Goal: Task Accomplishment & Management: Manage account settings

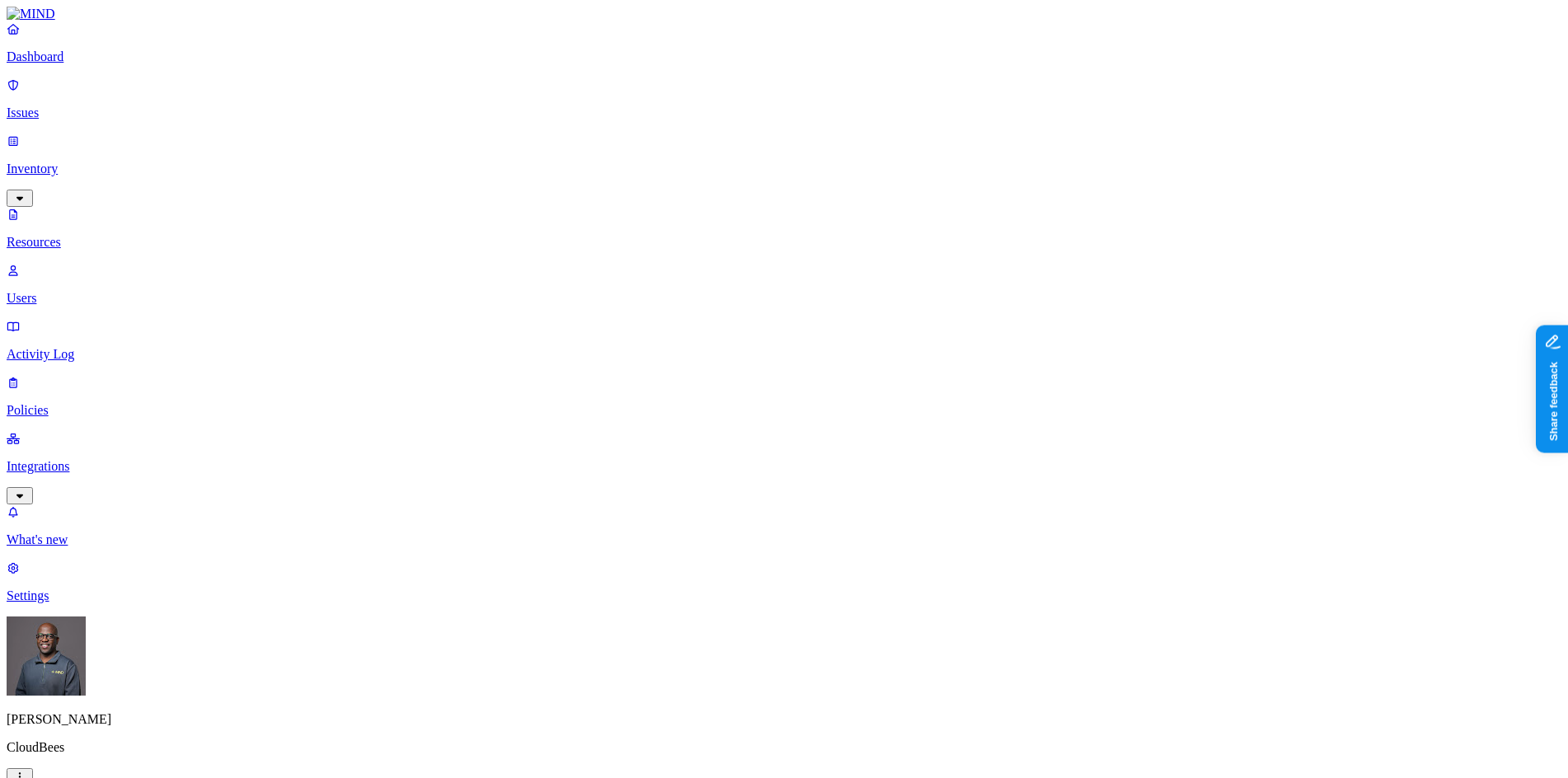
click at [70, 64] on p "Dashboard" at bounding box center [784, 57] width 1556 height 15
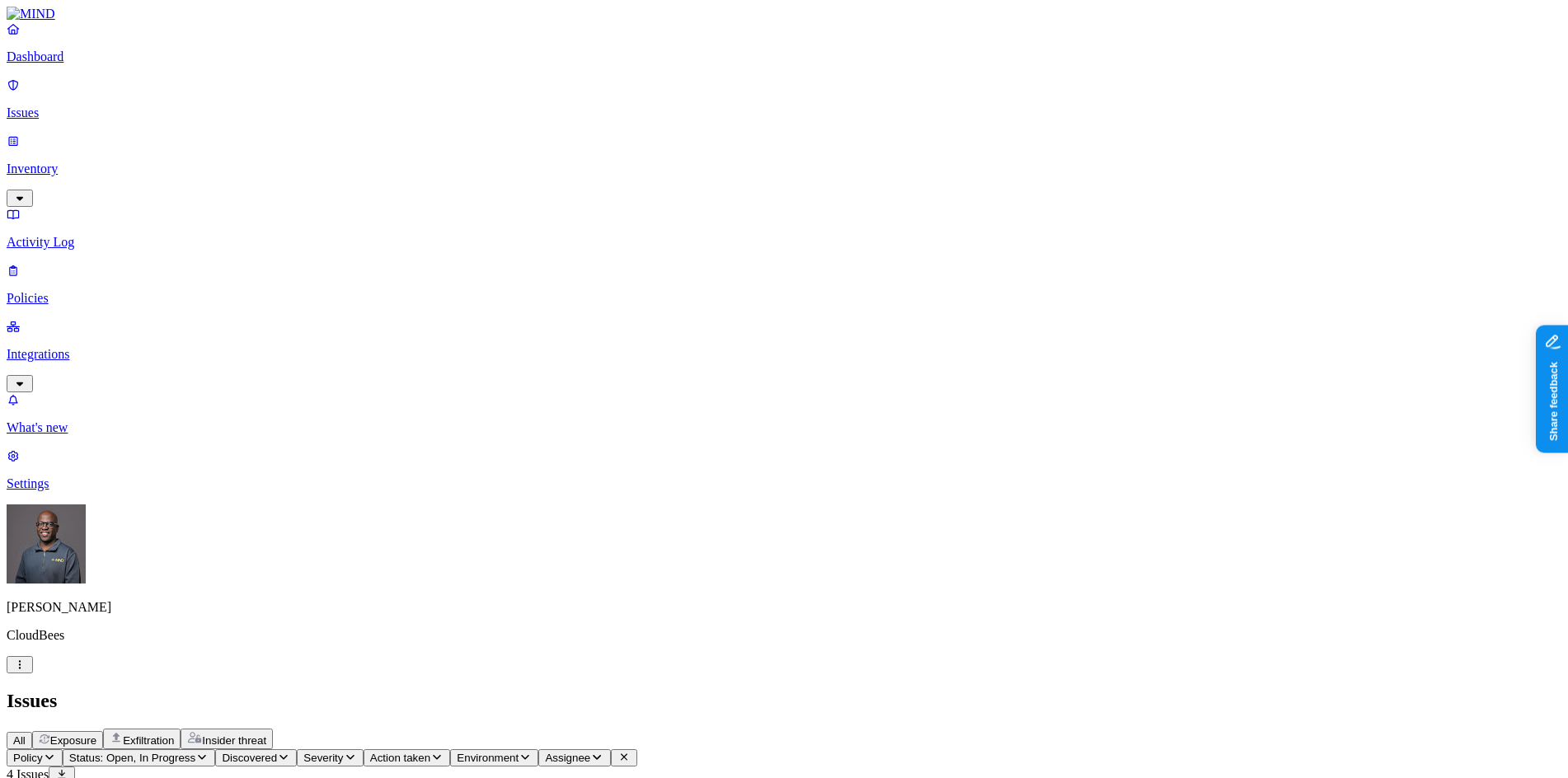
click at [97, 734] on span "Exposure" at bounding box center [74, 740] width 46 height 12
click at [174, 734] on span "Exfiltration" at bounding box center [148, 740] width 51 height 12
click at [57, 291] on p "Policies" at bounding box center [784, 298] width 1556 height 15
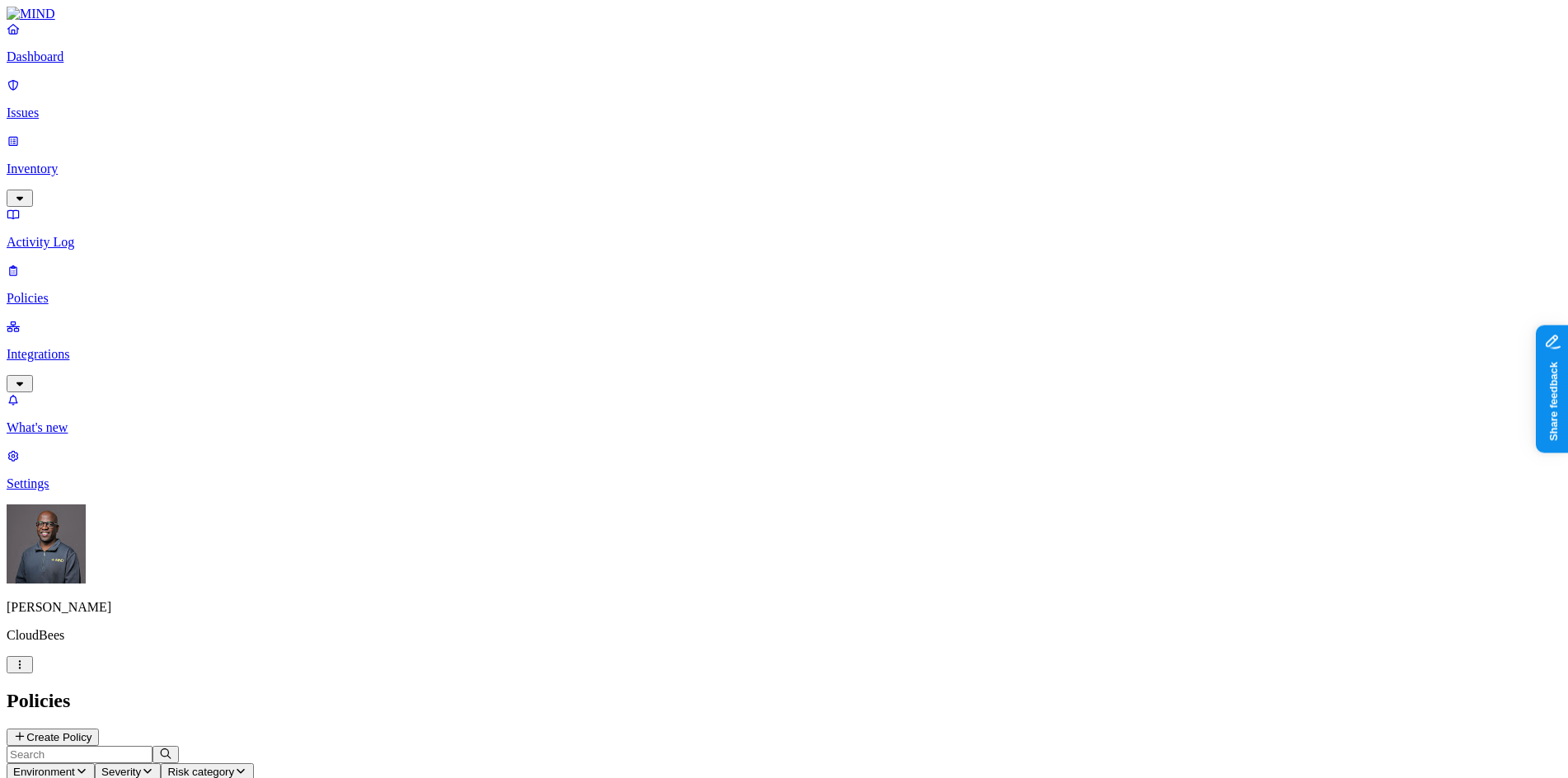
scroll to position [44, 0]
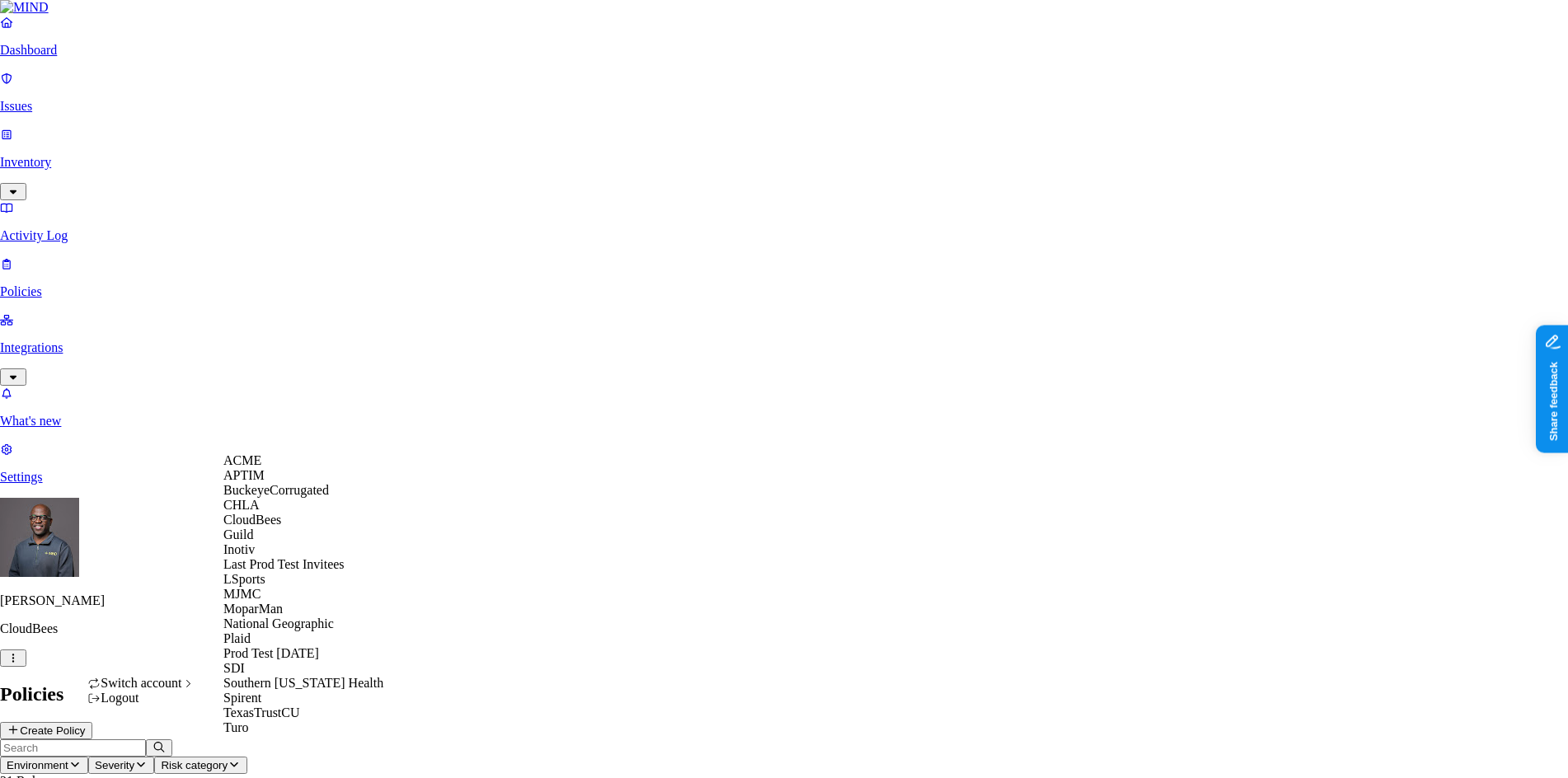
scroll to position [254, 0]
click at [288, 616] on span "National Geographic" at bounding box center [279, 623] width 111 height 14
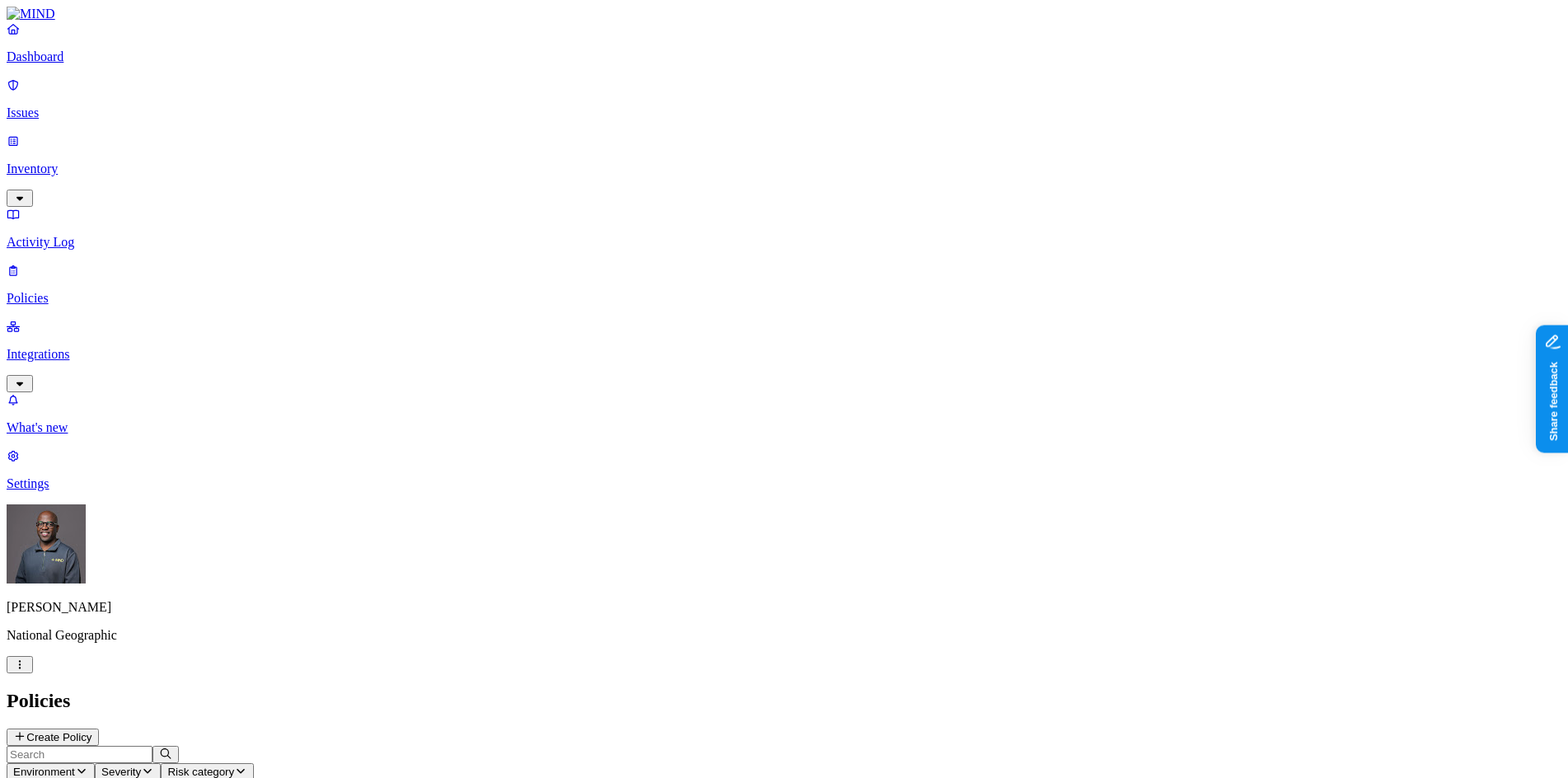
click at [59, 64] on p "Dashboard" at bounding box center [784, 57] width 1556 height 15
click at [76, 105] on p "Issues" at bounding box center [784, 113] width 1556 height 15
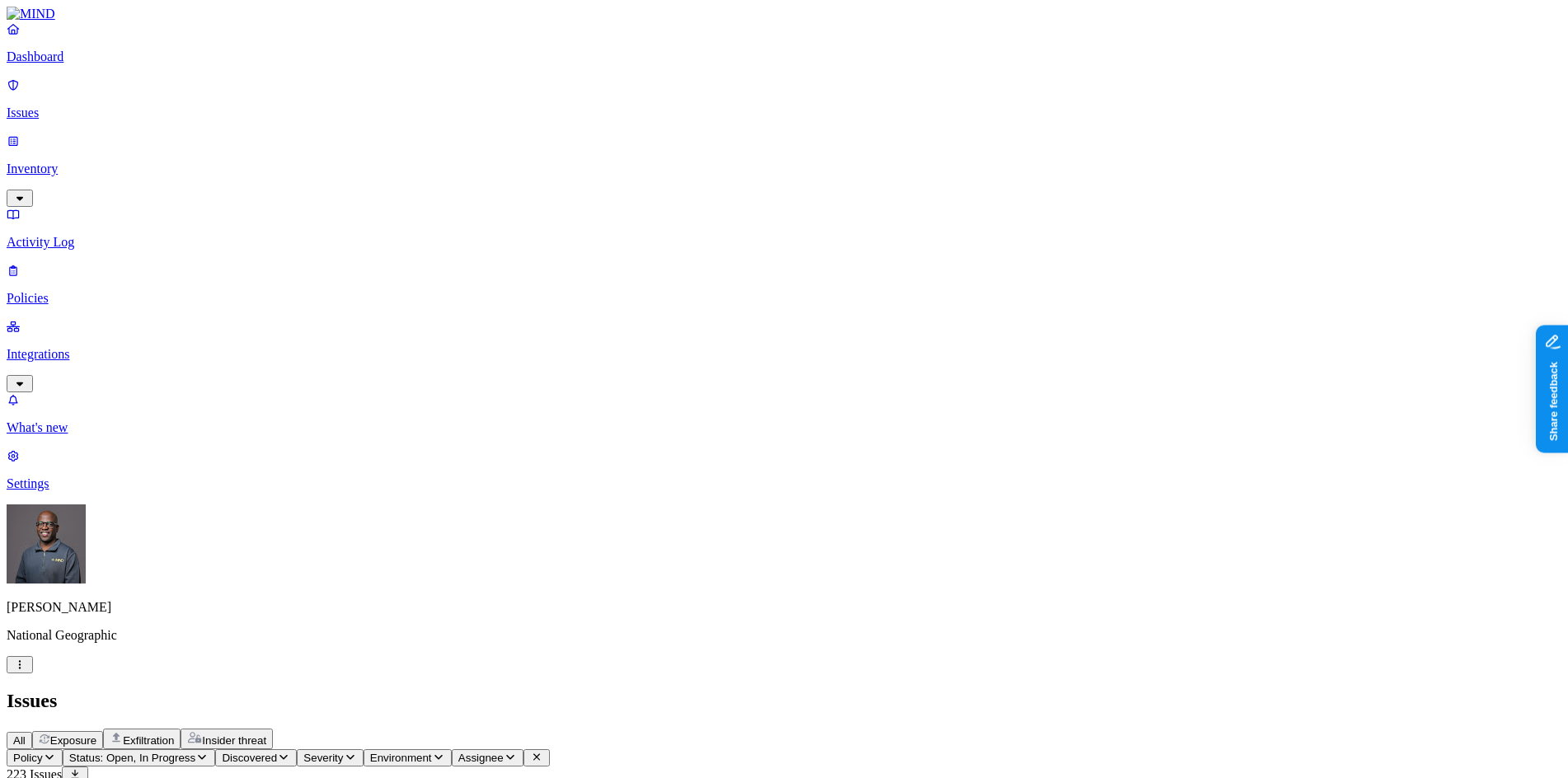
click at [104, 162] on p "Inventory" at bounding box center [784, 169] width 1556 height 15
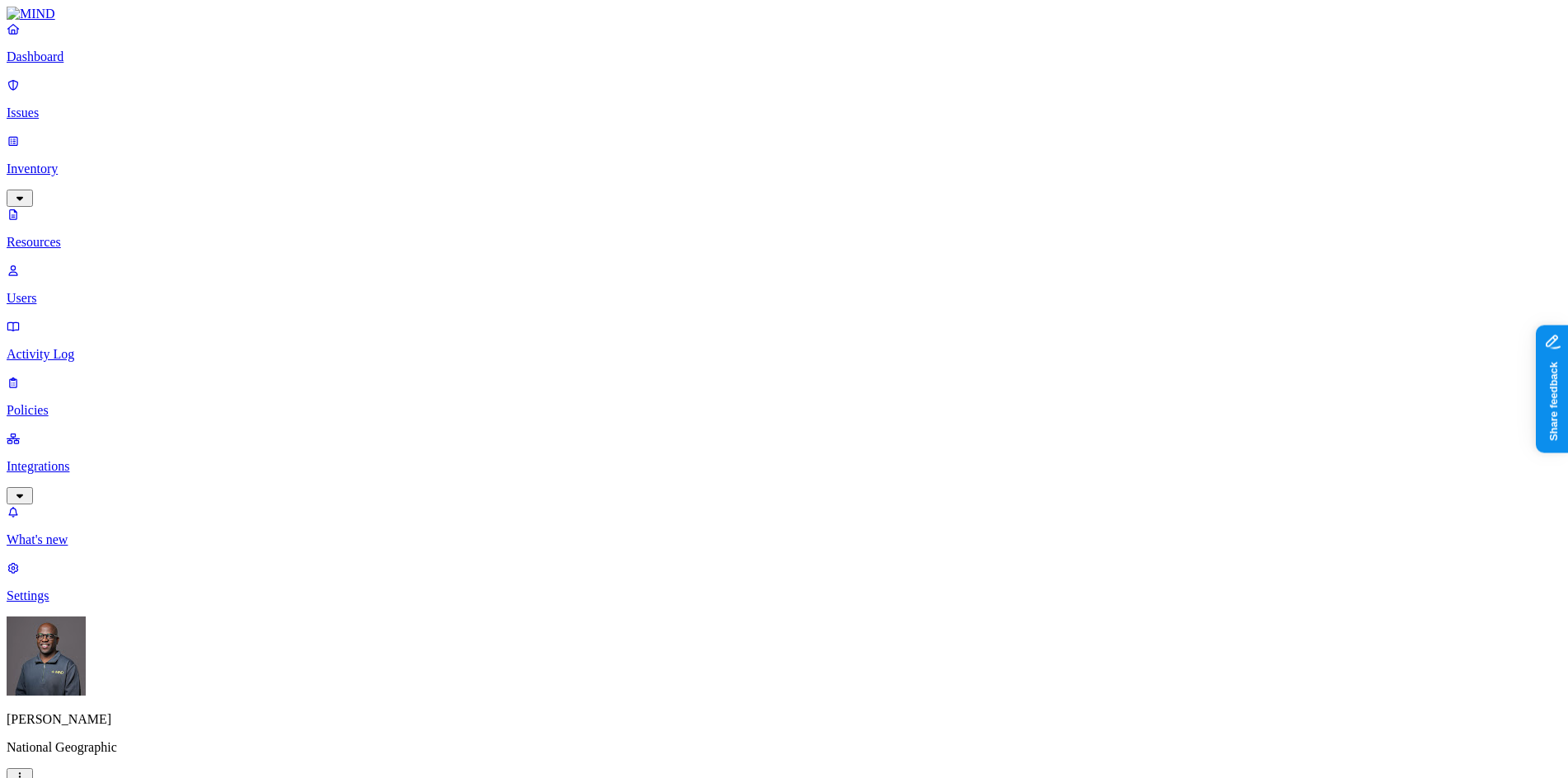
click at [93, 291] on p "Users" at bounding box center [784, 298] width 1556 height 15
click at [75, 347] on p "Activity Log" at bounding box center [784, 355] width 1556 height 15
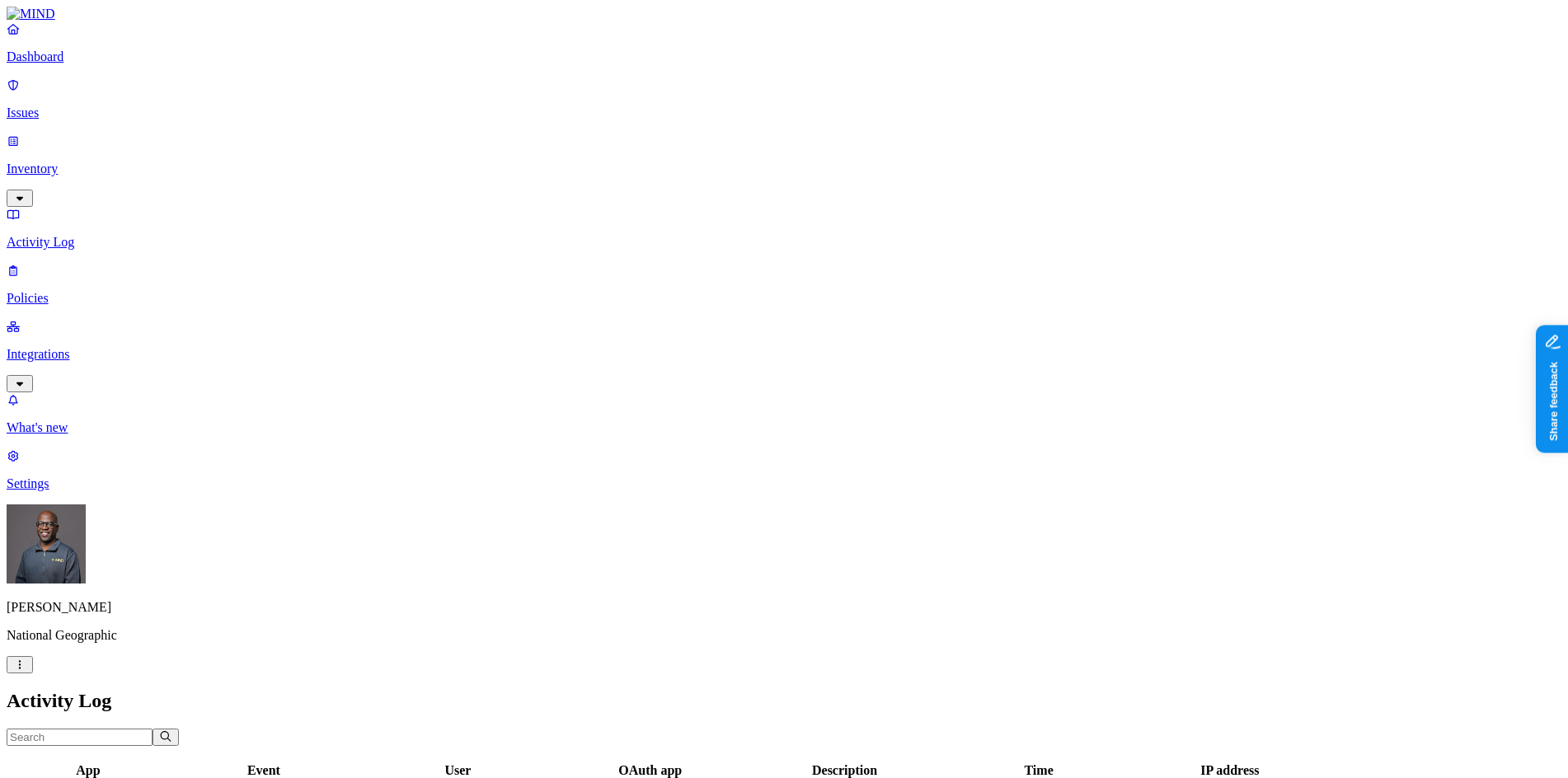
click at [58, 291] on p "Policies" at bounding box center [784, 298] width 1556 height 15
click at [54, 319] on link "Integrations" at bounding box center [784, 355] width 1556 height 71
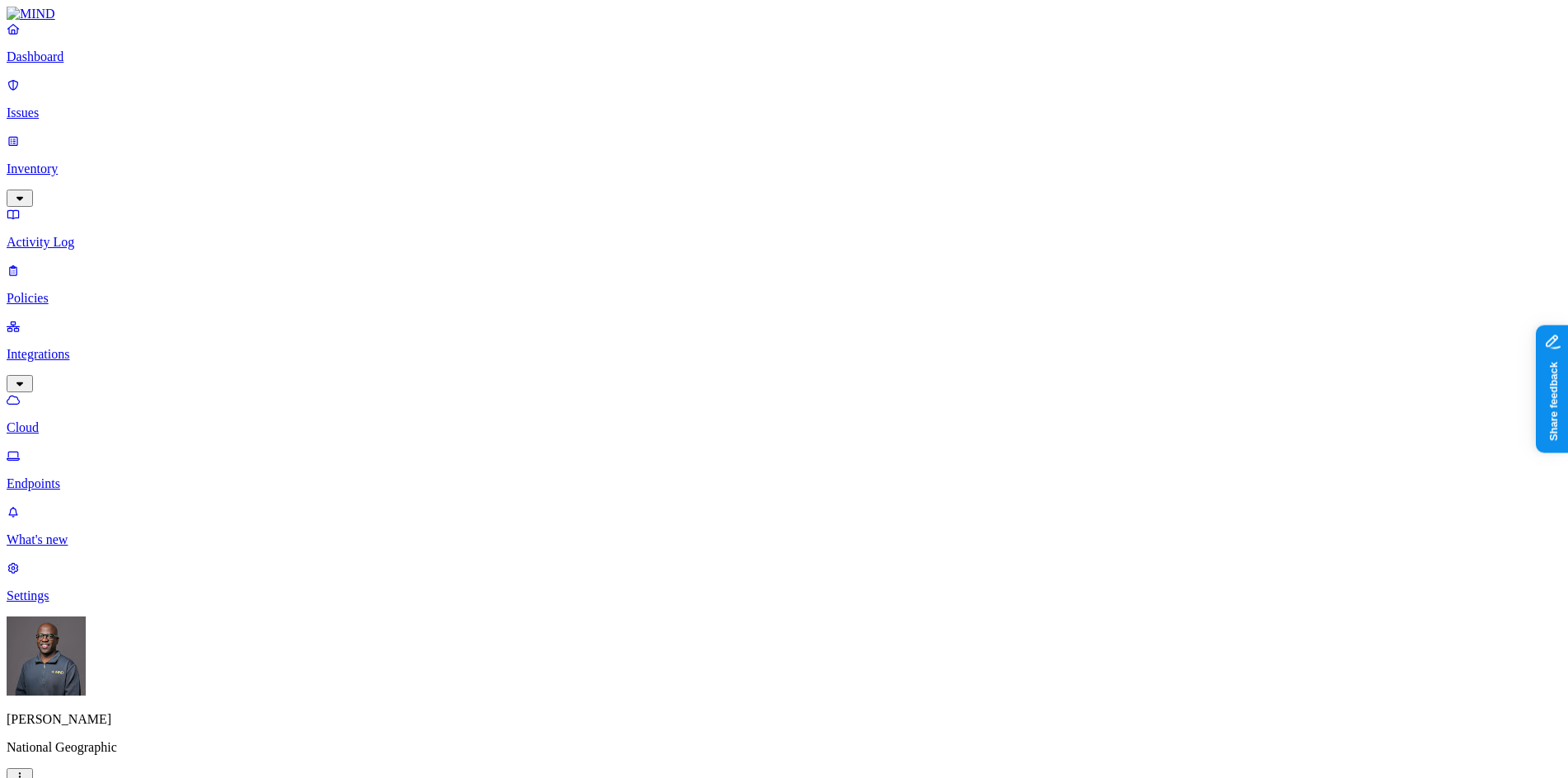
click at [103, 477] on p "Endpoints" at bounding box center [784, 485] width 1556 height 15
click at [57, 64] on p "Dashboard" at bounding box center [784, 57] width 1556 height 15
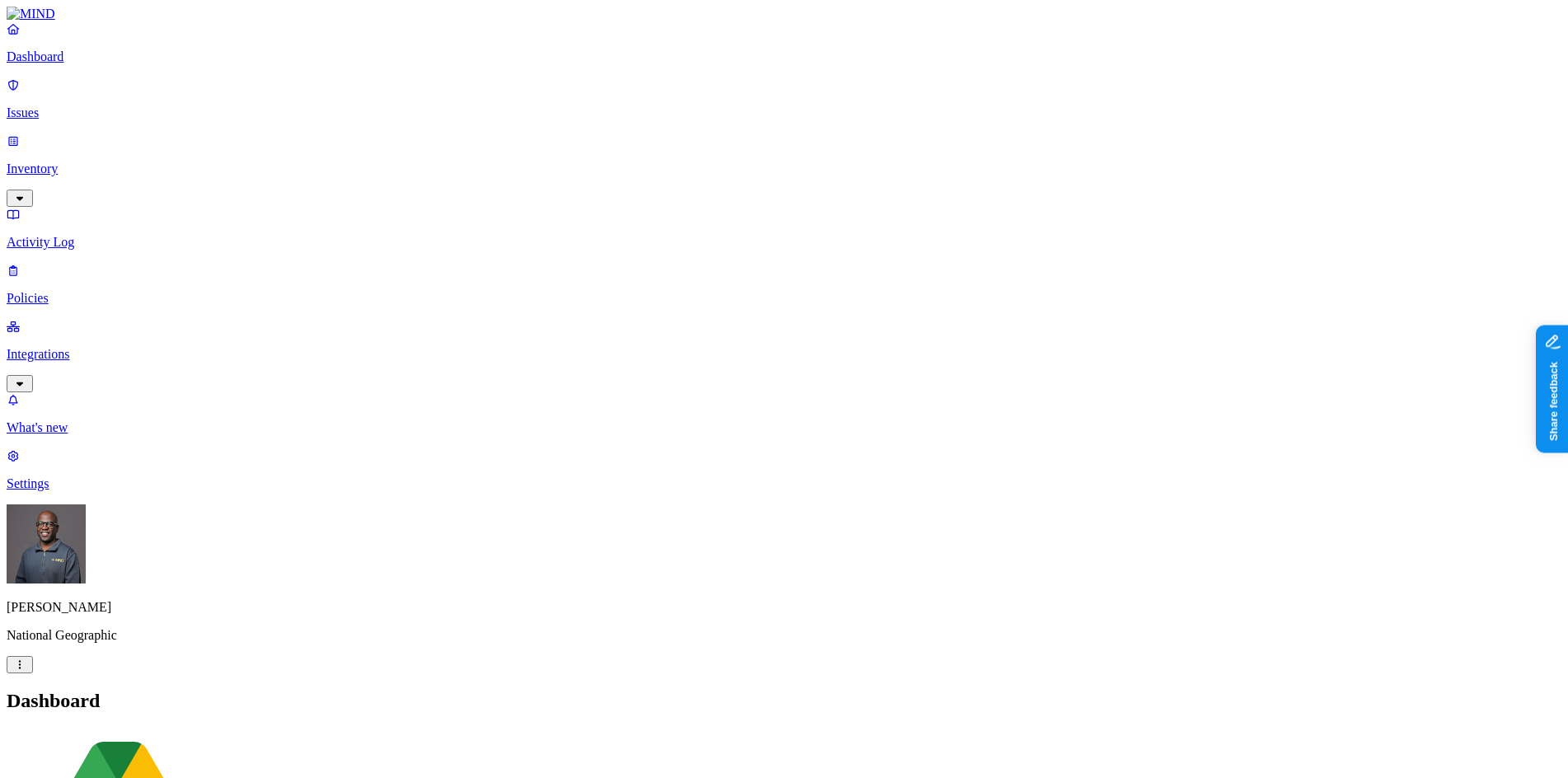
drag, startPoint x: 589, startPoint y: 490, endPoint x: 734, endPoint y: 505, distance: 145.8
click at [71, 162] on p "Inventory" at bounding box center [784, 169] width 1556 height 15
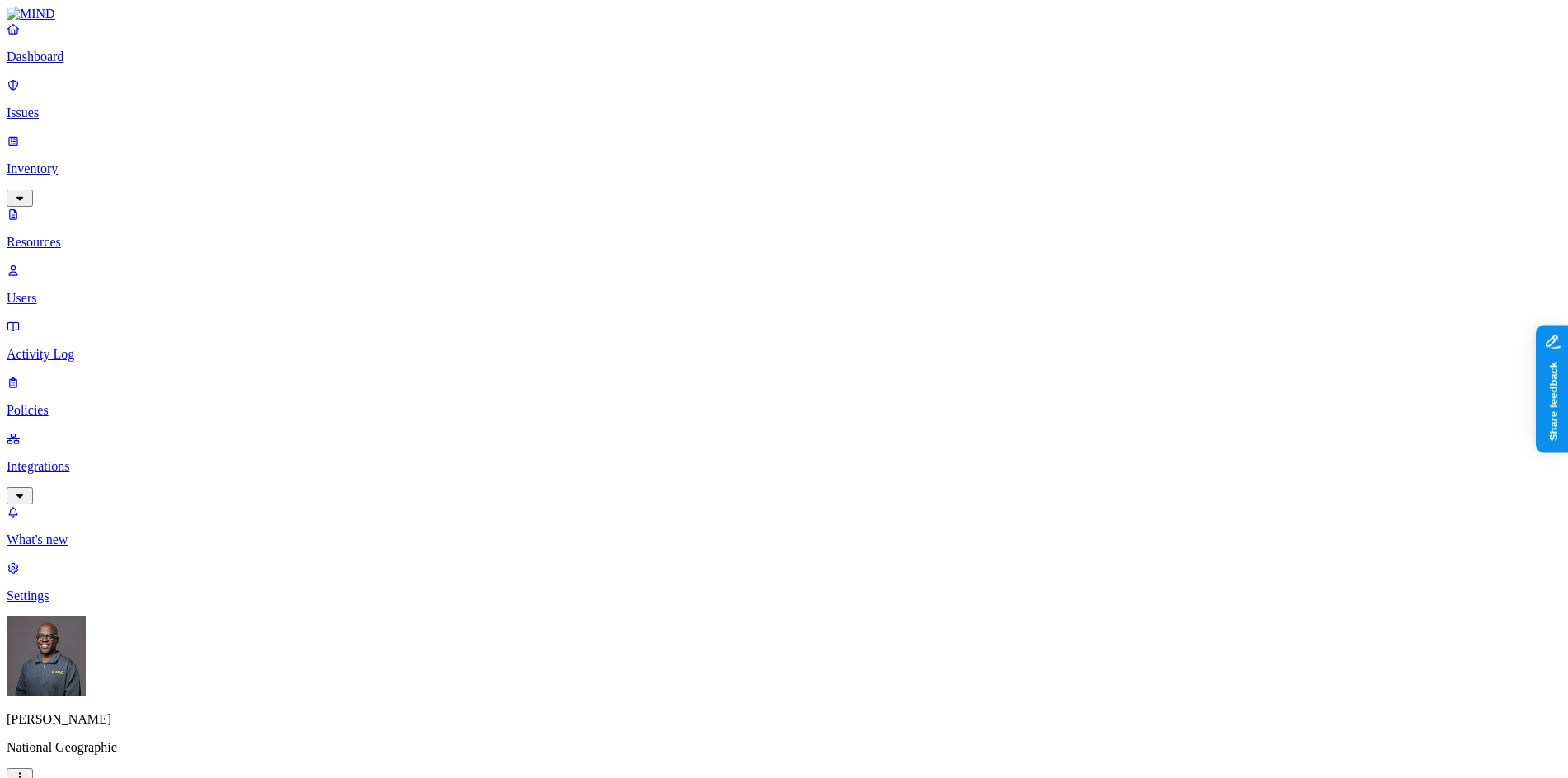
click at [494, 138] on button "button" at bounding box center [501, 140] width 13 height 5
click at [831, 329] on button "button" at bounding box center [838, 331] width 13 height 5
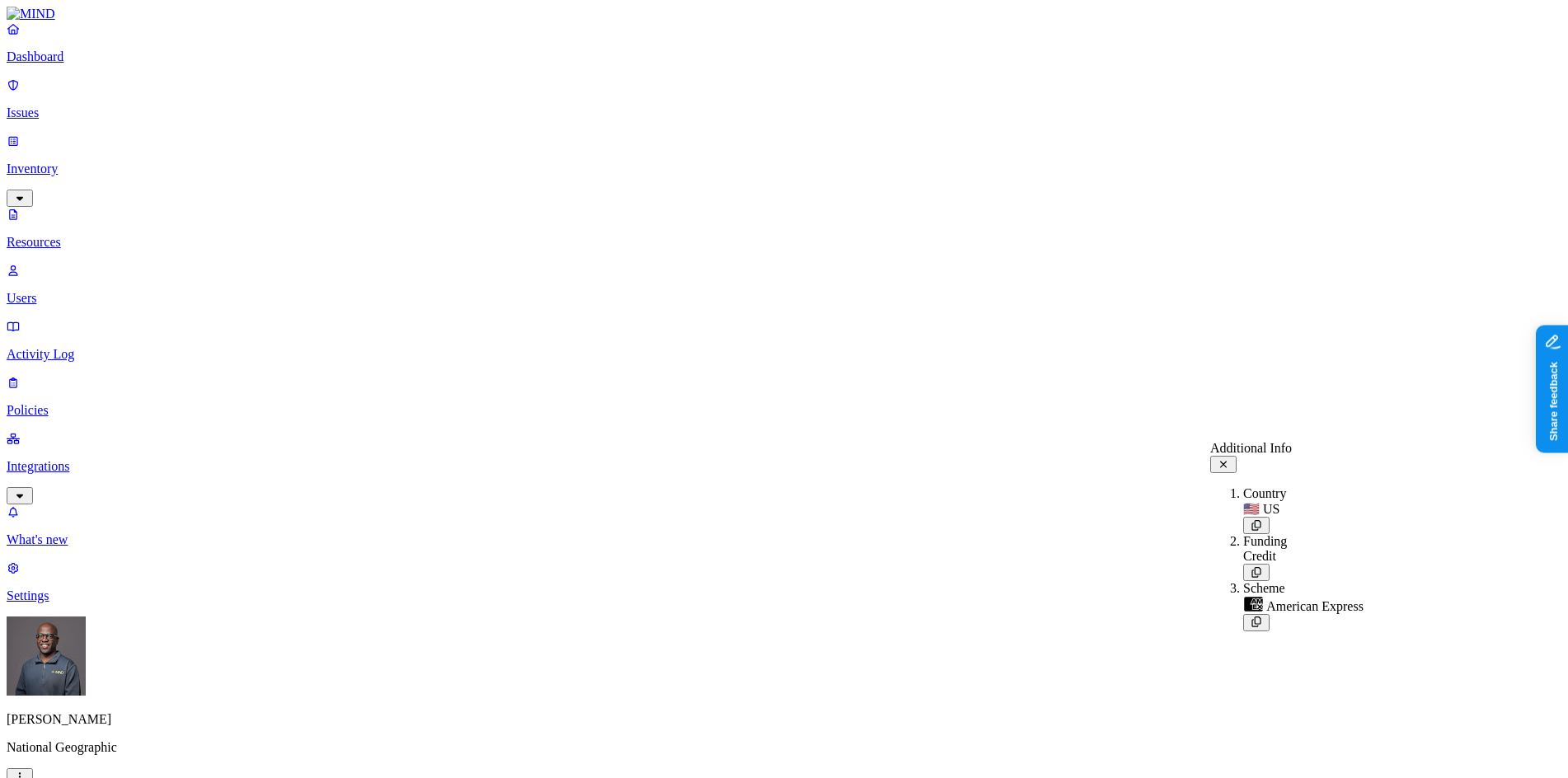
click at [21, 772] on icon "button" at bounding box center [20, 776] width 2 height 9
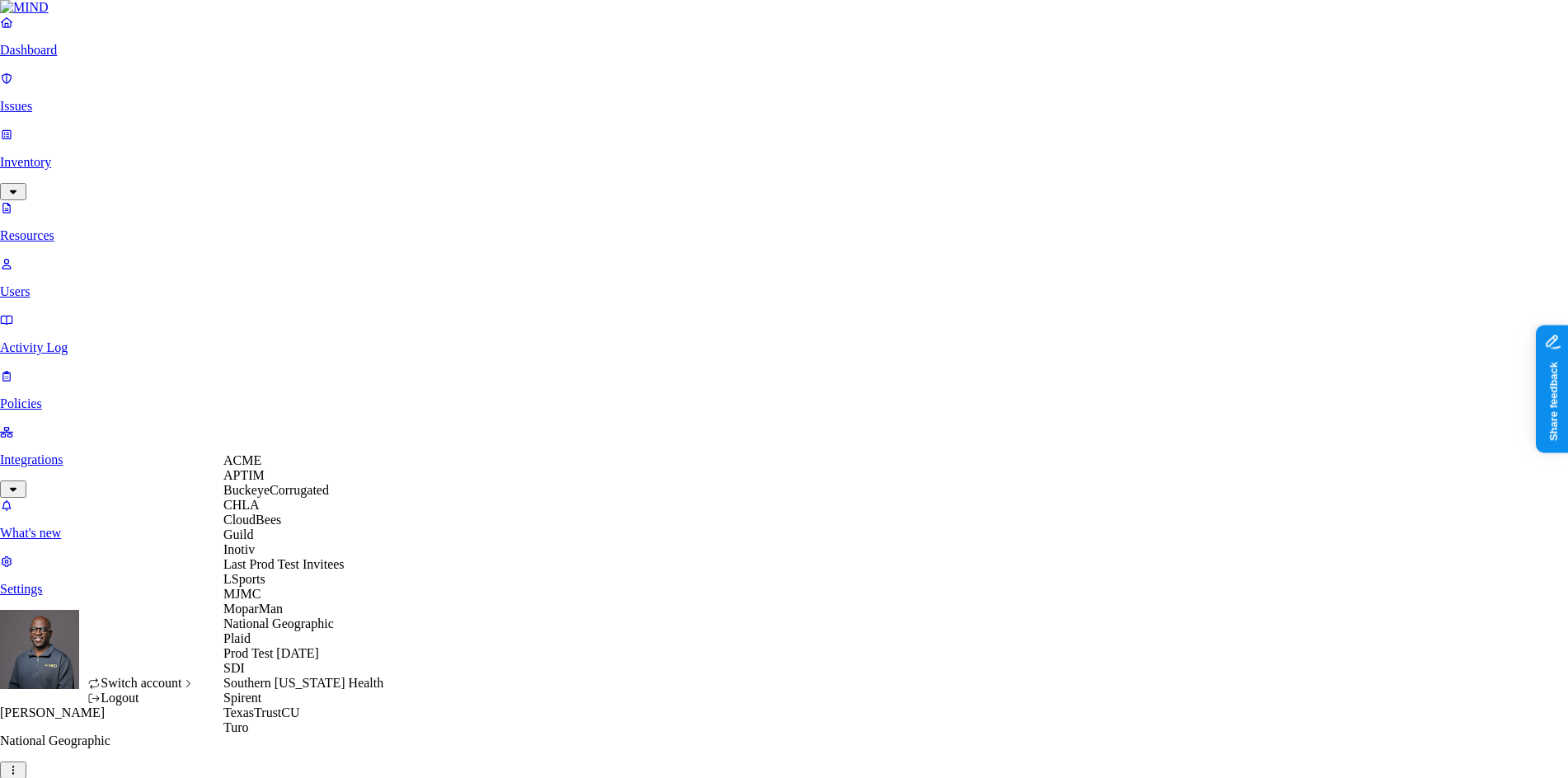
click at [273, 497] on span "BuckeyeCorrugated" at bounding box center [276, 489] width 105 height 14
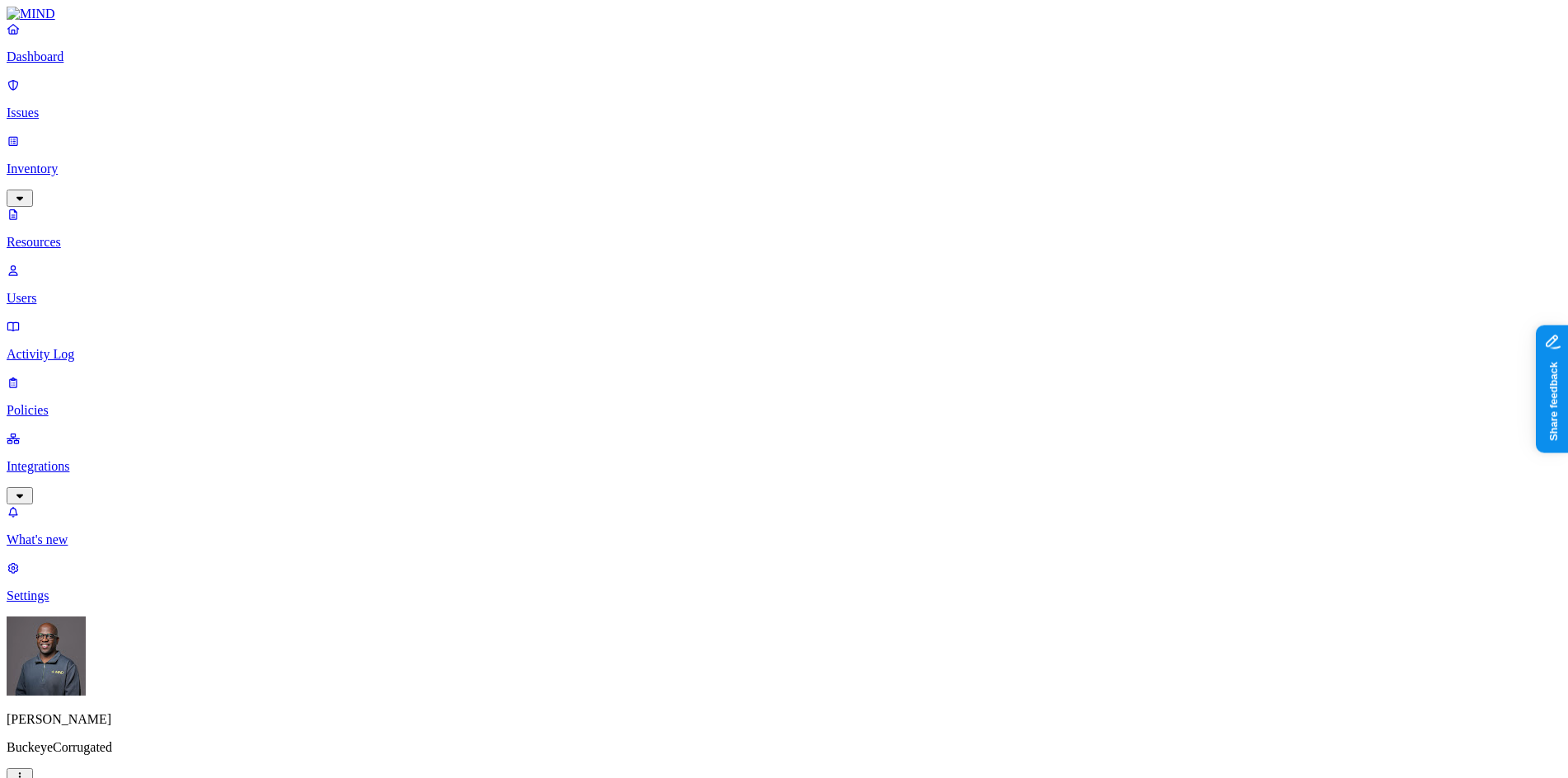
click at [96, 235] on p "Resources" at bounding box center [784, 243] width 1556 height 15
click at [69, 291] on p "Users" at bounding box center [784, 298] width 1556 height 15
click at [88, 403] on p "Policies" at bounding box center [784, 411] width 1556 height 15
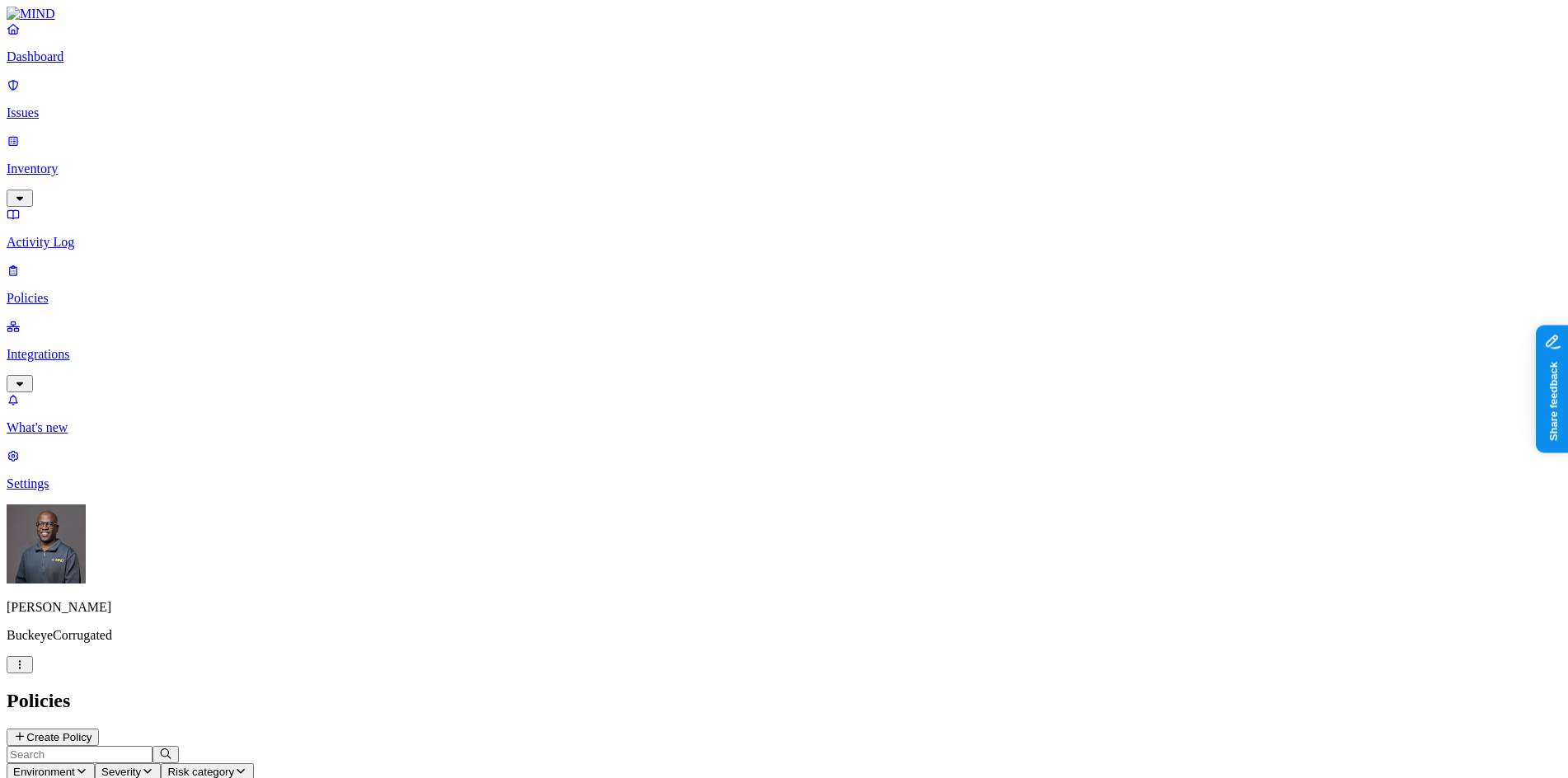
click at [78, 491] on p "Settings" at bounding box center [784, 485] width 1556 height 15
click at [228, 729] on p "Known entities" at bounding box center [784, 737] width 1556 height 15
click at [242, 777] on p "Web domains" at bounding box center [784, 793] width 1556 height 15
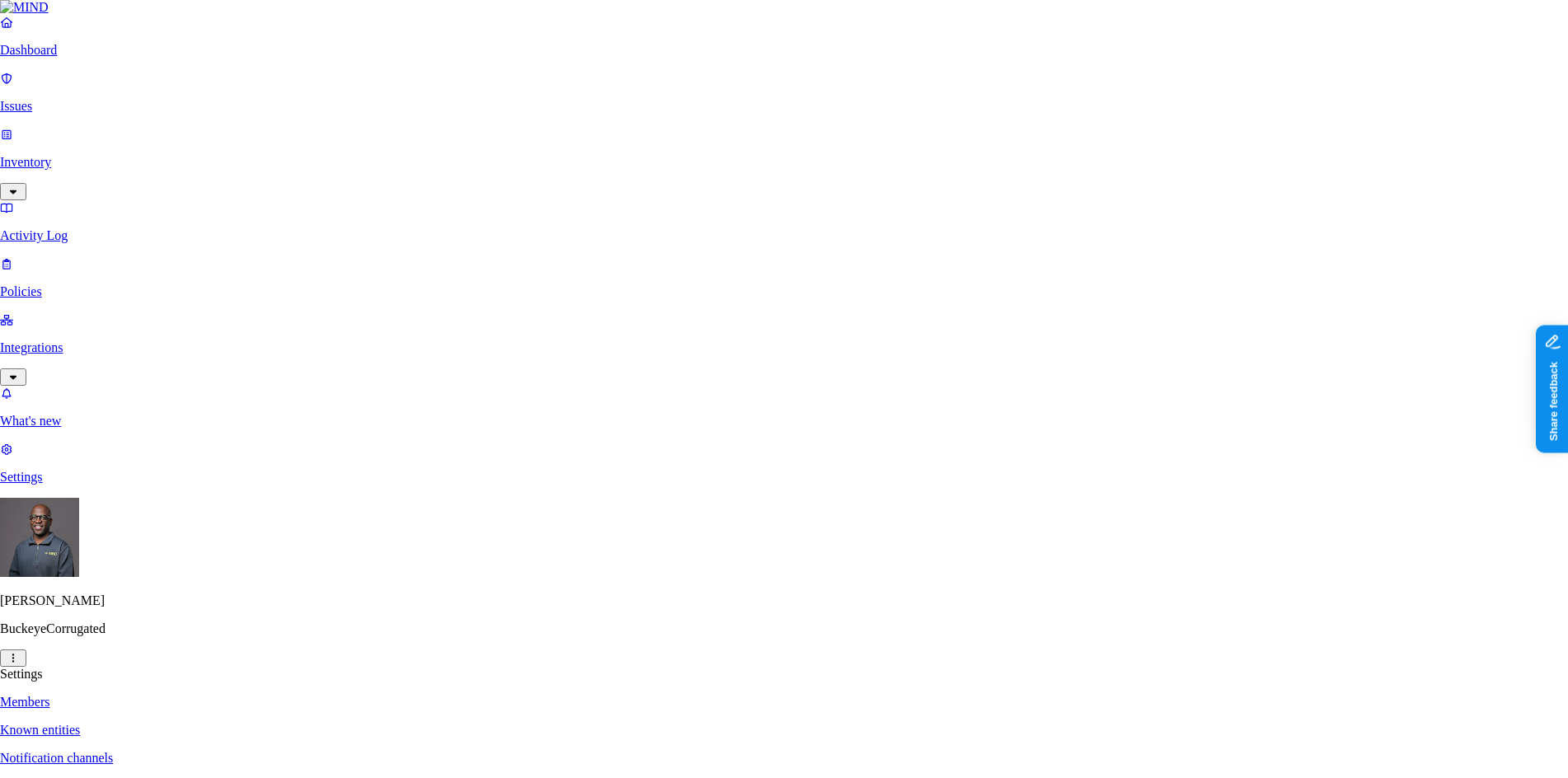
type input "bci.docuware.cloud"
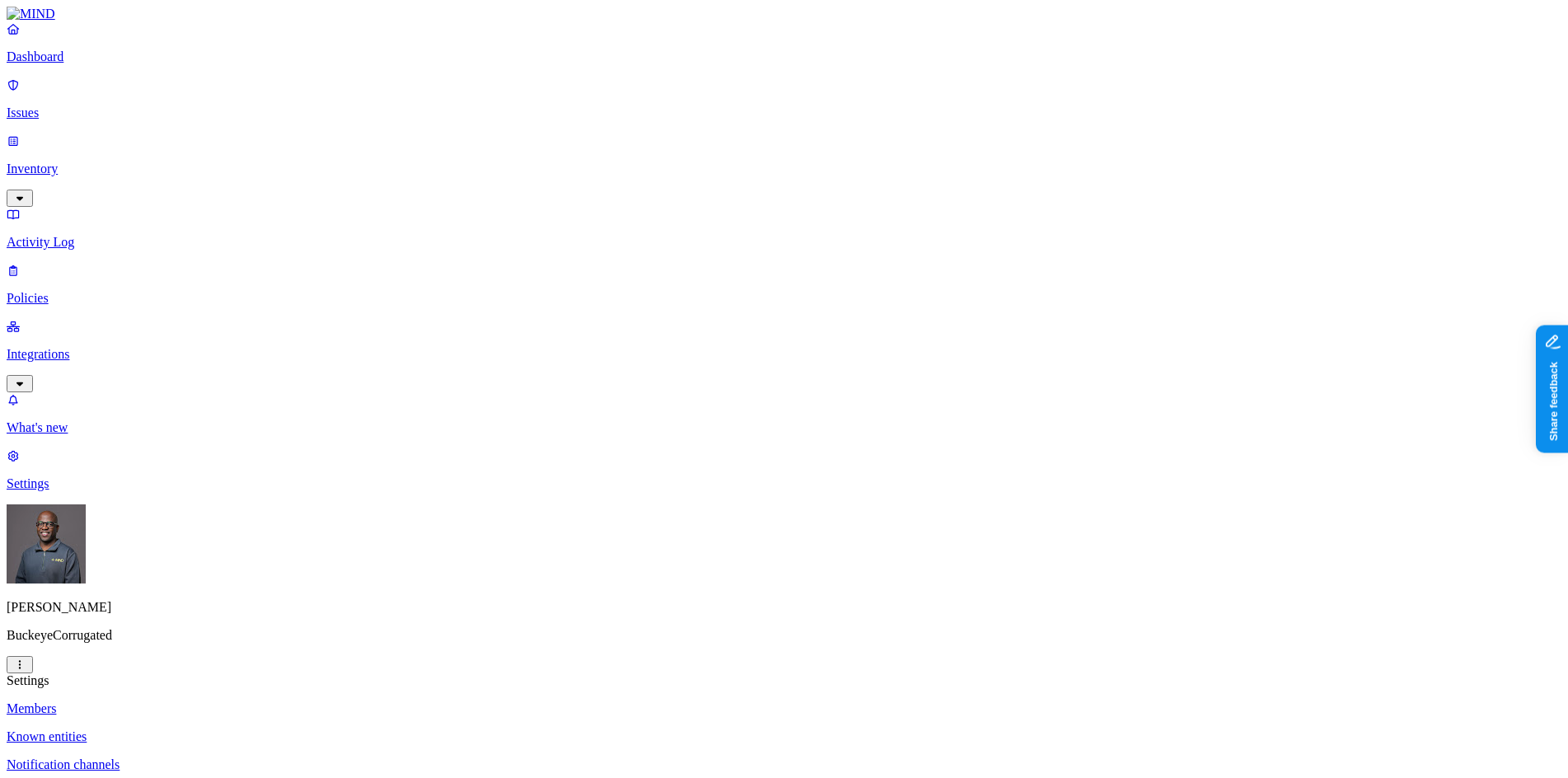
click at [230, 777] on p "Web domains" at bounding box center [784, 793] width 1556 height 15
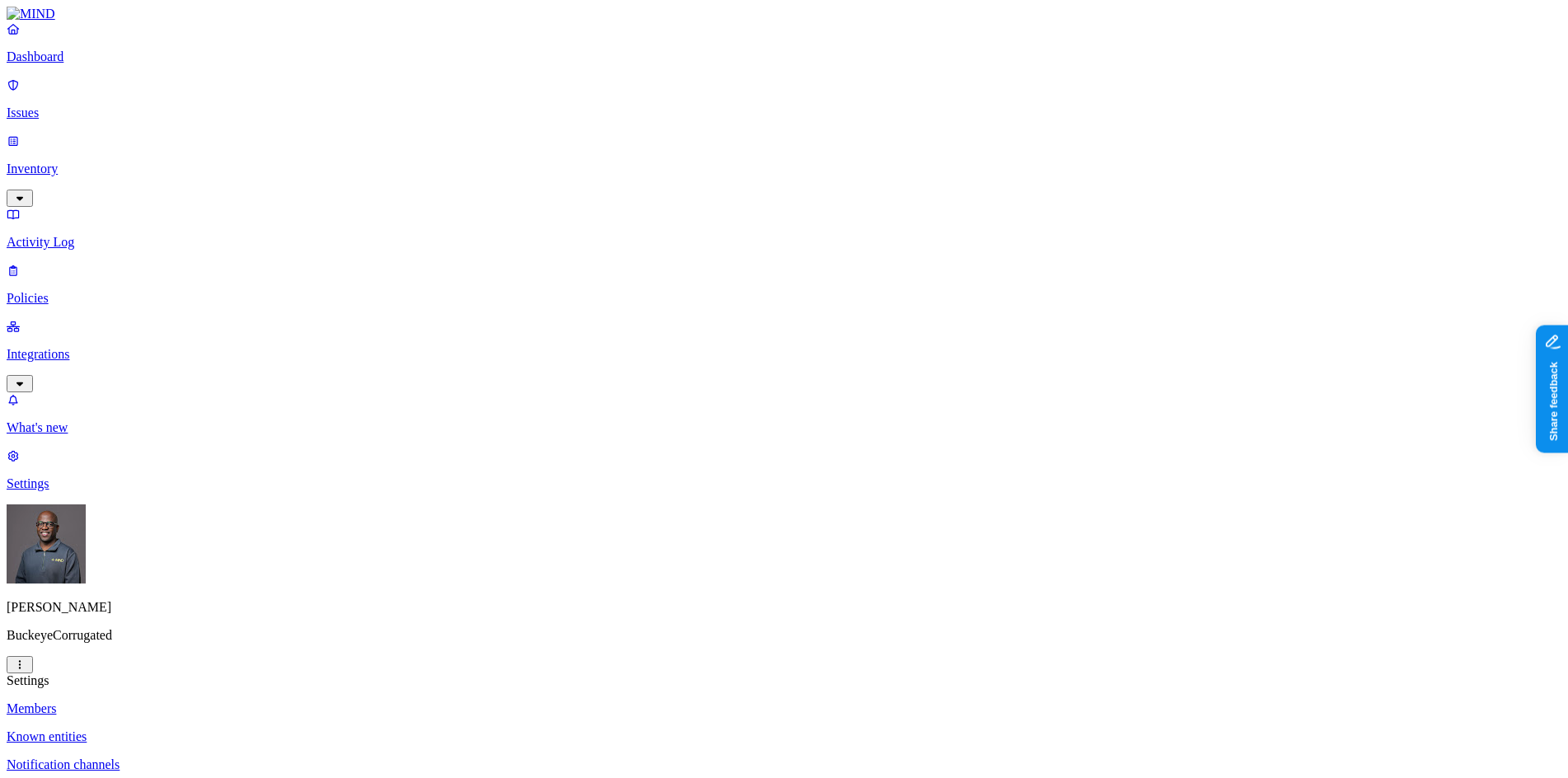
click at [73, 64] on p "Dashboard" at bounding box center [784, 57] width 1556 height 15
click at [57, 64] on p "Dashboard" at bounding box center [784, 57] width 1556 height 15
click at [63, 263] on link "Policies" at bounding box center [784, 284] width 1556 height 43
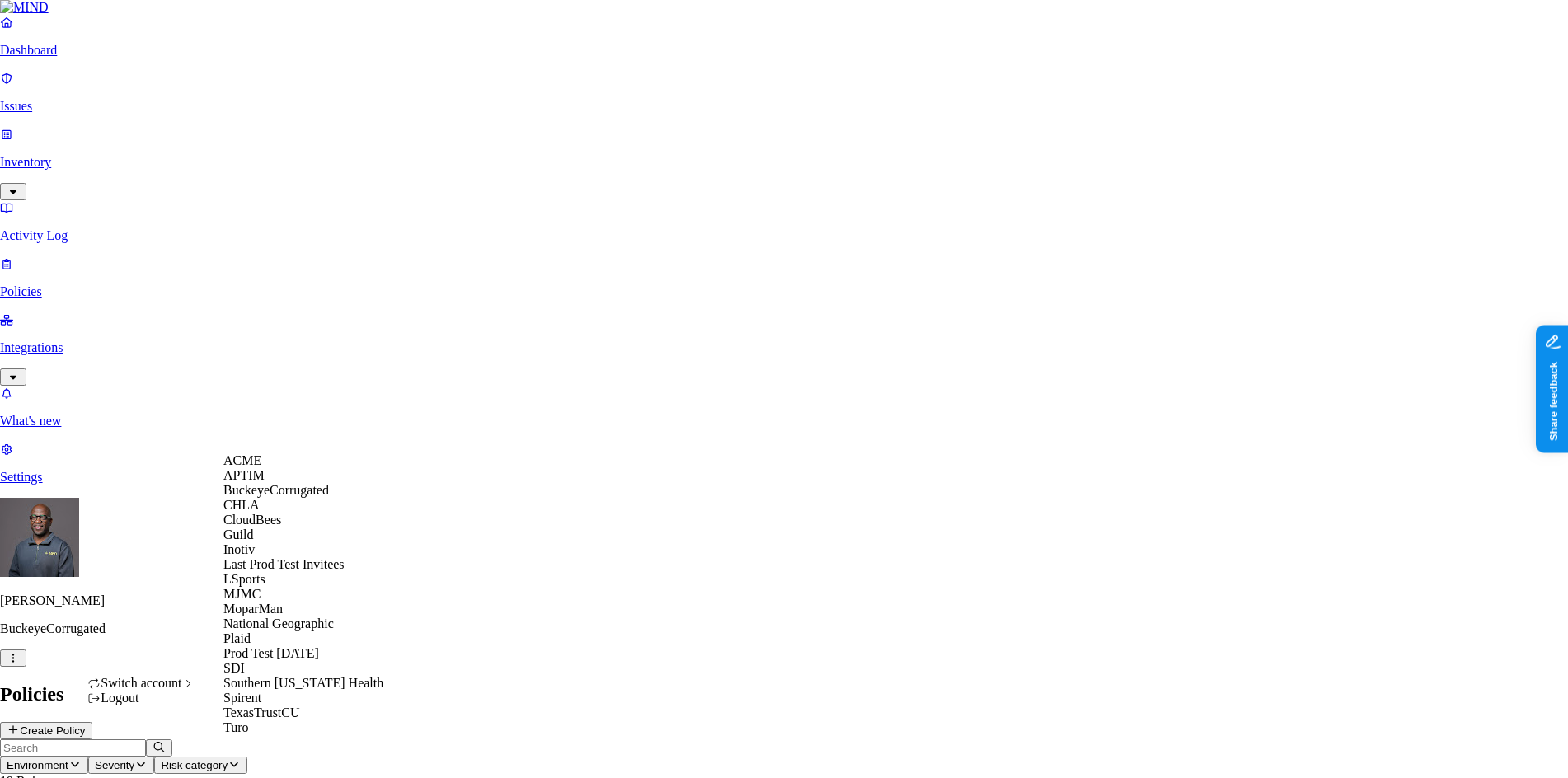
scroll to position [3, 0]
click at [253, 467] on span "ACME" at bounding box center [243, 460] width 38 height 14
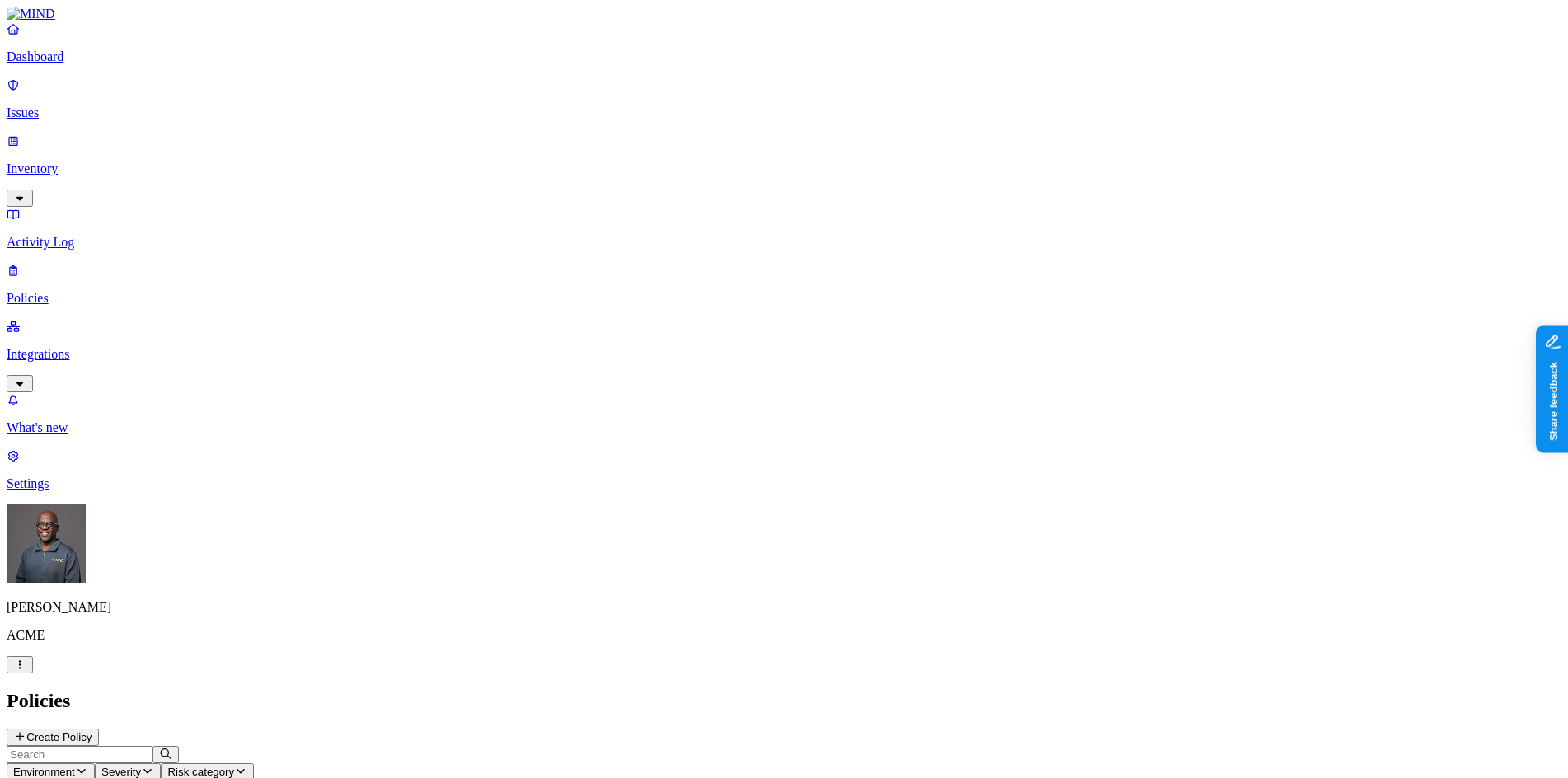
scroll to position [371, 0]
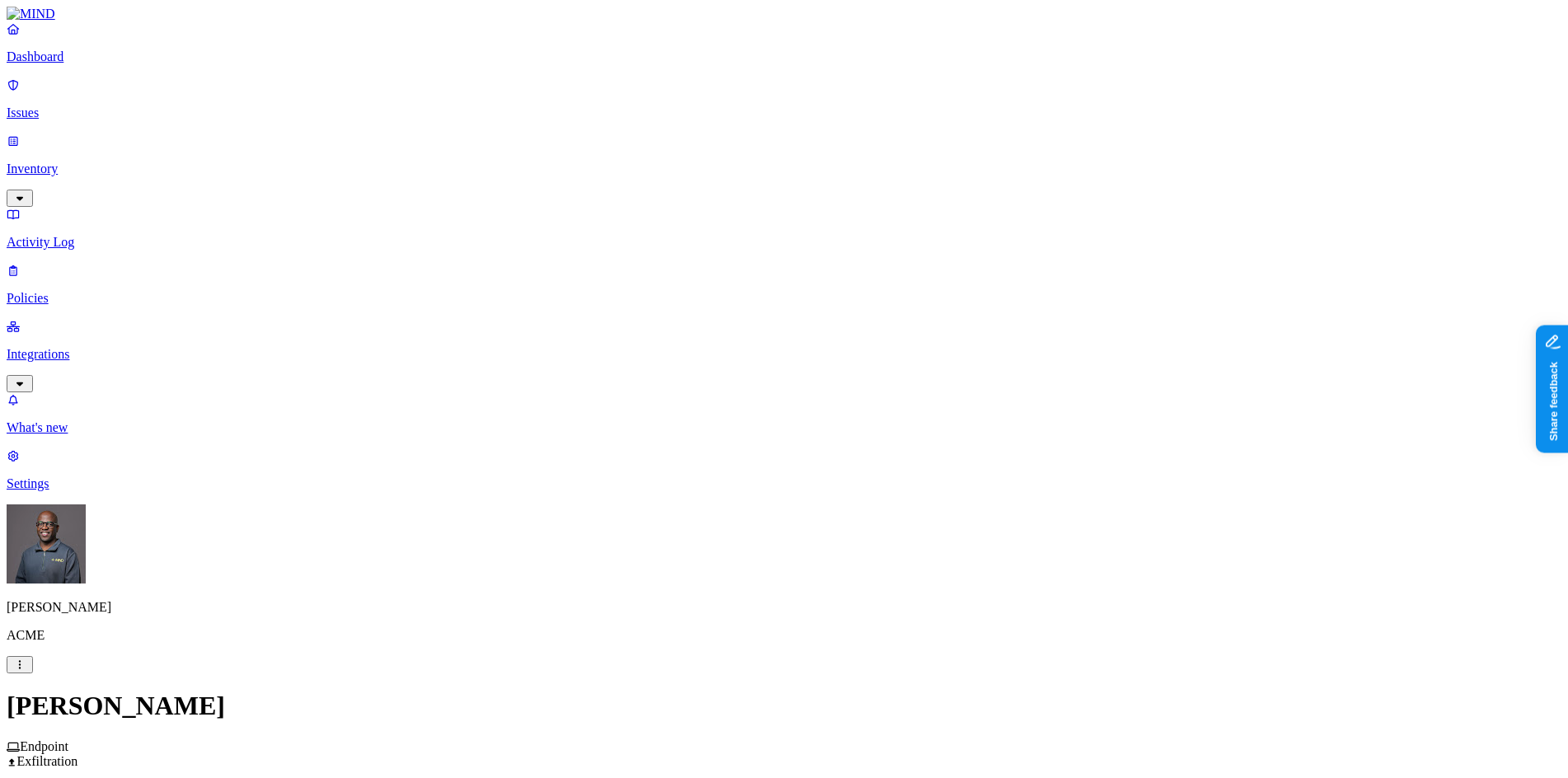
click at [64, 491] on p "Settings" at bounding box center [784, 485] width 1556 height 15
click at [226, 729] on p "Known entities" at bounding box center [784, 737] width 1556 height 15
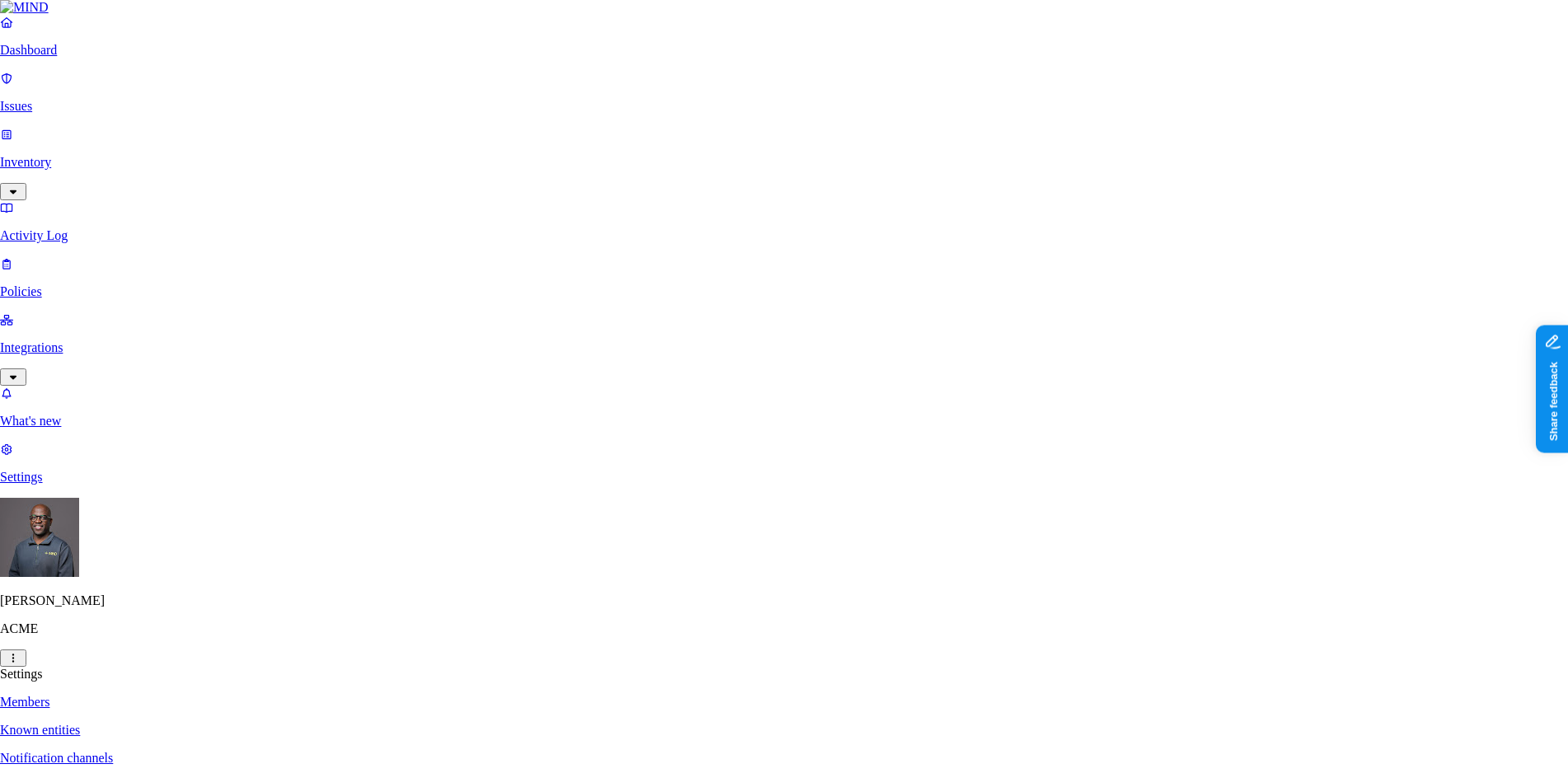
type input "[DOMAIN_NAME]"
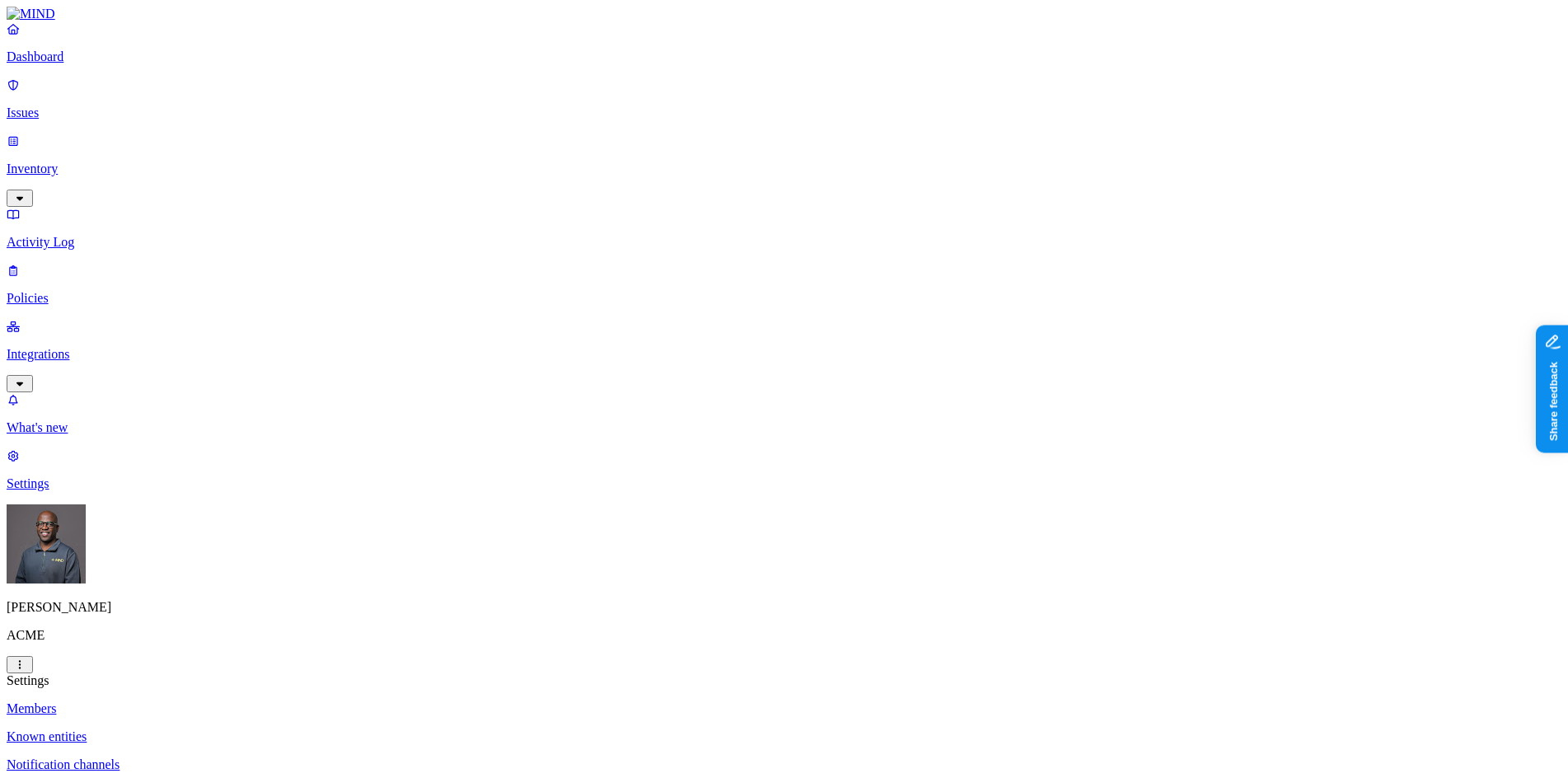
click at [81, 291] on p "Policies" at bounding box center [784, 298] width 1556 height 15
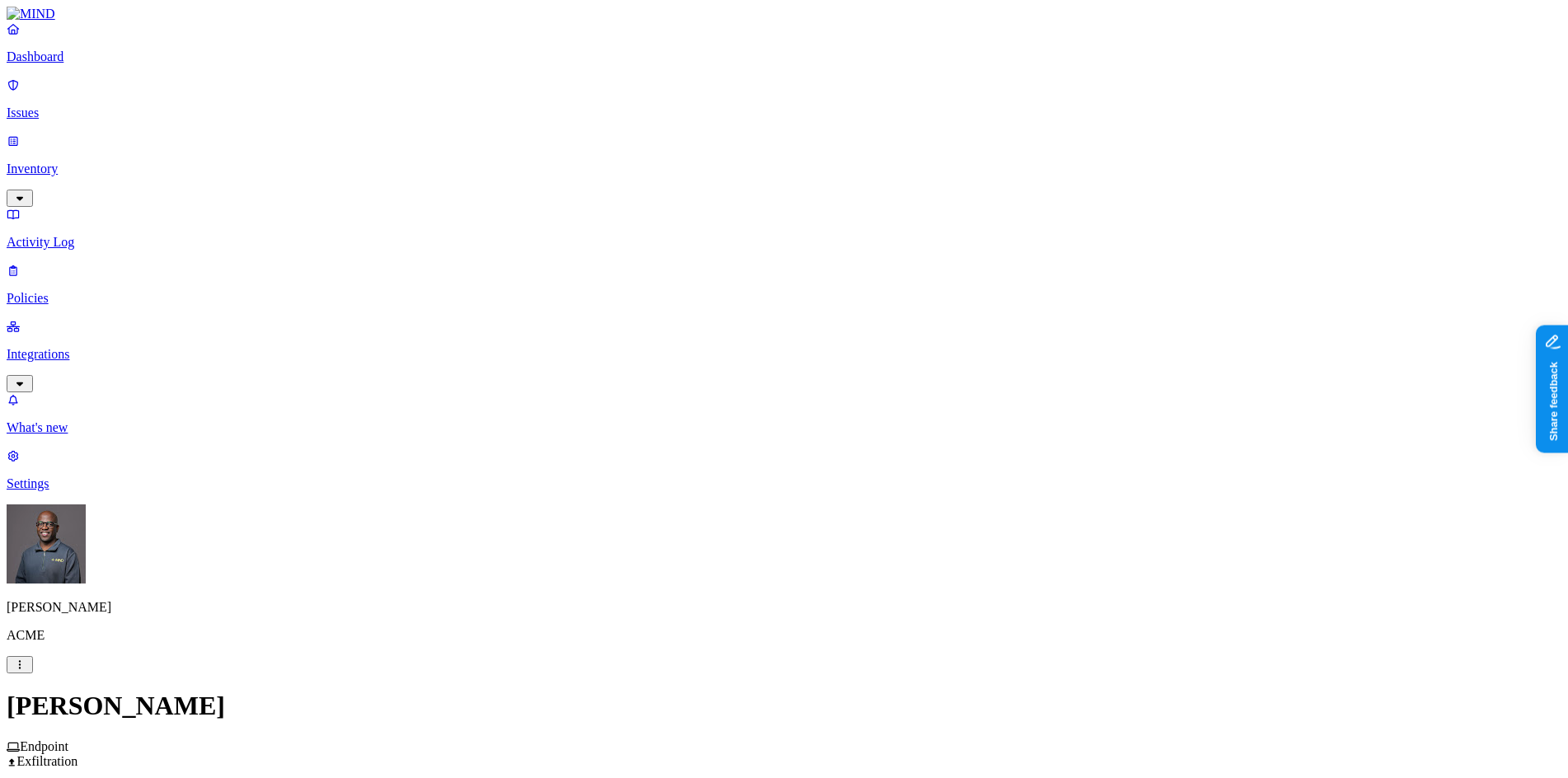
scroll to position [412, 0]
click at [733, 403] on label "Web Domain" at bounding box center [711, 400] width 43 height 29
click at [723, 393] on input "search" at bounding box center [763, 386] width 146 height 17
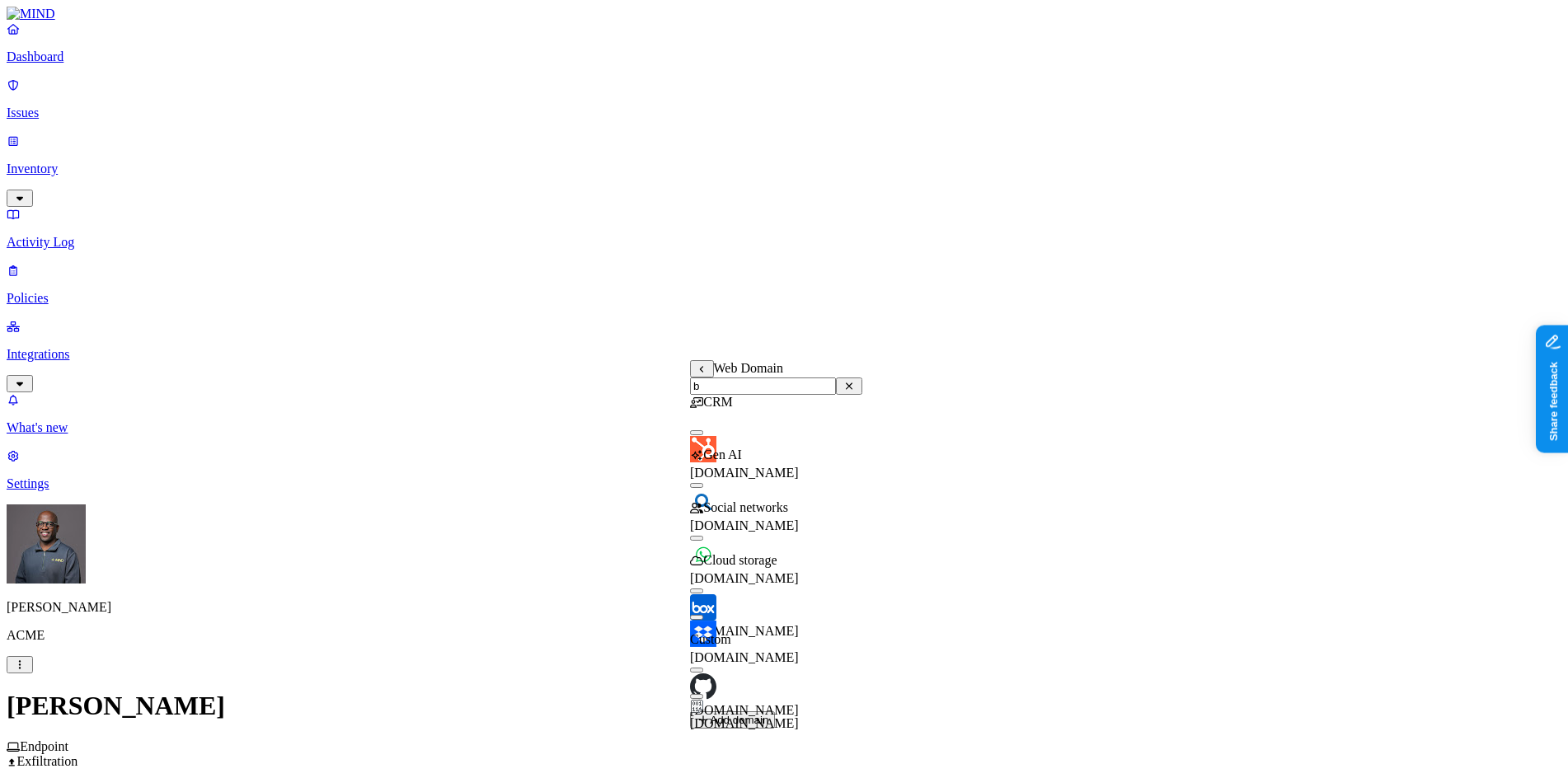
scroll to position [79, 0]
type input "bc"
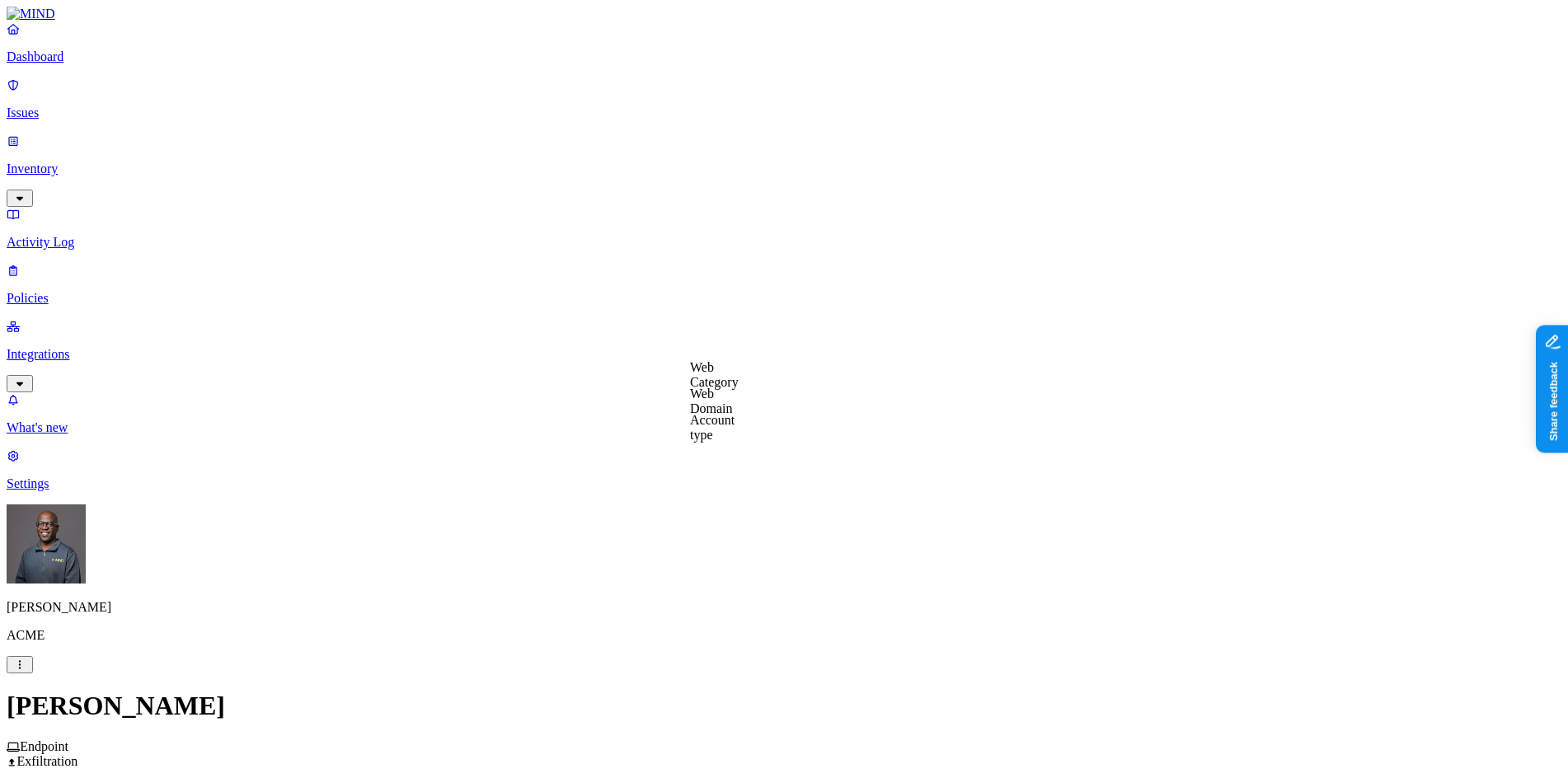
click at [739, 378] on label "Web Category" at bounding box center [714, 375] width 49 height 29
click at [704, 432] on button "button" at bounding box center [697, 429] width 13 height 5
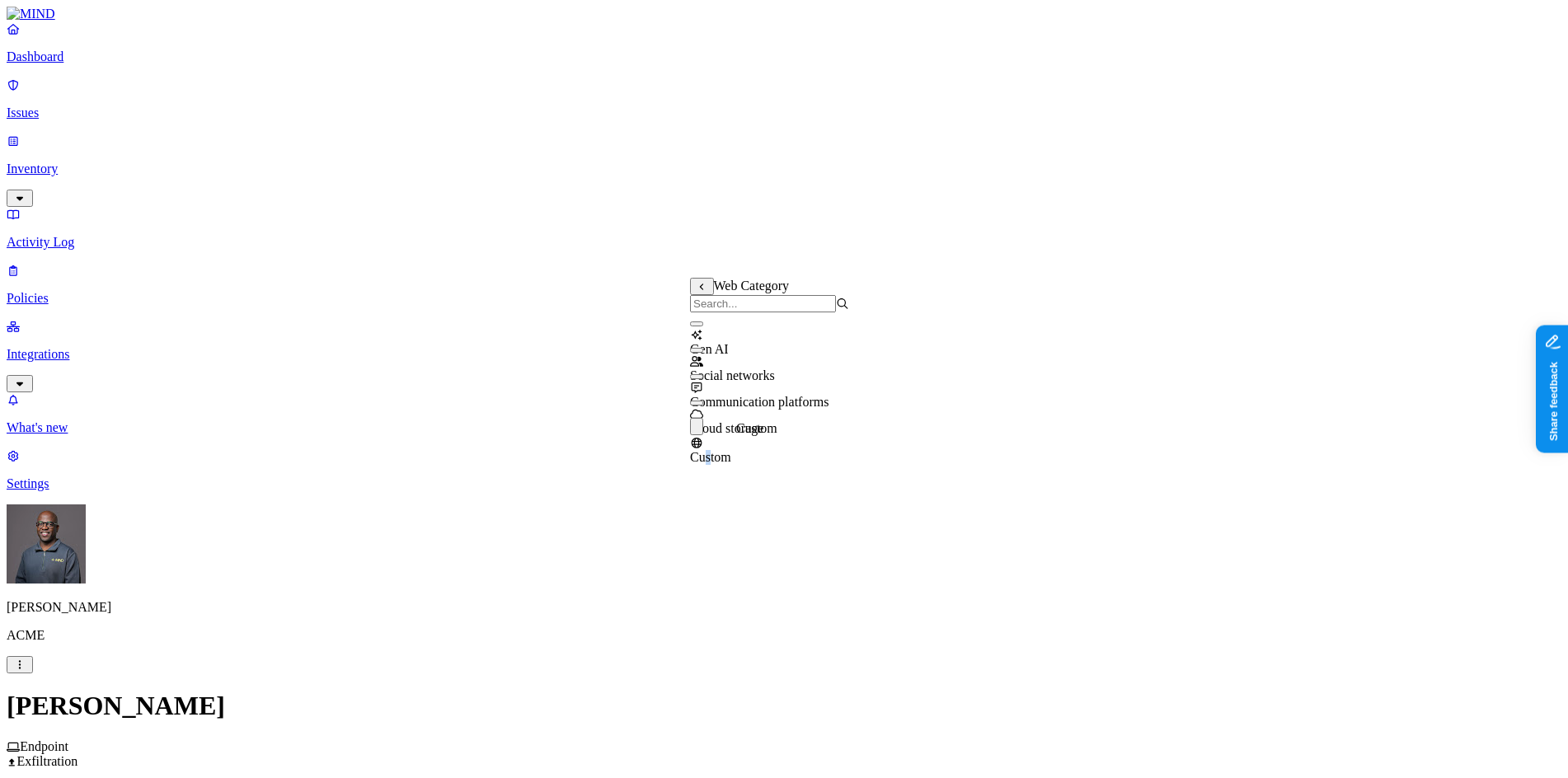
click at [731, 452] on span "Custom" at bounding box center [710, 457] width 41 height 14
click at [704, 432] on button "button" at bounding box center [697, 429] width 13 height 5
click at [704, 435] on button "button" at bounding box center [697, 426] width 13 height 17
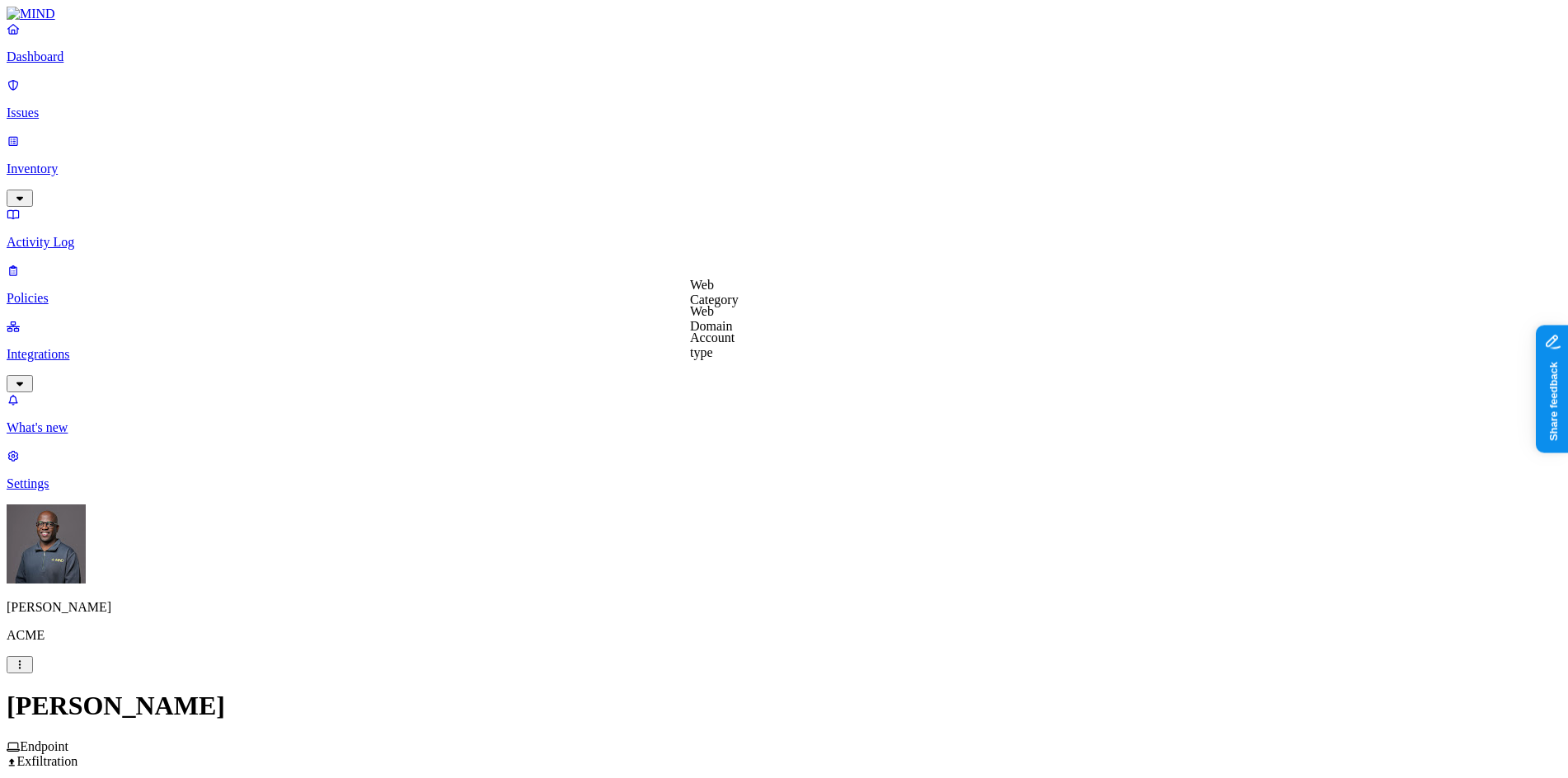
click at [733, 321] on label "Web Domain" at bounding box center [711, 318] width 43 height 29
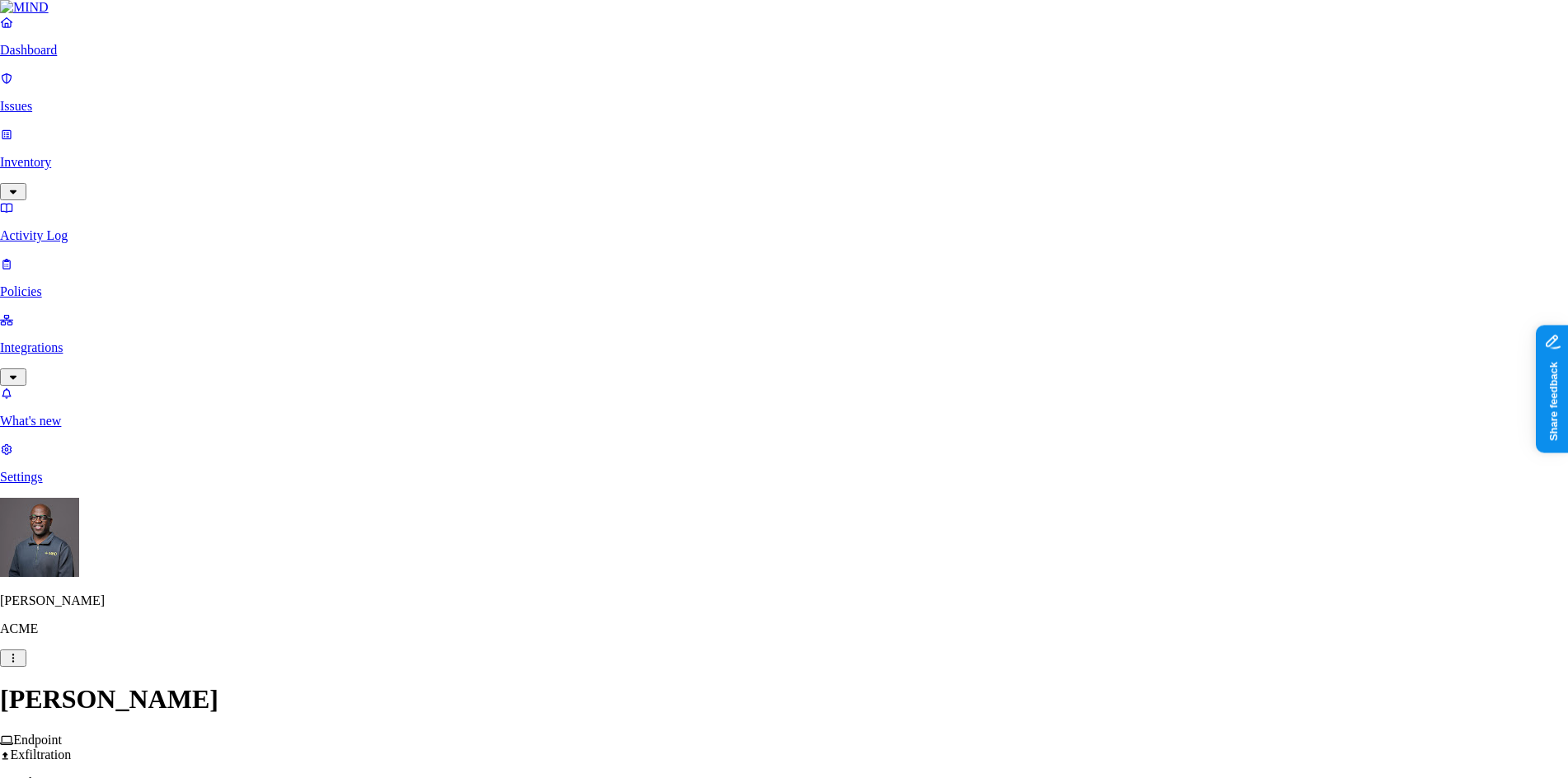
type input "bci.docuware.cloud"
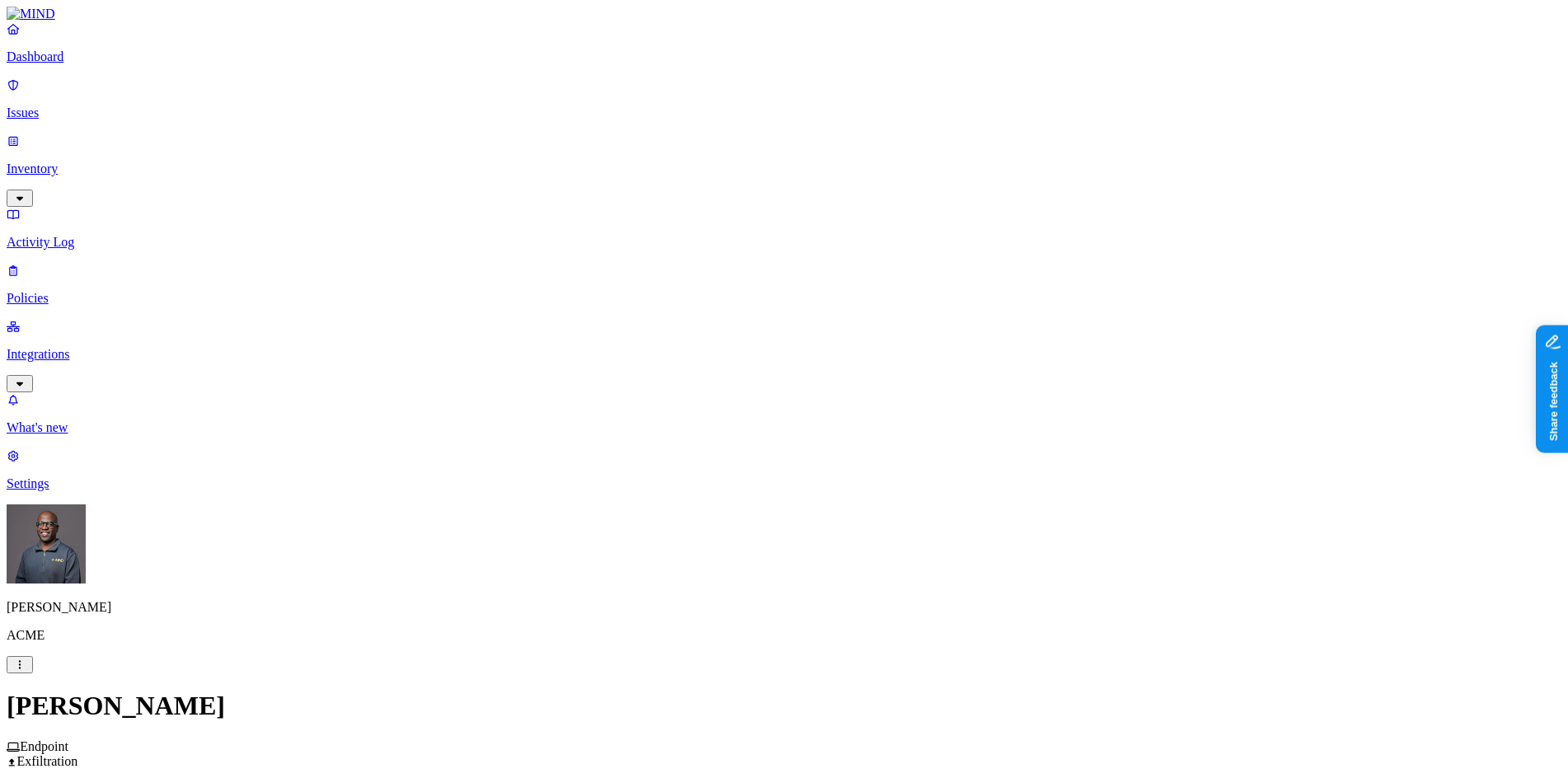
scroll to position [412, 0]
click at [726, 236] on label "Classification" at bounding box center [697, 228] width 73 height 14
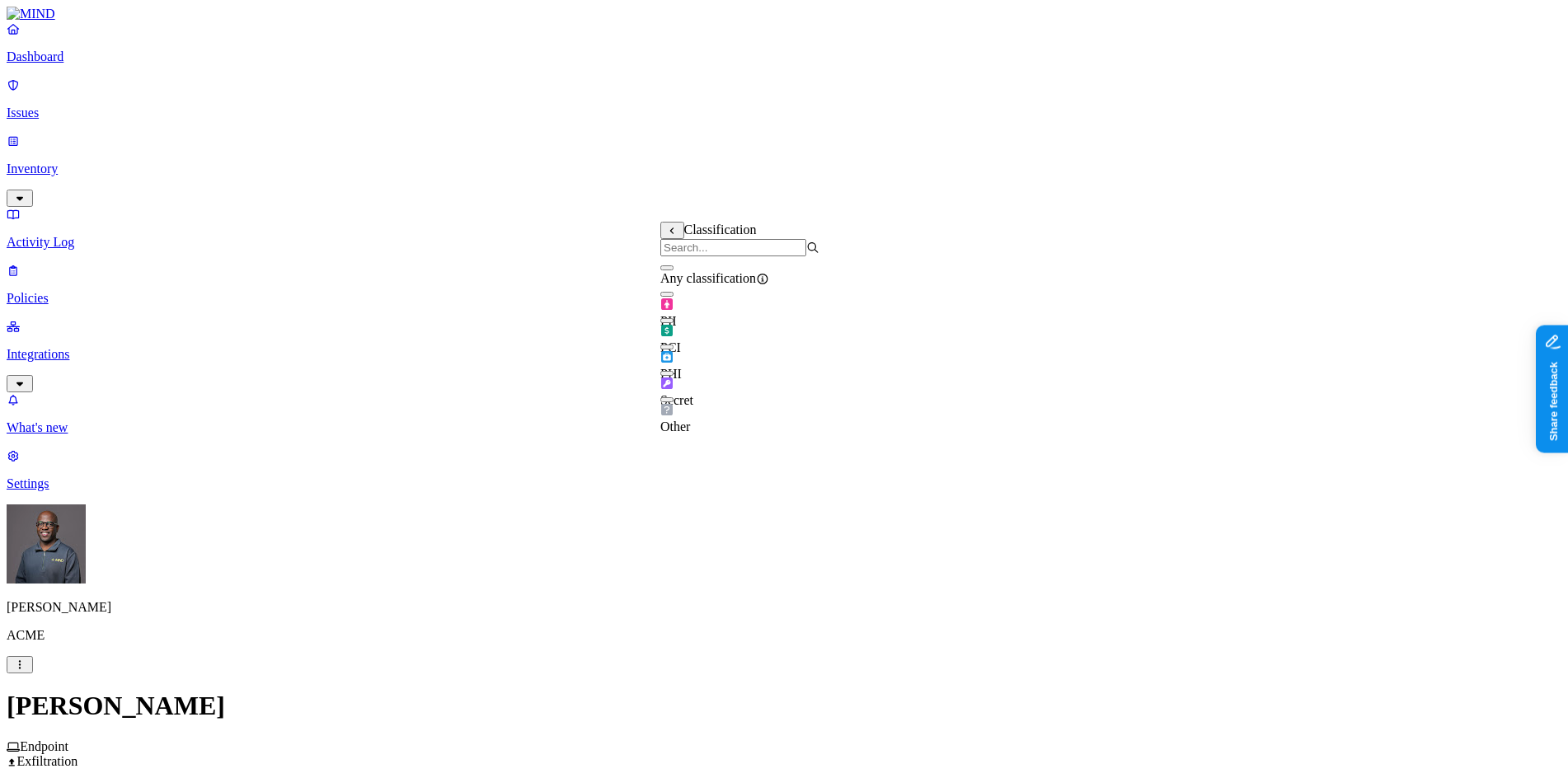
click at [674, 350] on button "button" at bounding box center [667, 347] width 13 height 5
click at [733, 404] on label "Web Domain" at bounding box center [711, 400] width 43 height 29
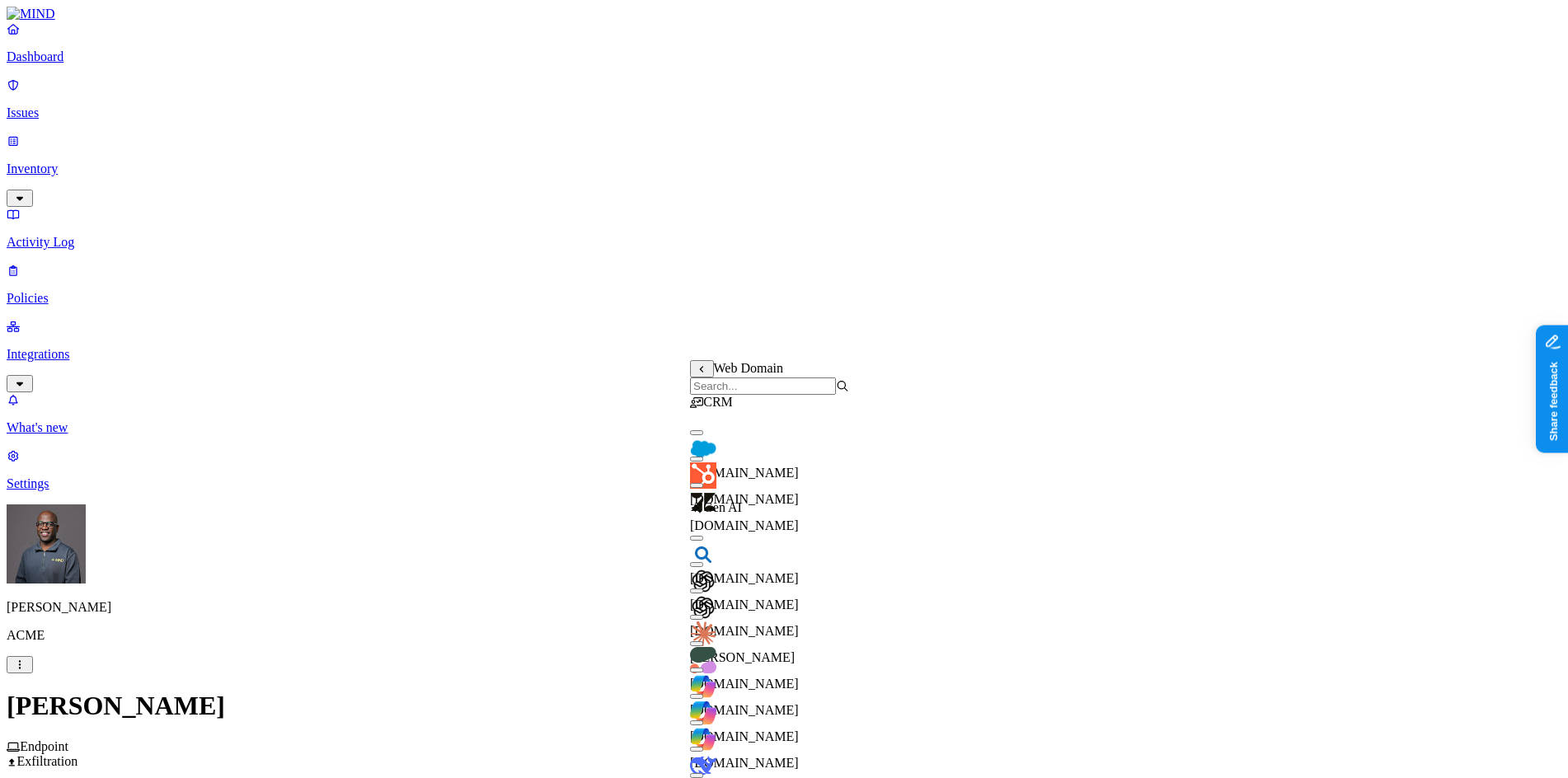
scroll to position [0, 0]
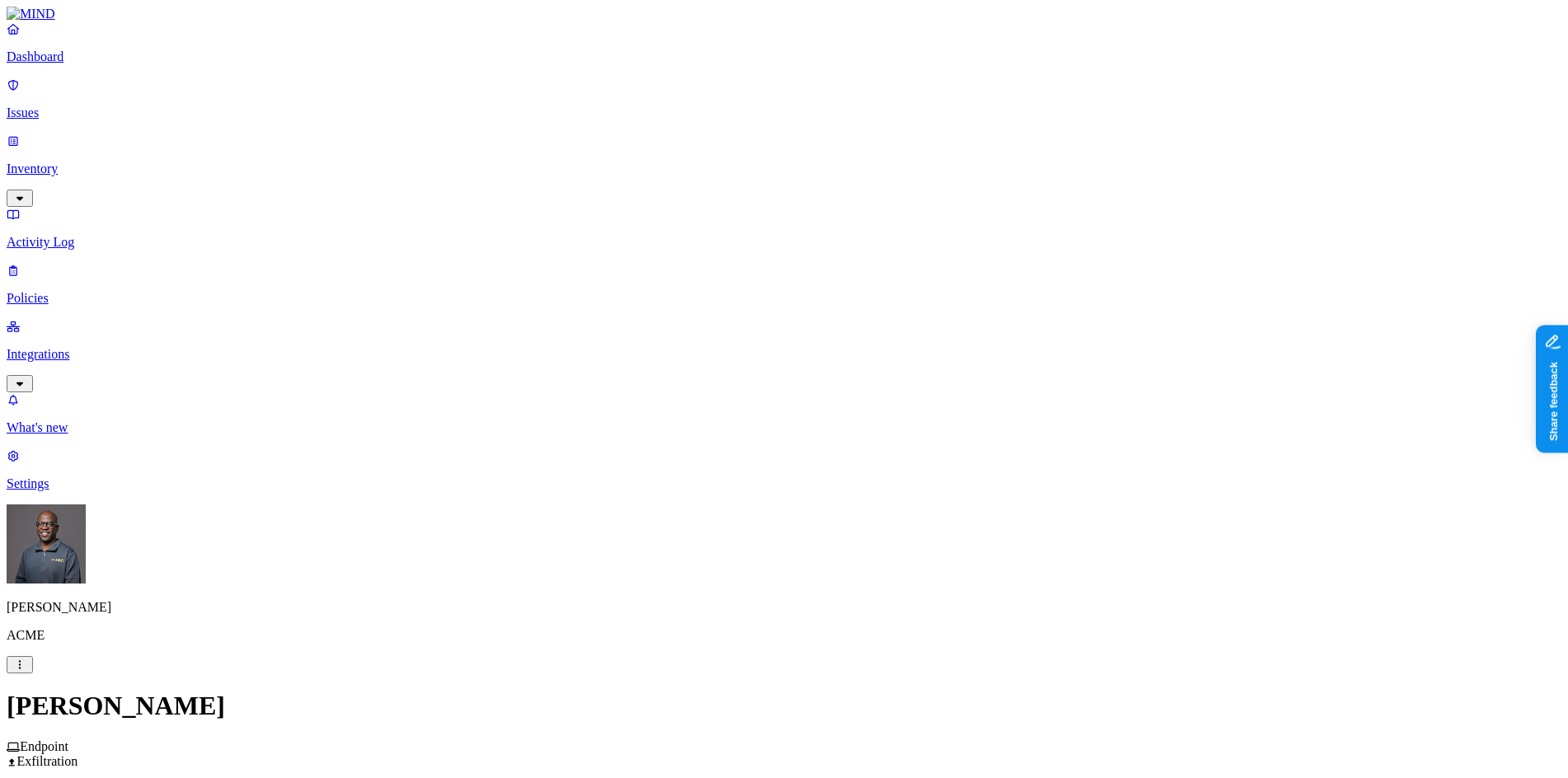
click at [733, 405] on label "Web Domain" at bounding box center [711, 400] width 43 height 29
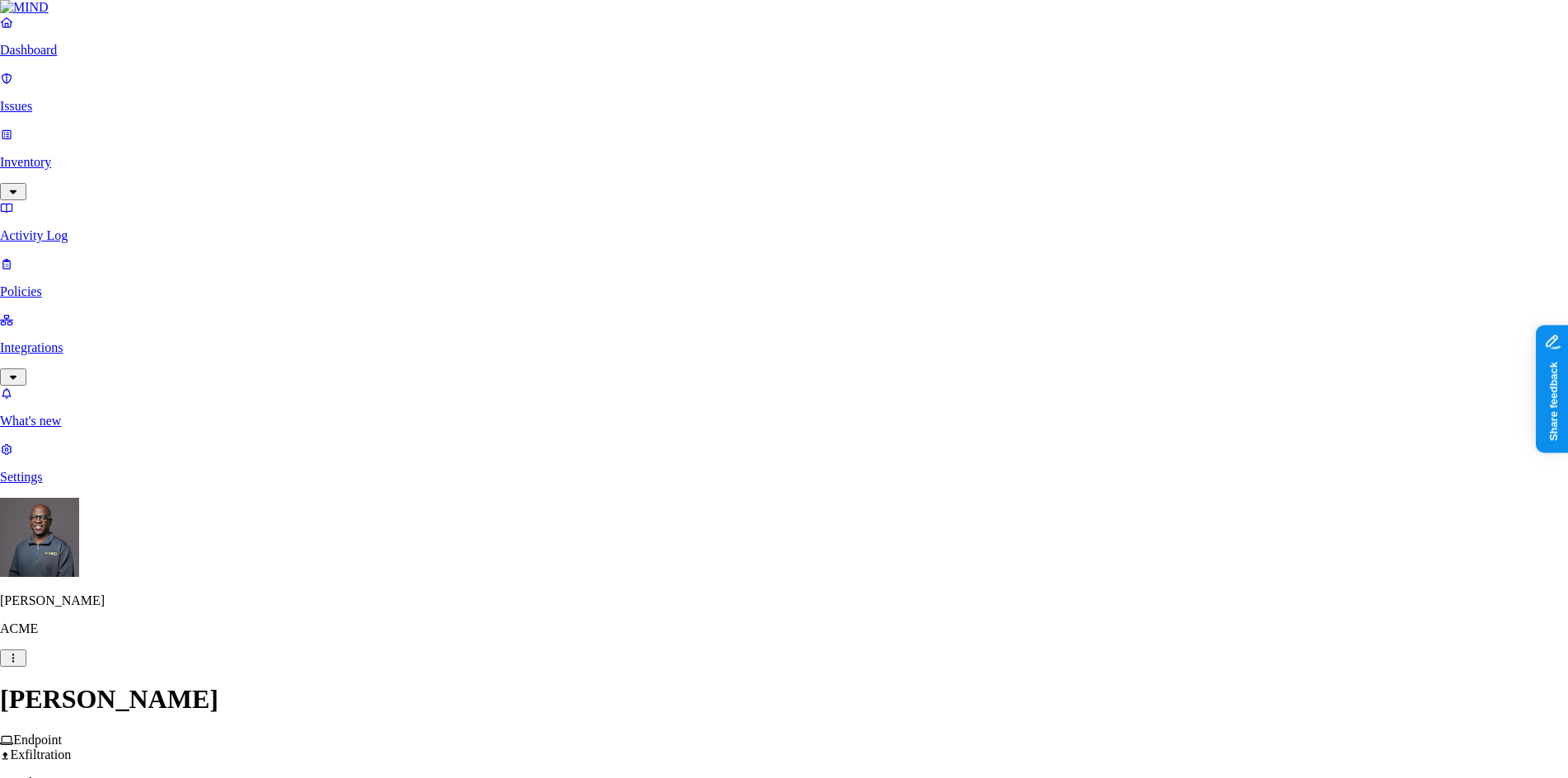
type input "[DOMAIN_NAME]"
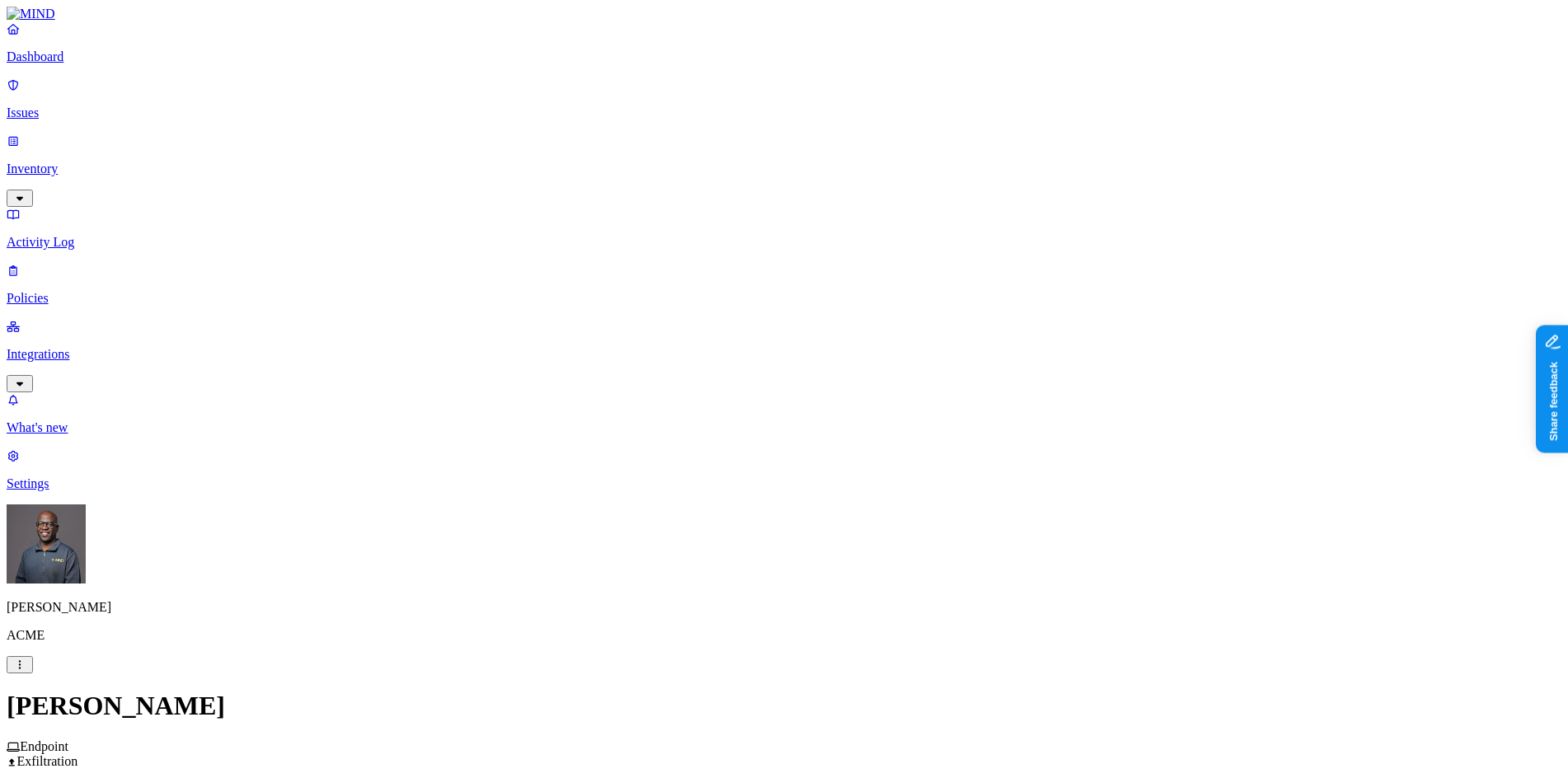
click at [69, 491] on p "Settings" at bounding box center [784, 485] width 1556 height 15
click at [232, 777] on p "Web domains" at bounding box center [784, 793] width 1556 height 15
drag, startPoint x: 555, startPoint y: 301, endPoint x: 381, endPoint y: 12, distance: 337.3
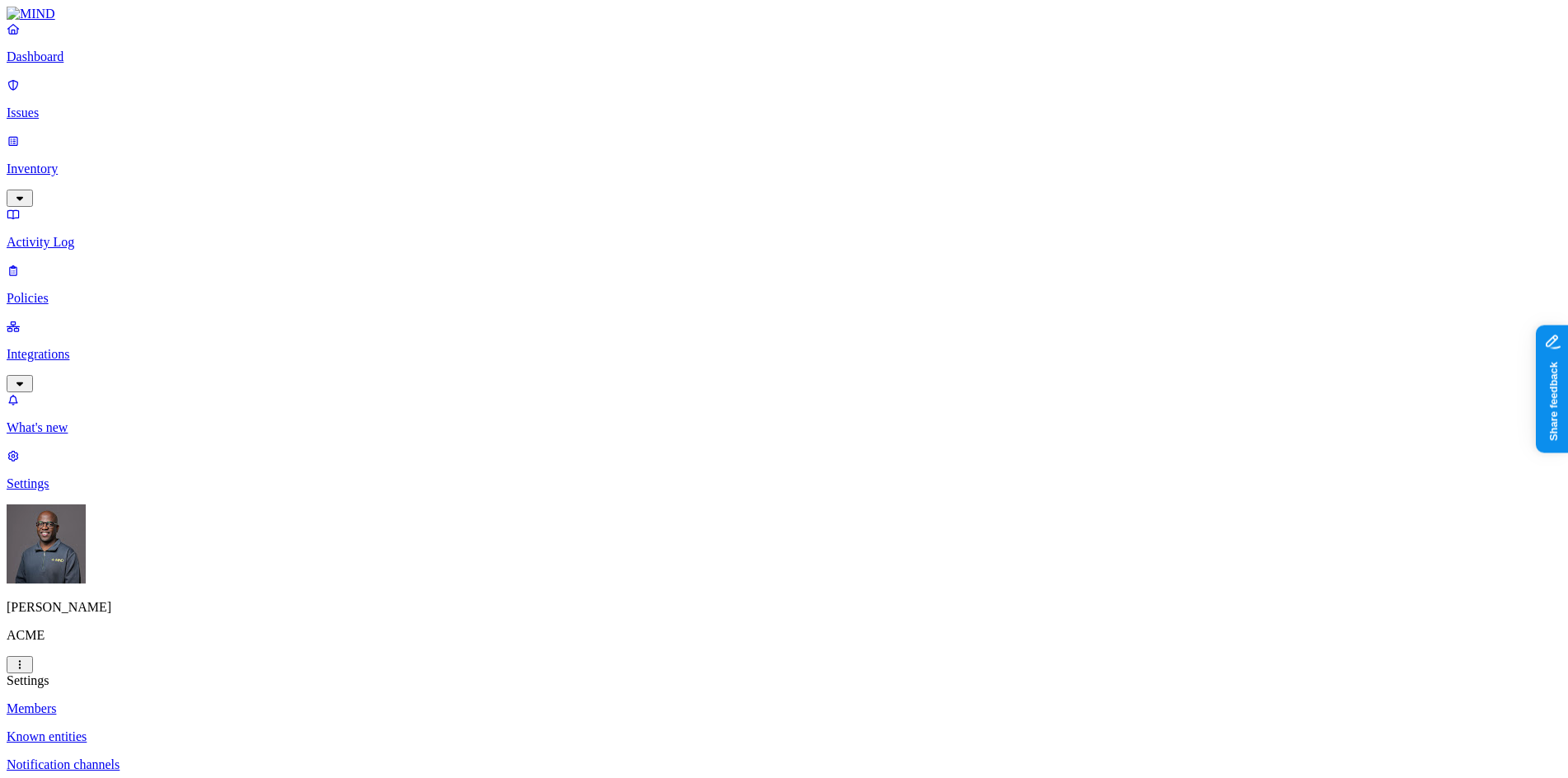
click at [82, 291] on p "Policies" at bounding box center [784, 298] width 1556 height 15
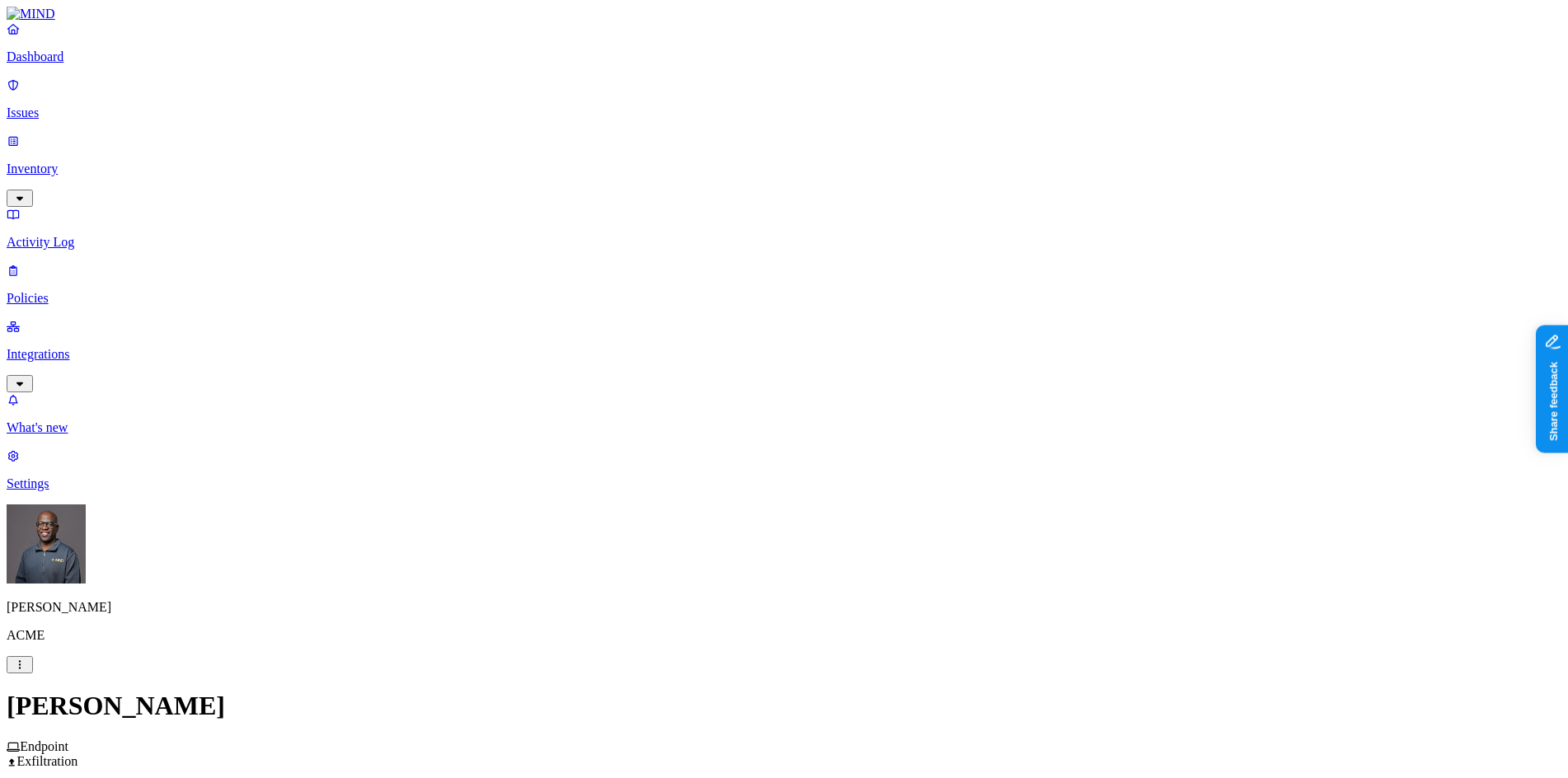
scroll to position [330, 0]
click at [739, 461] on label "Web Category" at bounding box center [714, 457] width 49 height 29
click at [704, 491] on button "button" at bounding box center [697, 488] width 13 height 5
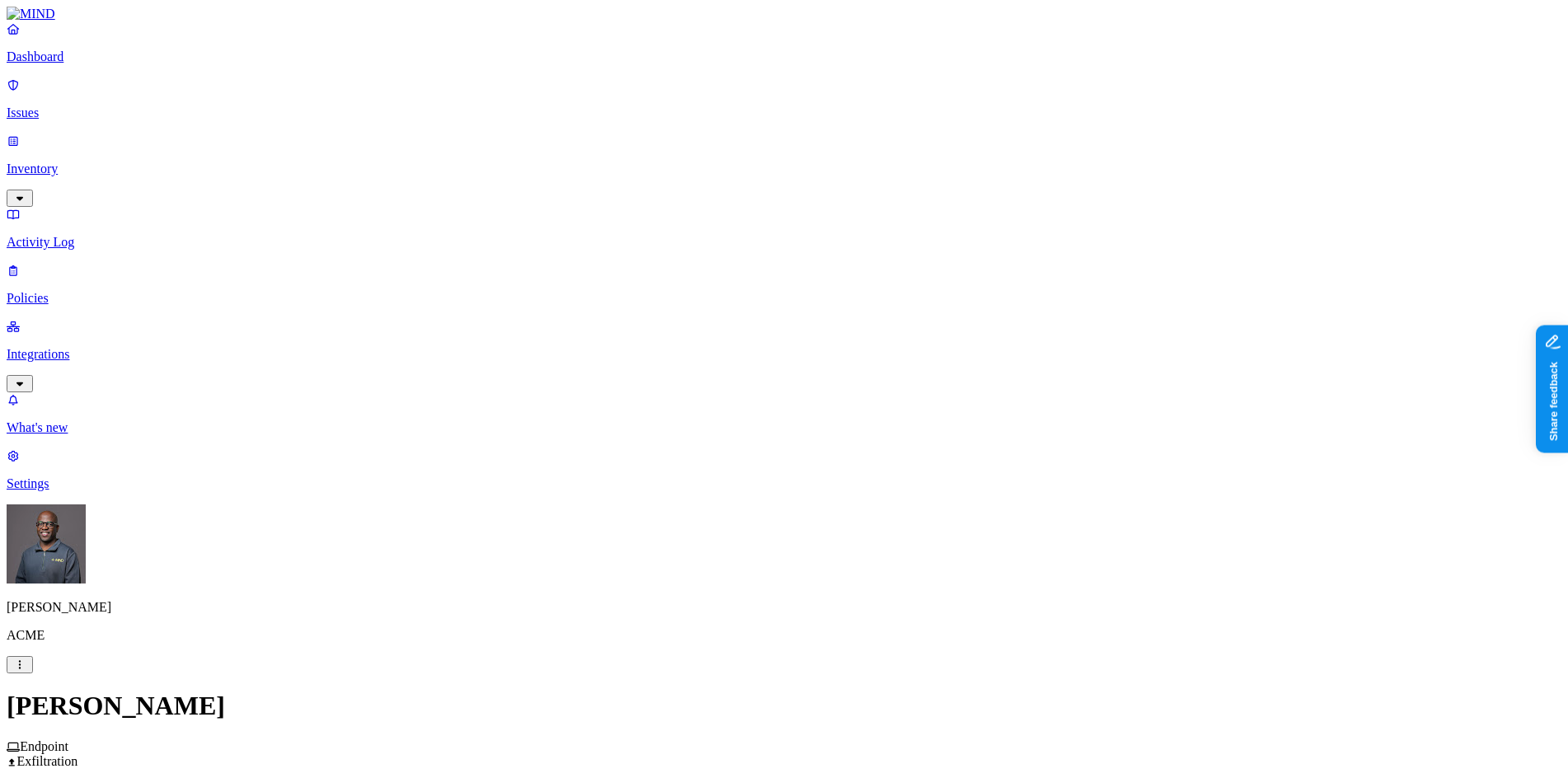
click at [733, 489] on label "Web Domain" at bounding box center [711, 484] width 43 height 29
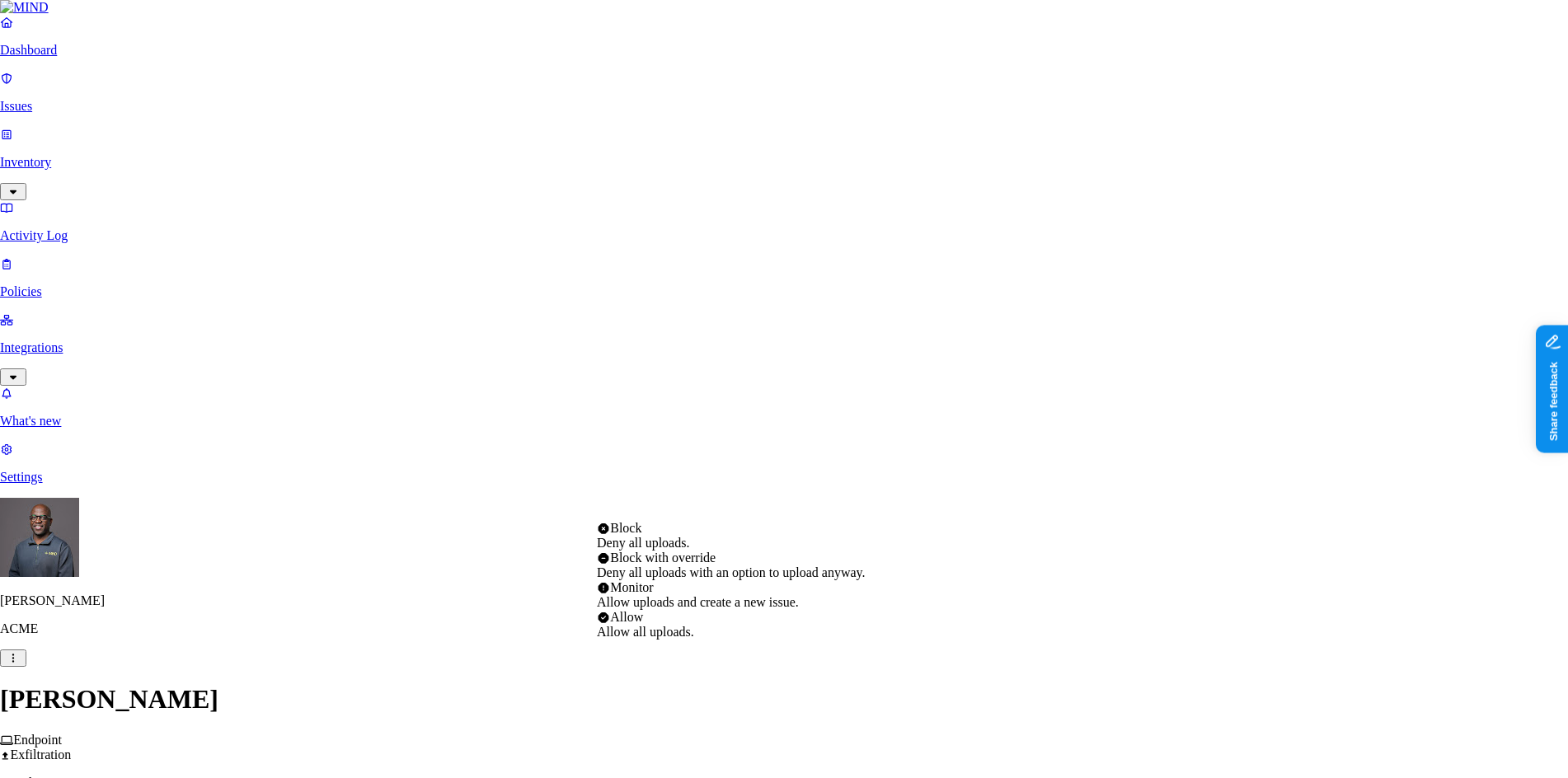
select select "3"
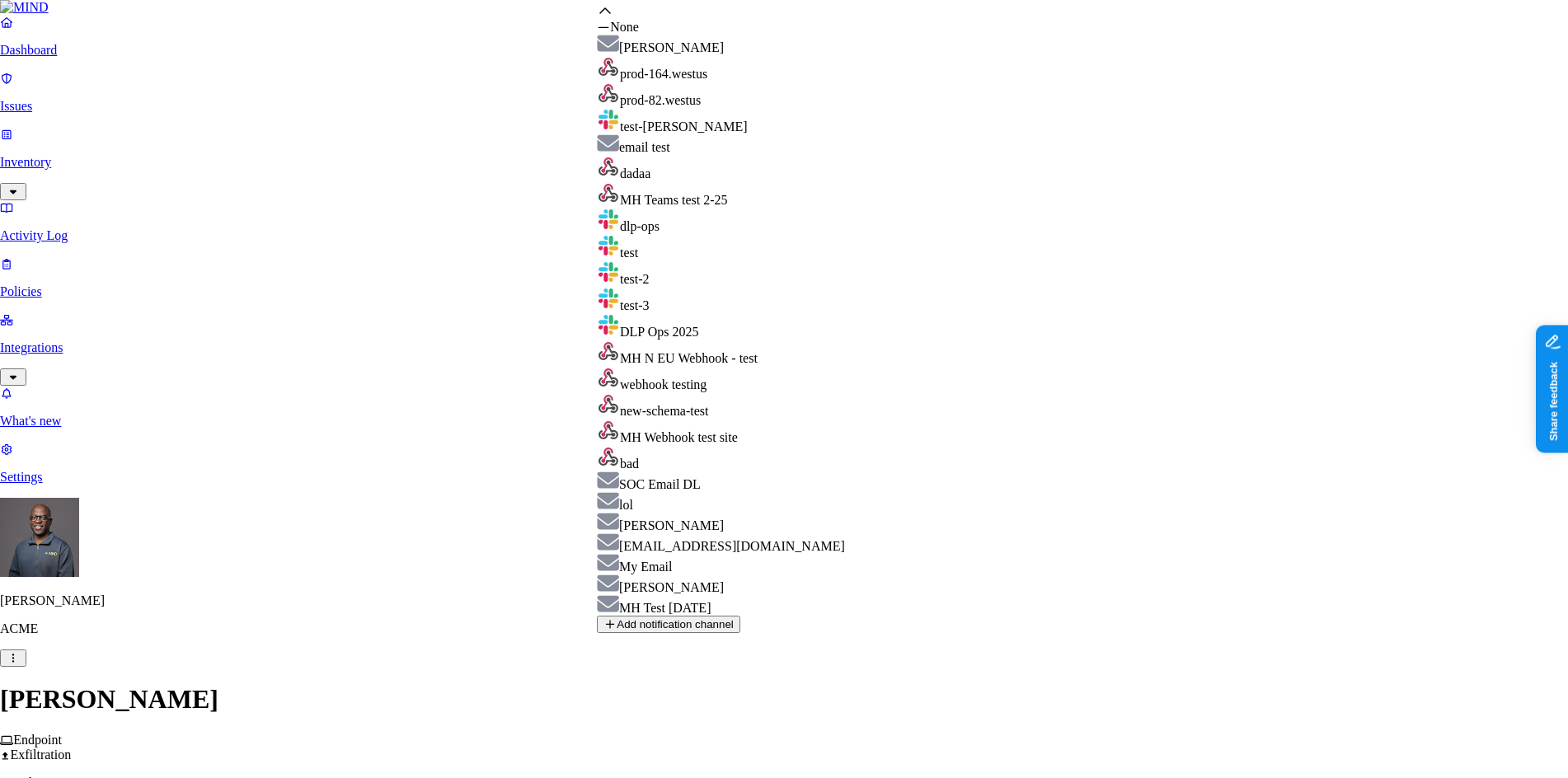
scroll to position [0, 0]
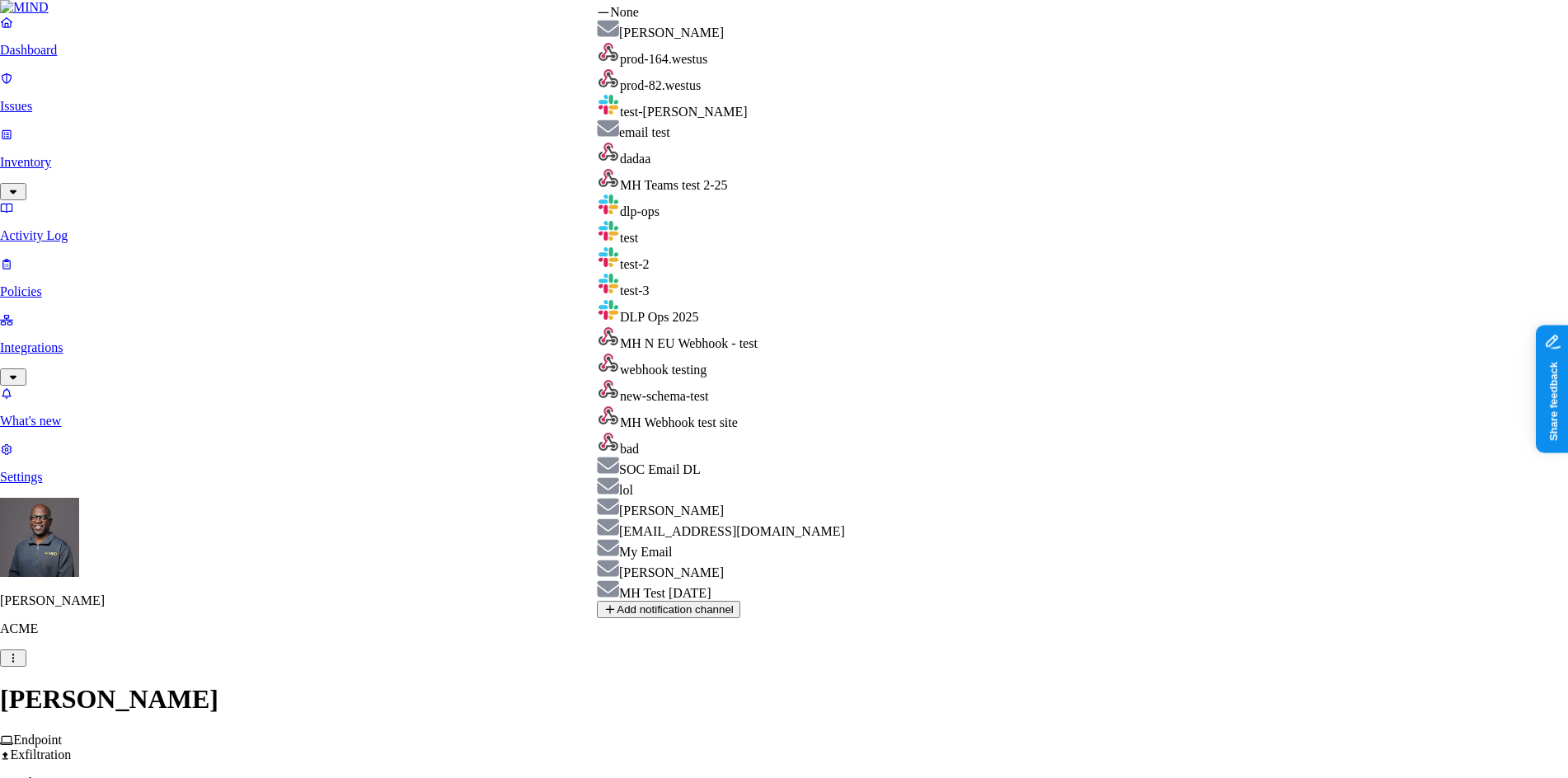
select select "none"
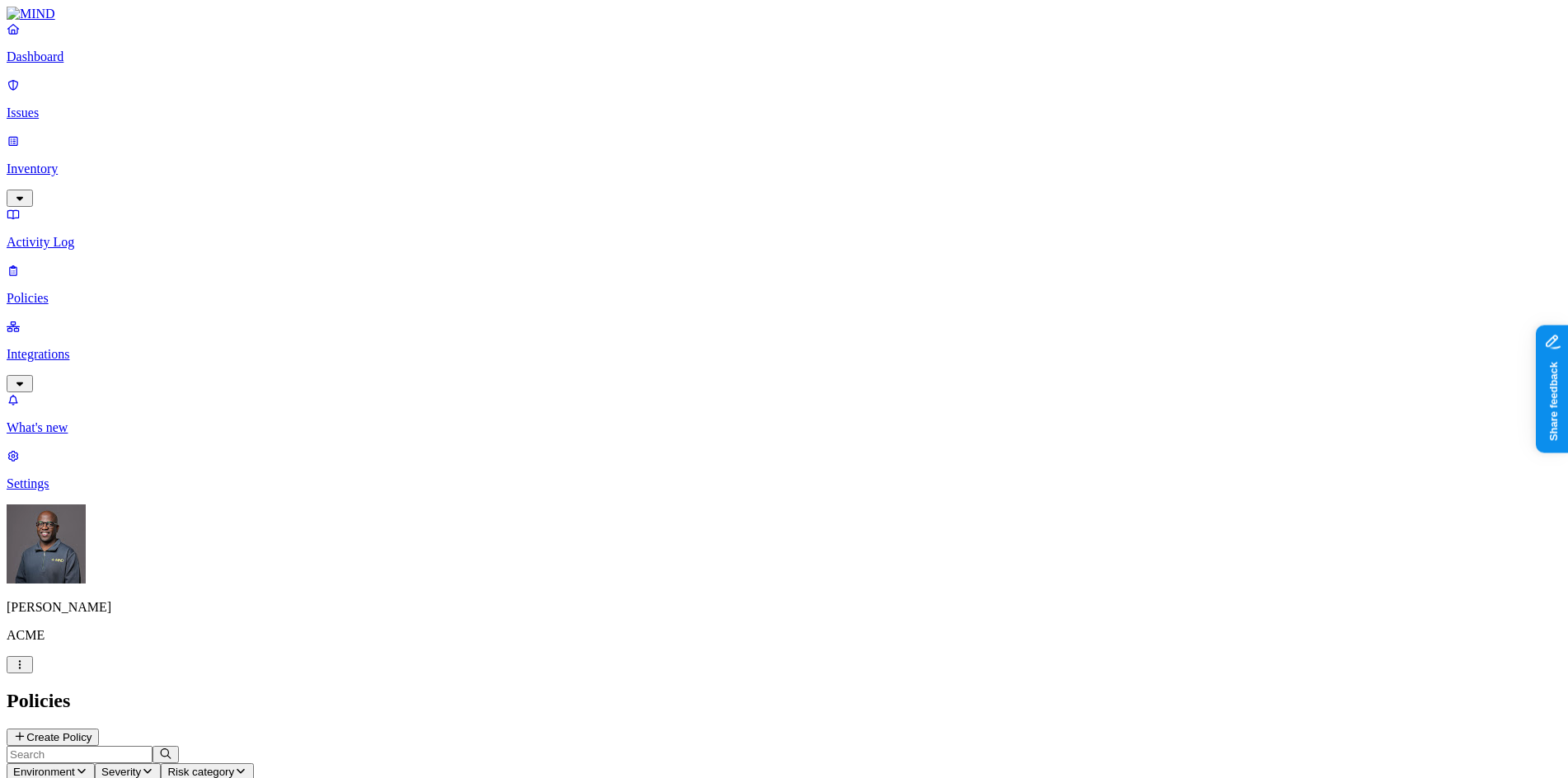
click at [63, 105] on p "Issues" at bounding box center [784, 113] width 1556 height 15
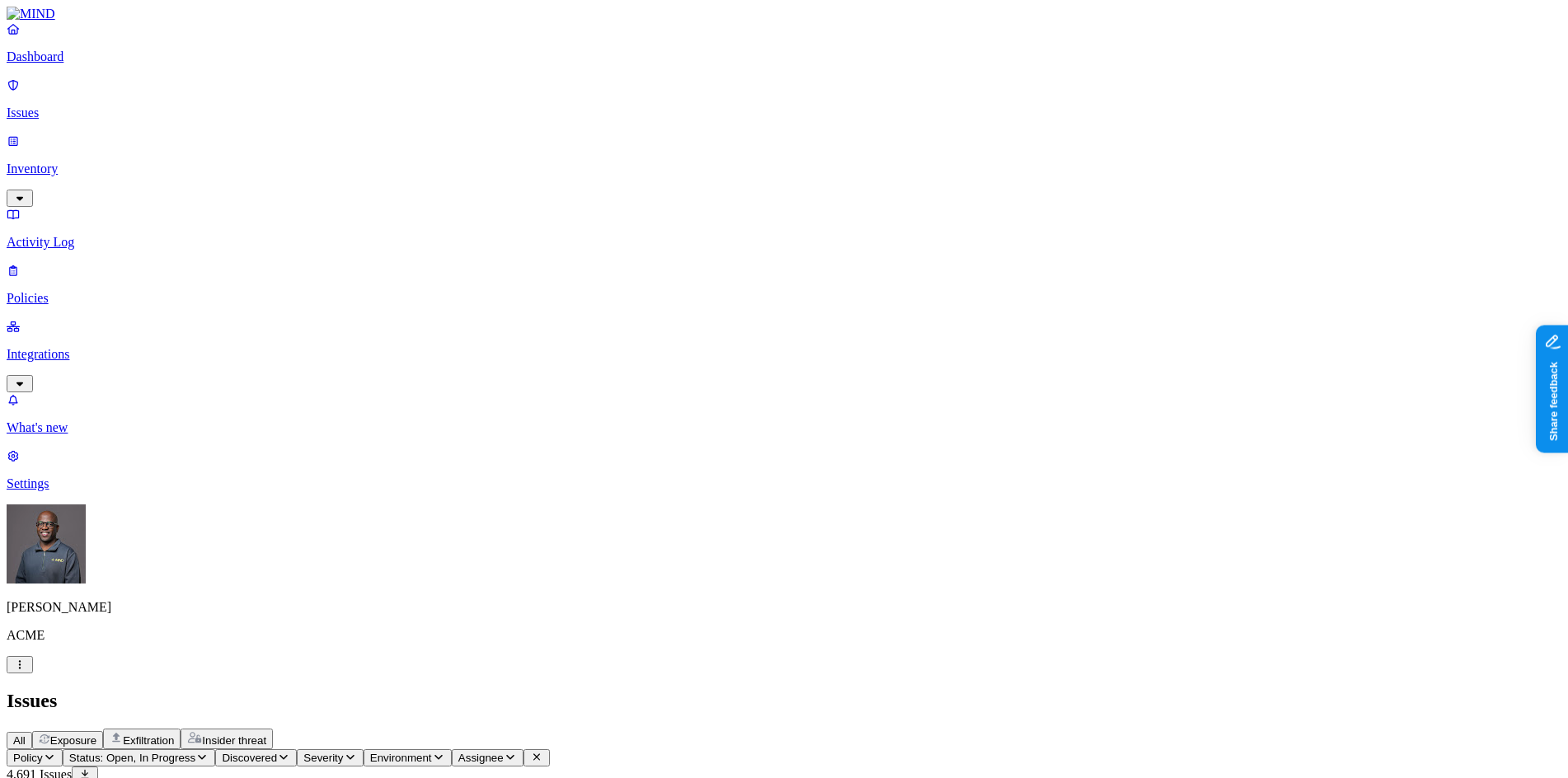
click at [174, 734] on span "Exfiltration" at bounding box center [148, 740] width 51 height 12
drag, startPoint x: 1178, startPoint y: 135, endPoint x: 1239, endPoint y: 143, distance: 61.5
click at [48, 291] on p "Policies" at bounding box center [784, 298] width 1556 height 15
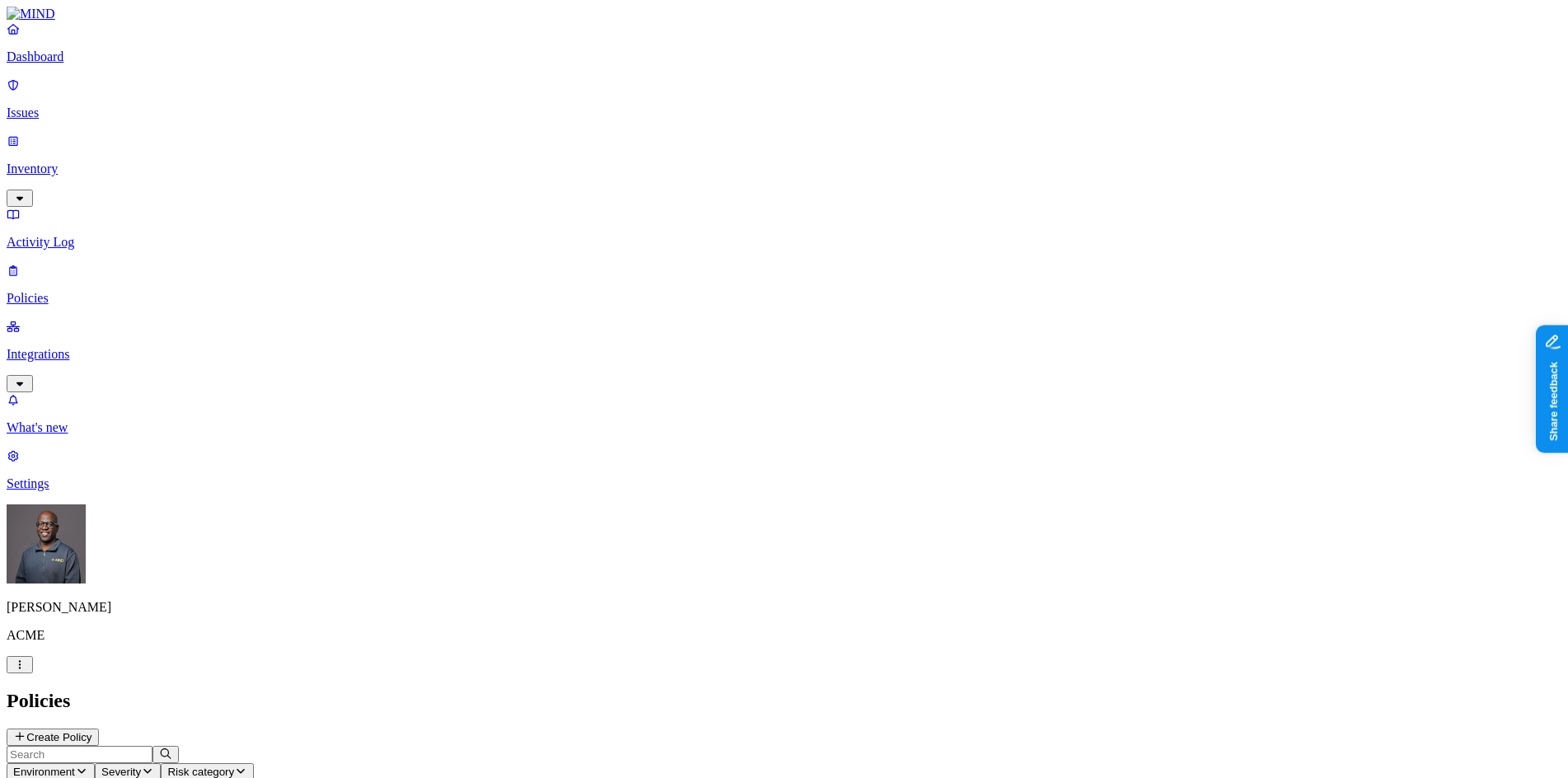
scroll to position [371, 0]
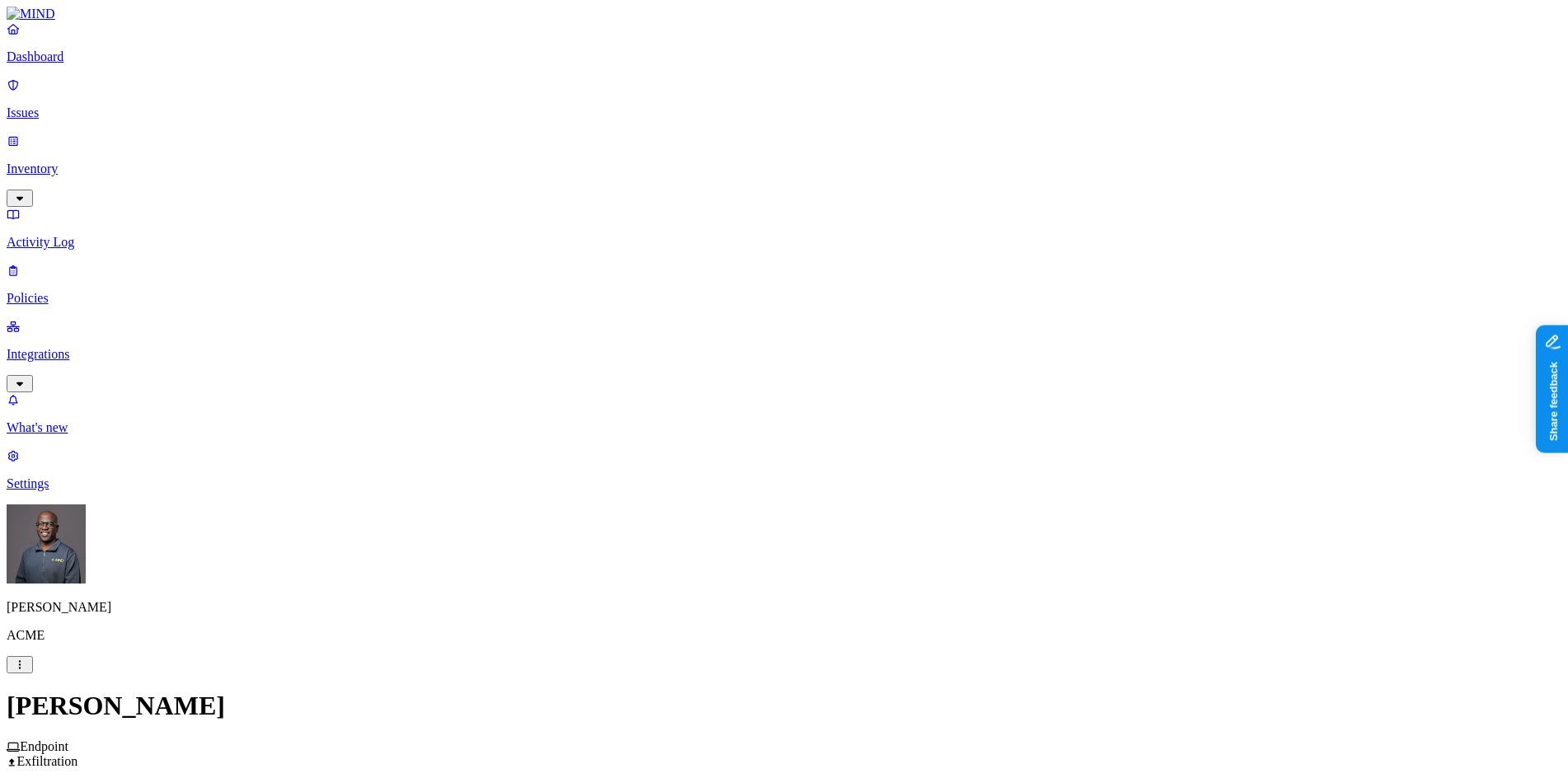
scroll to position [248, 0]
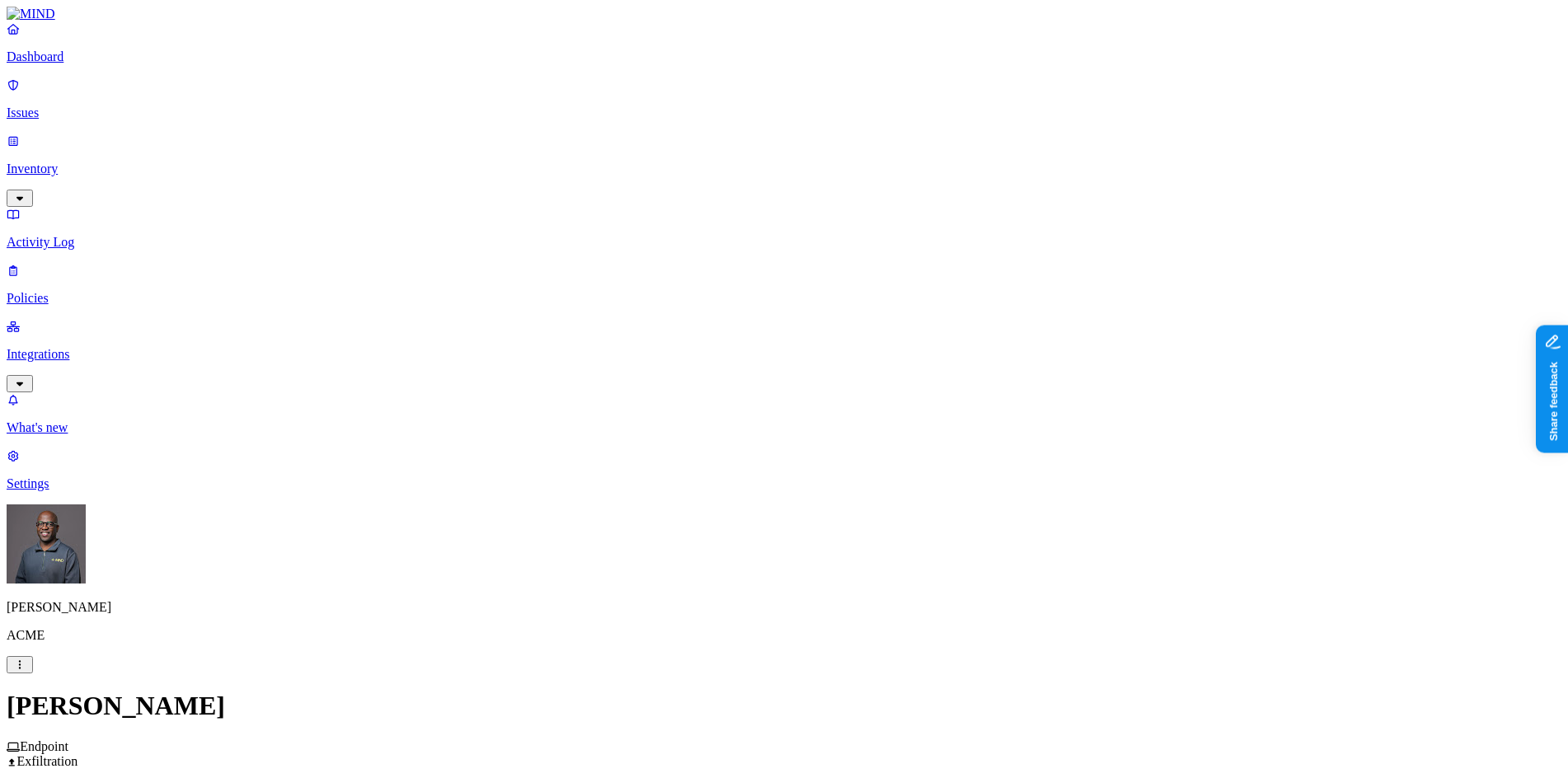
scroll to position [767, 0]
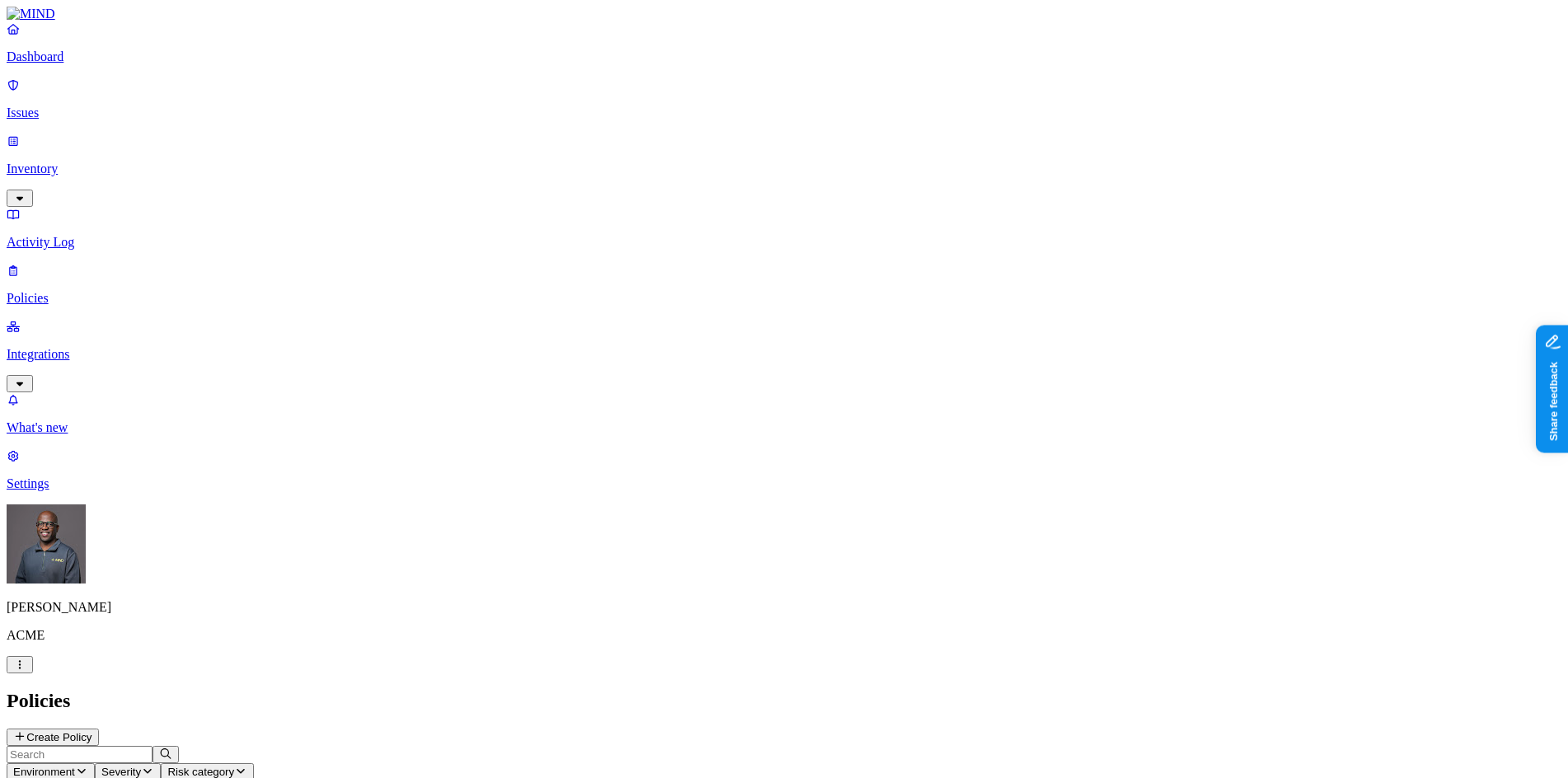
click at [55, 64] on p "Dashboard" at bounding box center [784, 57] width 1556 height 15
click at [83, 105] on p "Issues" at bounding box center [784, 113] width 1556 height 15
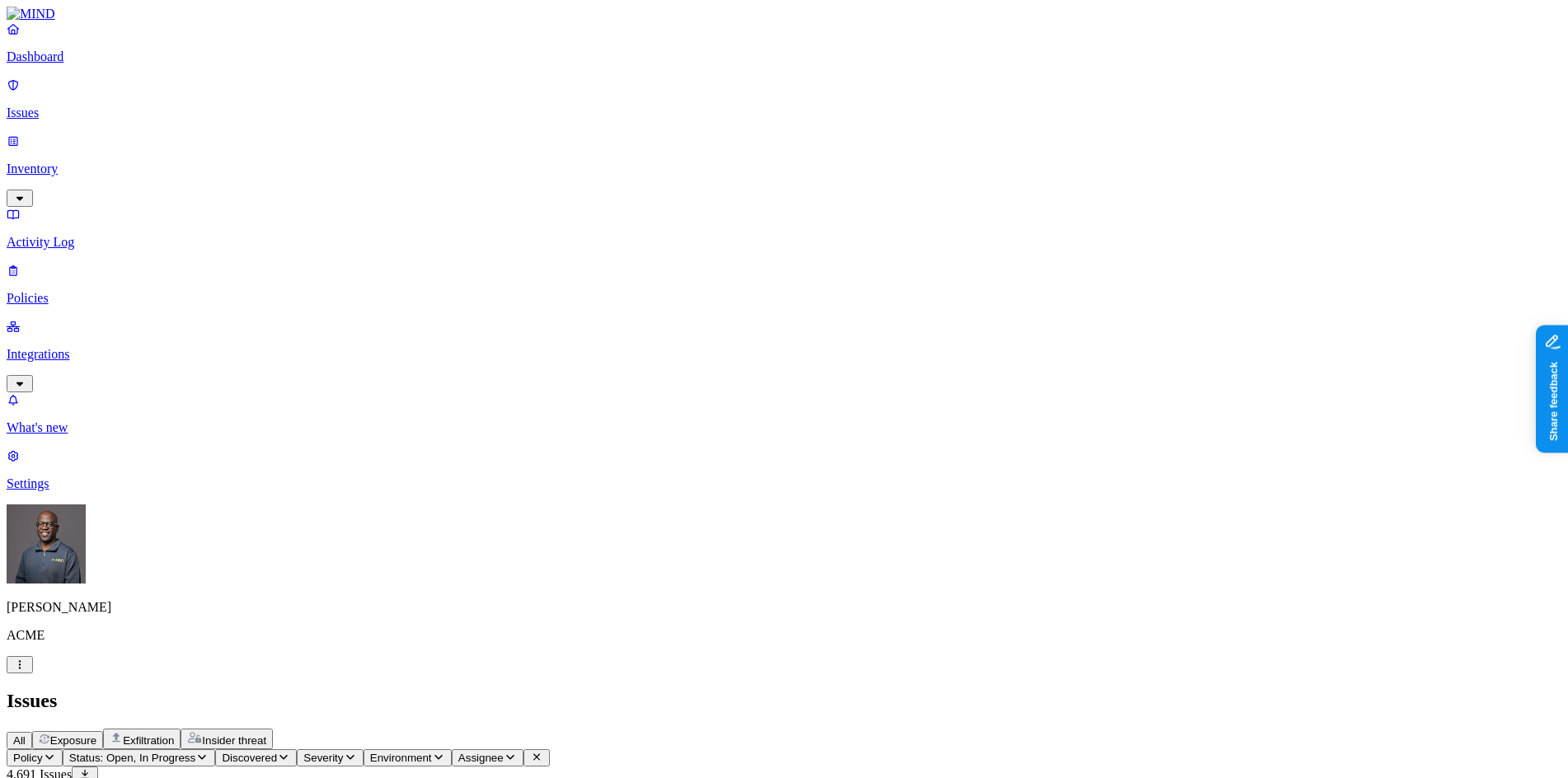
drag, startPoint x: 284, startPoint y: 54, endPoint x: 359, endPoint y: 57, distance: 75.1
click at [97, 734] on span "Exposure" at bounding box center [74, 740] width 46 height 12
click at [174, 734] on span "Exfiltration" at bounding box center [148, 740] width 51 height 12
click at [208, 752] on icon "button" at bounding box center [202, 757] width 13 height 11
click at [299, 237] on div "Resolved" at bounding box center [299, 260] width 0 height 46
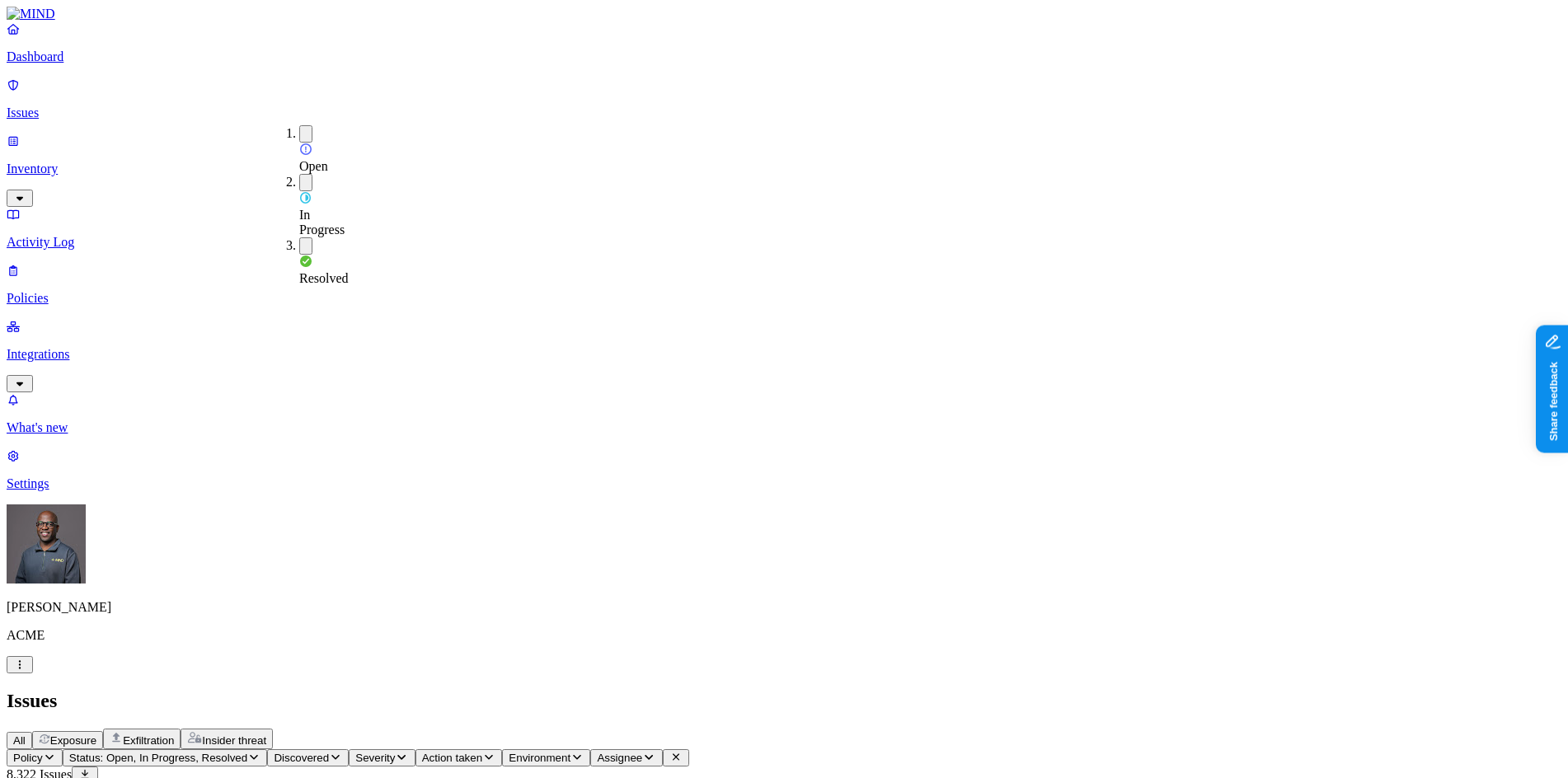
click at [681, 728] on div "All Exposure Exfiltration Insider threat" at bounding box center [784, 739] width 1556 height 21
drag, startPoint x: 1178, startPoint y: 132, endPoint x: 1245, endPoint y: 129, distance: 67.1
click at [57, 291] on p "Policies" at bounding box center [784, 298] width 1556 height 15
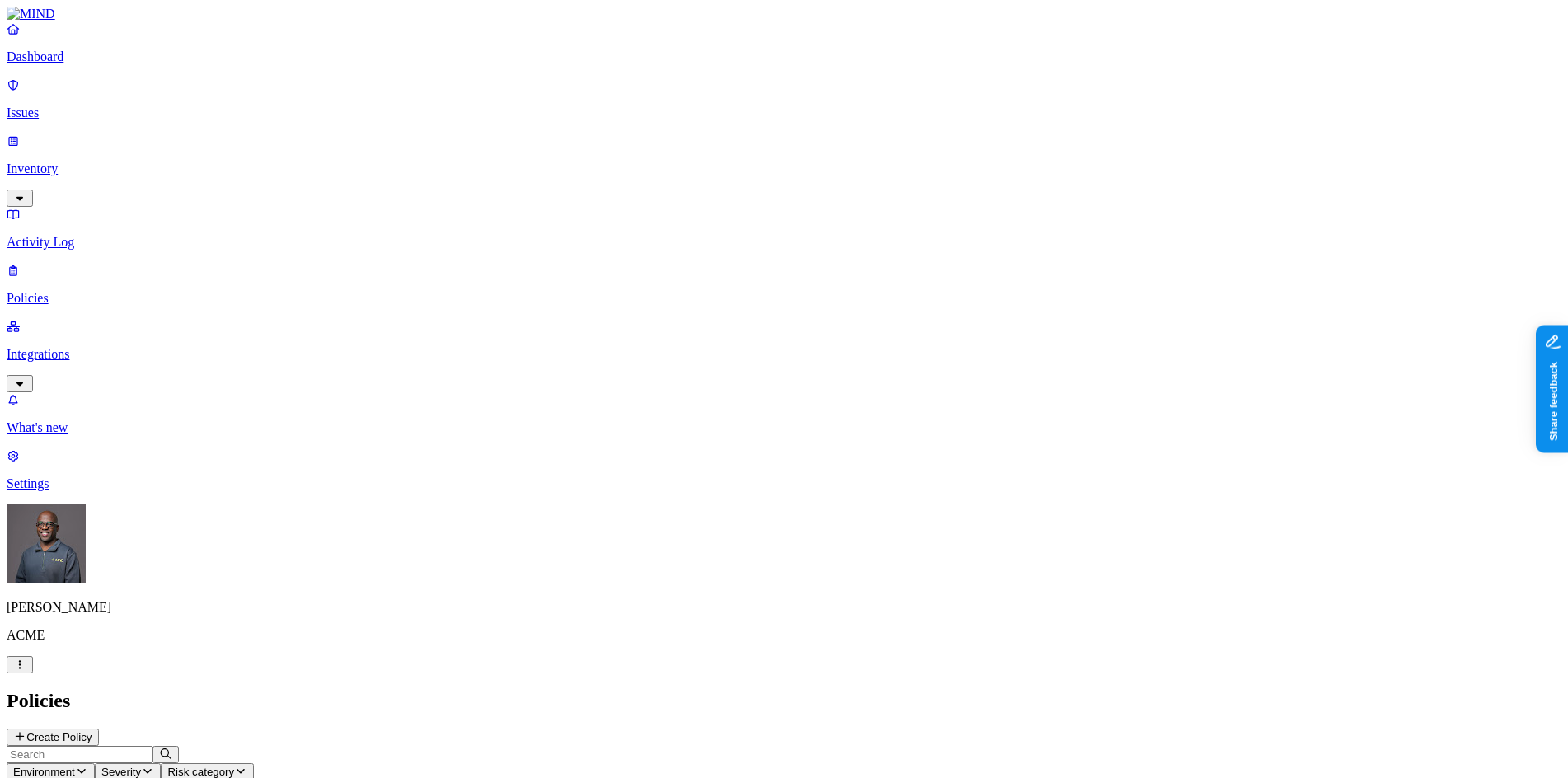
scroll to position [371, 0]
click at [61, 491] on p "Settings" at bounding box center [784, 485] width 1556 height 15
click at [230, 777] on p "Web domains" at bounding box center [784, 793] width 1556 height 15
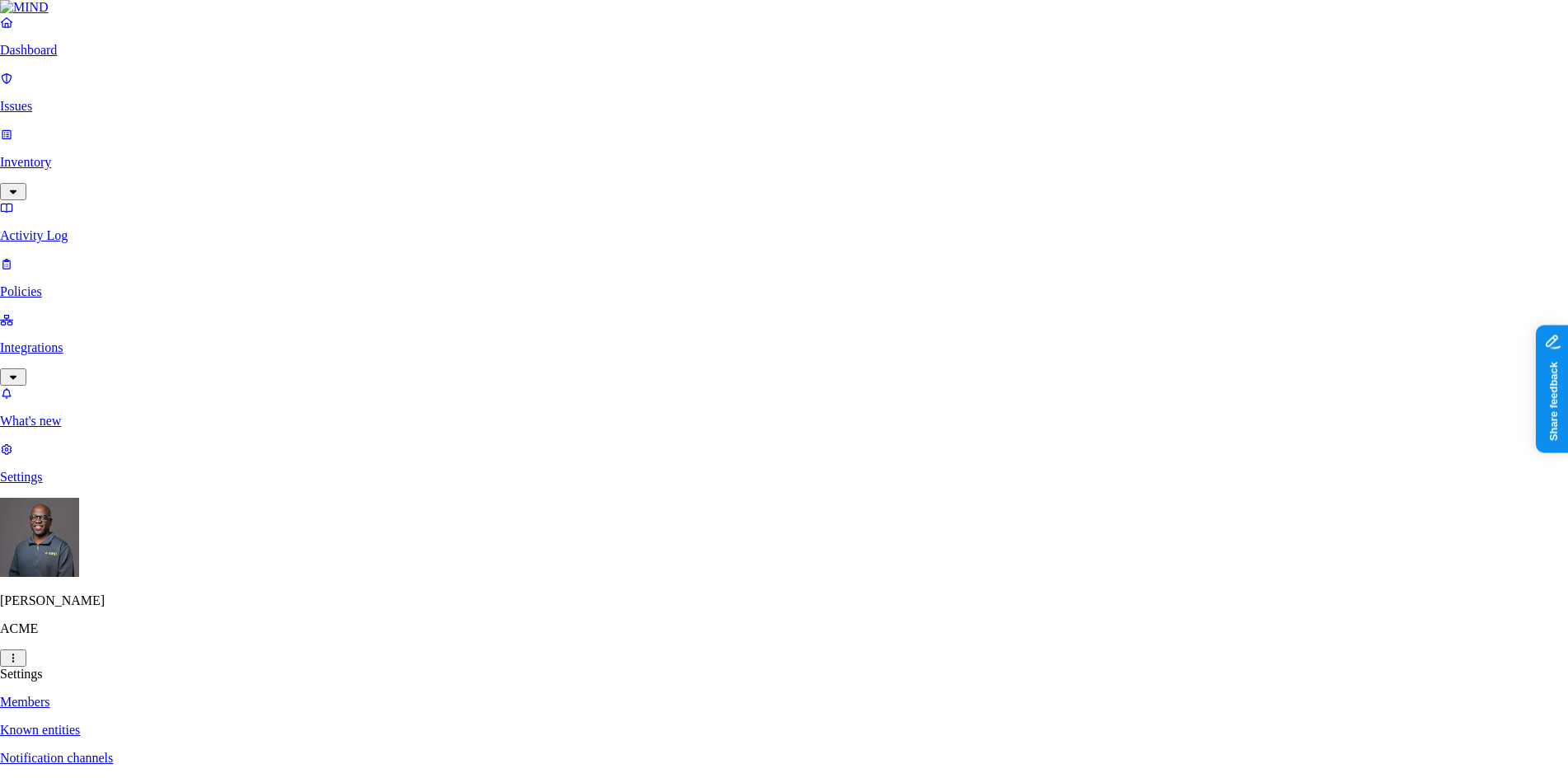
type input "mind.docuware.cloud"
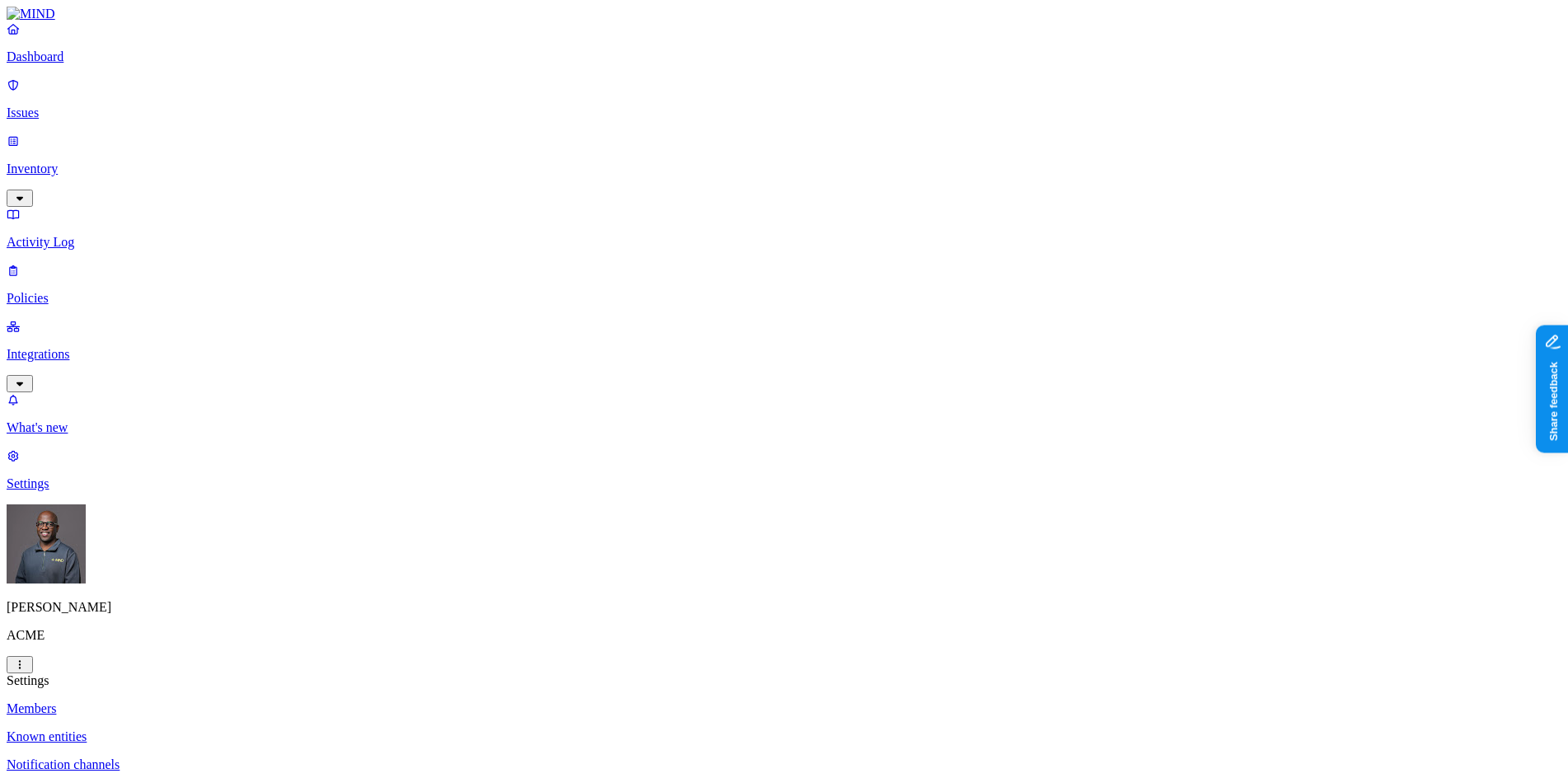
drag, startPoint x: 375, startPoint y: 407, endPoint x: 455, endPoint y: 18, distance: 397.1
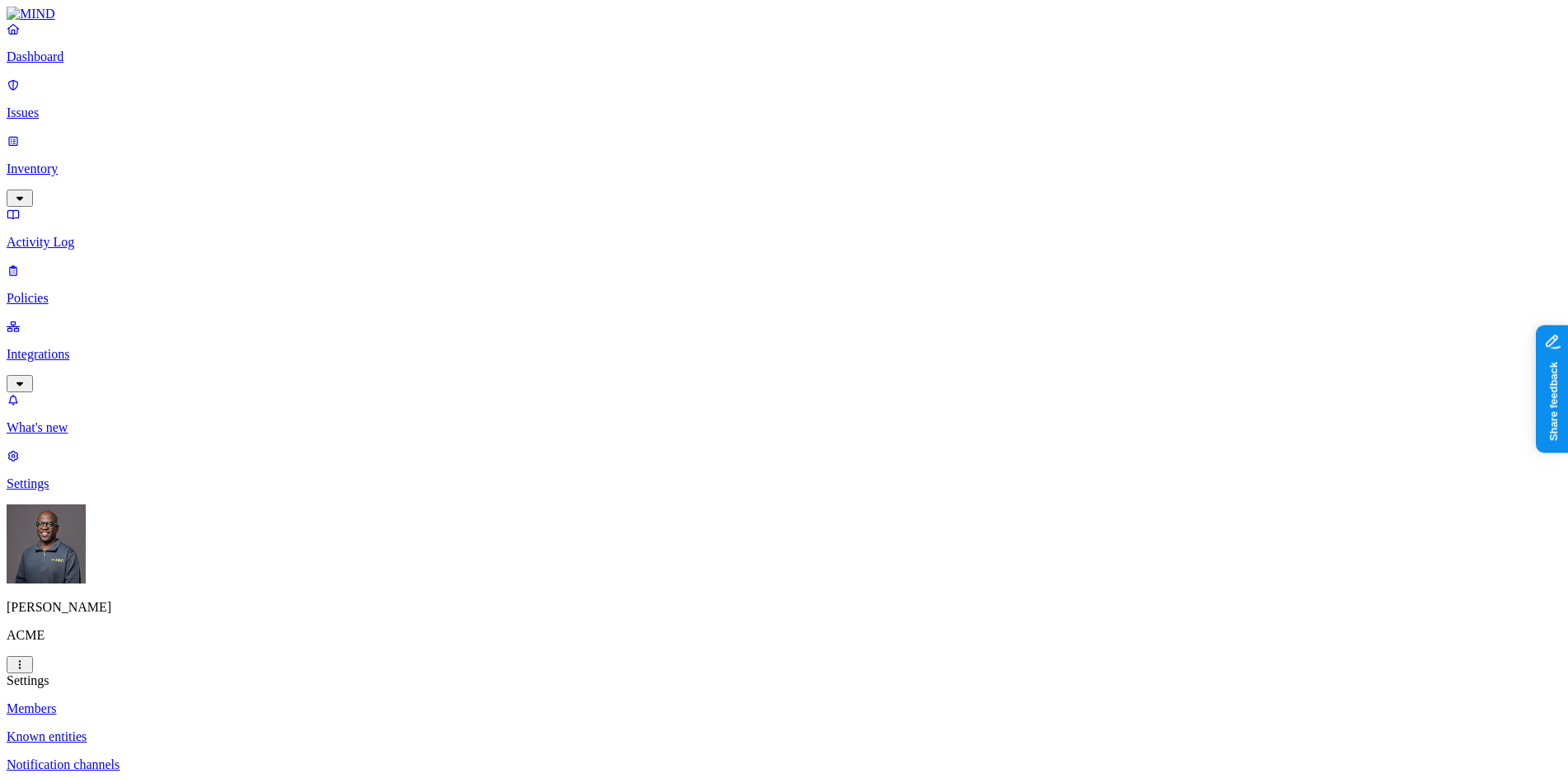
click at [70, 291] on p "Policies" at bounding box center [784, 298] width 1556 height 15
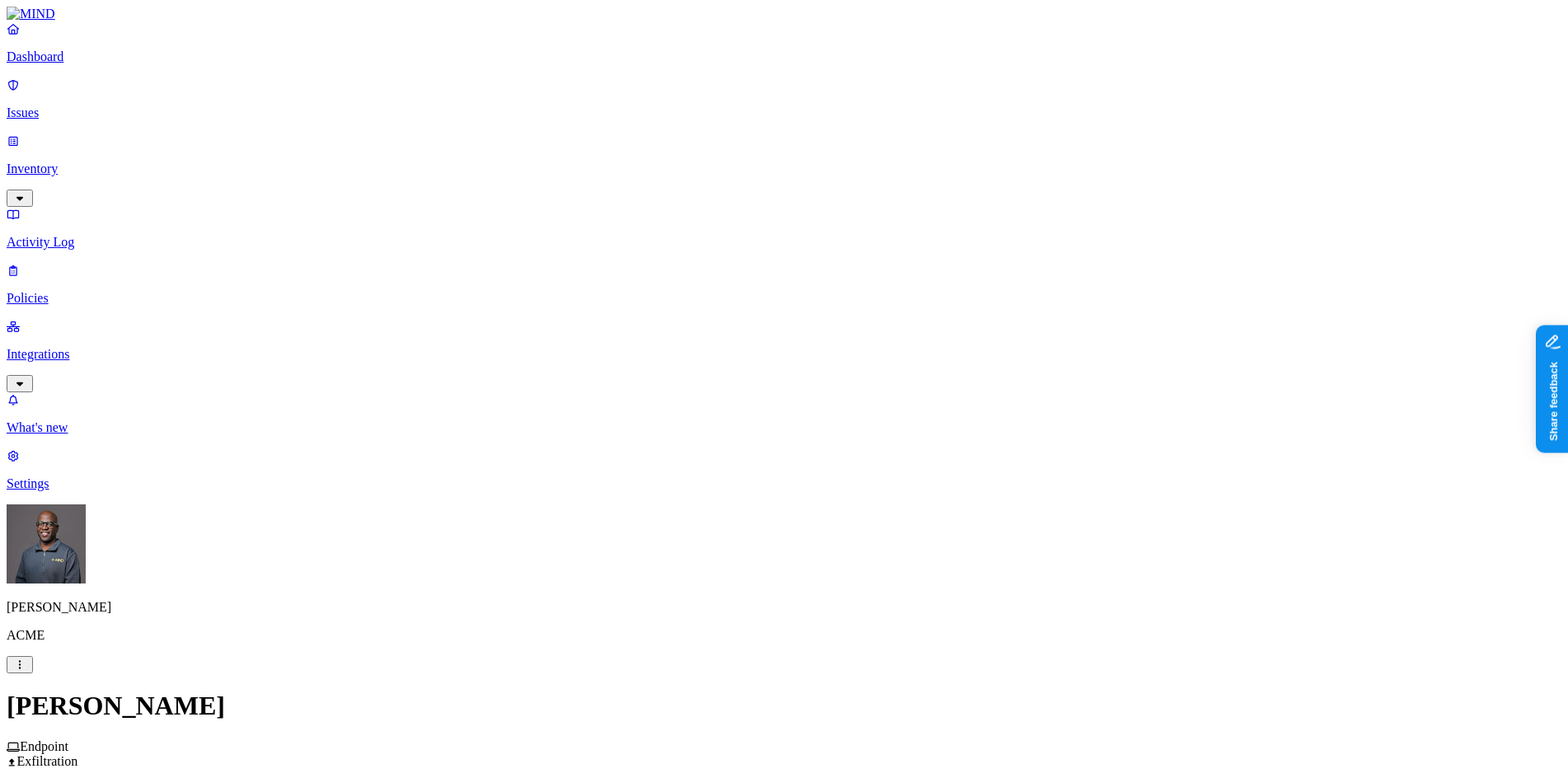
scroll to position [330, 0]
click at [733, 491] on label "Web Domain" at bounding box center [711, 484] width 43 height 29
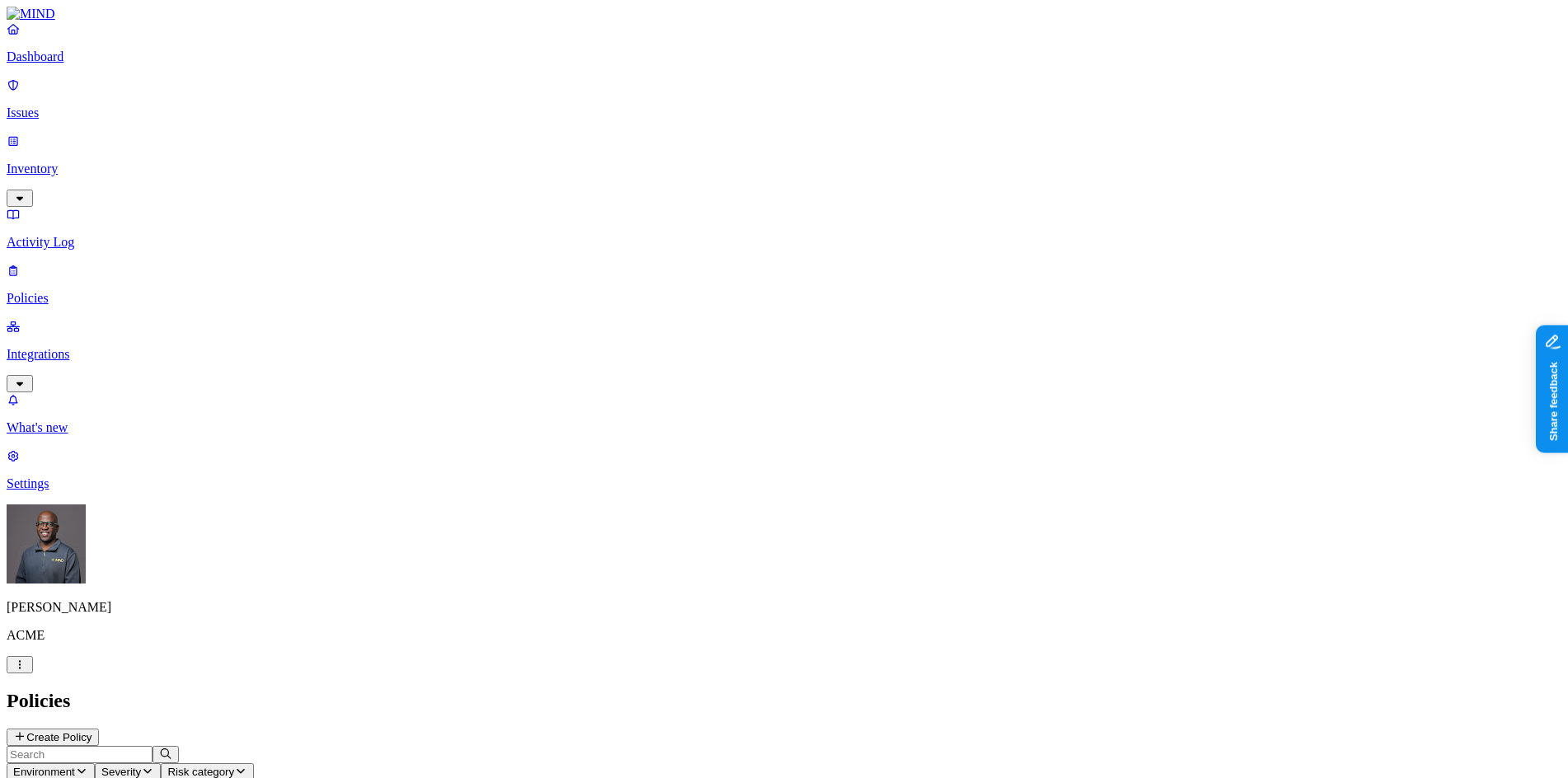
click at [66, 64] on p "Dashboard" at bounding box center [784, 57] width 1556 height 15
click at [57, 390] on nav "Dashboard Issues Inventory Activity Log Policies Integrations What's new 1 Sett…" at bounding box center [784, 256] width 1556 height 470
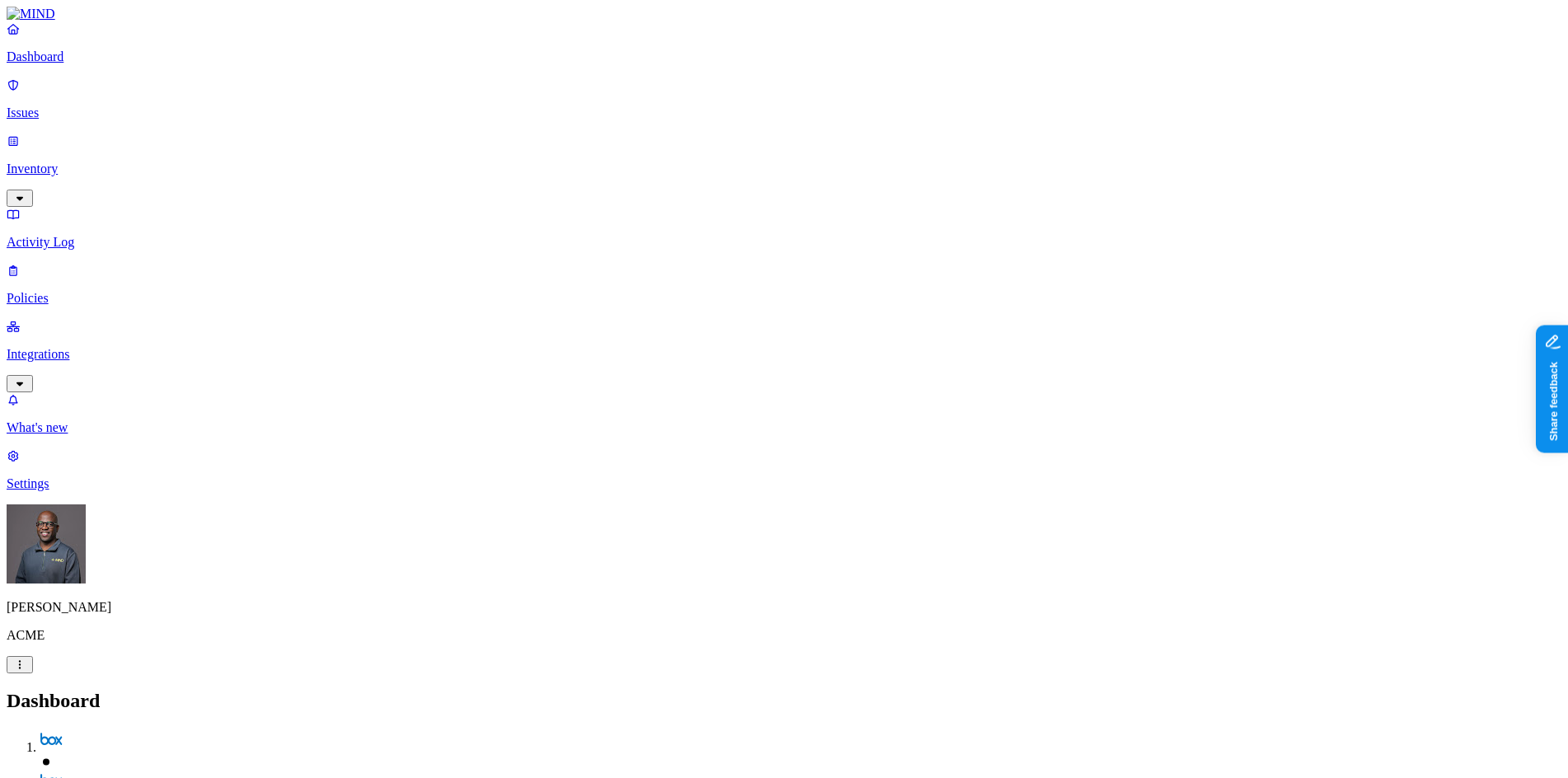
scroll to position [160, 0]
drag, startPoint x: 1243, startPoint y: 441, endPoint x: 1274, endPoint y: 448, distance: 31.8
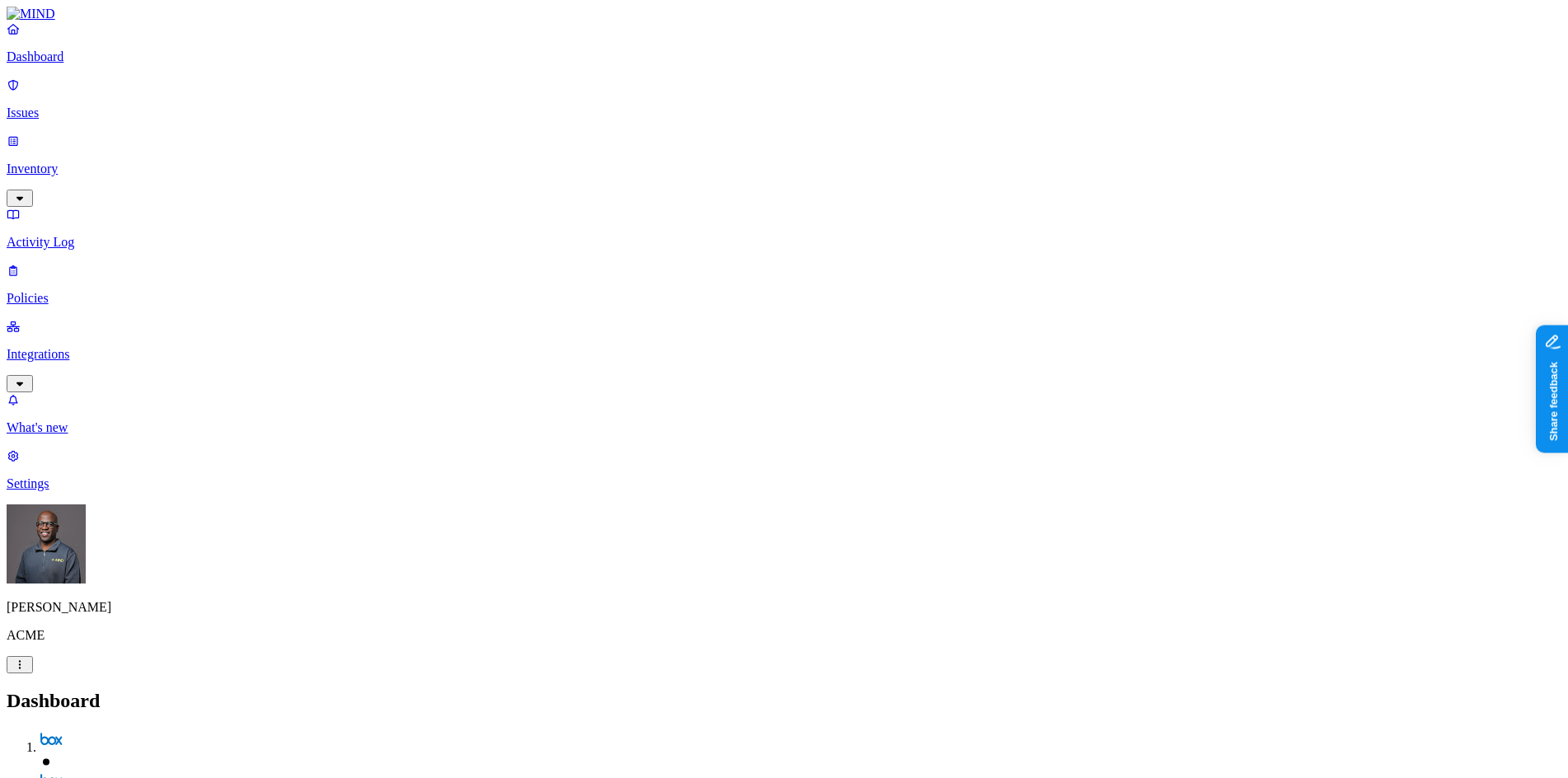
click at [76, 162] on p "Inventory" at bounding box center [784, 169] width 1556 height 15
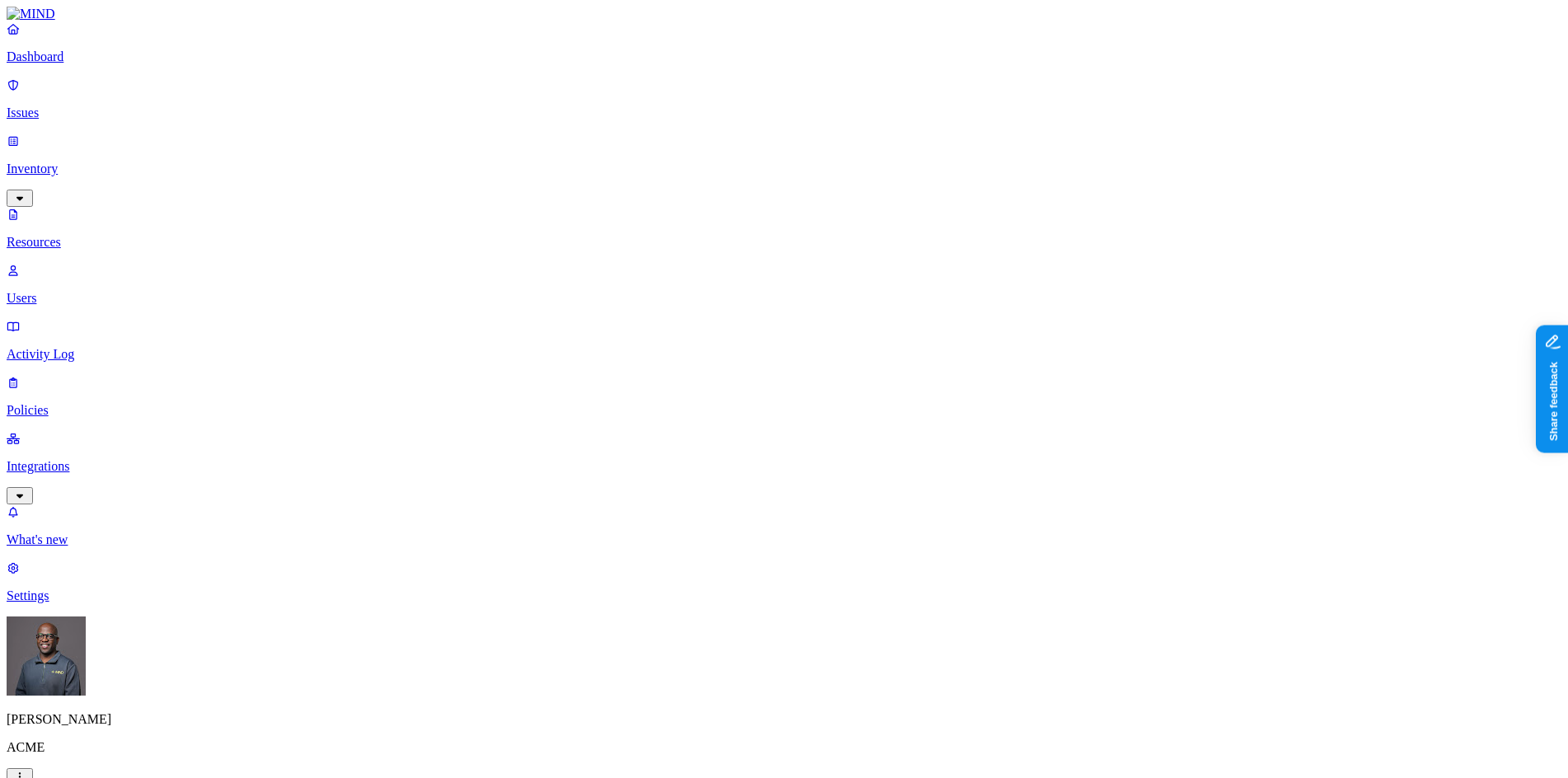
click at [71, 291] on p "Users" at bounding box center [784, 298] width 1556 height 15
click at [88, 235] on p "Resources" at bounding box center [784, 243] width 1556 height 15
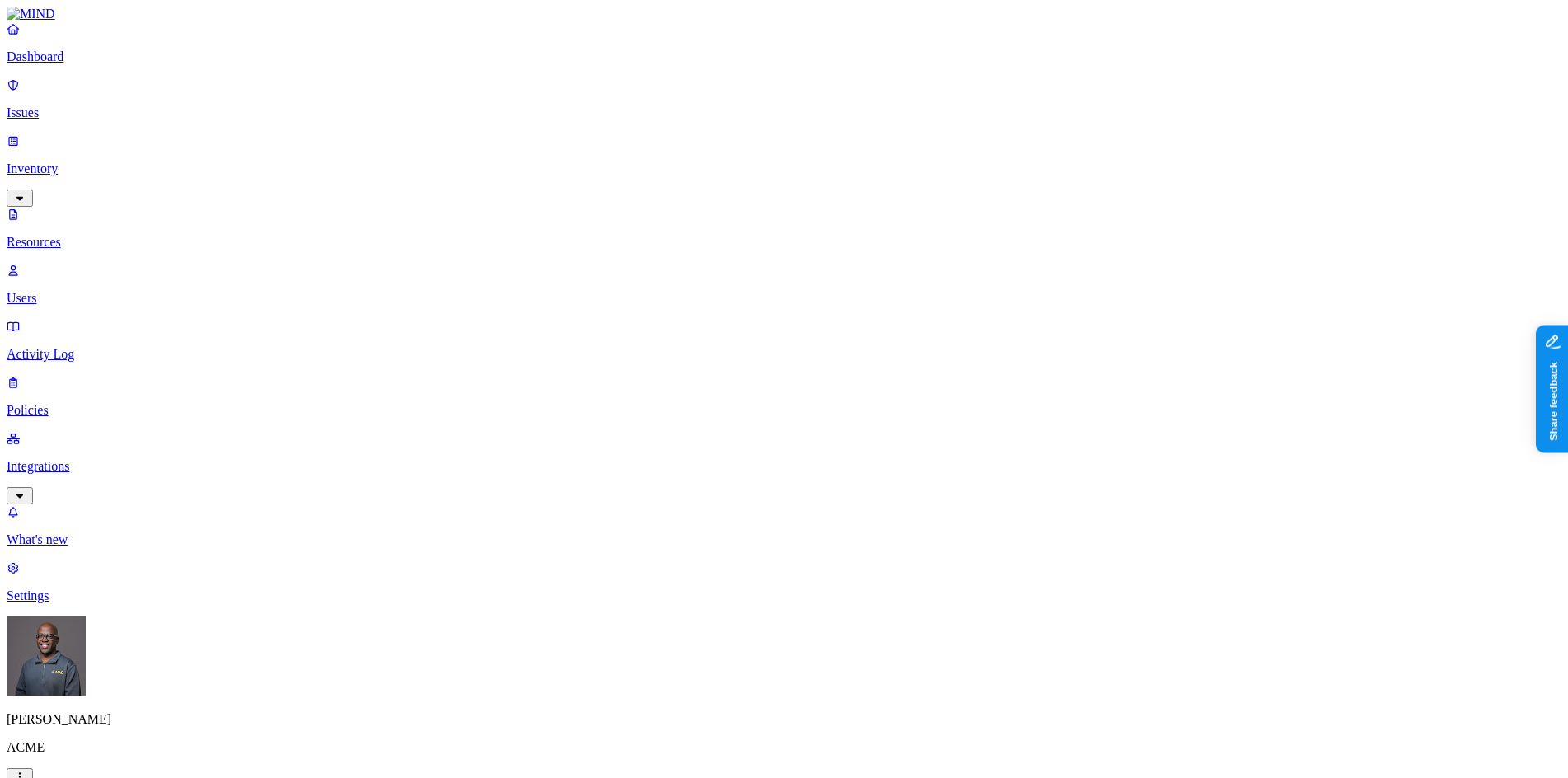
click at [494, 92] on button "button" at bounding box center [501, 94] width 13 height 5
click at [494, 140] on button "button" at bounding box center [501, 142] width 13 height 5
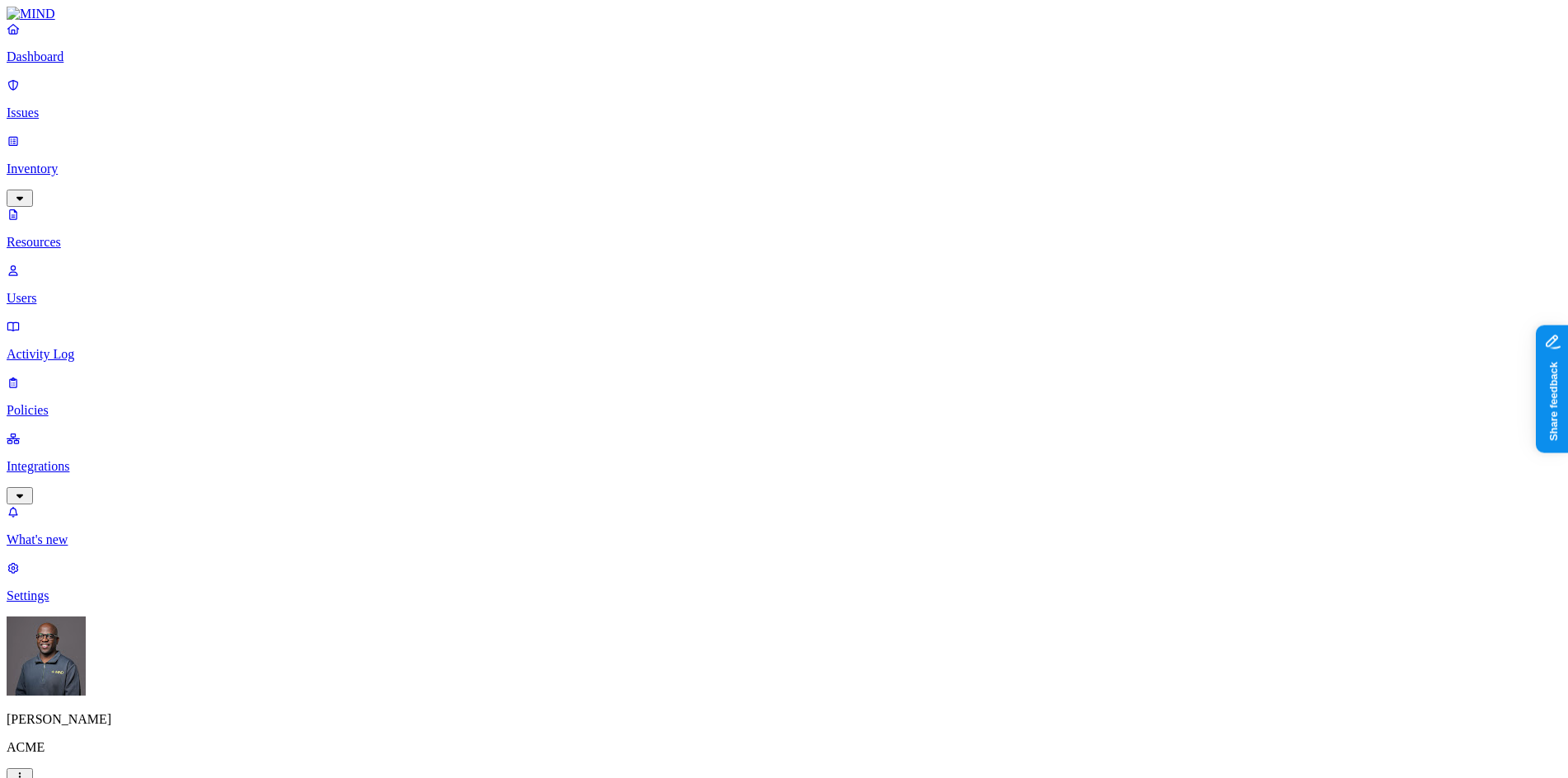
click at [846, 270] on button "button" at bounding box center [853, 271] width 13 height 5
click at [76, 291] on p "Users" at bounding box center [784, 298] width 1556 height 15
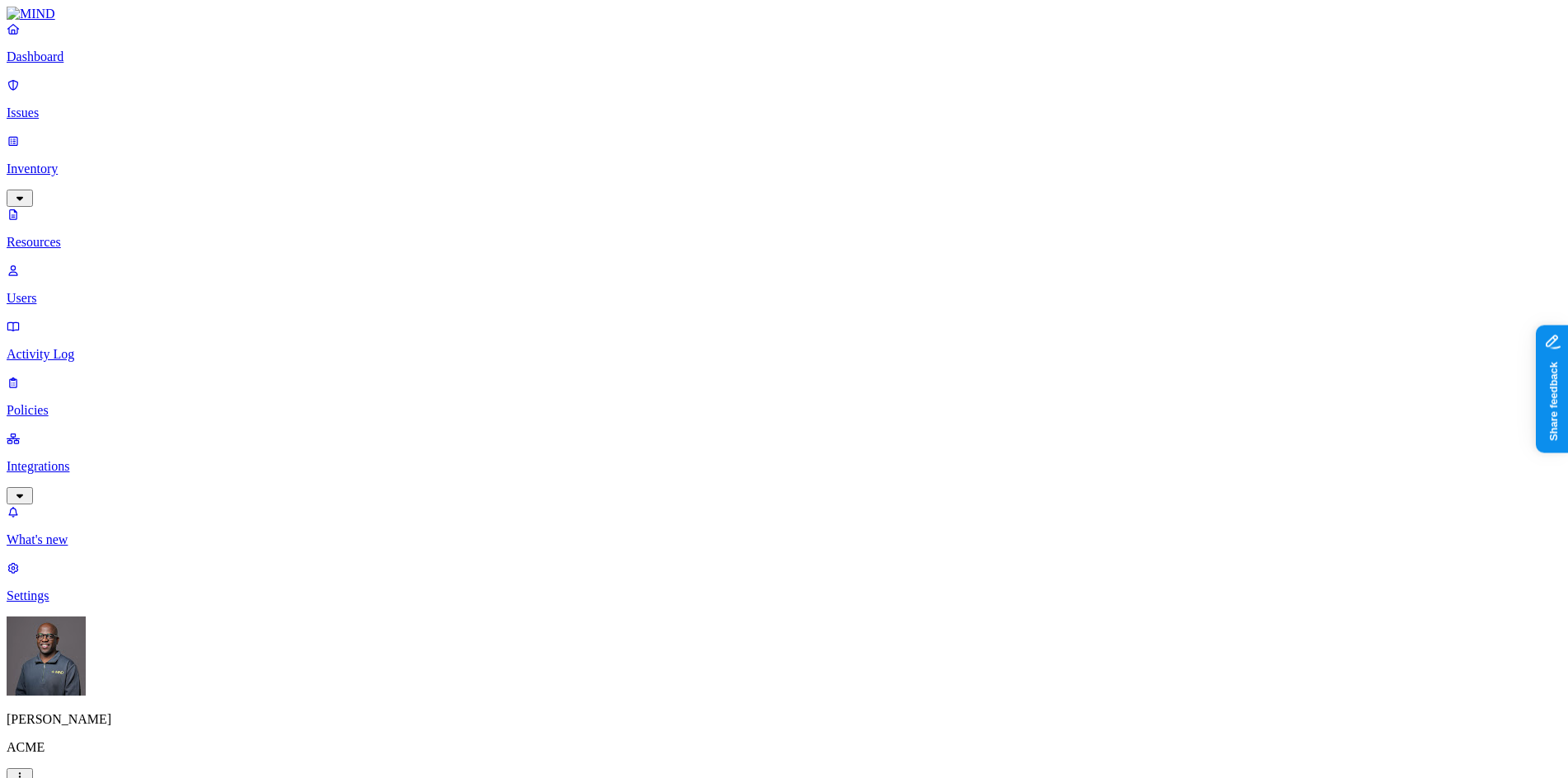
scroll to position [194, 0]
click at [73, 64] on p "Dashboard" at bounding box center [784, 57] width 1556 height 15
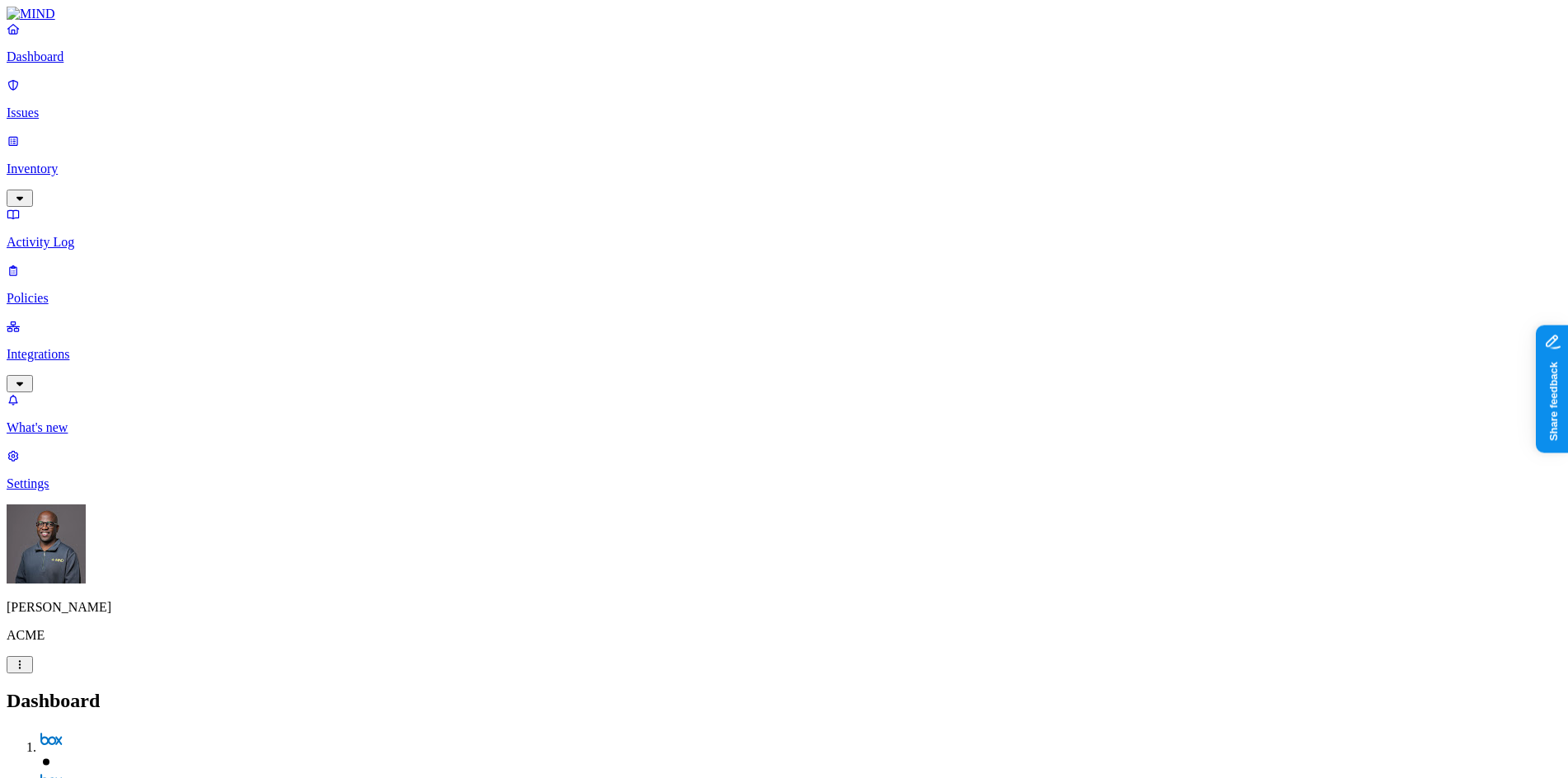
drag, startPoint x: 425, startPoint y: 326, endPoint x: 473, endPoint y: 319, distance: 48.5
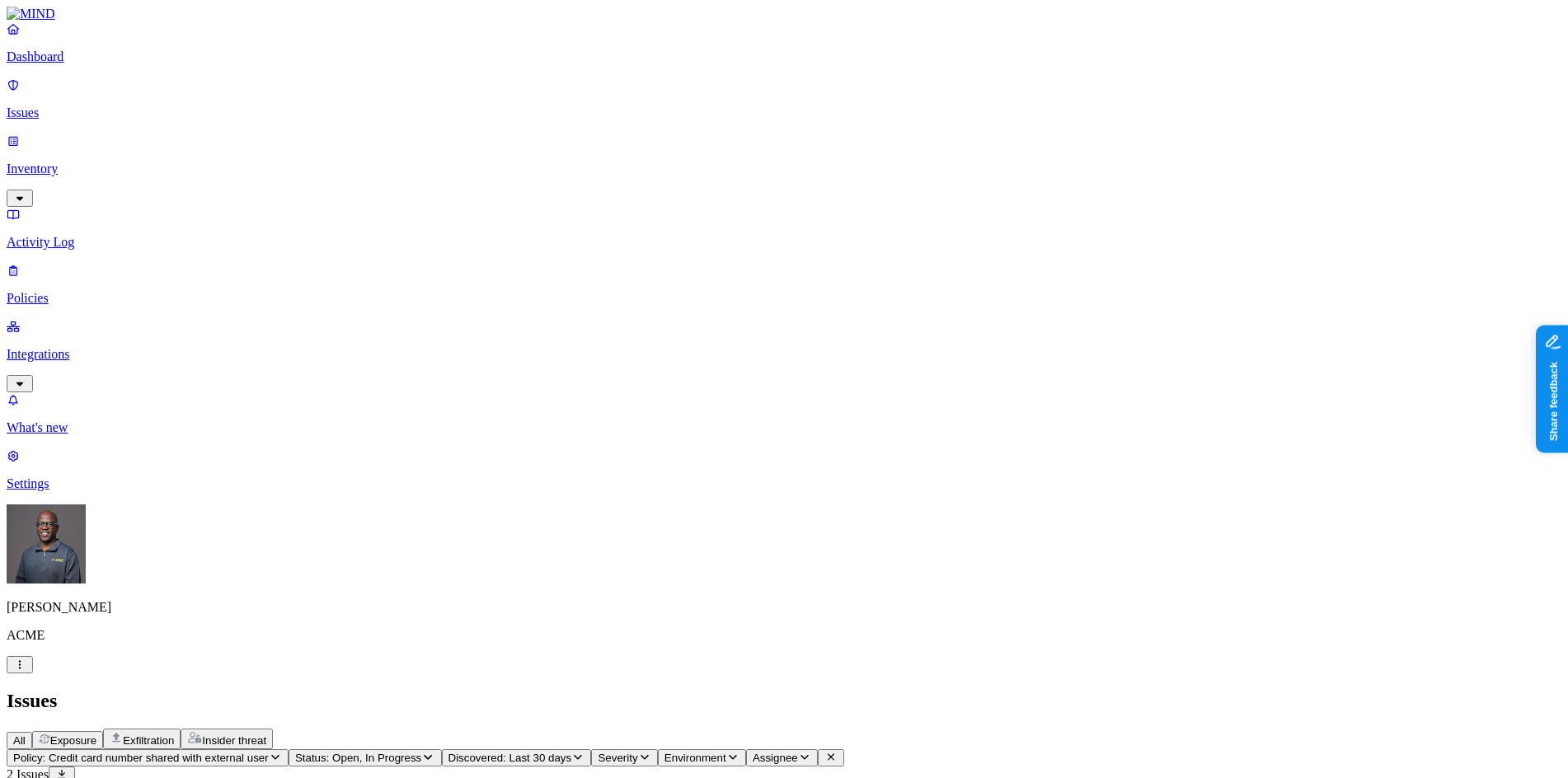
click at [267, 734] on span "Insider threat" at bounding box center [233, 740] width 64 height 12
click at [97, 734] on span "Exposure" at bounding box center [74, 740] width 46 height 12
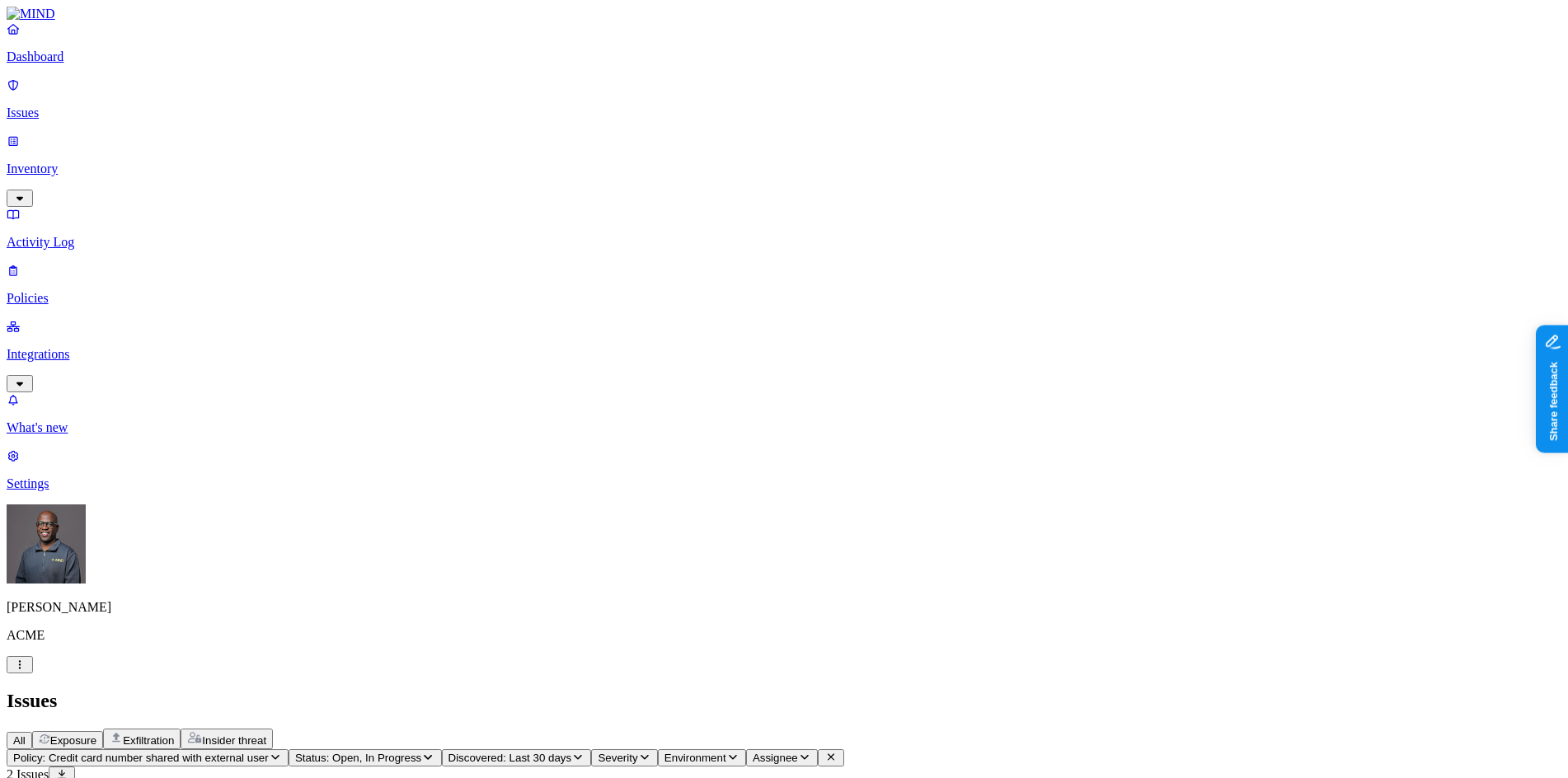
drag, startPoint x: 722, startPoint y: 498, endPoint x: 594, endPoint y: 236, distance: 291.6
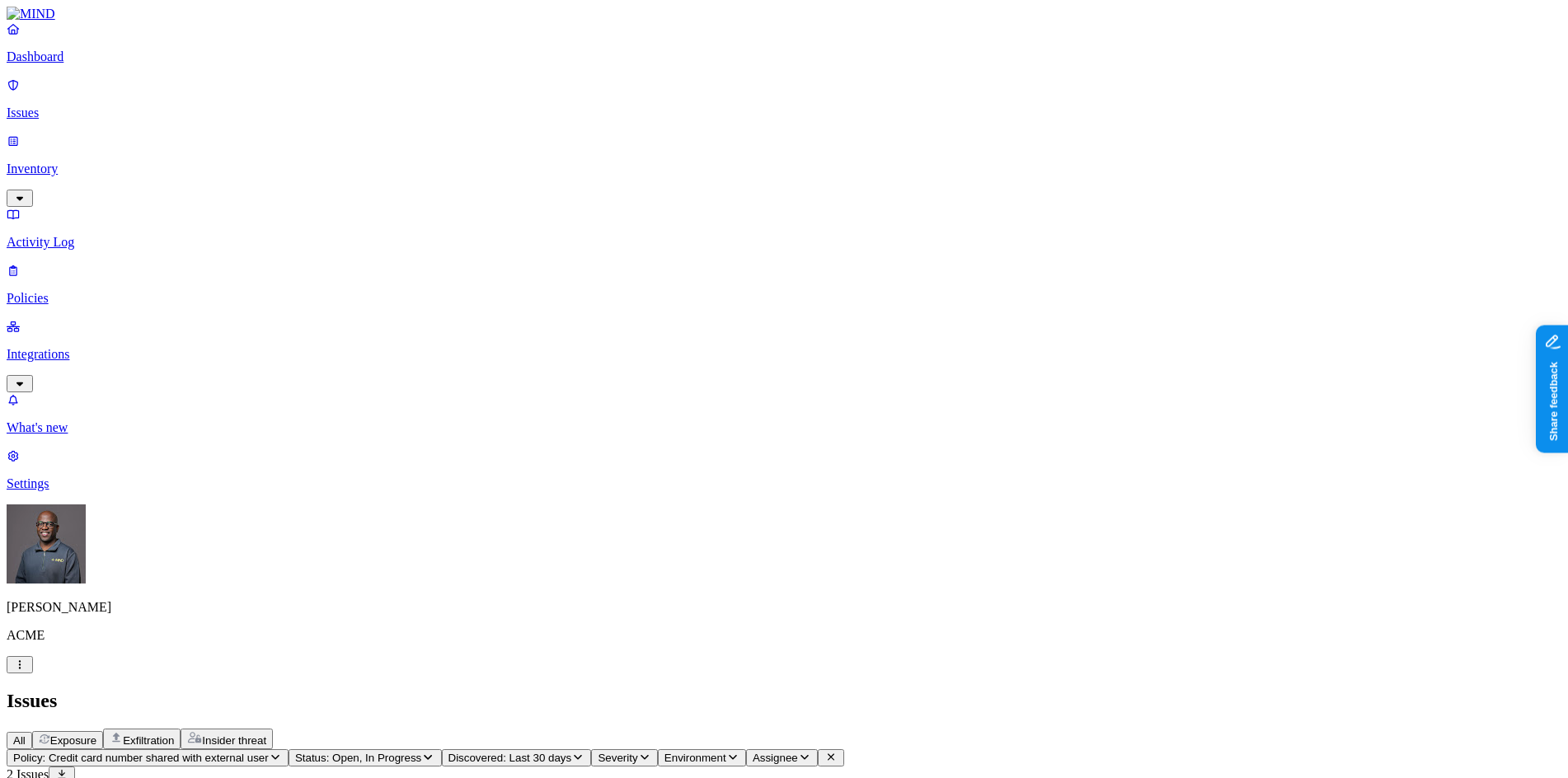
click at [70, 64] on p "Dashboard" at bounding box center [784, 57] width 1556 height 15
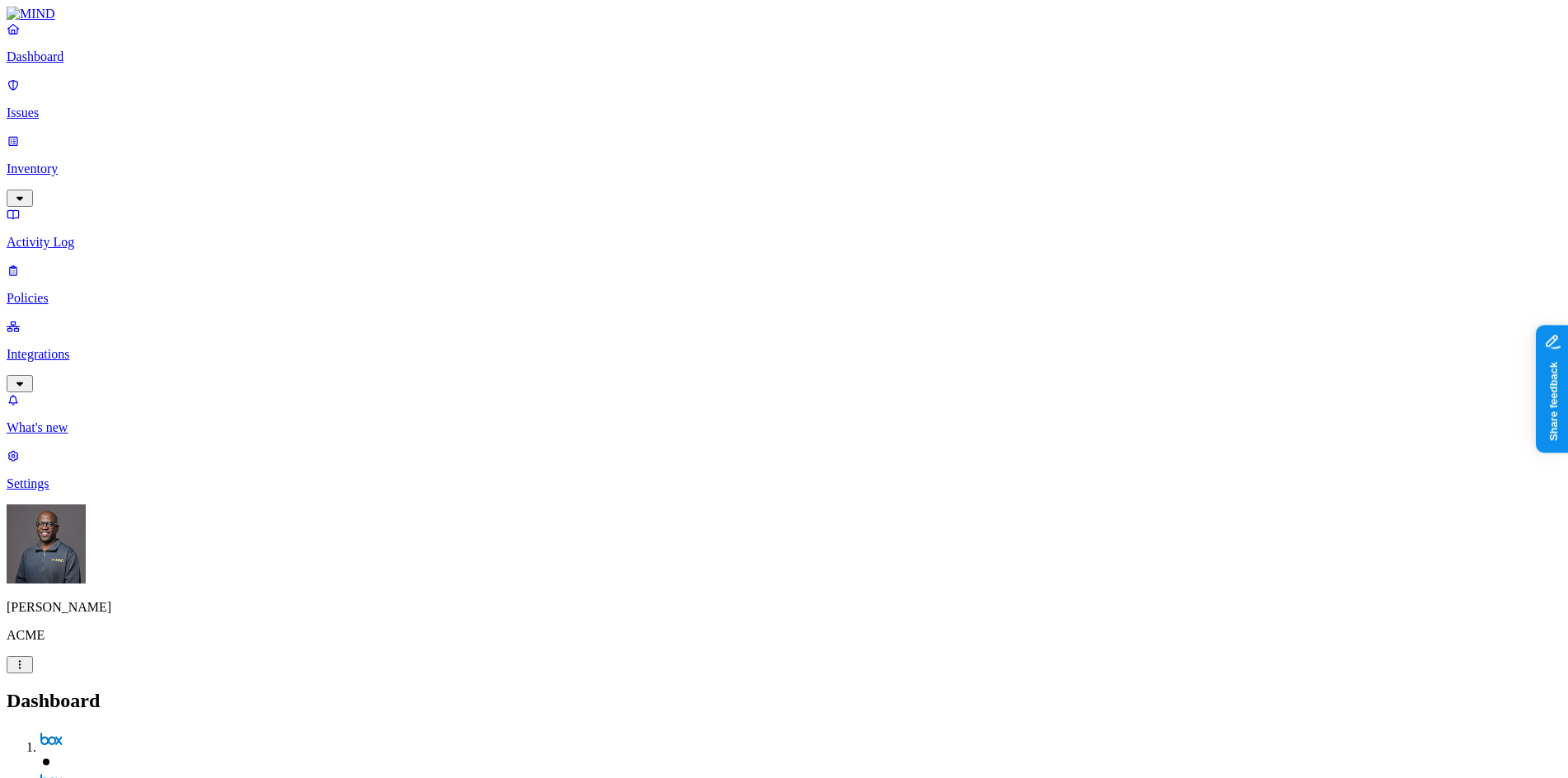
drag, startPoint x: 423, startPoint y: 411, endPoint x: 471, endPoint y: 411, distance: 48.0
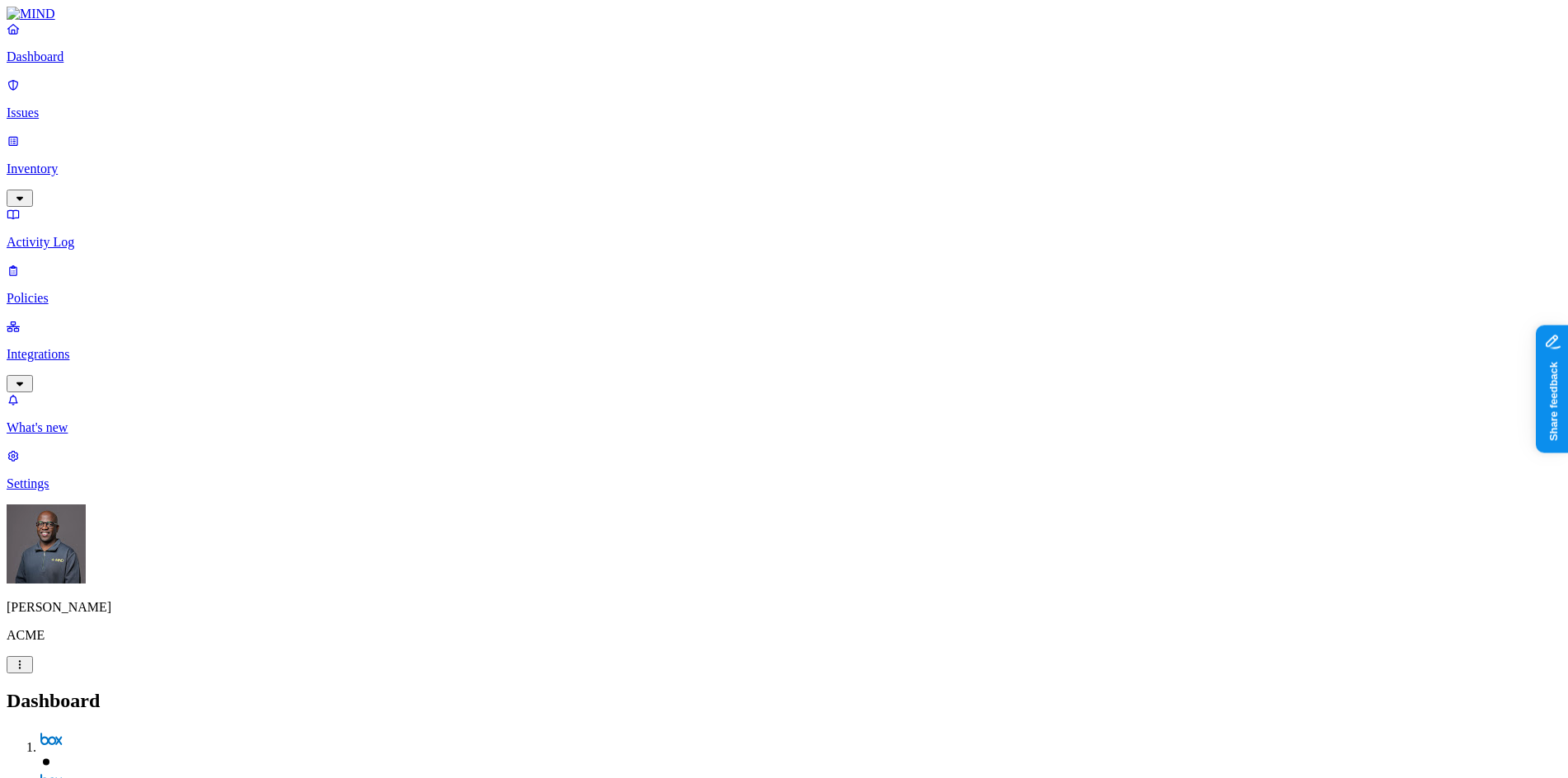
click at [90, 347] on p "Integrations" at bounding box center [784, 355] width 1556 height 15
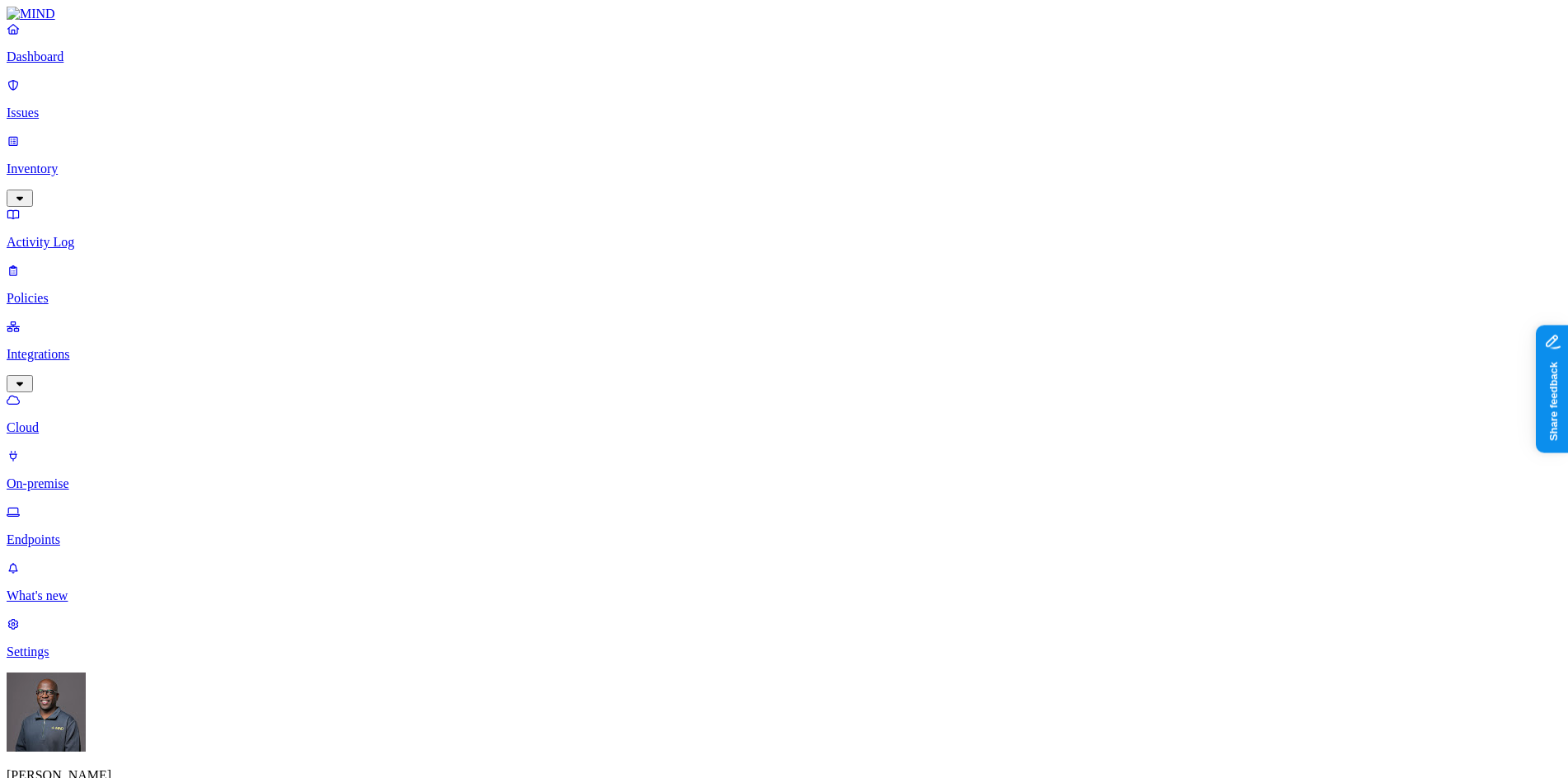
click at [79, 477] on p "On-premise" at bounding box center [784, 485] width 1556 height 15
click at [64, 532] on p "Endpoints" at bounding box center [784, 540] width 1556 height 15
click at [69, 64] on p "Dashboard" at bounding box center [784, 57] width 1556 height 15
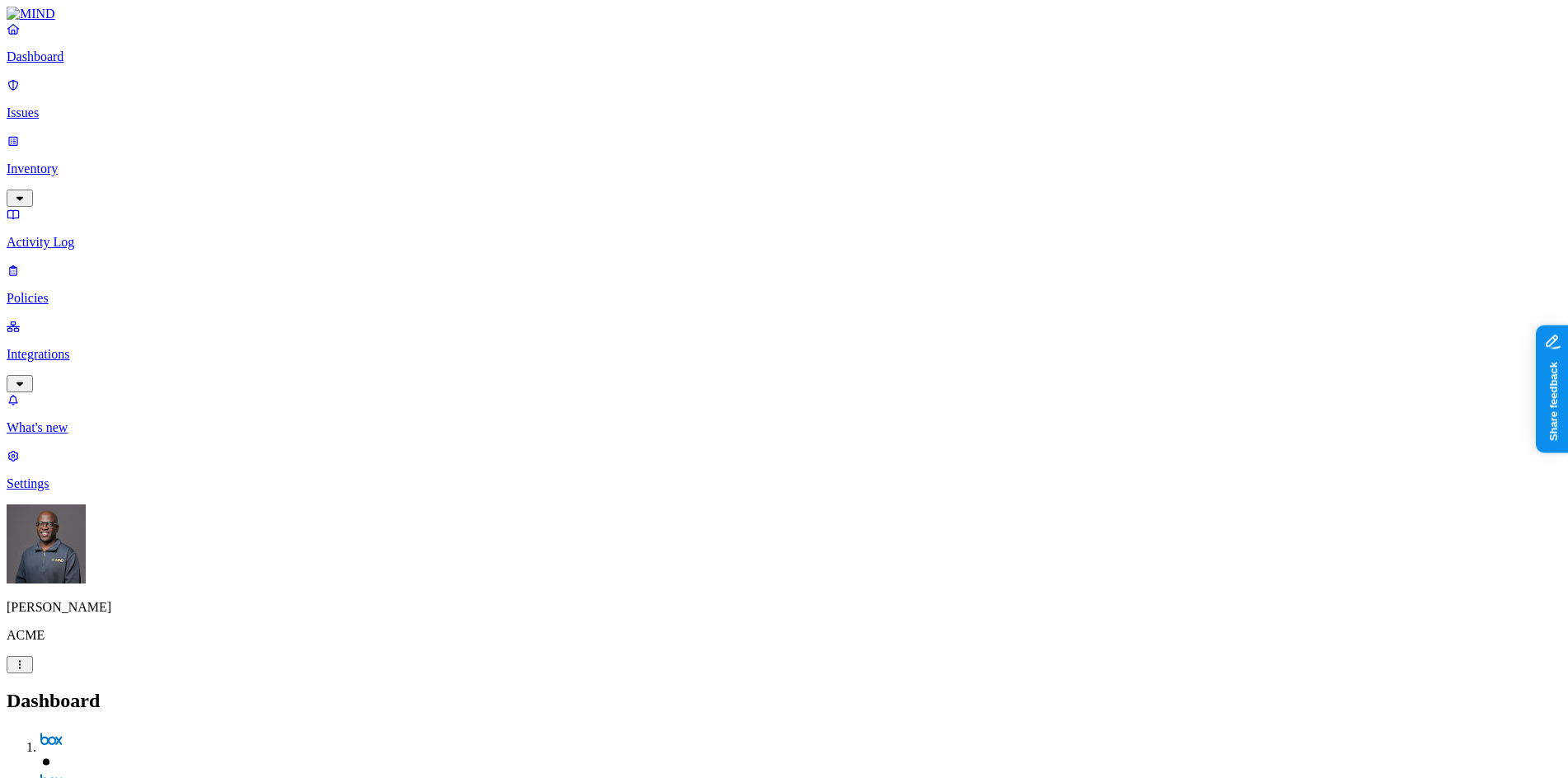
click at [51, 105] on p "Issues" at bounding box center [784, 113] width 1556 height 15
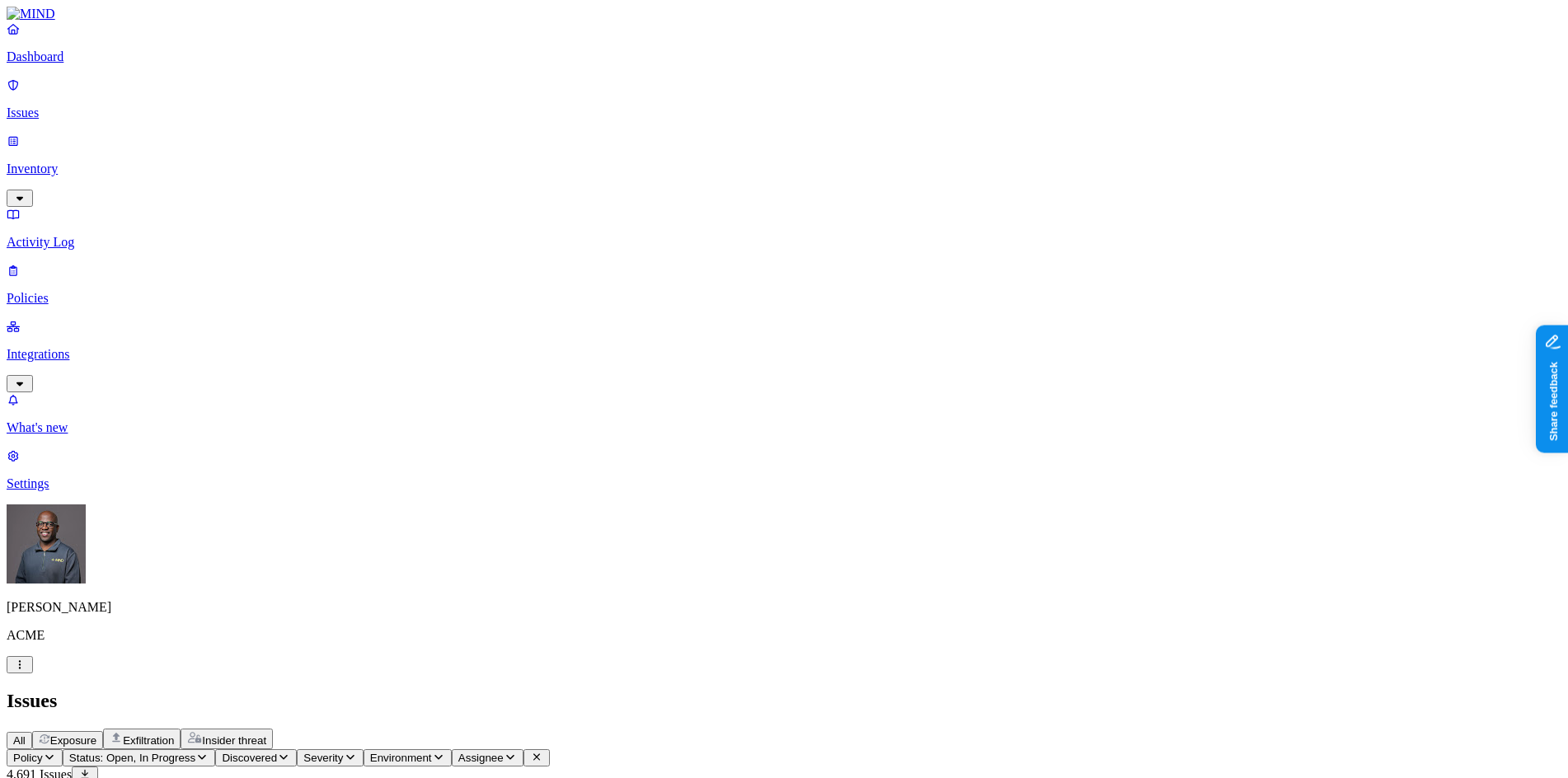
click at [67, 235] on p "Activity Log" at bounding box center [784, 243] width 1556 height 15
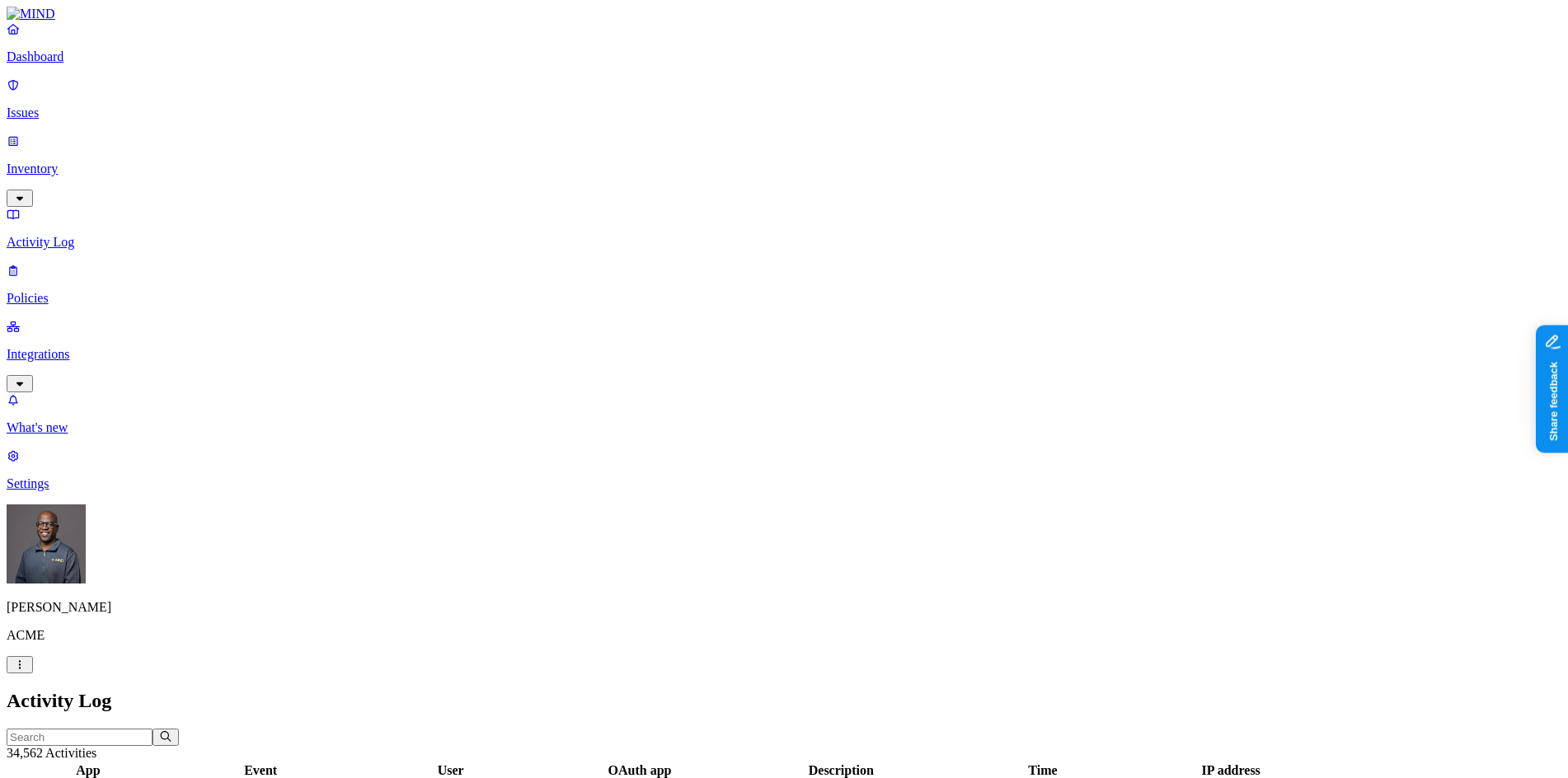
click at [58, 291] on p "Policies" at bounding box center [784, 298] width 1556 height 15
click at [88, 766] on icon "button" at bounding box center [81, 770] width 13 height 11
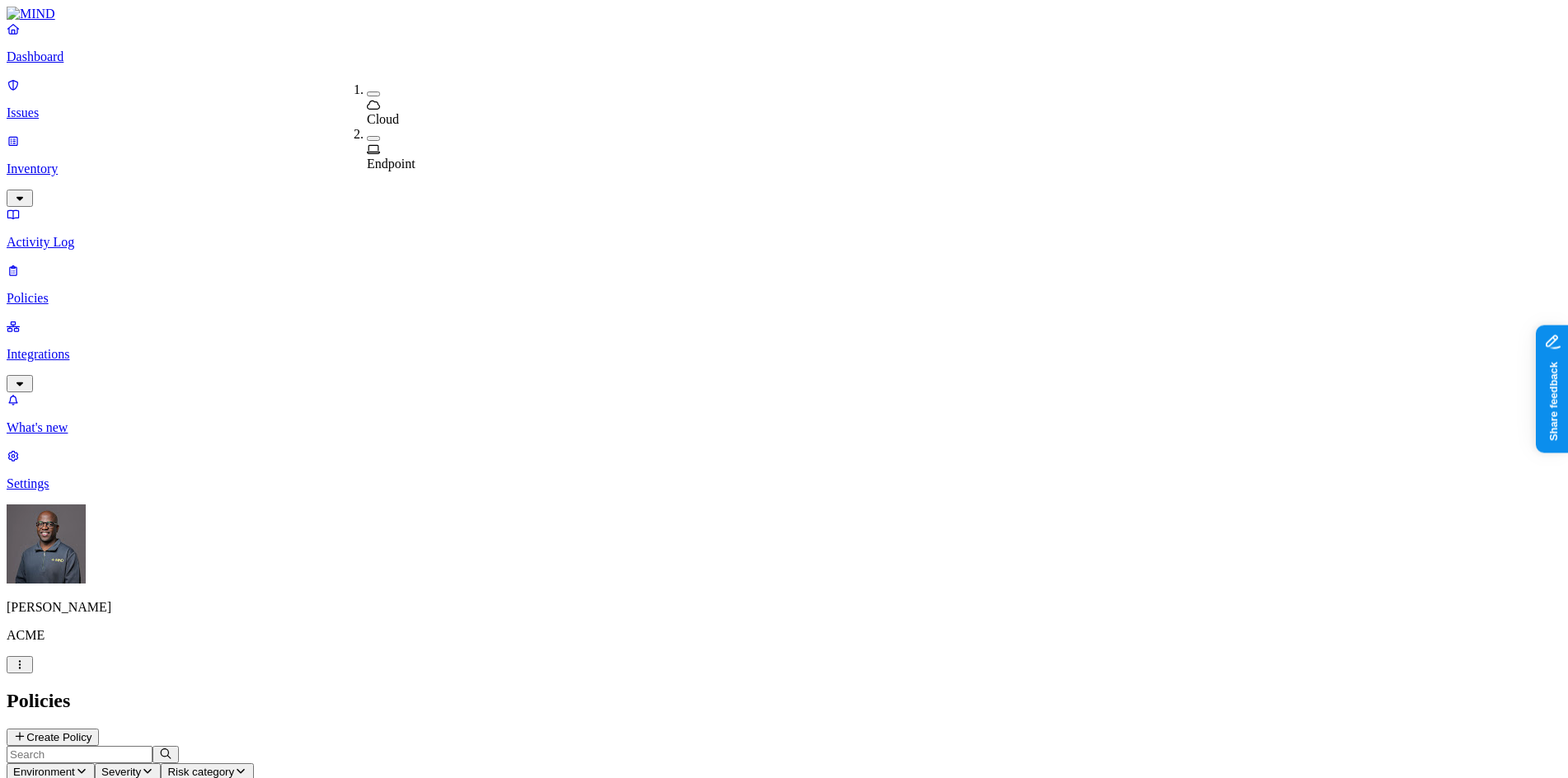
click at [664, 690] on div "Policies Create Policy" at bounding box center [784, 718] width 1556 height 56
click at [95, 764] on button "Environment" at bounding box center [51, 772] width 88 height 17
click at [367, 91] on div "Cloud" at bounding box center [367, 104] width 0 height 45
click at [367, 139] on button "button" at bounding box center [374, 140] width 13 height 5
click at [849, 690] on div "Policies Create Policy" at bounding box center [784, 718] width 1556 height 56
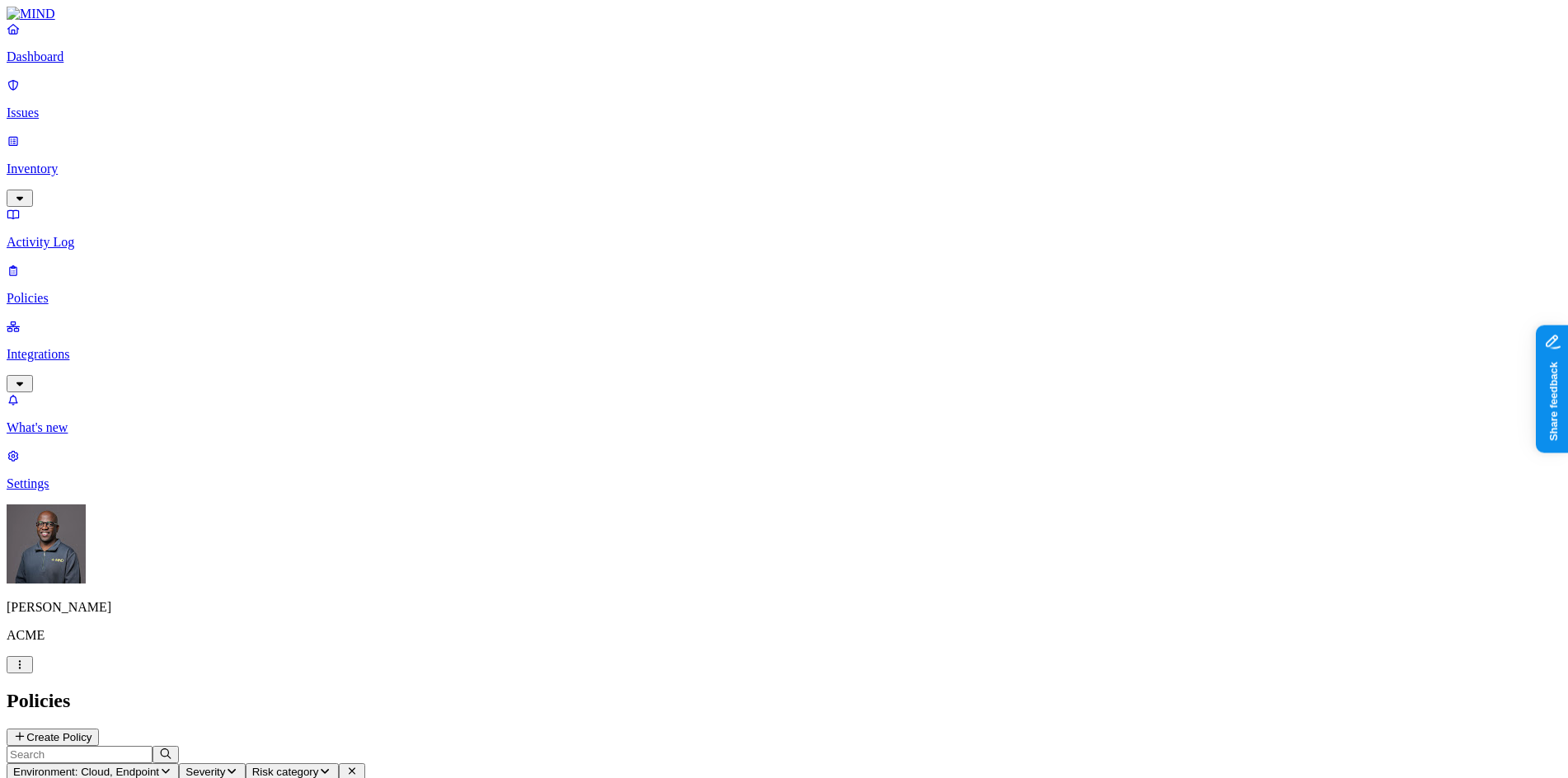
click at [98, 728] on button "Create Policy" at bounding box center [53, 737] width 93 height 17
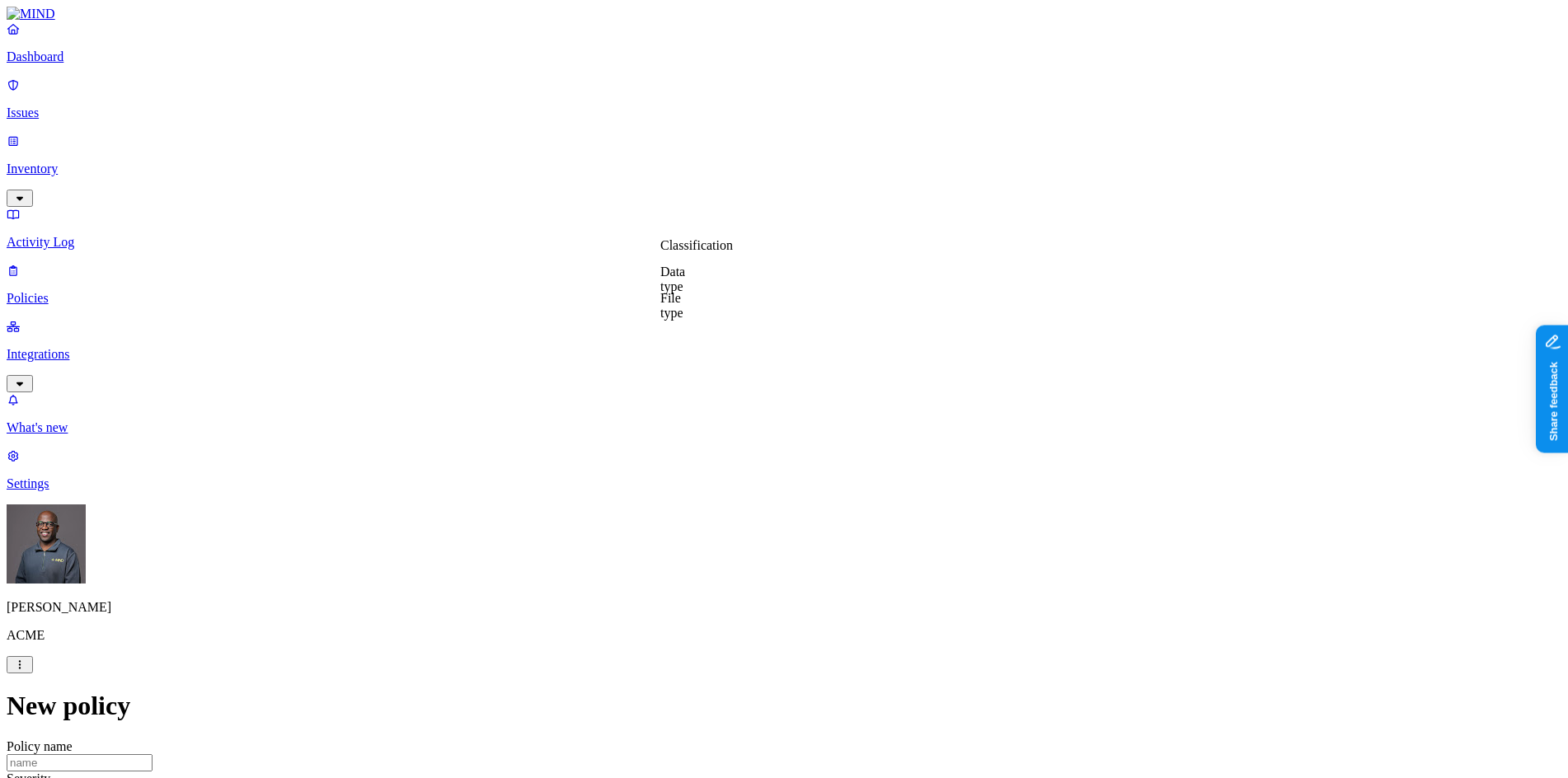
click at [708, 252] on label "Classification" at bounding box center [697, 245] width 73 height 14
click at [674, 339] on button "button" at bounding box center [667, 336] width 13 height 5
click at [733, 346] on label "Web Domain" at bounding box center [711, 348] width 43 height 29
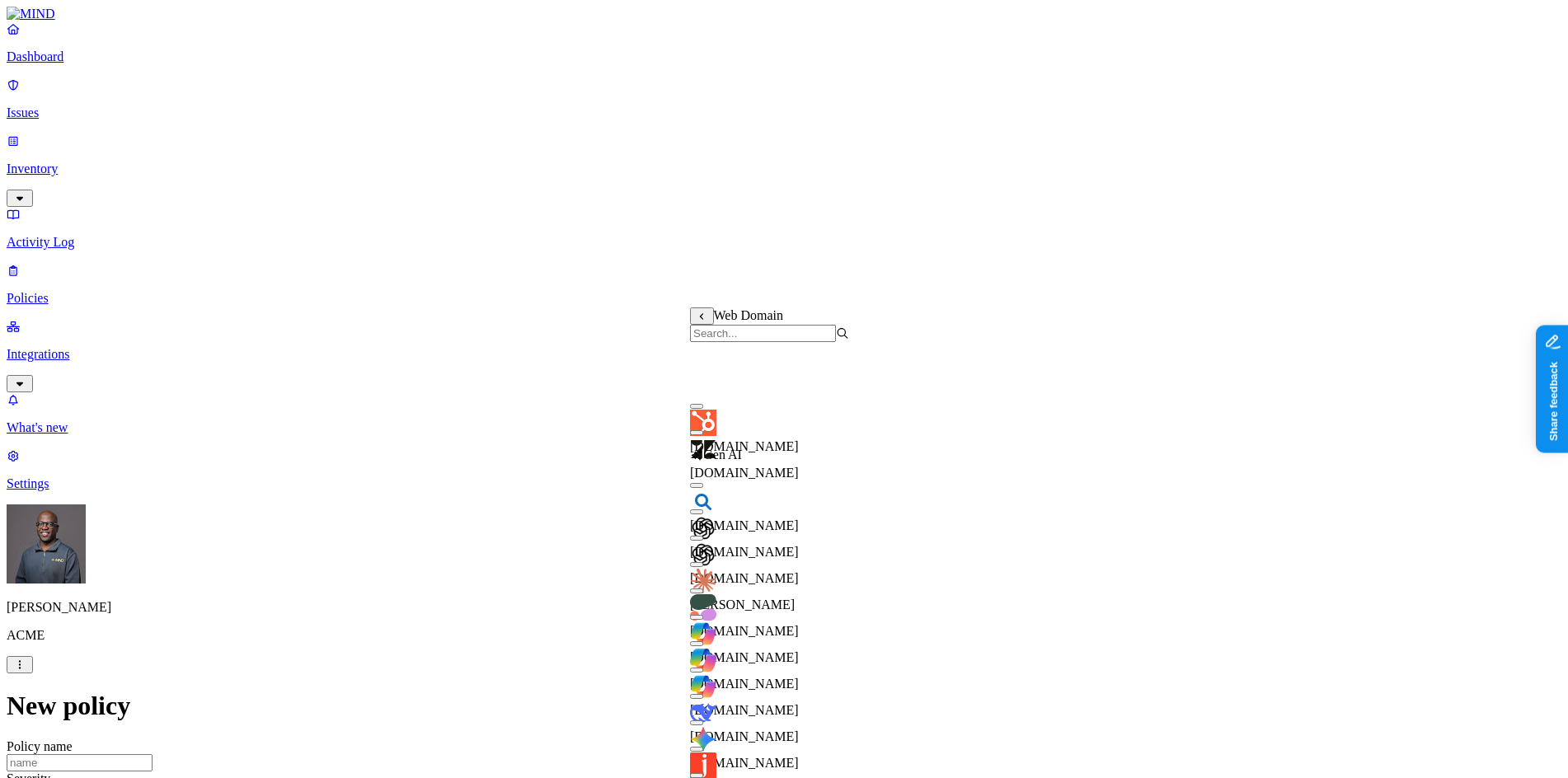
scroll to position [250, 0]
click at [704, 746] on button "button" at bounding box center [697, 748] width 13 height 5
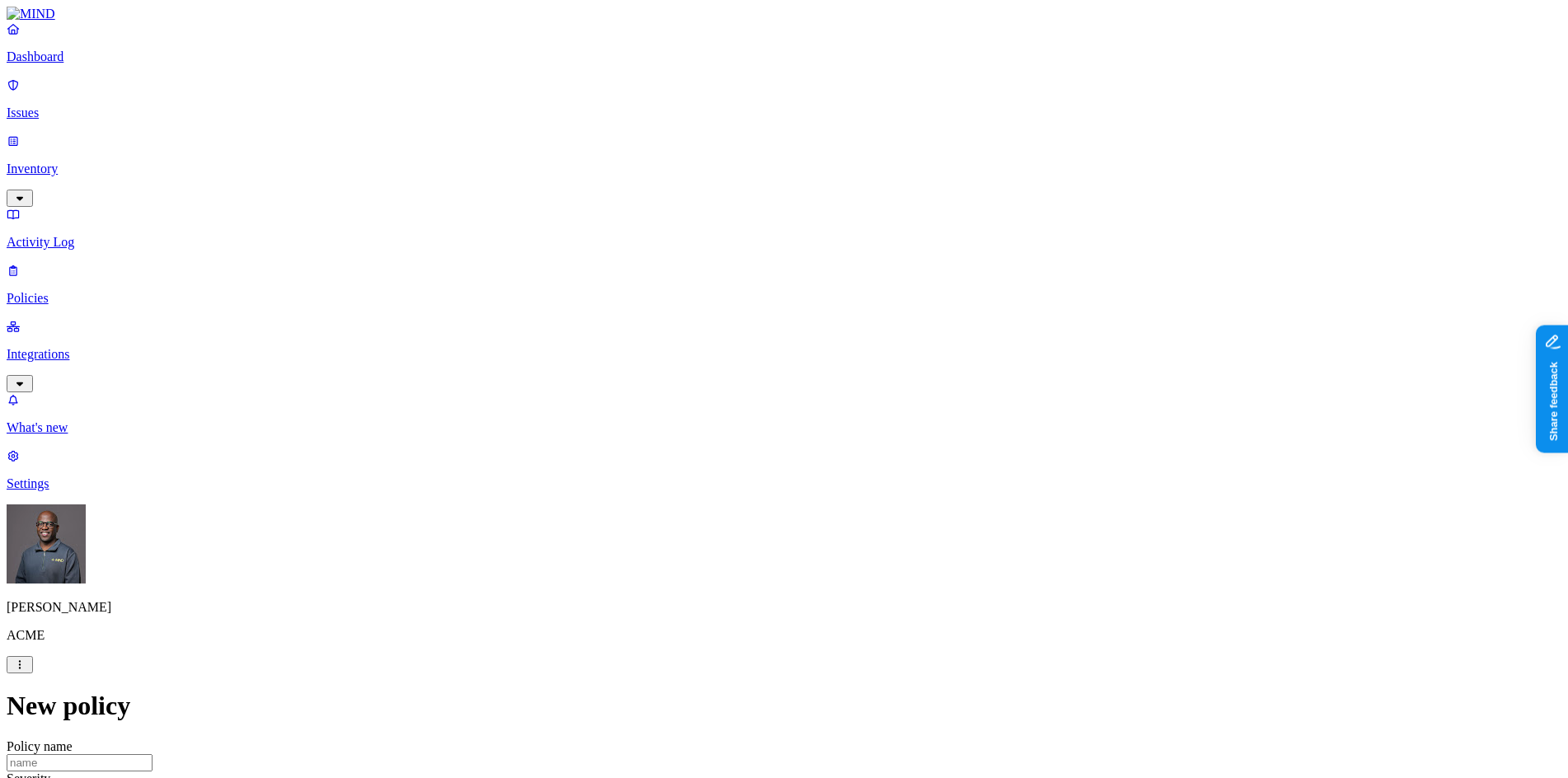
click at [739, 391] on label "Web Category" at bounding box center [714, 391] width 49 height 29
click at [703, 425] on button "button" at bounding box center [697, 422] width 13 height 5
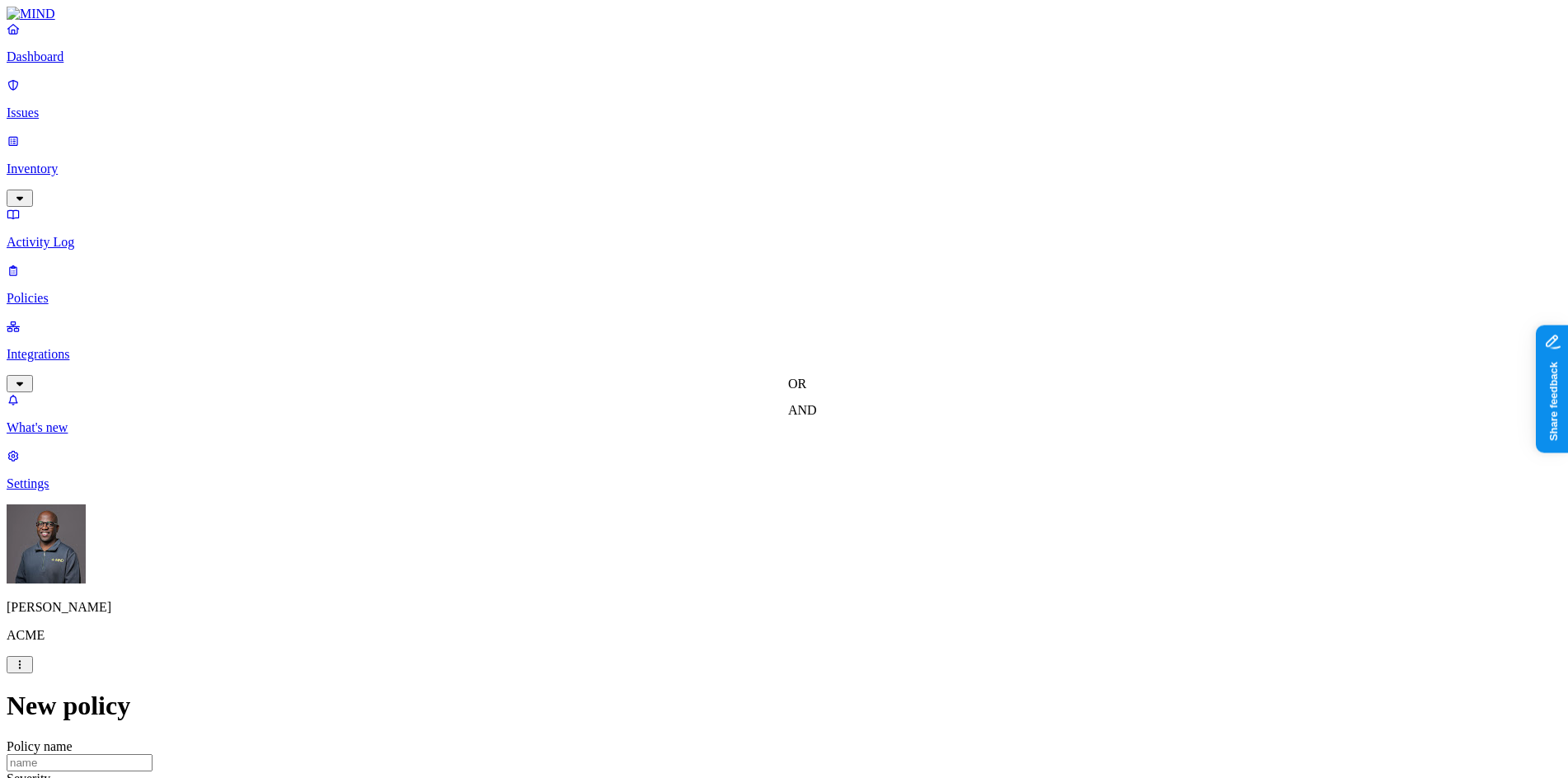
click at [817, 417] on label "AND" at bounding box center [803, 410] width 29 height 14
click at [833, 466] on label "Account type" at bounding box center [811, 461] width 45 height 29
click at [832, 408] on label "Unmanaged" at bounding box center [820, 400] width 63 height 14
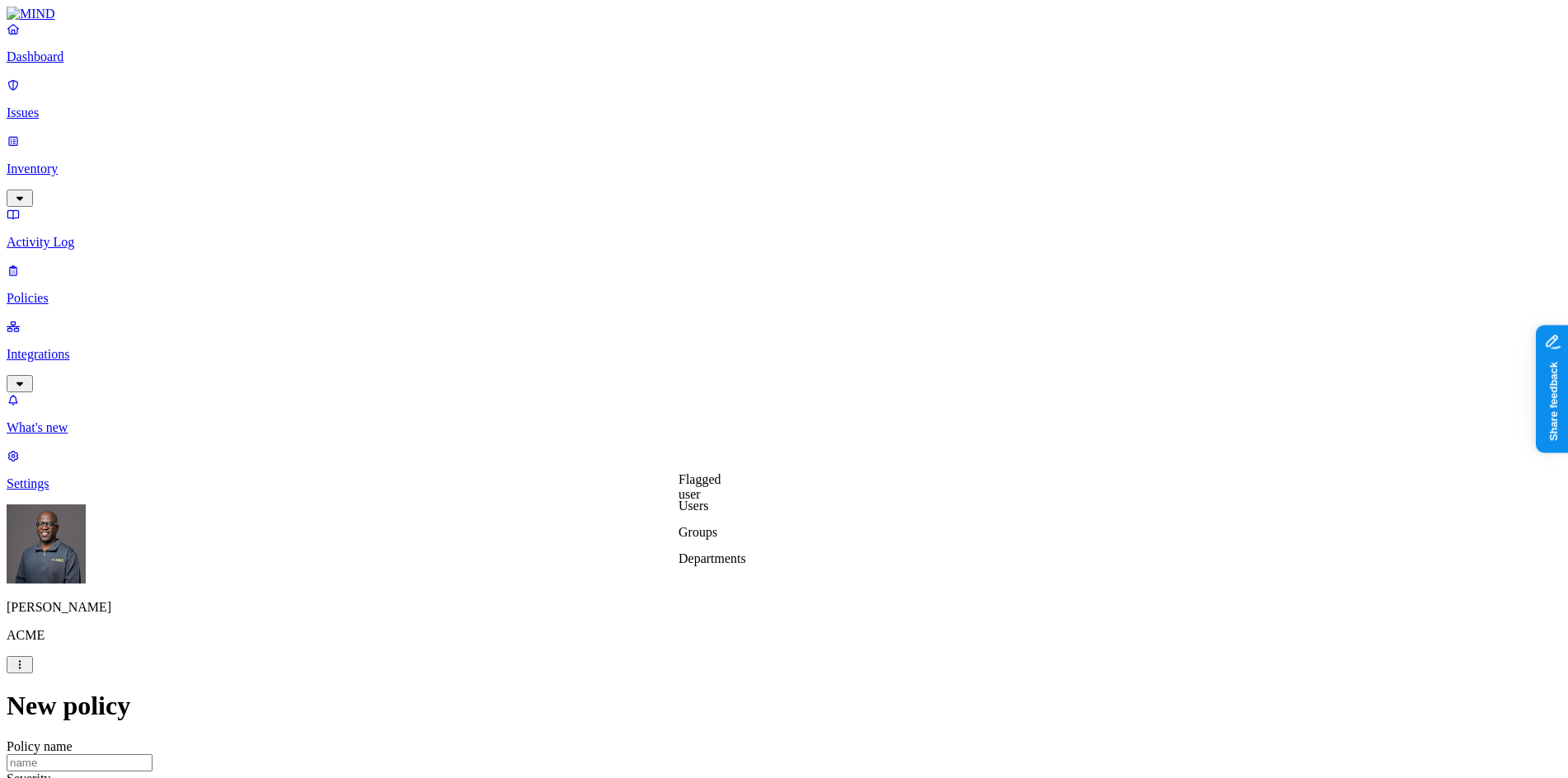
click at [721, 566] on label "Departments" at bounding box center [712, 558] width 68 height 14
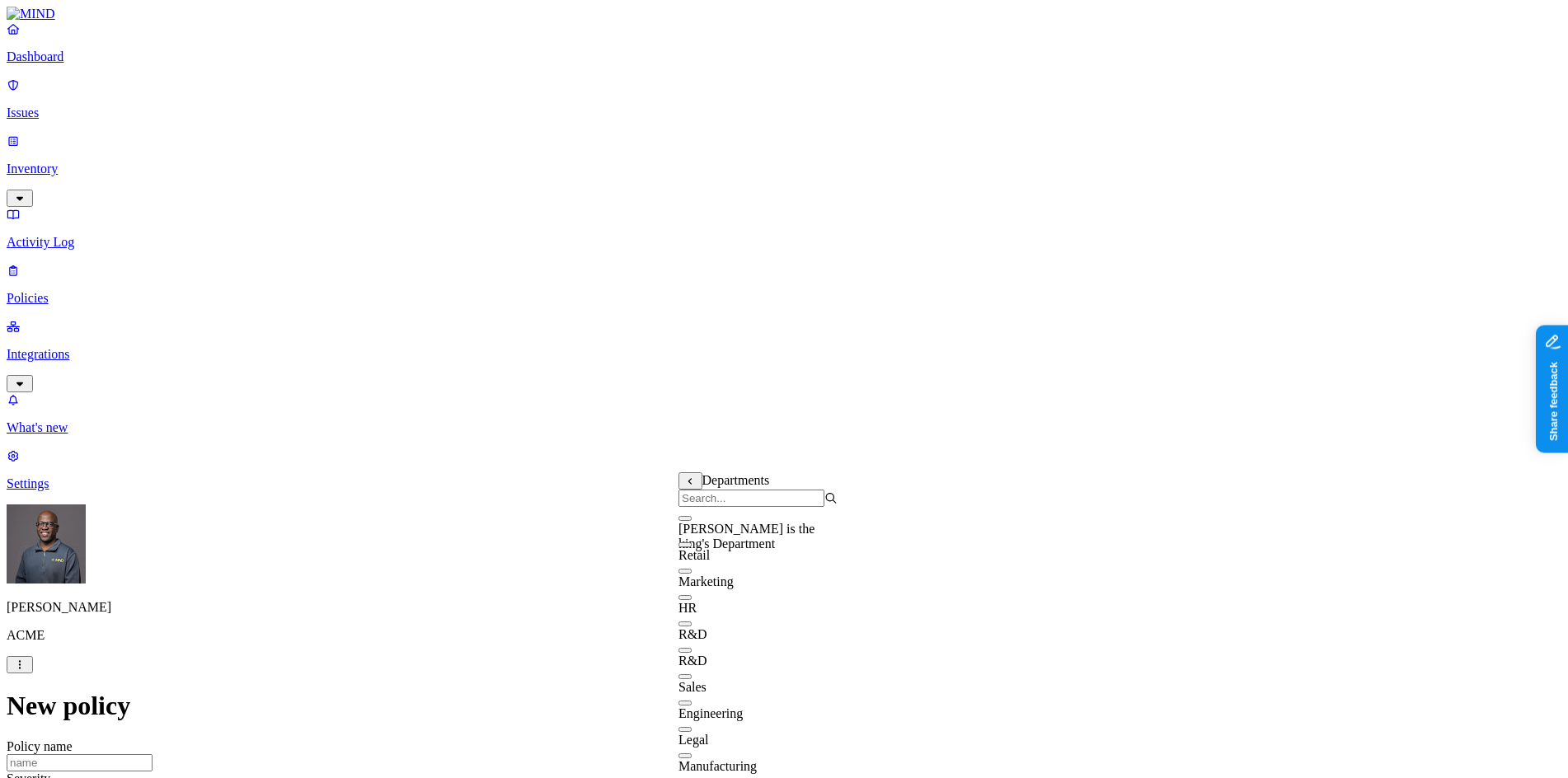
click at [692, 573] on button "button" at bounding box center [686, 571] width 13 height 5
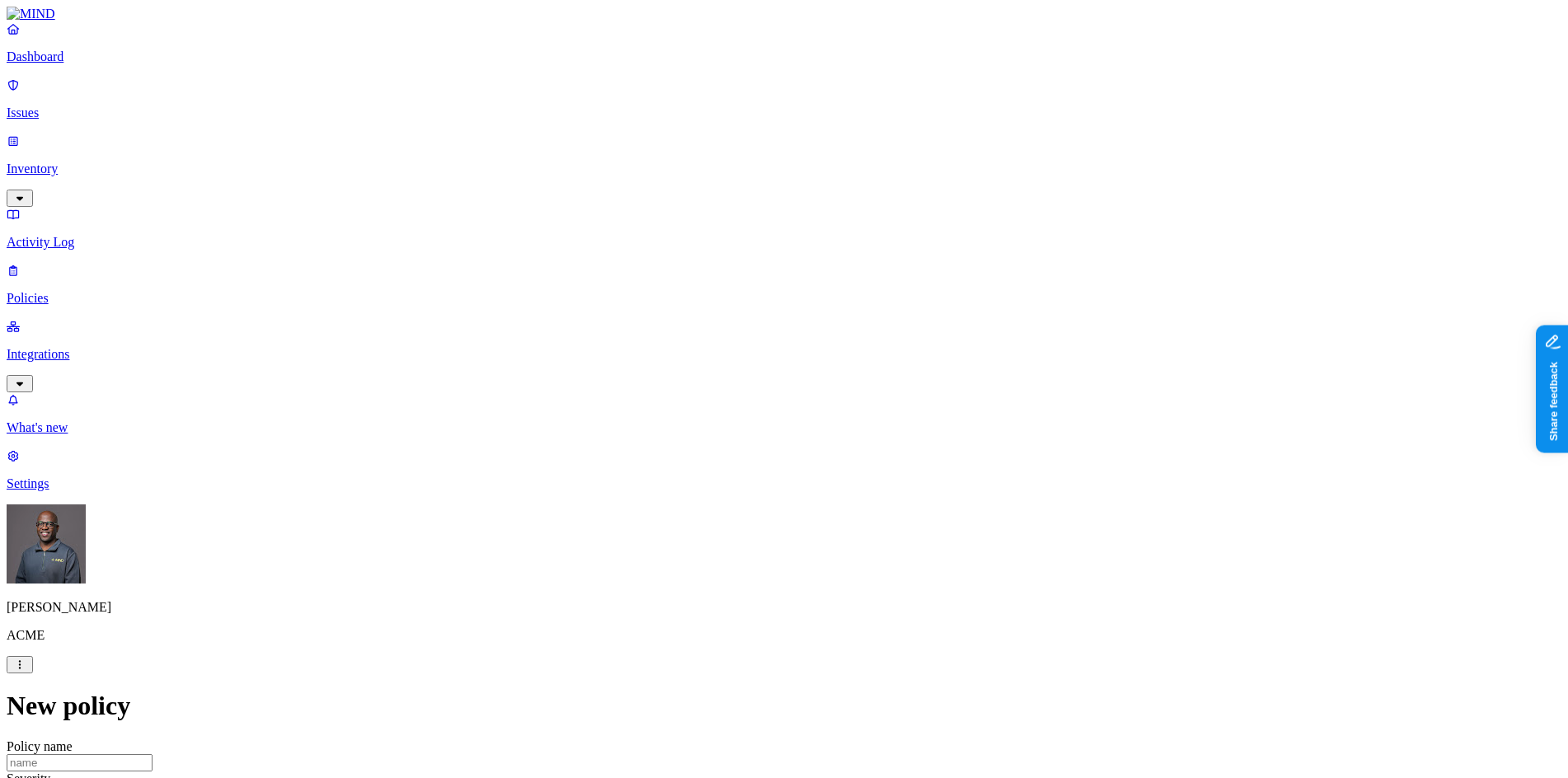
scroll to position [742, 0]
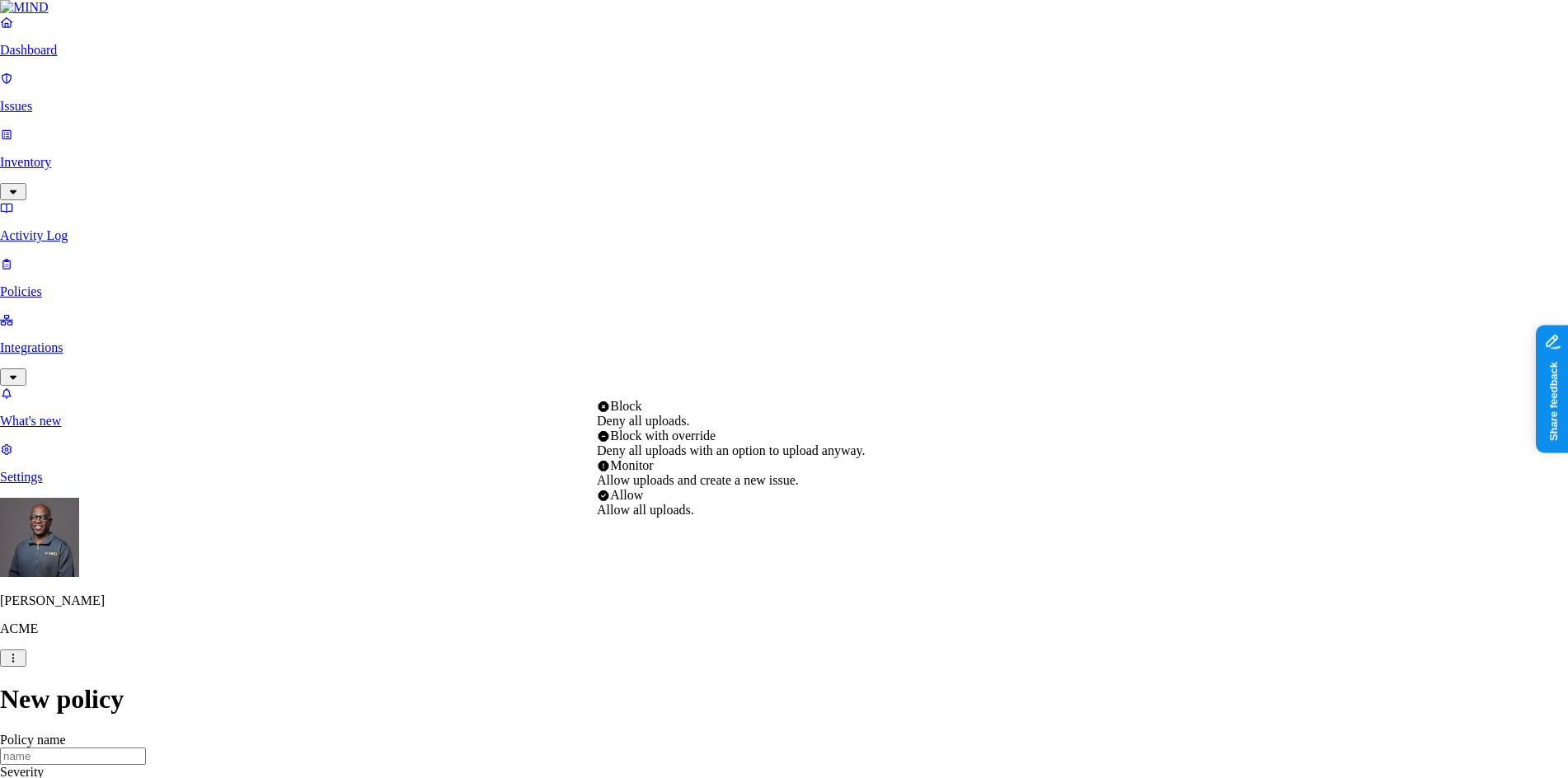
select select "4"
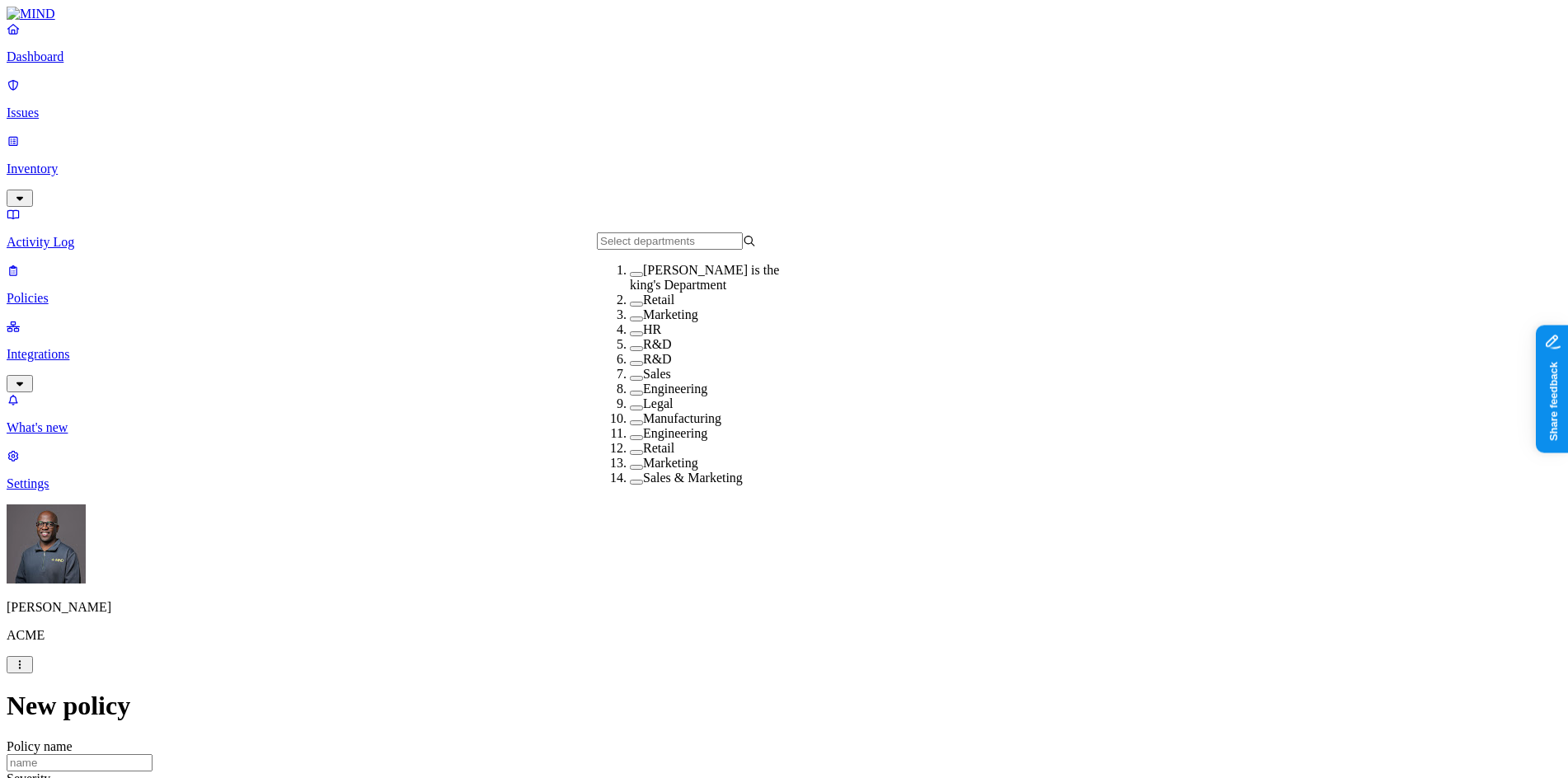
click at [630, 396] on button "button" at bounding box center [637, 393] width 13 height 5
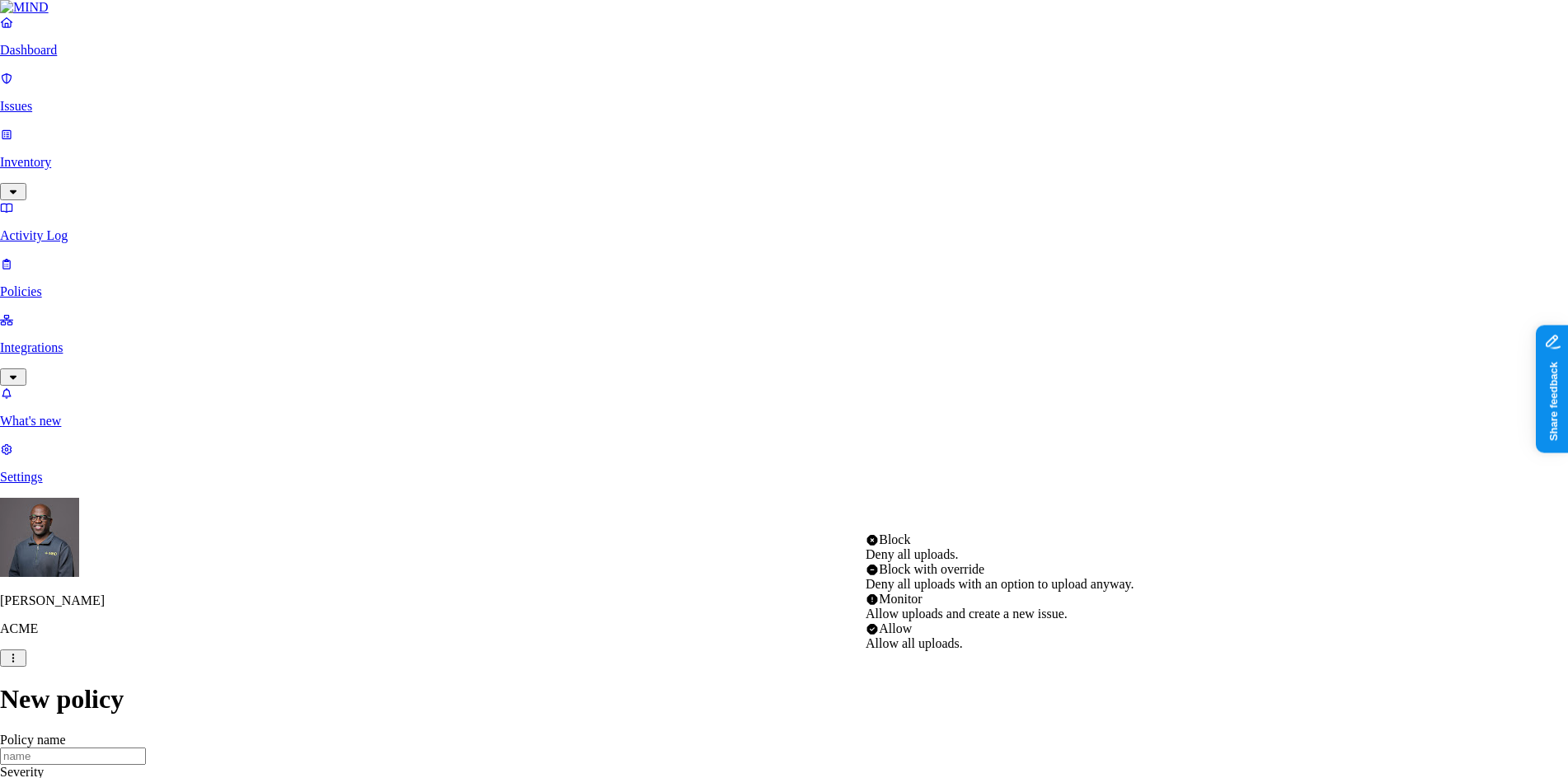
select select "3"
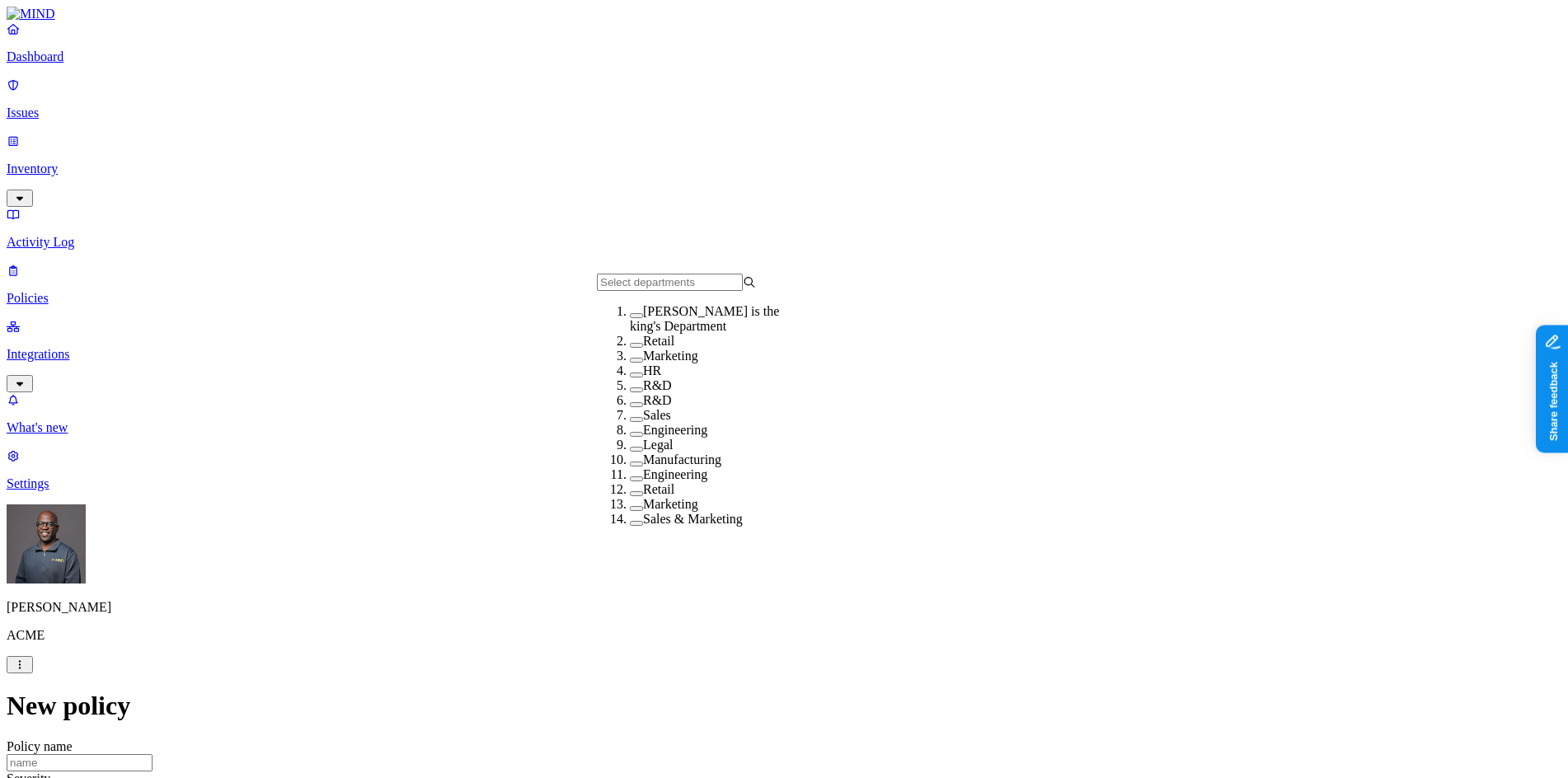
click at [630, 422] on div "Sales" at bounding box center [709, 416] width 159 height 15
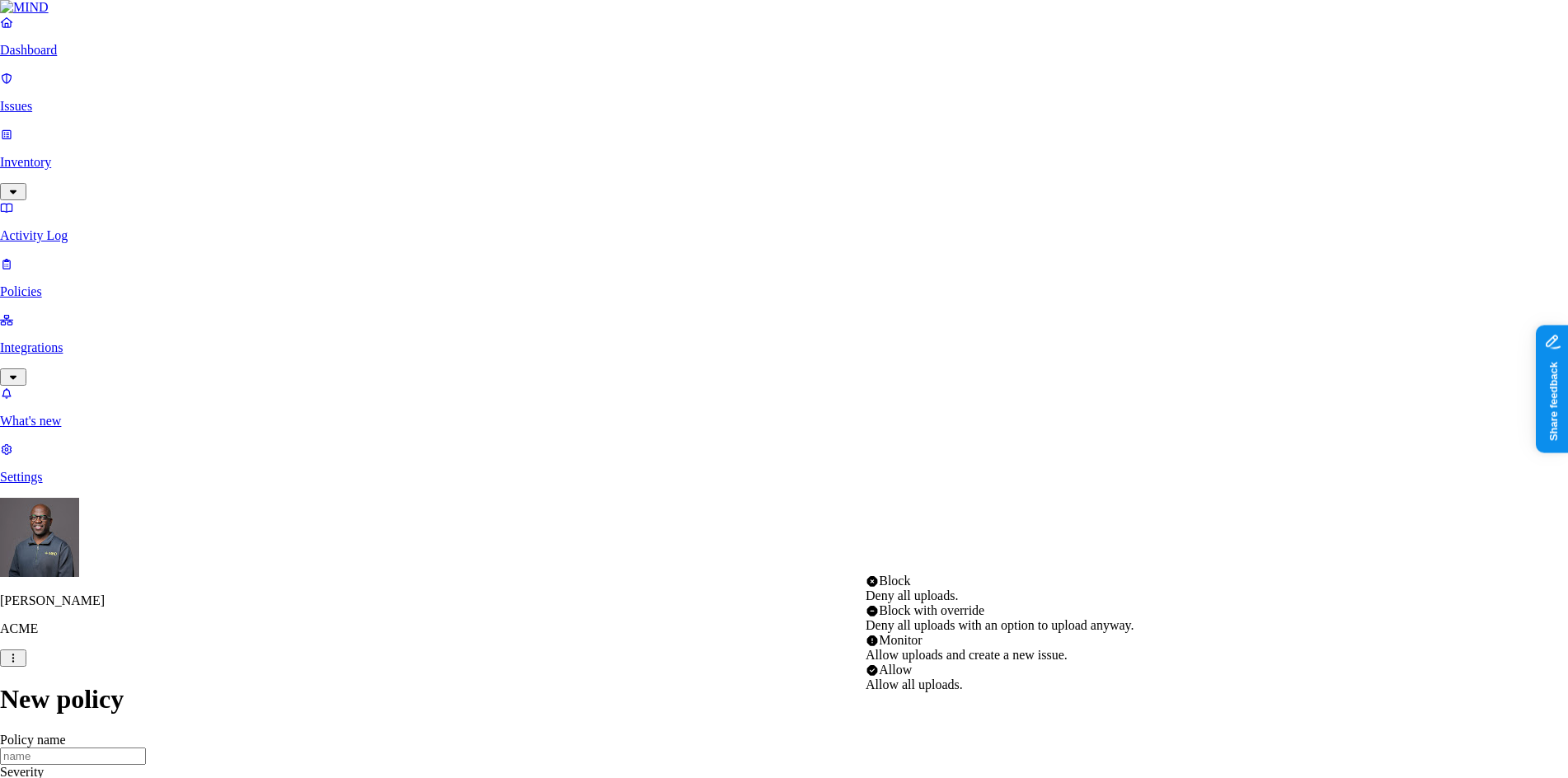
select select "2"
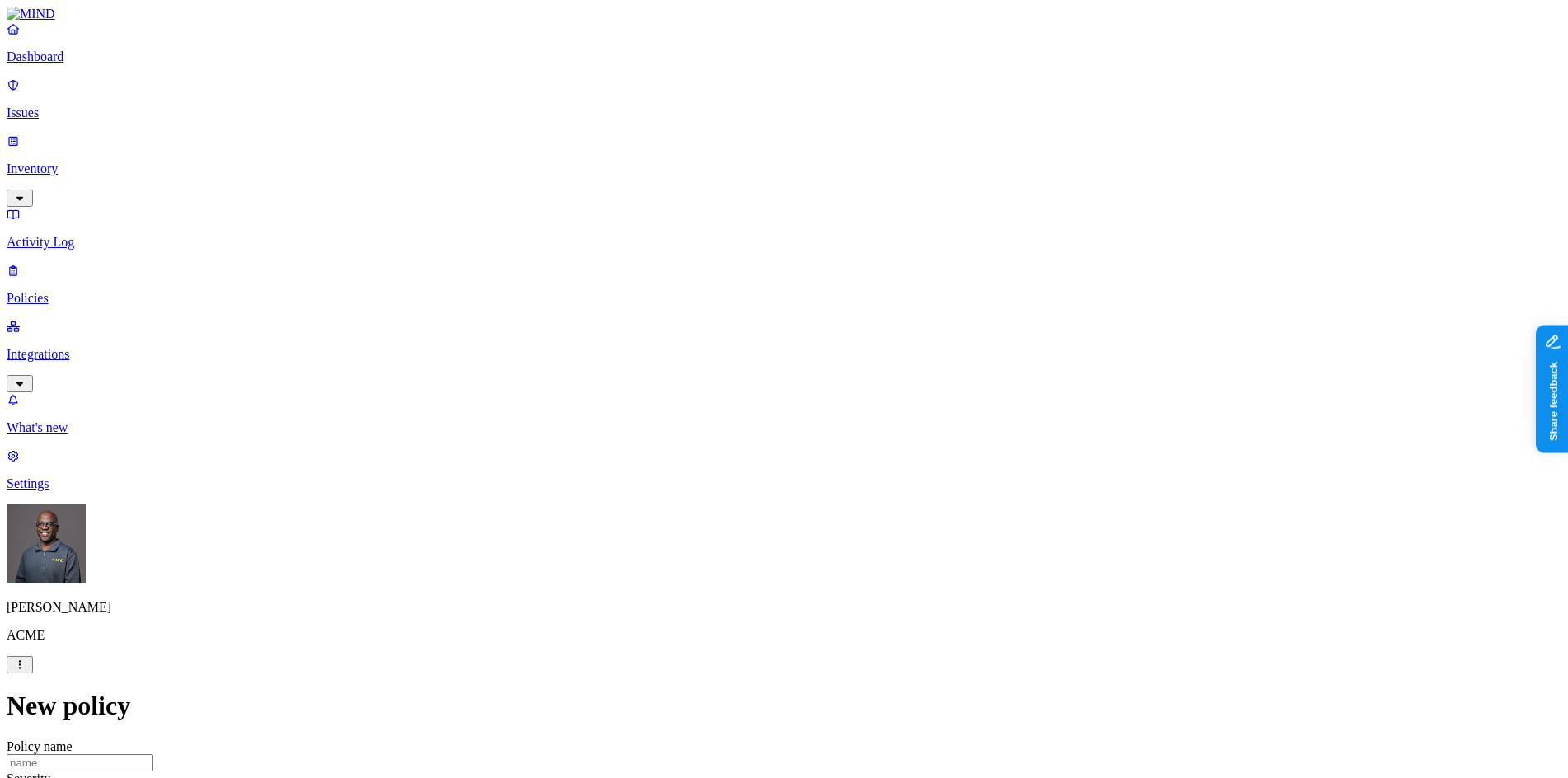
scroll to position [975, 0]
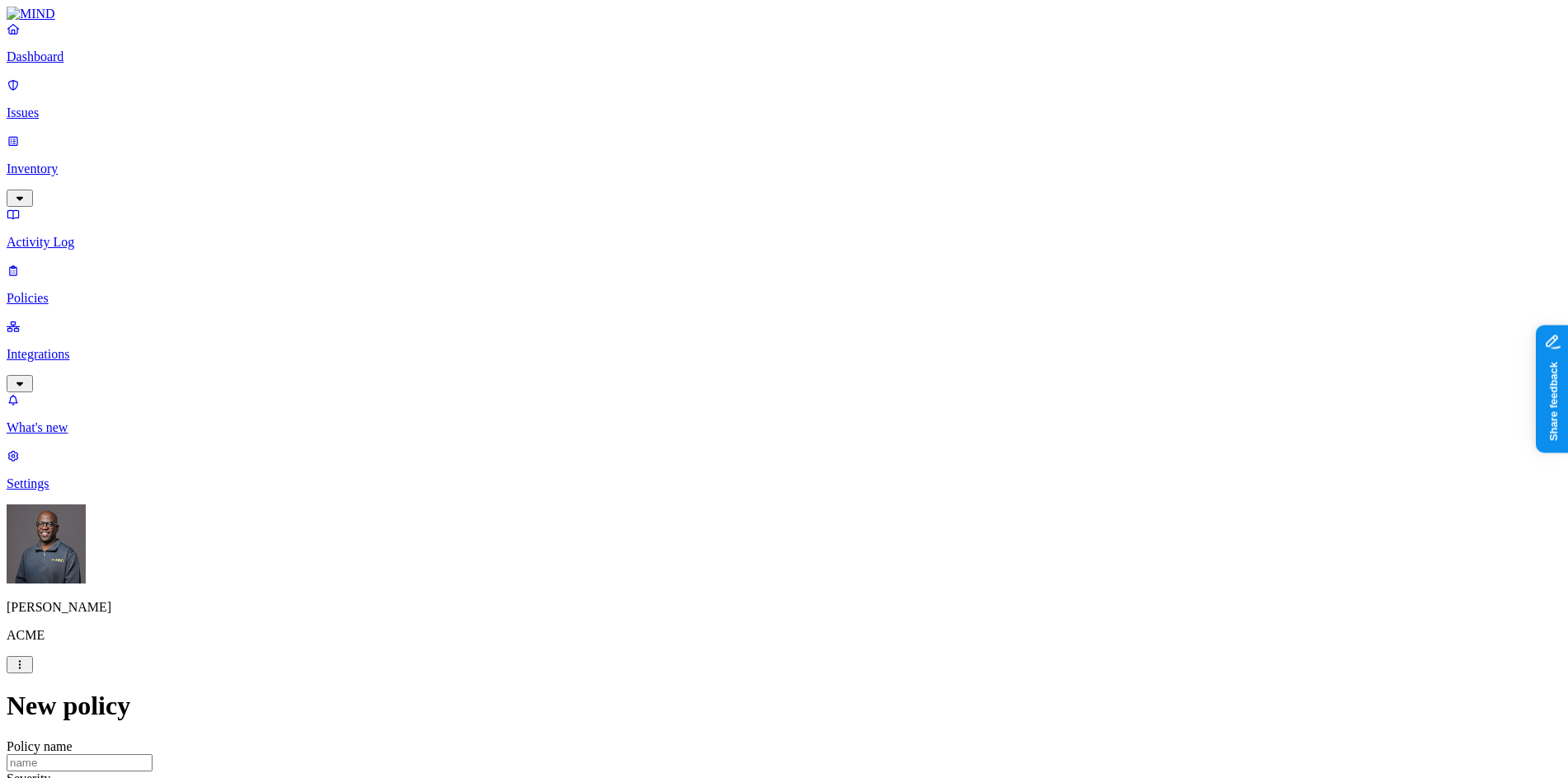
scroll to position [0, 0]
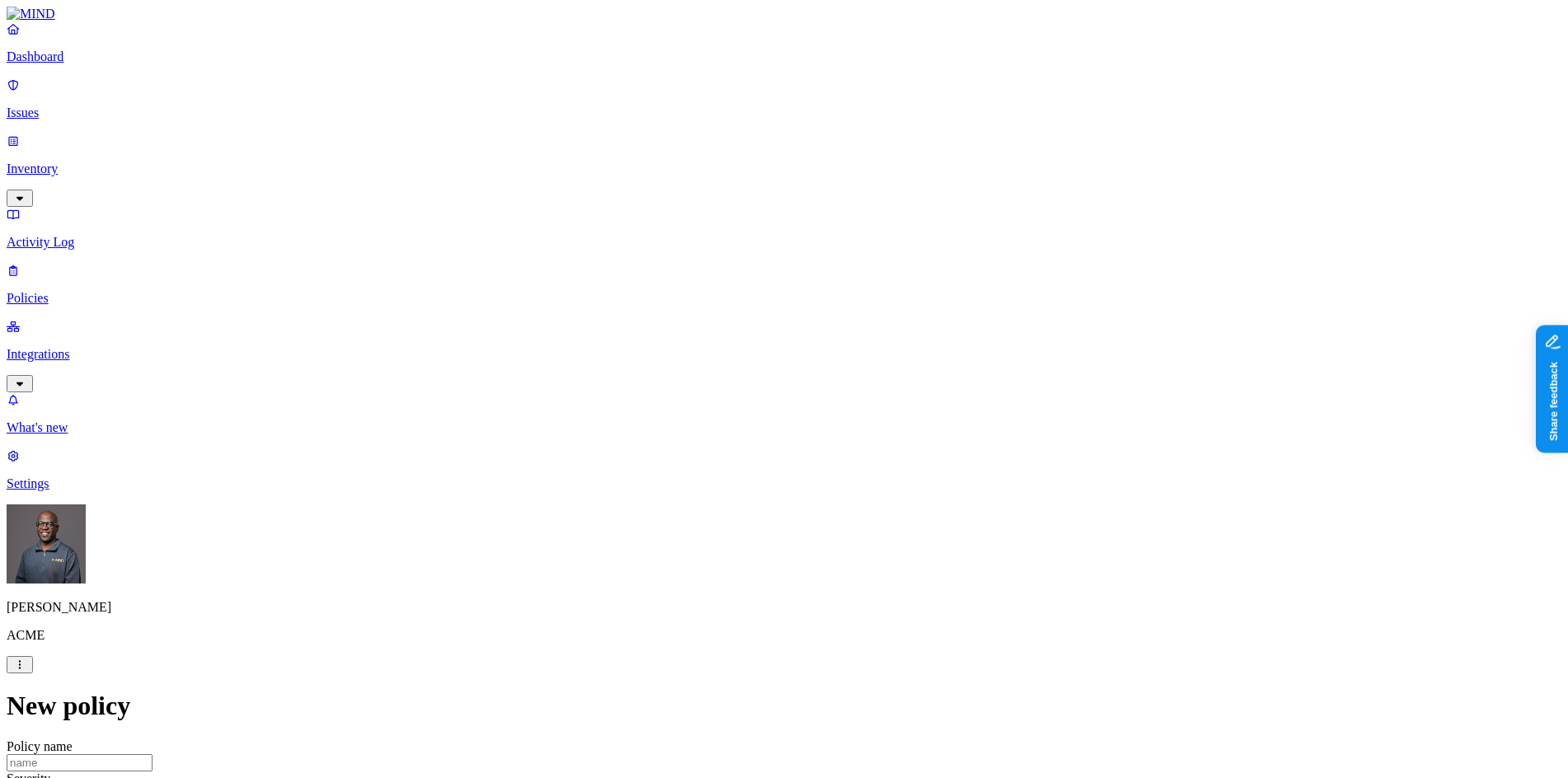
scroll to position [494, 0]
click at [701, 252] on label "Classification" at bounding box center [697, 245] width 73 height 14
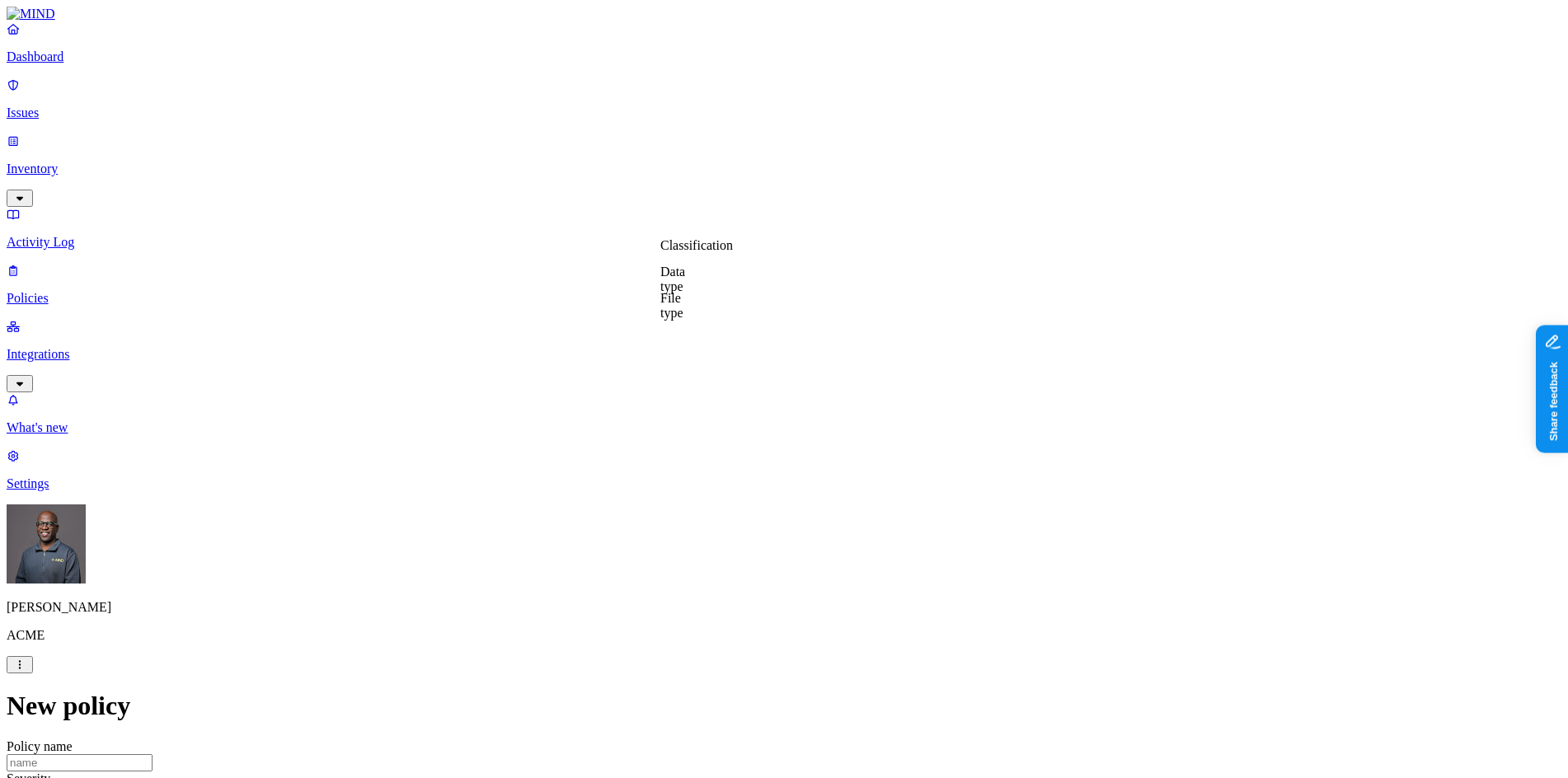
click at [686, 284] on label "Data type" at bounding box center [673, 279] width 25 height 29
drag, startPoint x: 730, startPoint y: 158, endPoint x: 702, endPoint y: 232, distance: 79.1
click at [684, 311] on label "File type" at bounding box center [672, 305] width 23 height 29
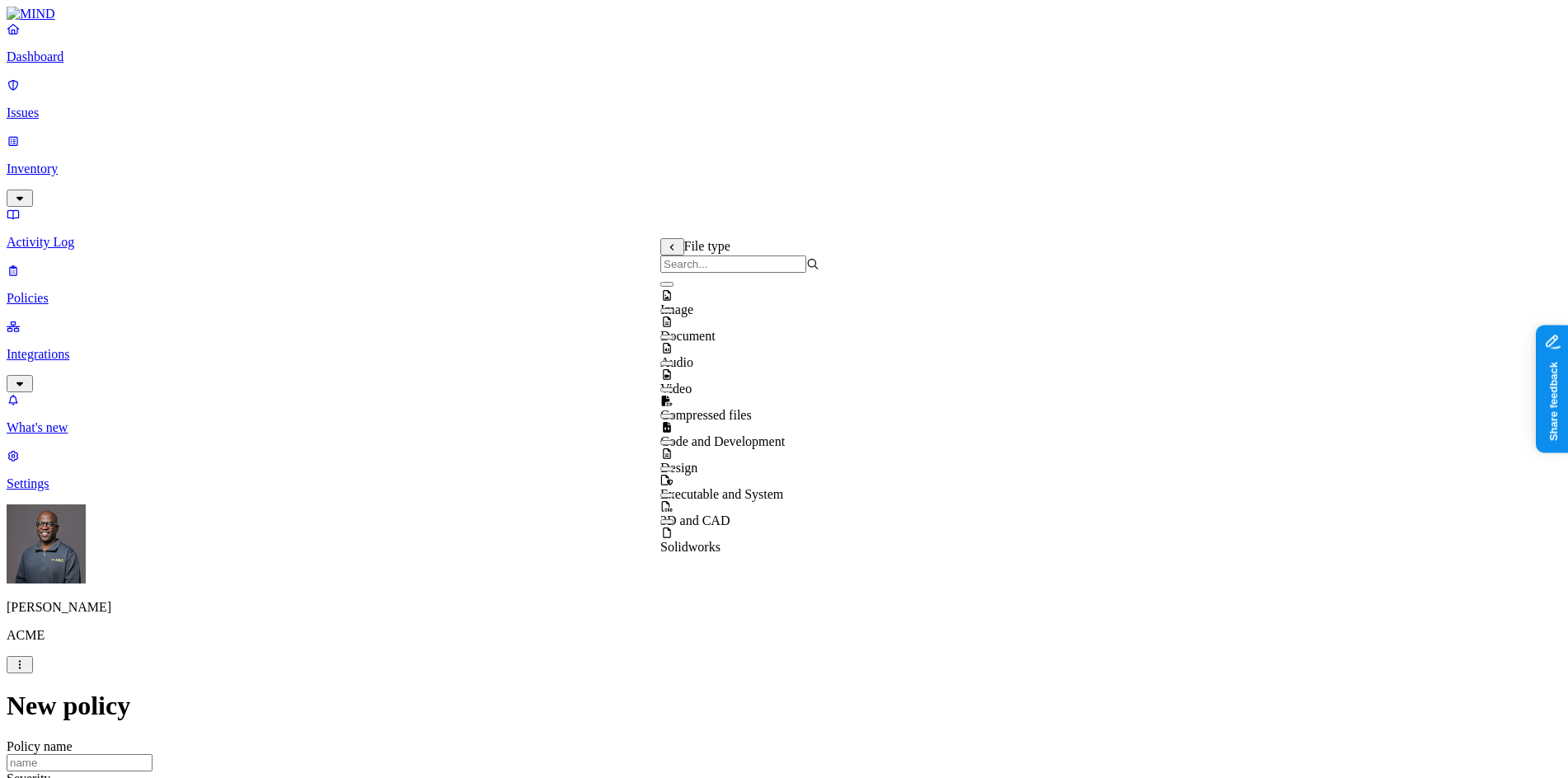
scroll to position [0, 0]
click at [675, 353] on div "Audio" at bounding box center [740, 348] width 159 height 45
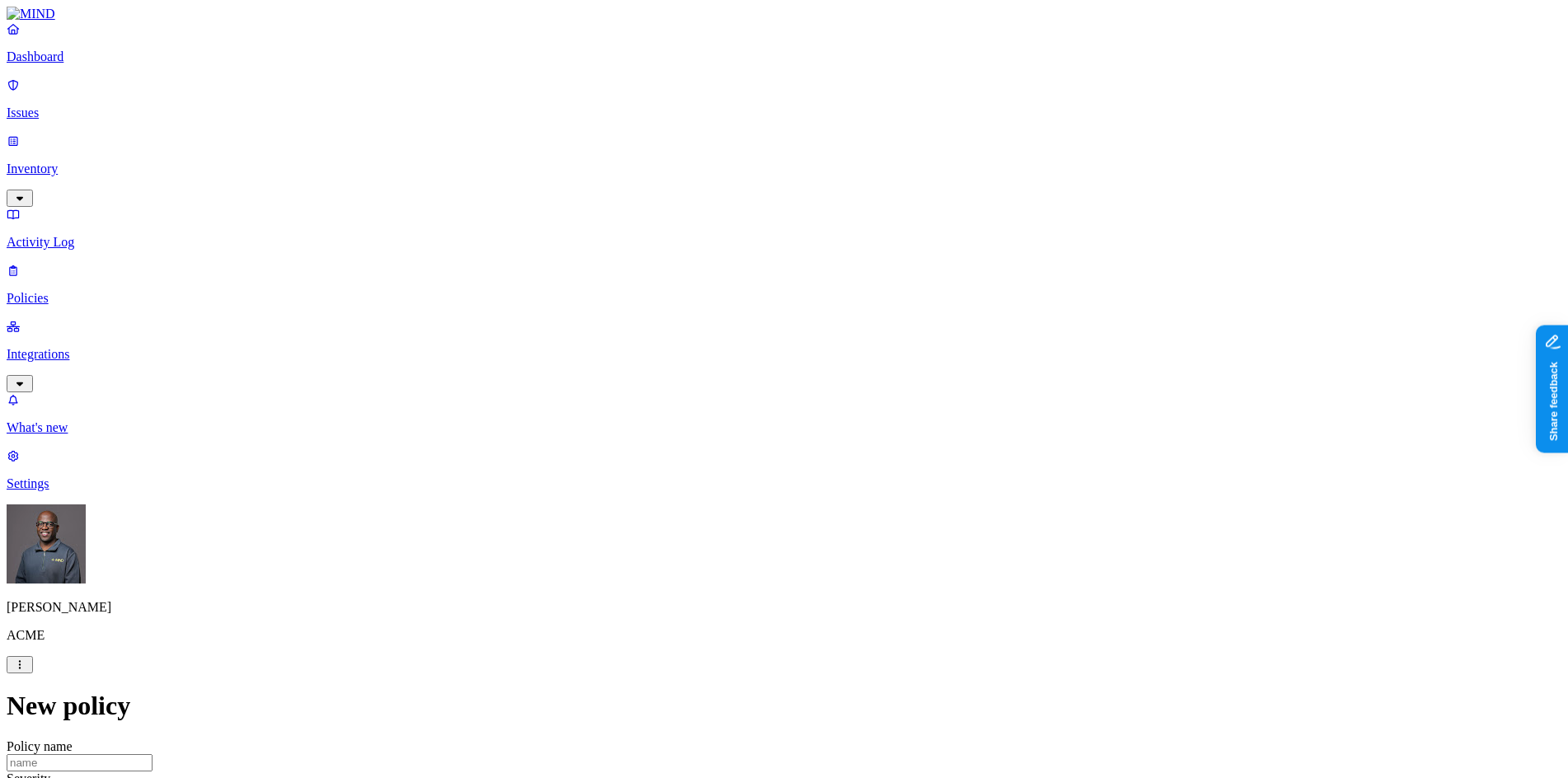
drag, startPoint x: 1020, startPoint y: 237, endPoint x: 1005, endPoint y: 249, distance: 19.2
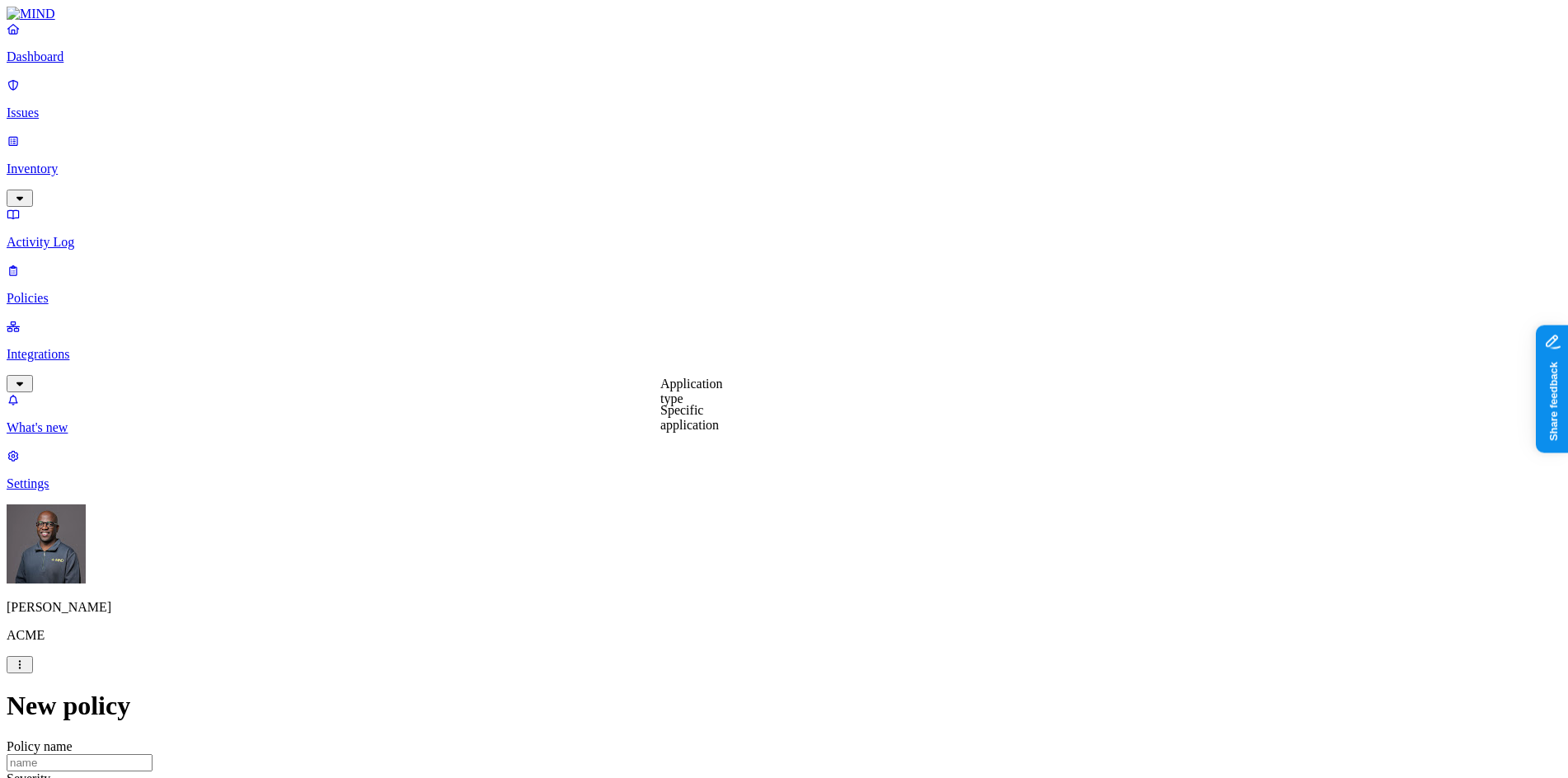
click at [710, 391] on label "Application type" at bounding box center [692, 391] width 63 height 29
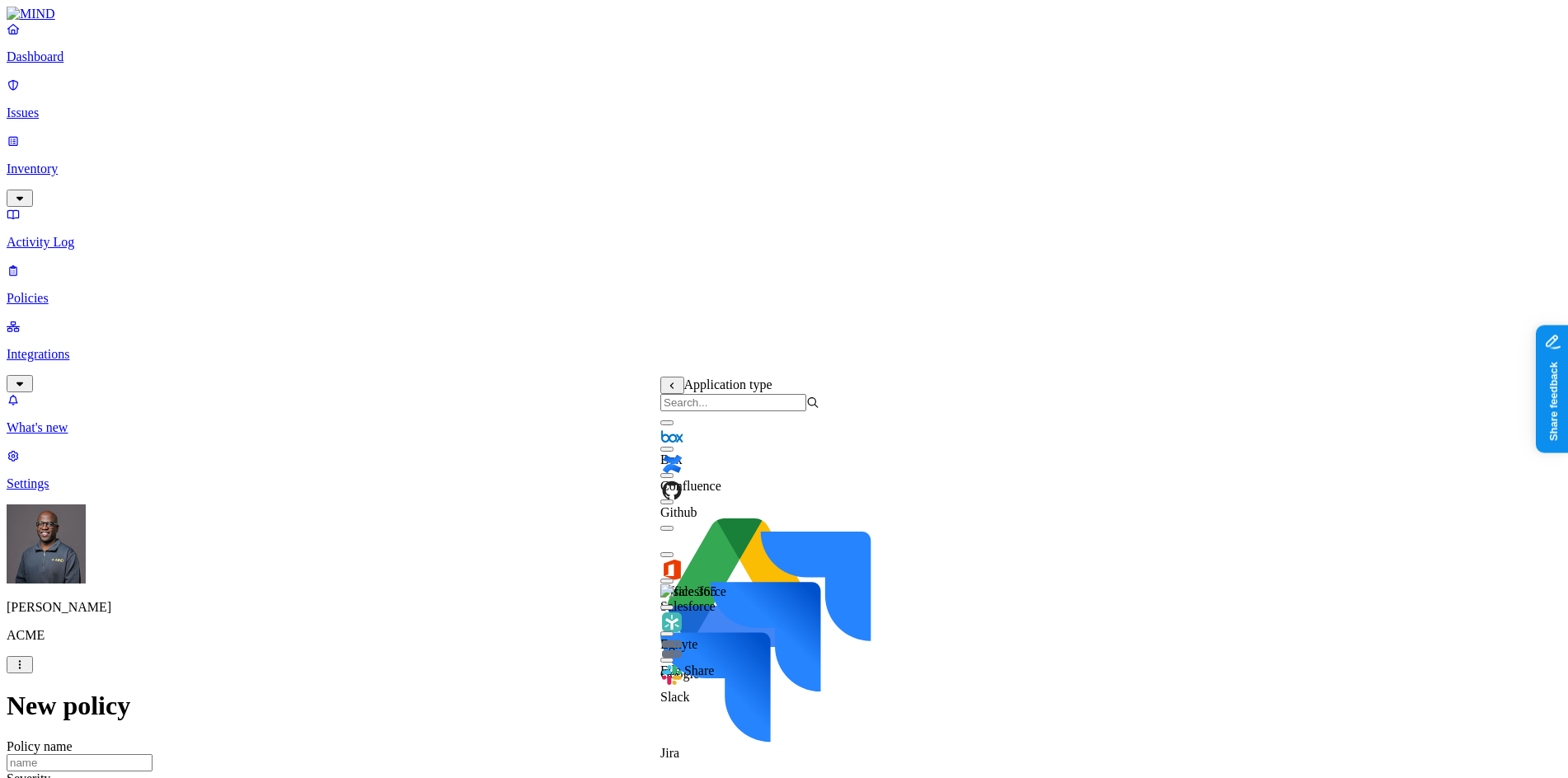
click at [674, 425] on button "button" at bounding box center [667, 422] width 13 height 5
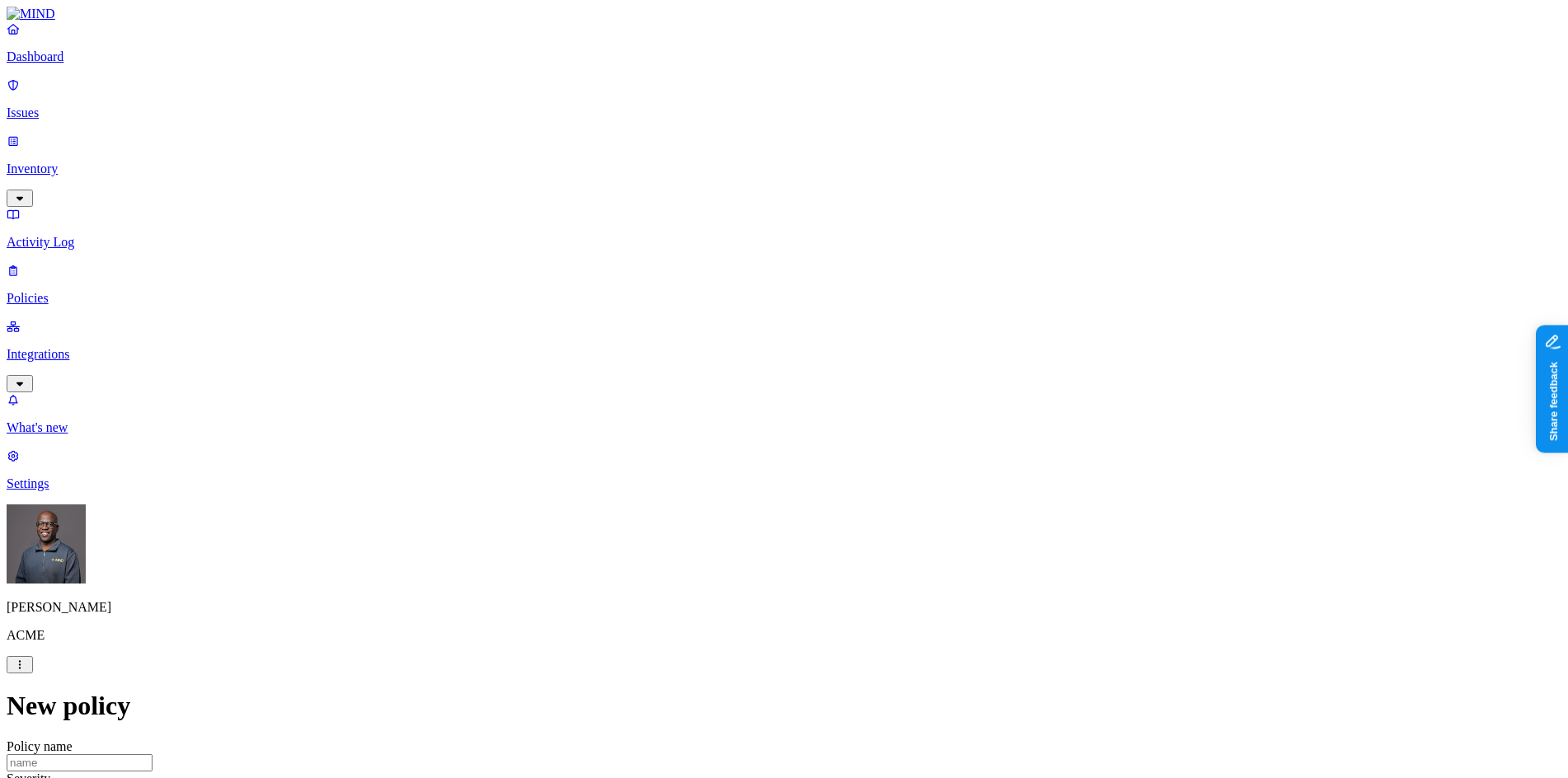
scroll to position [0, 0]
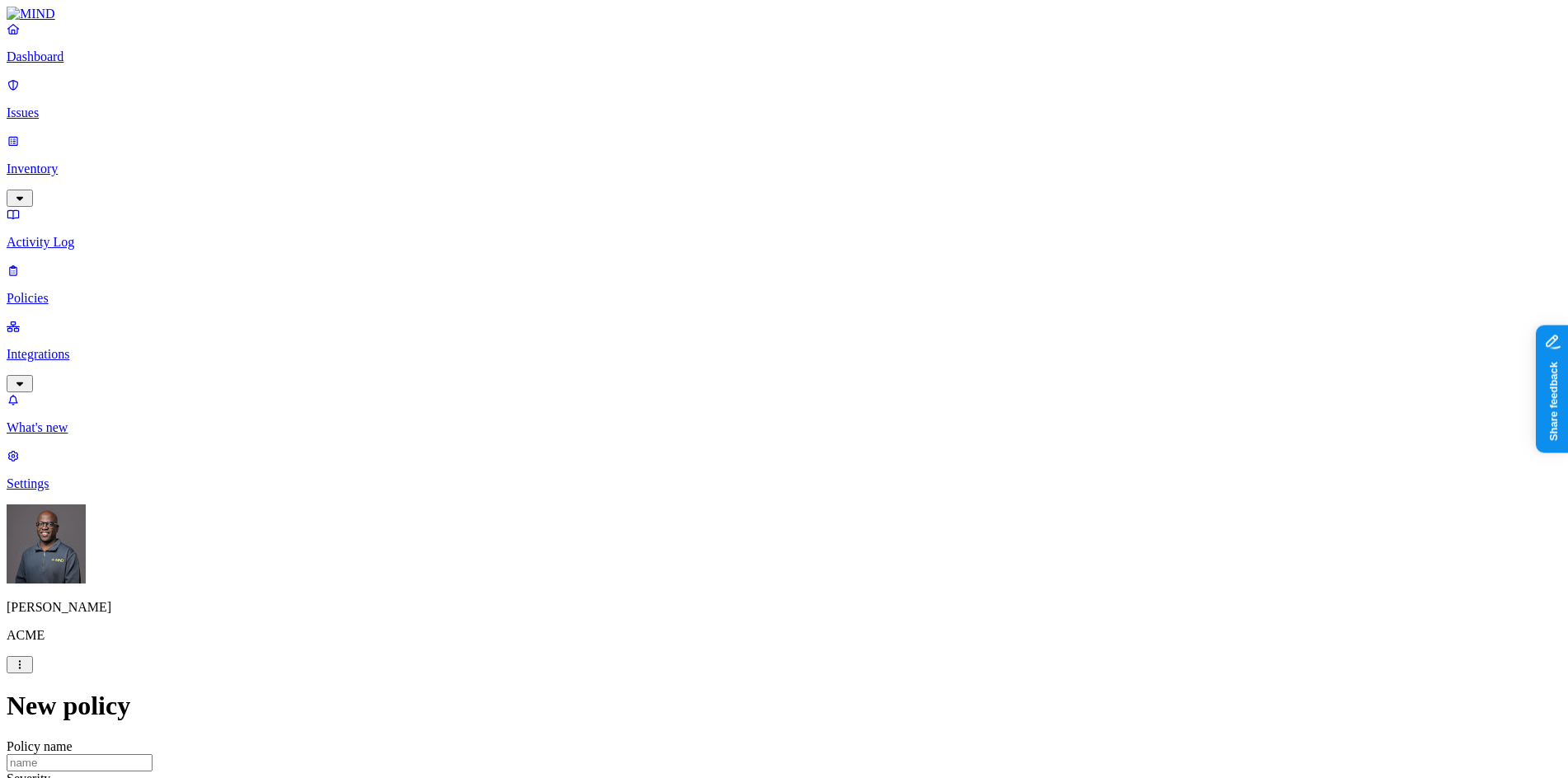
click at [733, 417] on label "Classification" at bounding box center [697, 410] width 73 height 14
click at [679, 518] on div "PCI" at bounding box center [740, 513] width 159 height 46
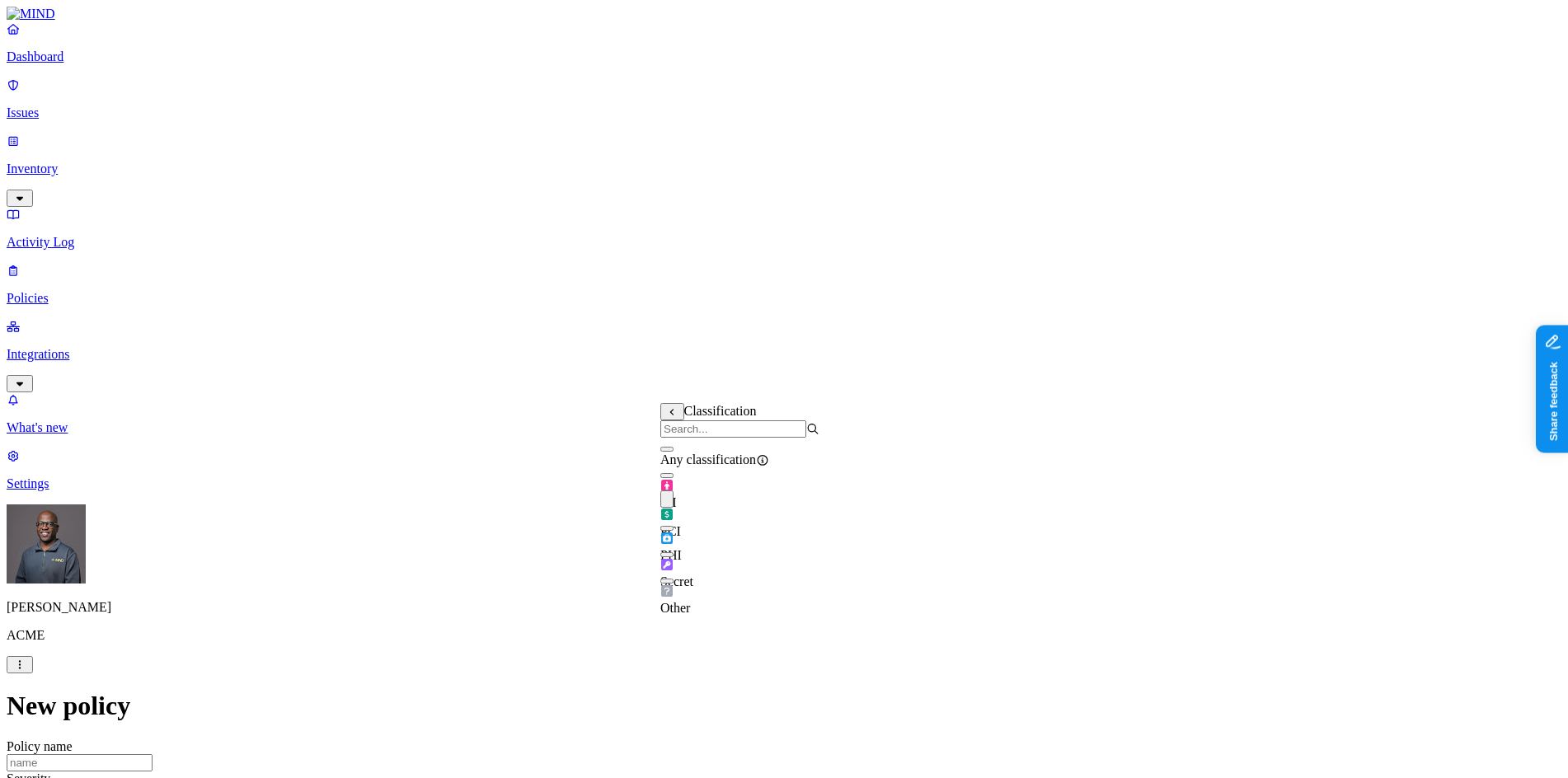
click at [733, 347] on label "Web Domain" at bounding box center [711, 348] width 43 height 29
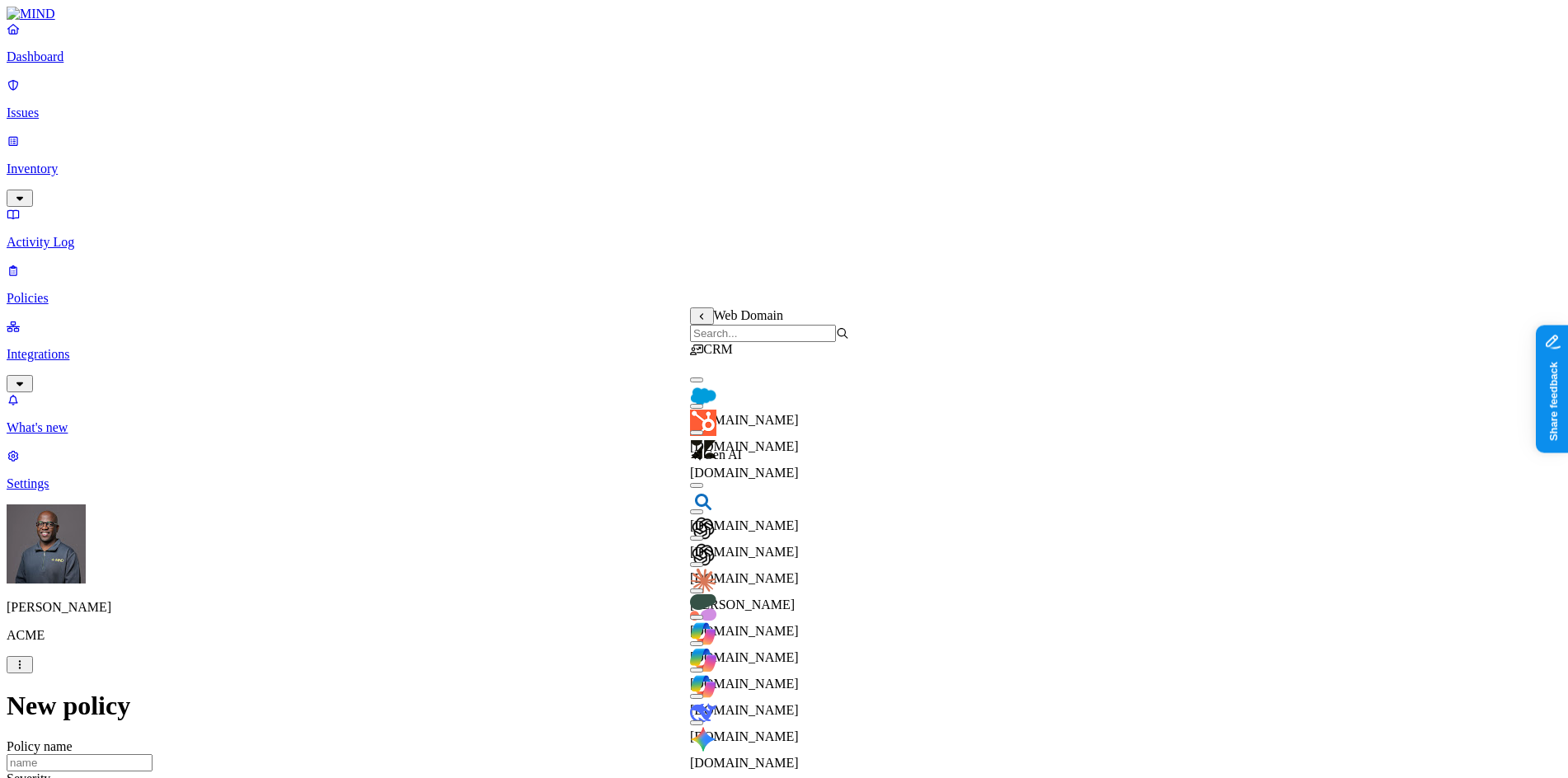
click at [704, 409] on button "button" at bounding box center [697, 406] width 13 height 5
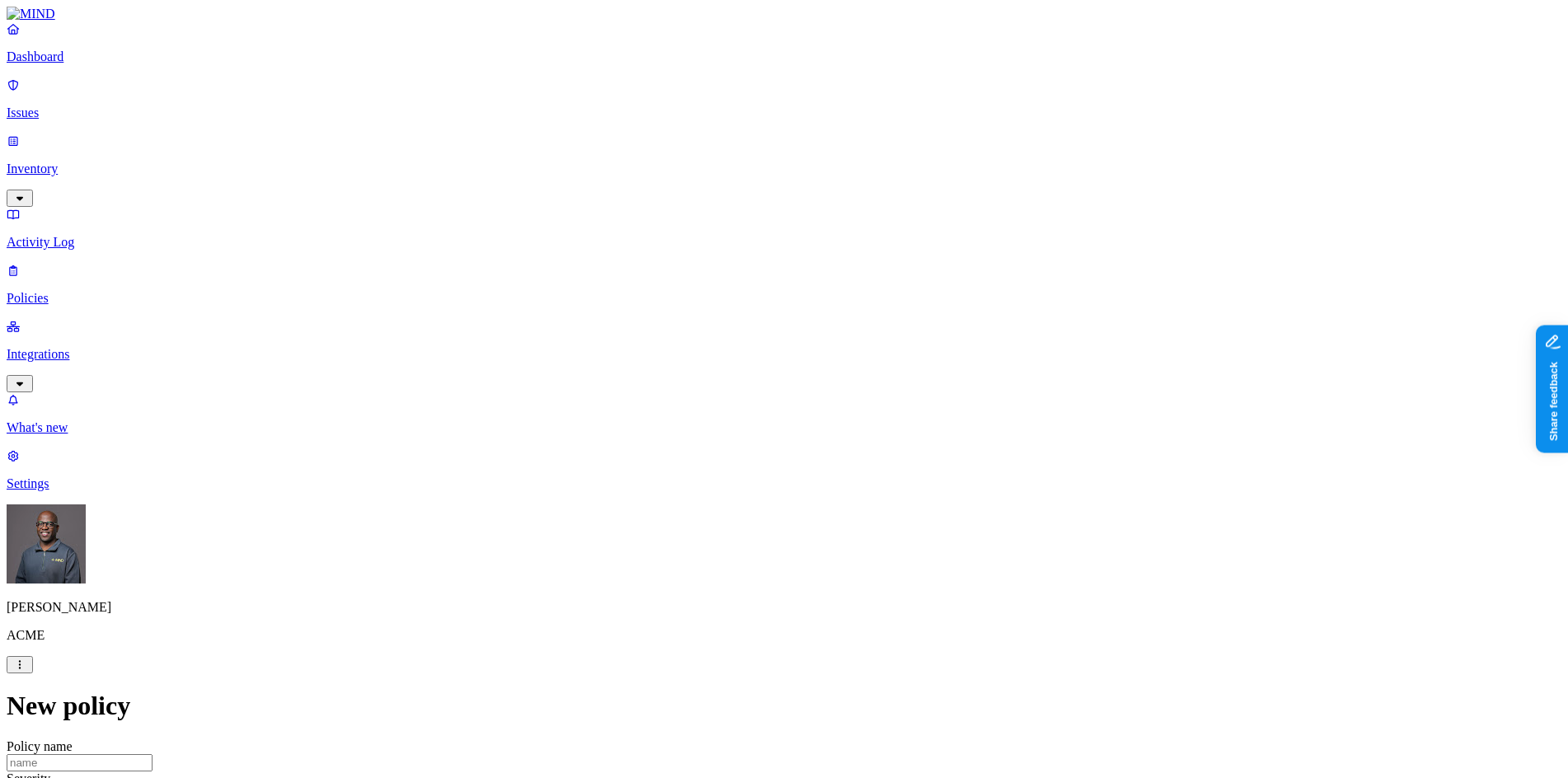
click at [733, 420] on label "Web Domain" at bounding box center [711, 418] width 43 height 29
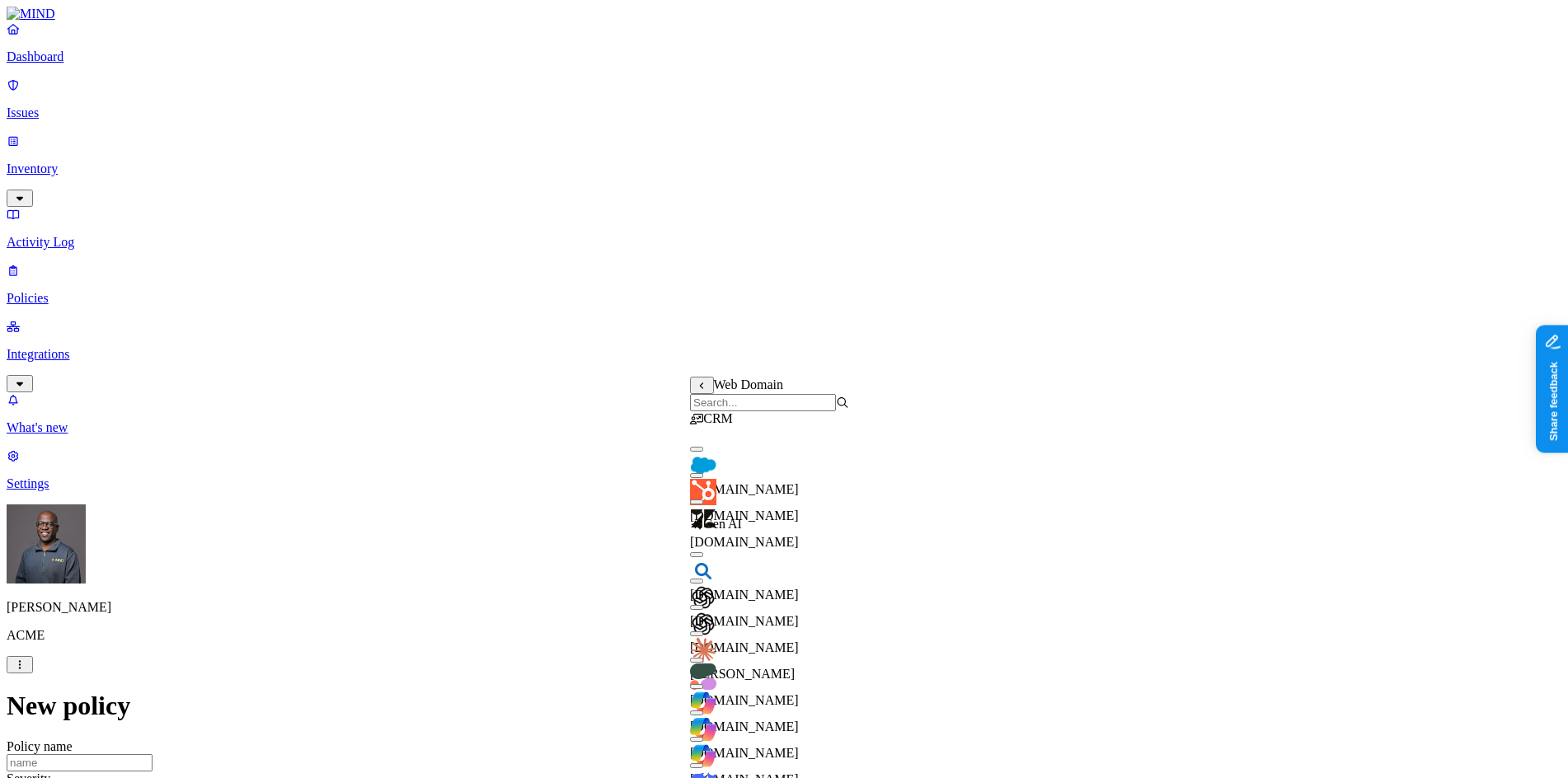
click at [752, 411] on input "search" at bounding box center [763, 402] width 146 height 17
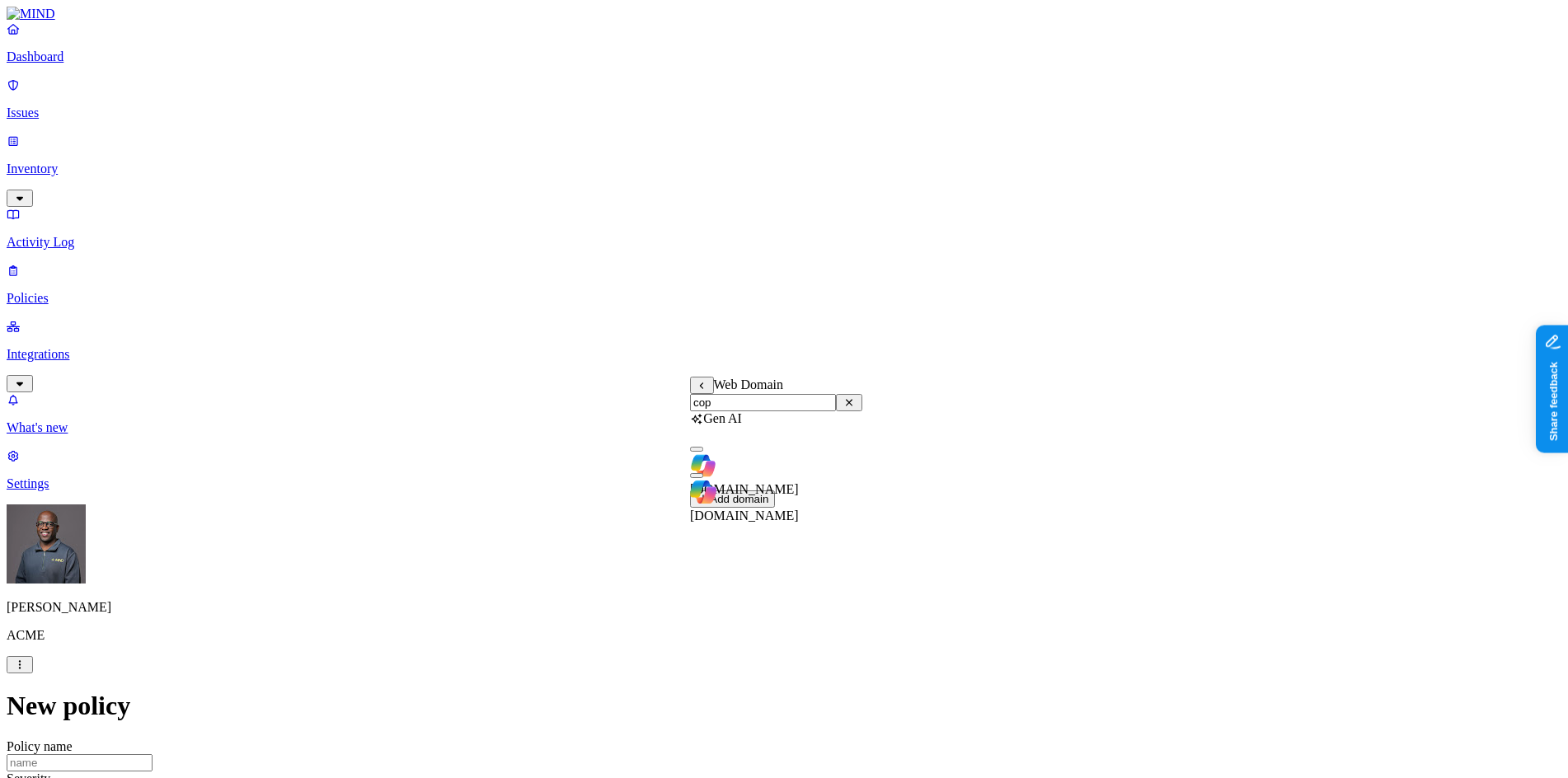
type input "cop"
click at [704, 452] on button "button" at bounding box center [697, 448] width 13 height 5
click at [882, 417] on label "AND" at bounding box center [868, 410] width 29 height 14
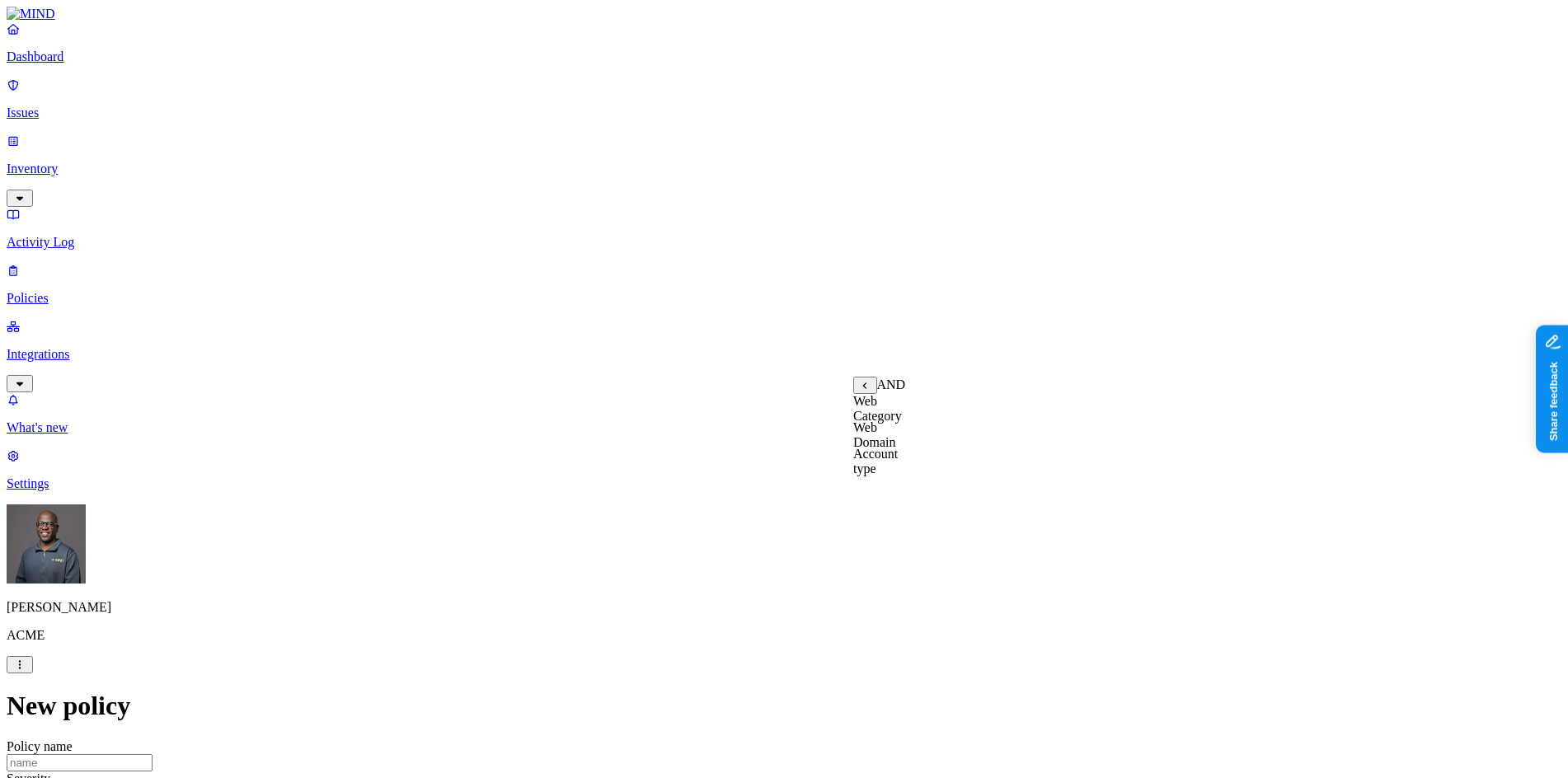
click at [898, 471] on label "Account type" at bounding box center [876, 461] width 45 height 29
click at [908, 408] on label "Unmanaged" at bounding box center [885, 400] width 63 height 14
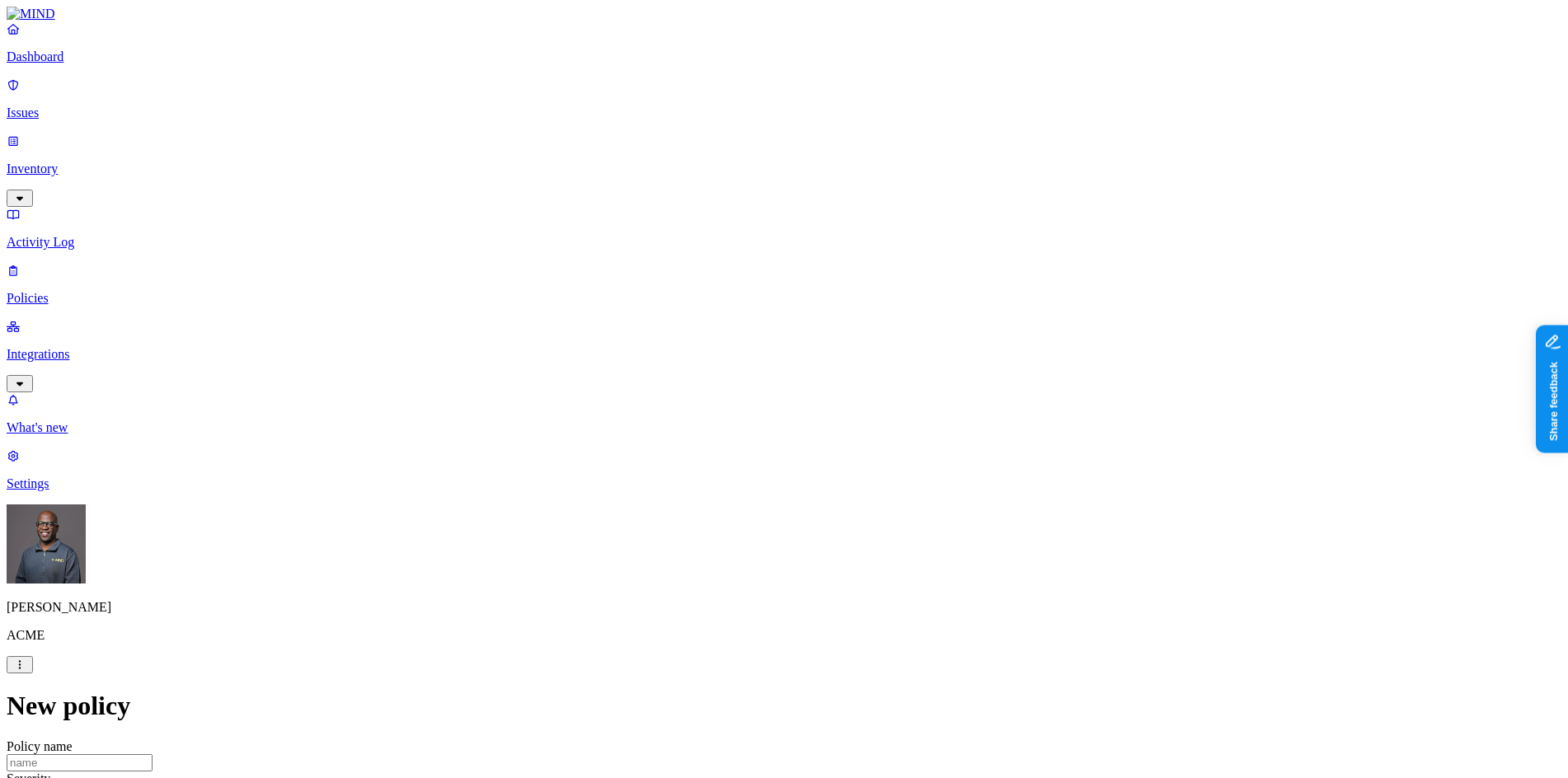
click at [90, 162] on p "Inventory" at bounding box center [784, 169] width 1556 height 15
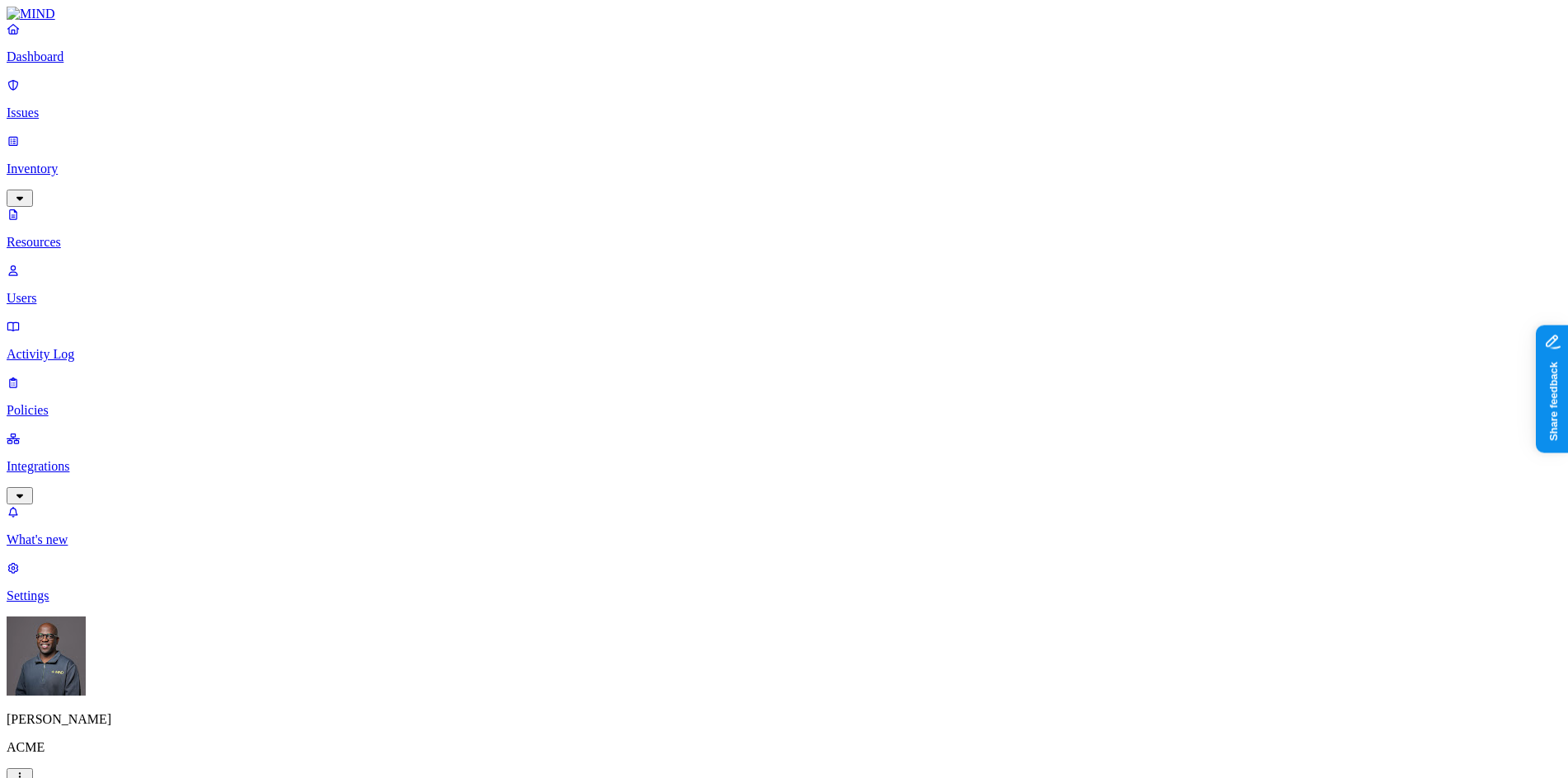
click at [63, 291] on p "Users" at bounding box center [784, 298] width 1556 height 15
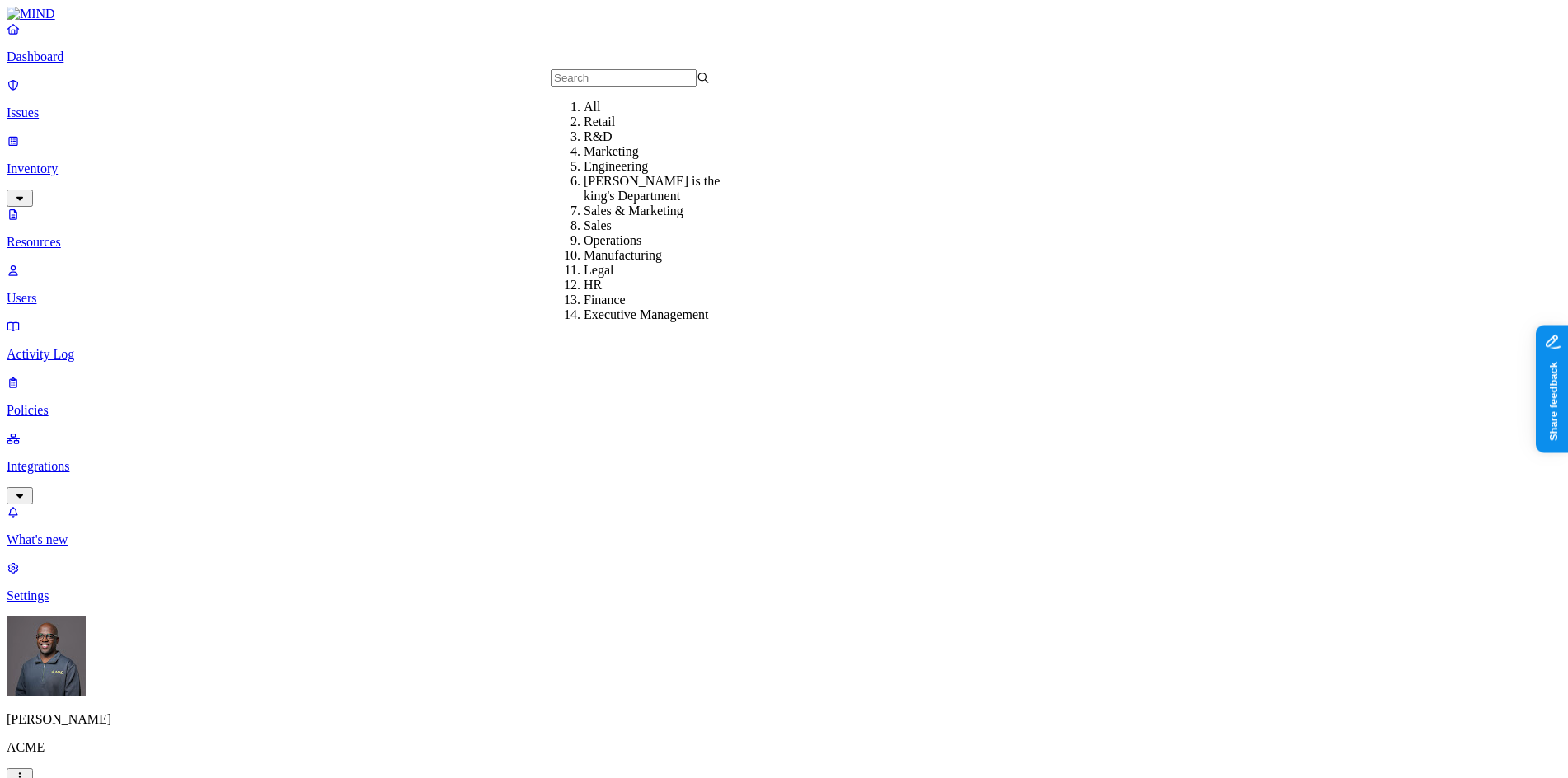
click at [81, 64] on p "Dashboard" at bounding box center [784, 57] width 1556 height 15
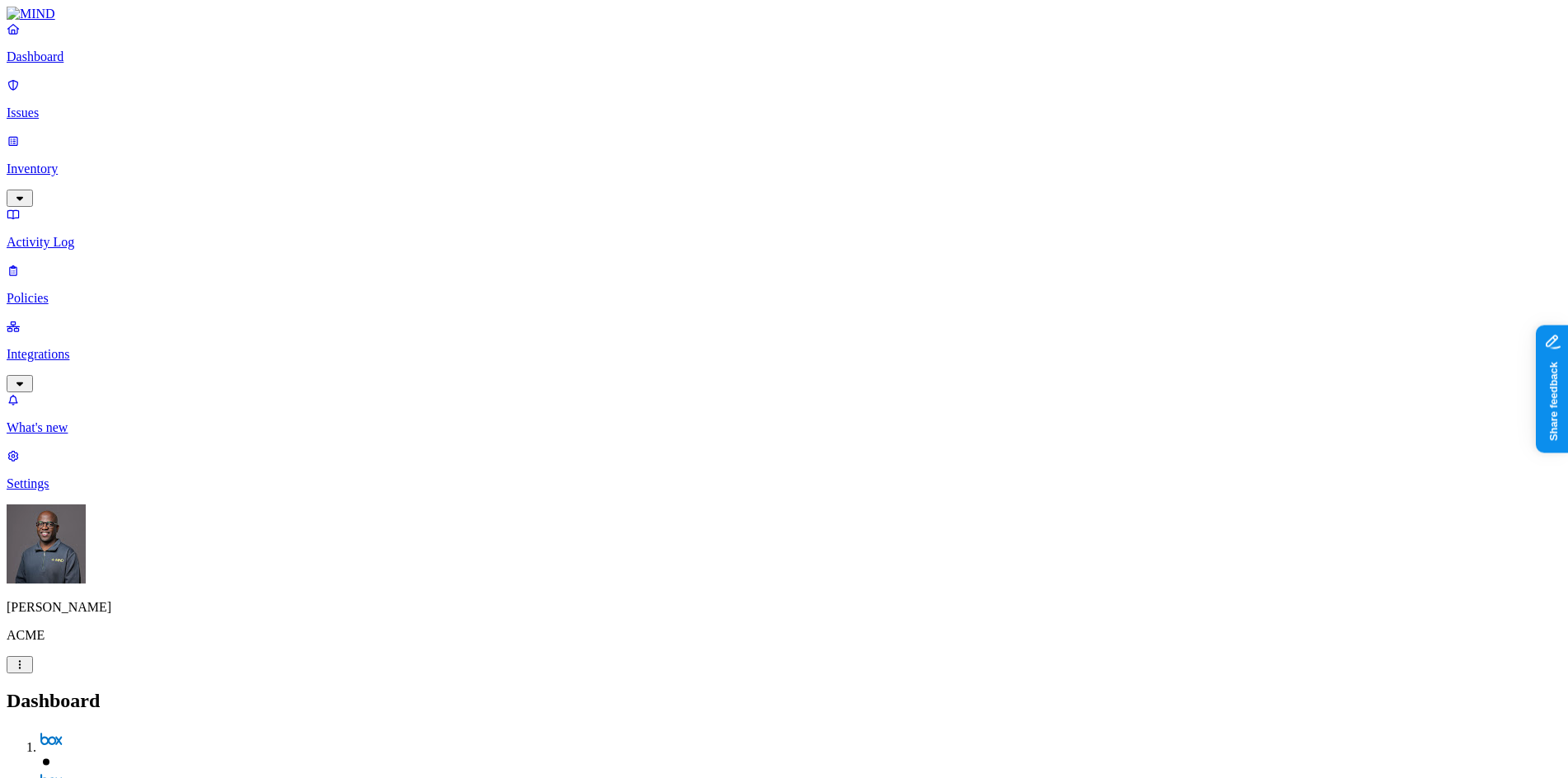
click at [67, 347] on p "Integrations" at bounding box center [784, 355] width 1556 height 15
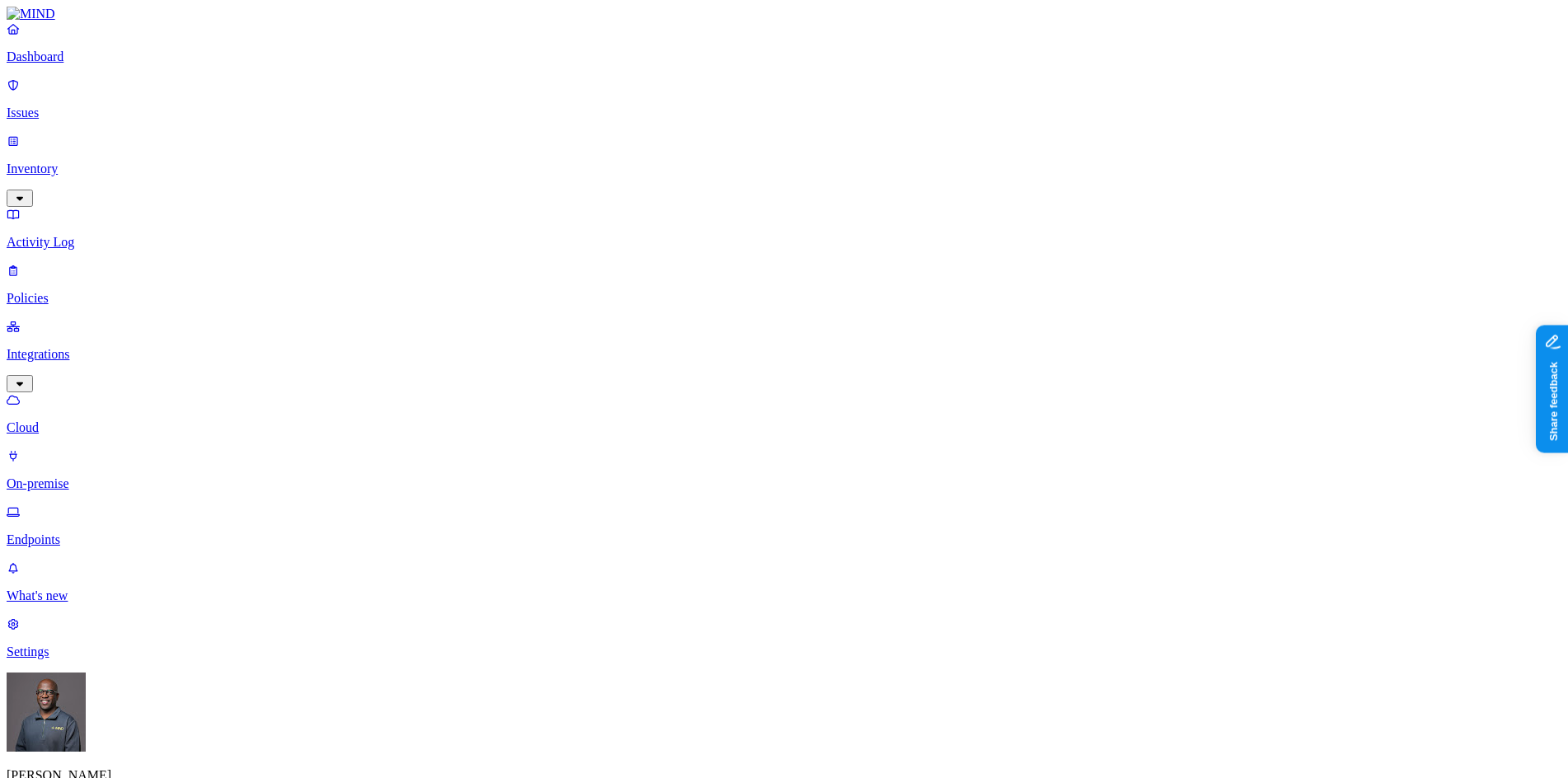
click at [74, 477] on p "On-premise" at bounding box center [784, 485] width 1556 height 15
click at [48, 105] on p "Issues" at bounding box center [784, 113] width 1556 height 15
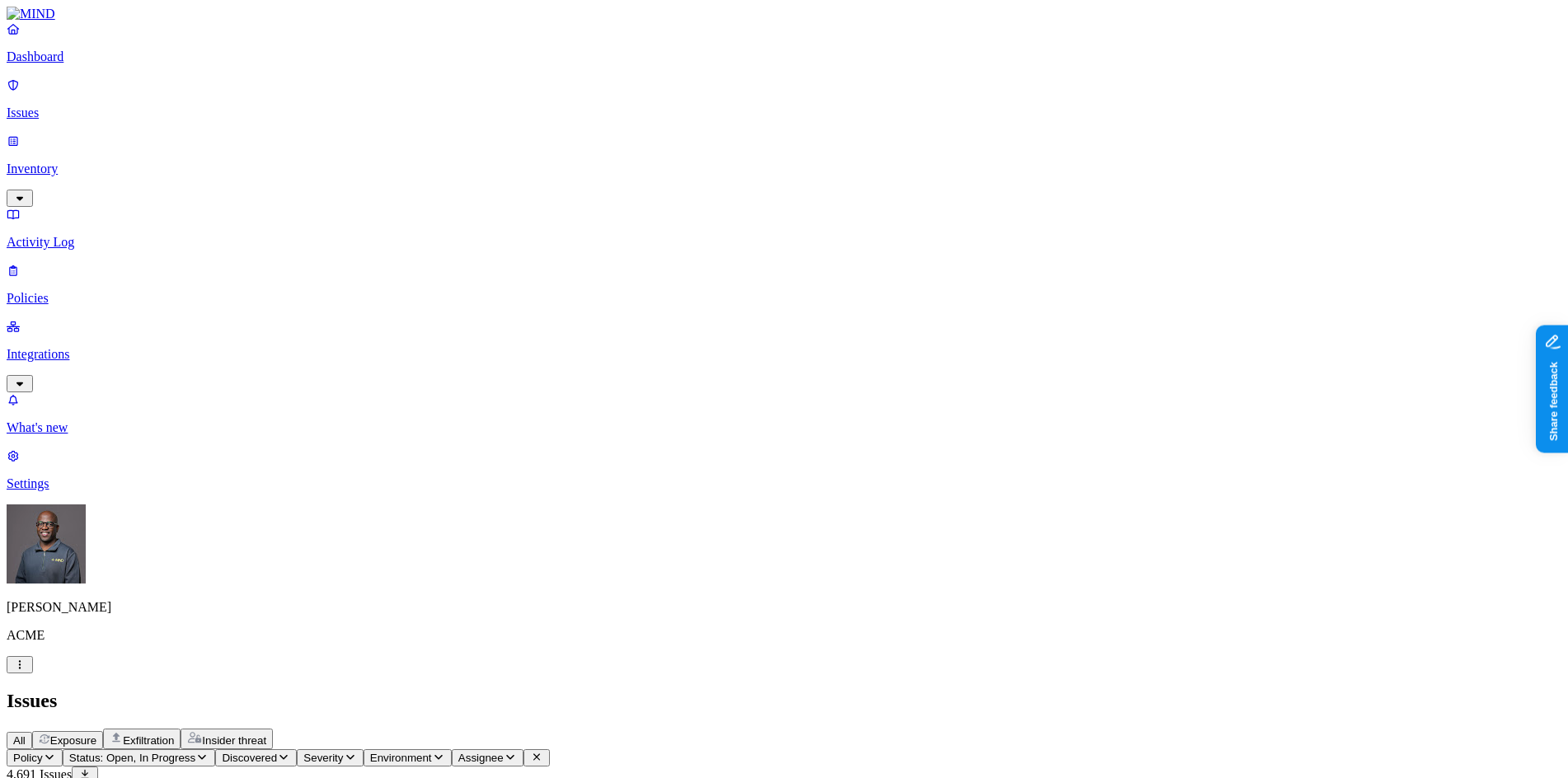
click at [97, 734] on span "Exposure" at bounding box center [74, 740] width 46 height 12
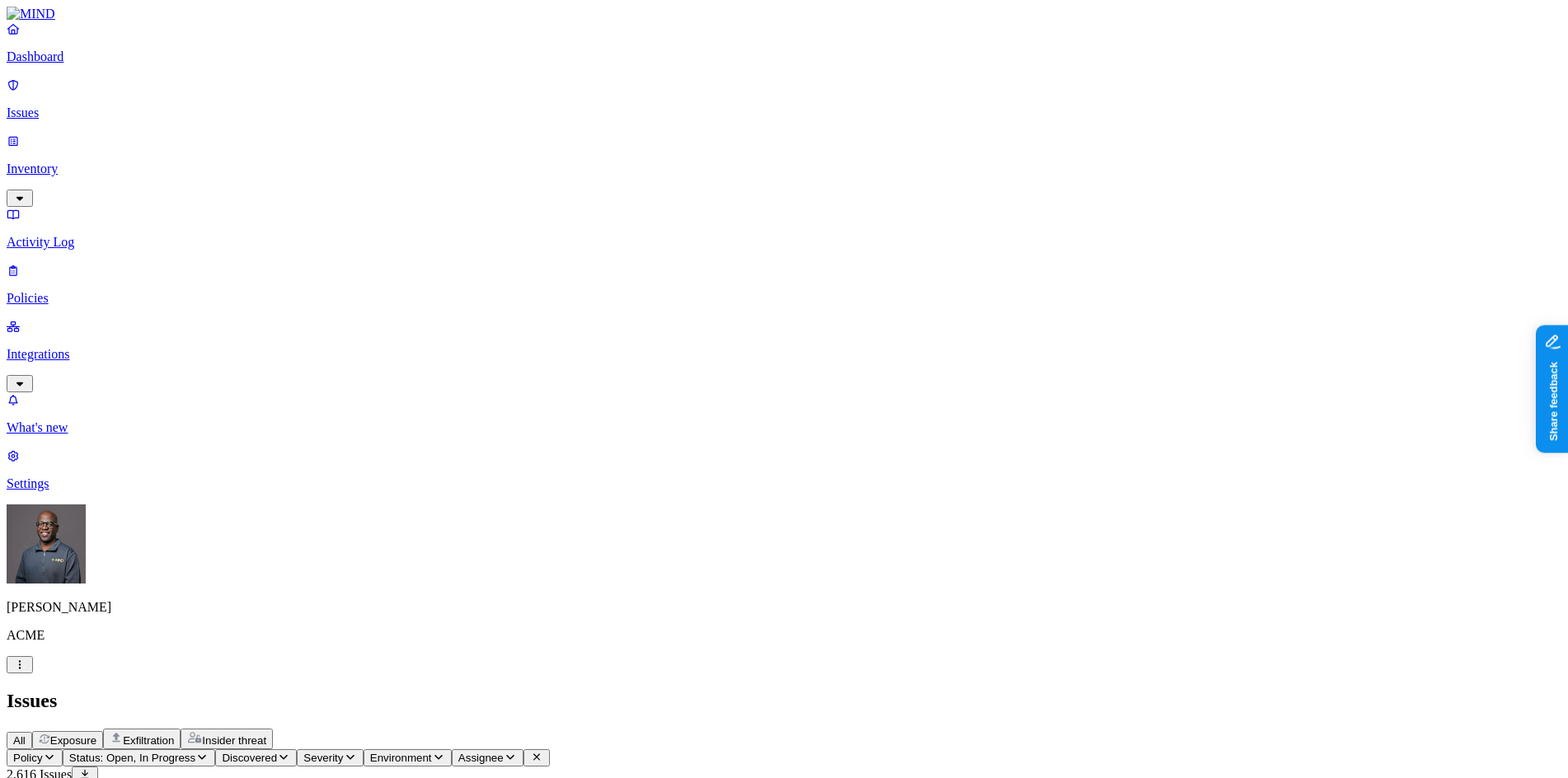
click at [68, 291] on p "Policies" at bounding box center [784, 298] width 1556 height 15
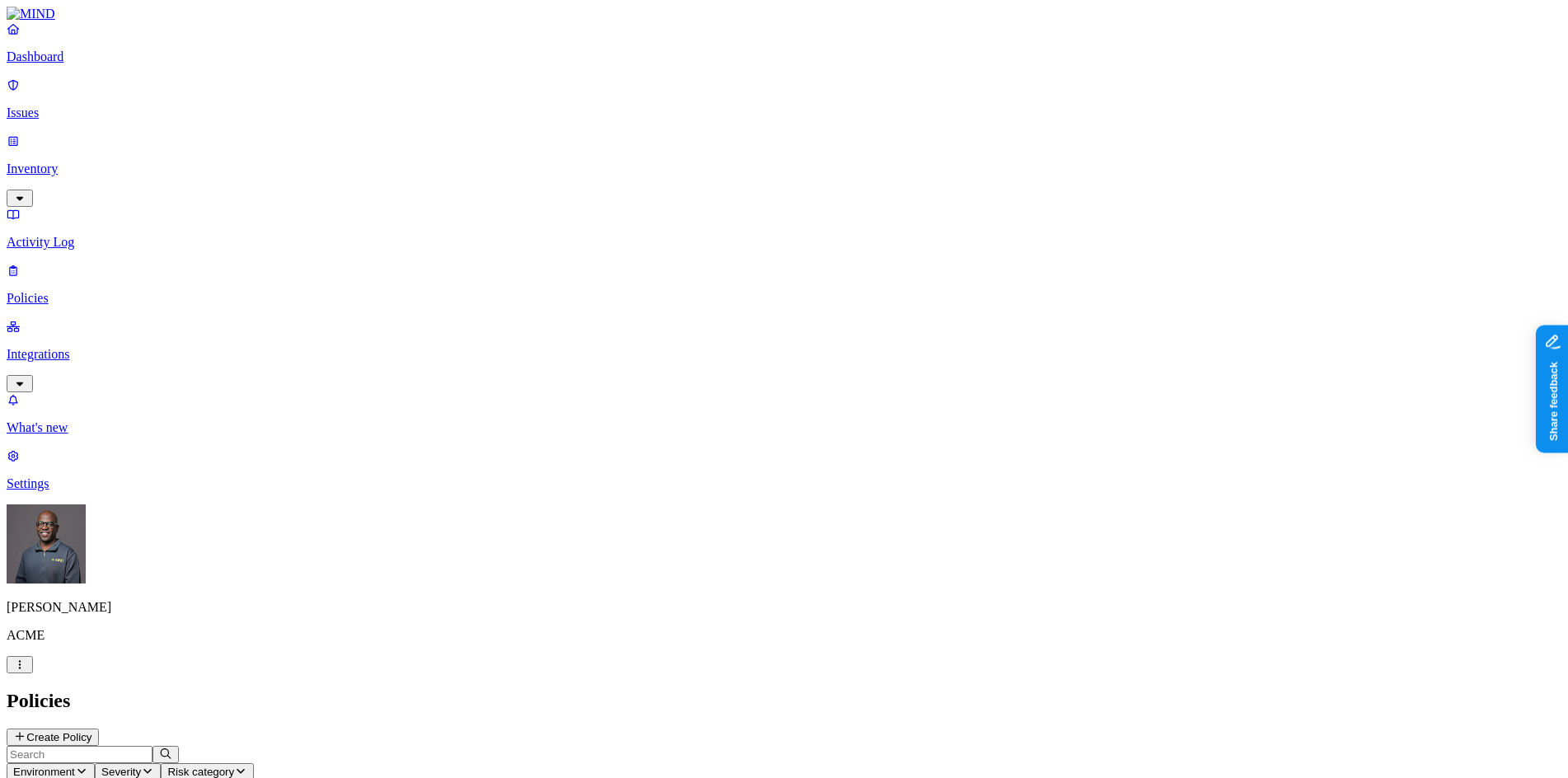
click at [86, 769] on icon "button" at bounding box center [81, 771] width 9 height 5
click at [92, 162] on p "Inventory" at bounding box center [784, 169] width 1556 height 15
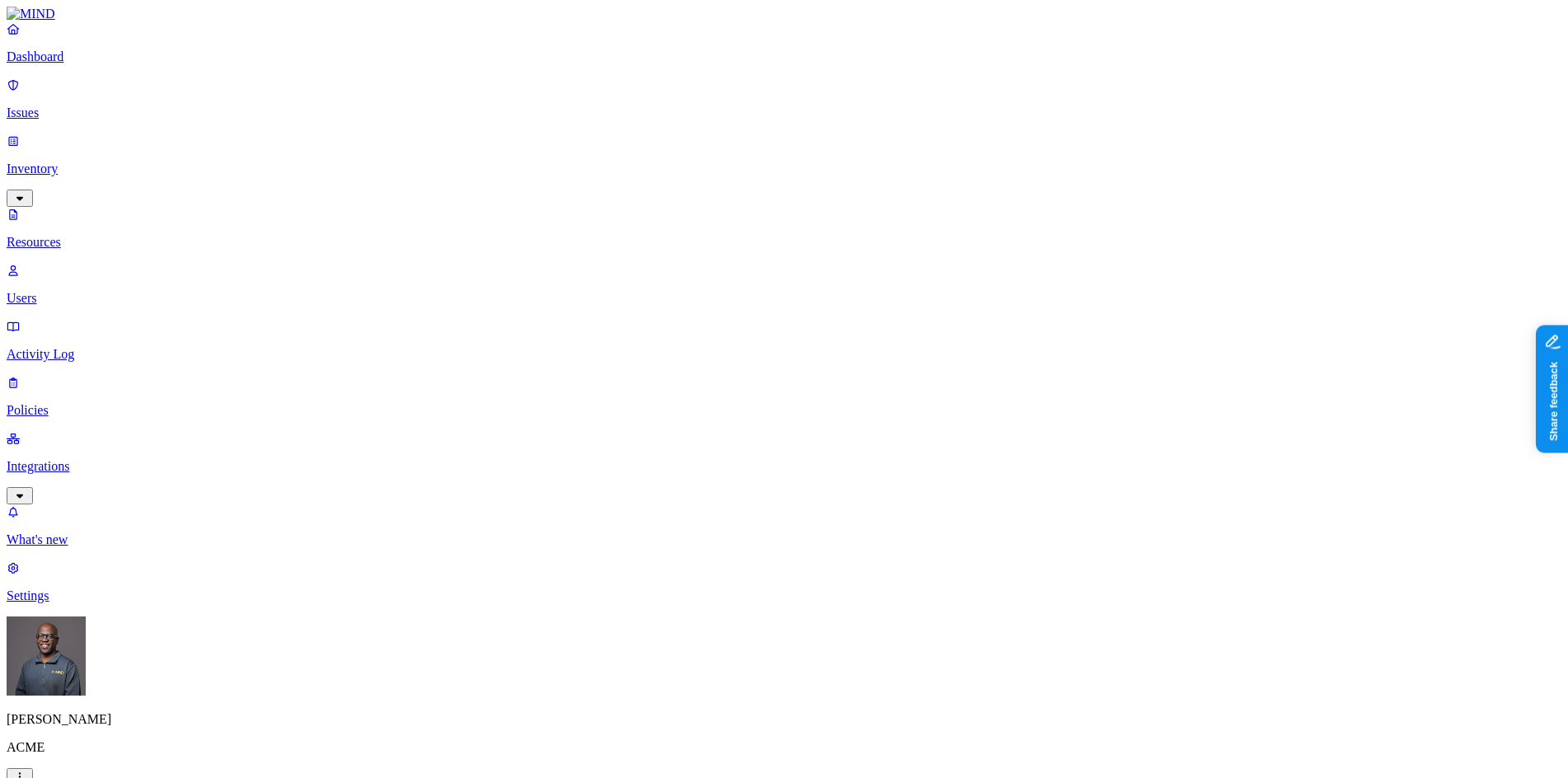
scroll to position [248, 0]
click at [63, 64] on p "Dashboard" at bounding box center [784, 57] width 1556 height 15
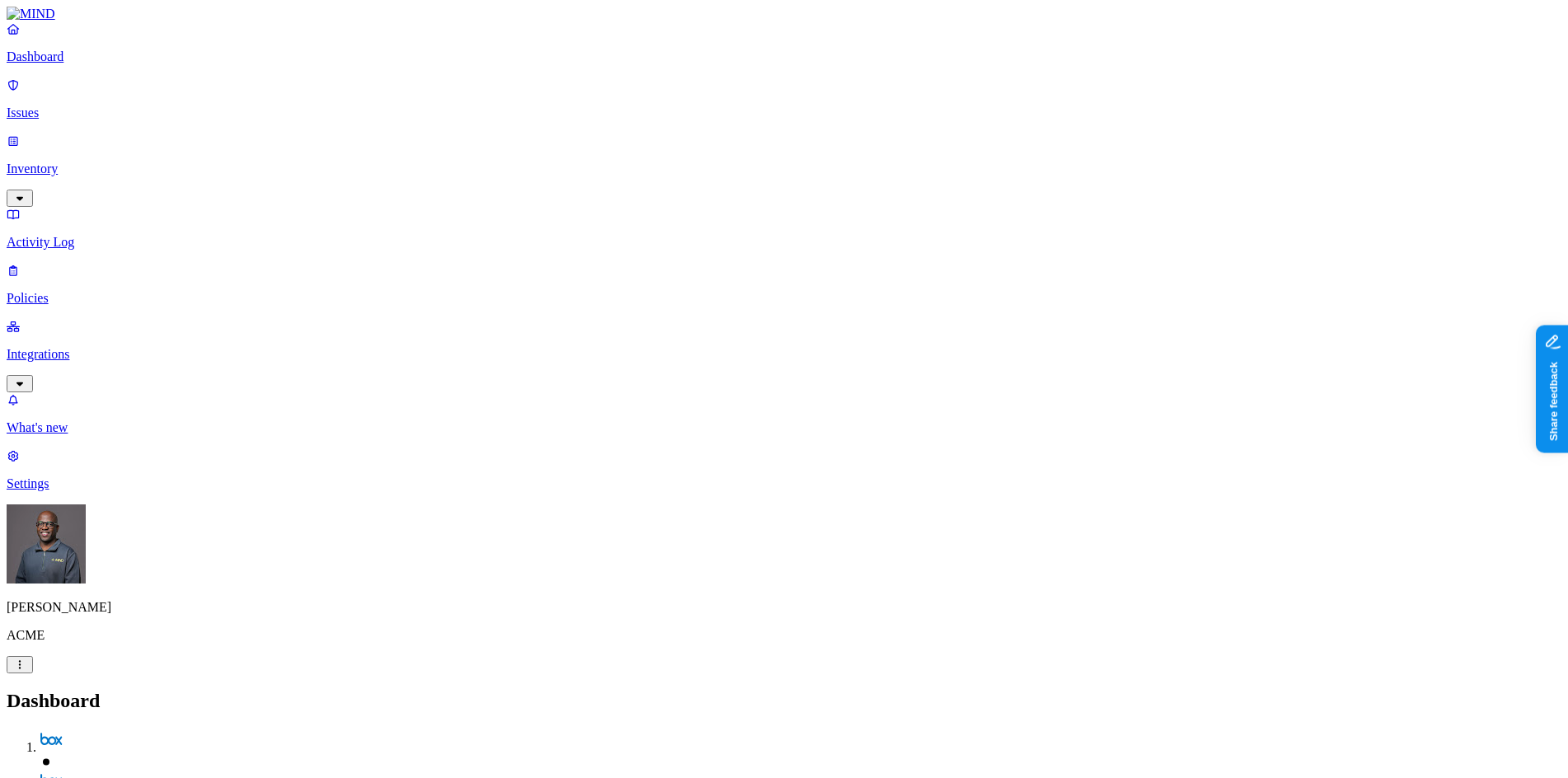
click at [91, 291] on p "Policies" at bounding box center [784, 298] width 1556 height 15
click at [75, 766] on span "Environment" at bounding box center [44, 771] width 62 height 12
click at [367, 92] on button "button" at bounding box center [374, 94] width 13 height 5
click at [610, 690] on h2 "Policies" at bounding box center [784, 701] width 1556 height 22
click at [98, 728] on button "Create Policy" at bounding box center [53, 737] width 93 height 17
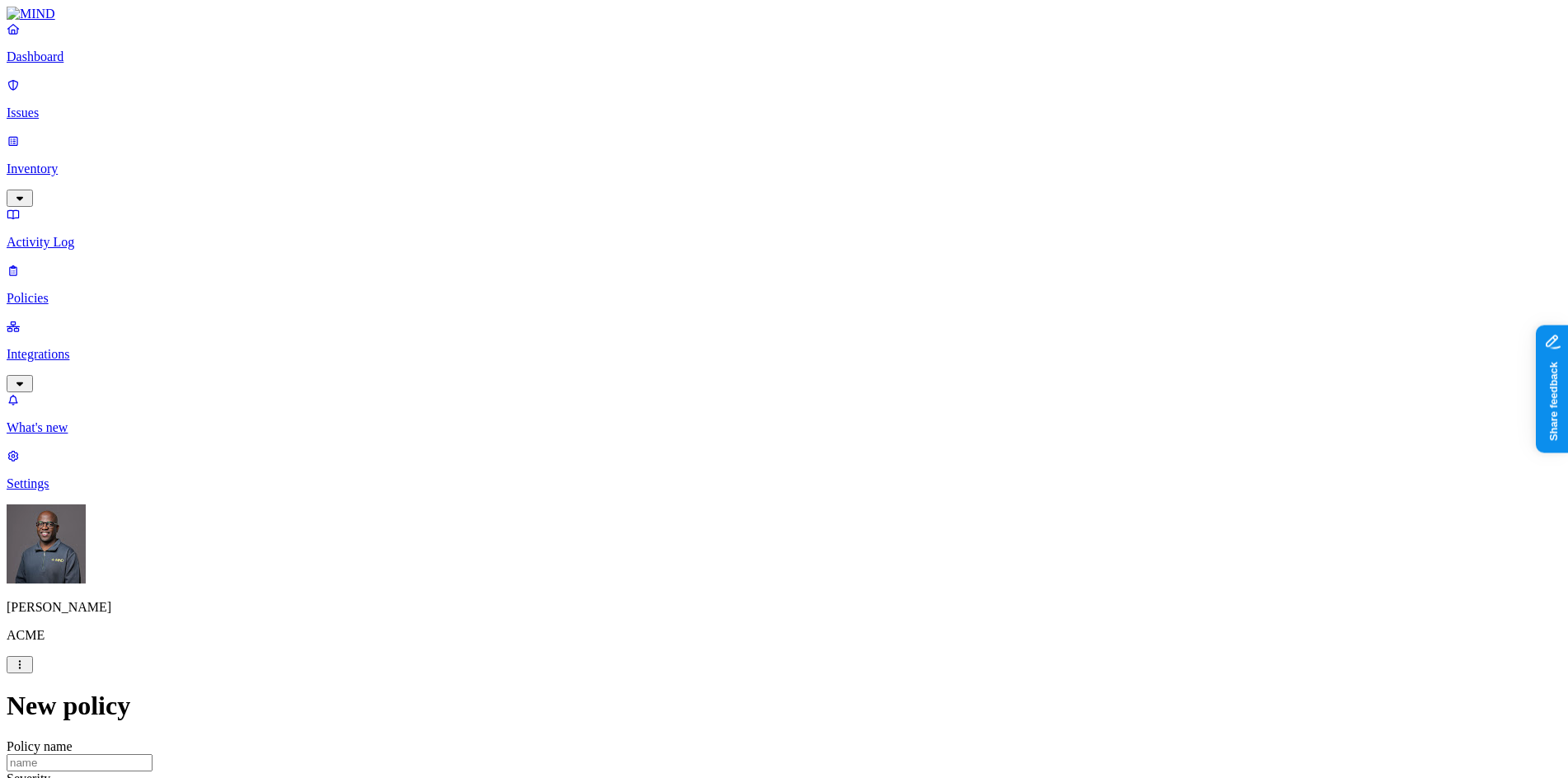
scroll to position [248, 0]
click at [60, 64] on p "Dashboard" at bounding box center [784, 57] width 1556 height 15
drag, startPoint x: 1115, startPoint y: 18, endPoint x: 1145, endPoint y: 18, distance: 30.0
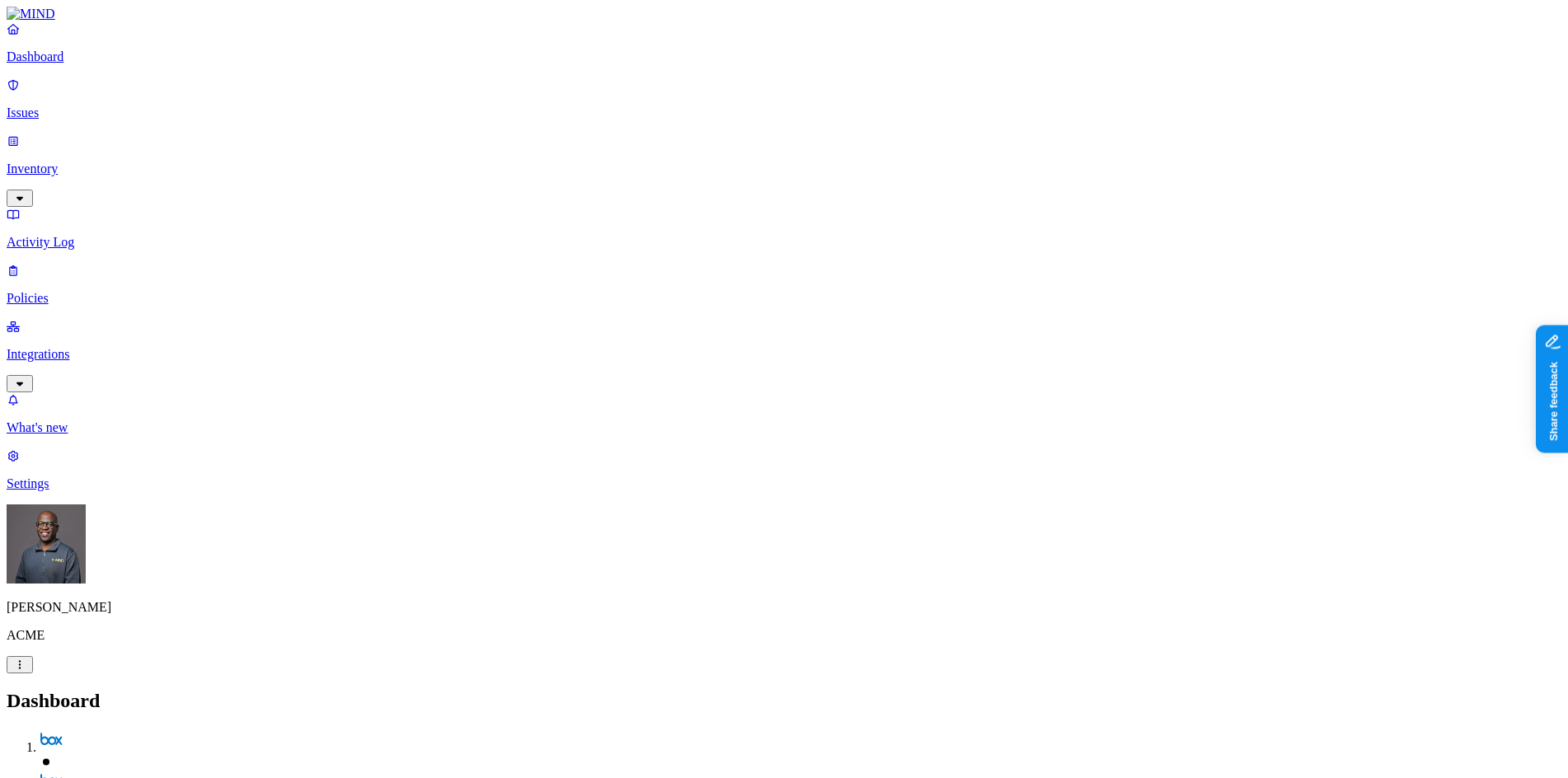
drag, startPoint x: 1177, startPoint y: 18, endPoint x: 1240, endPoint y: 26, distance: 63.5
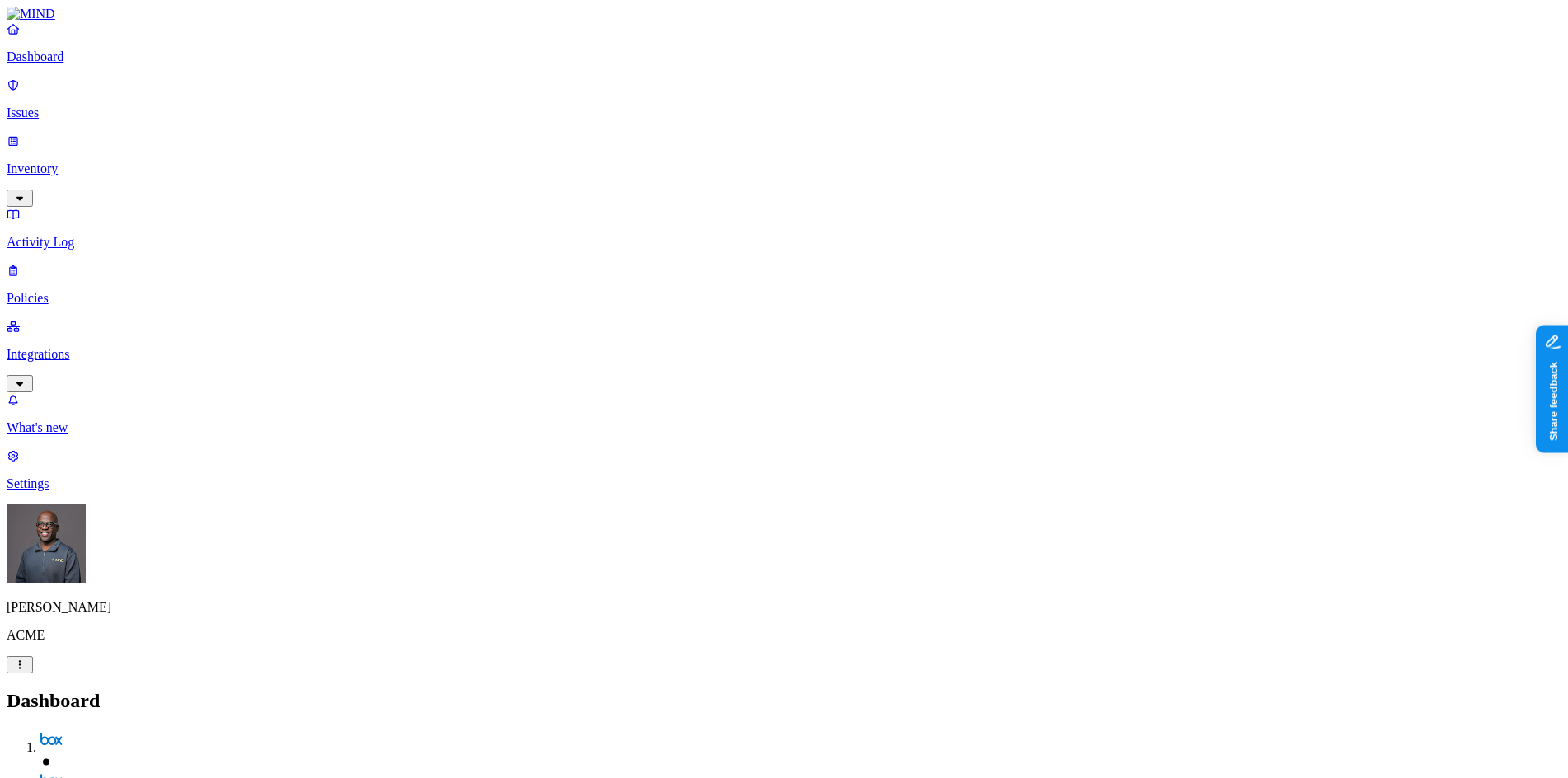
click at [57, 105] on p "Issues" at bounding box center [784, 113] width 1556 height 15
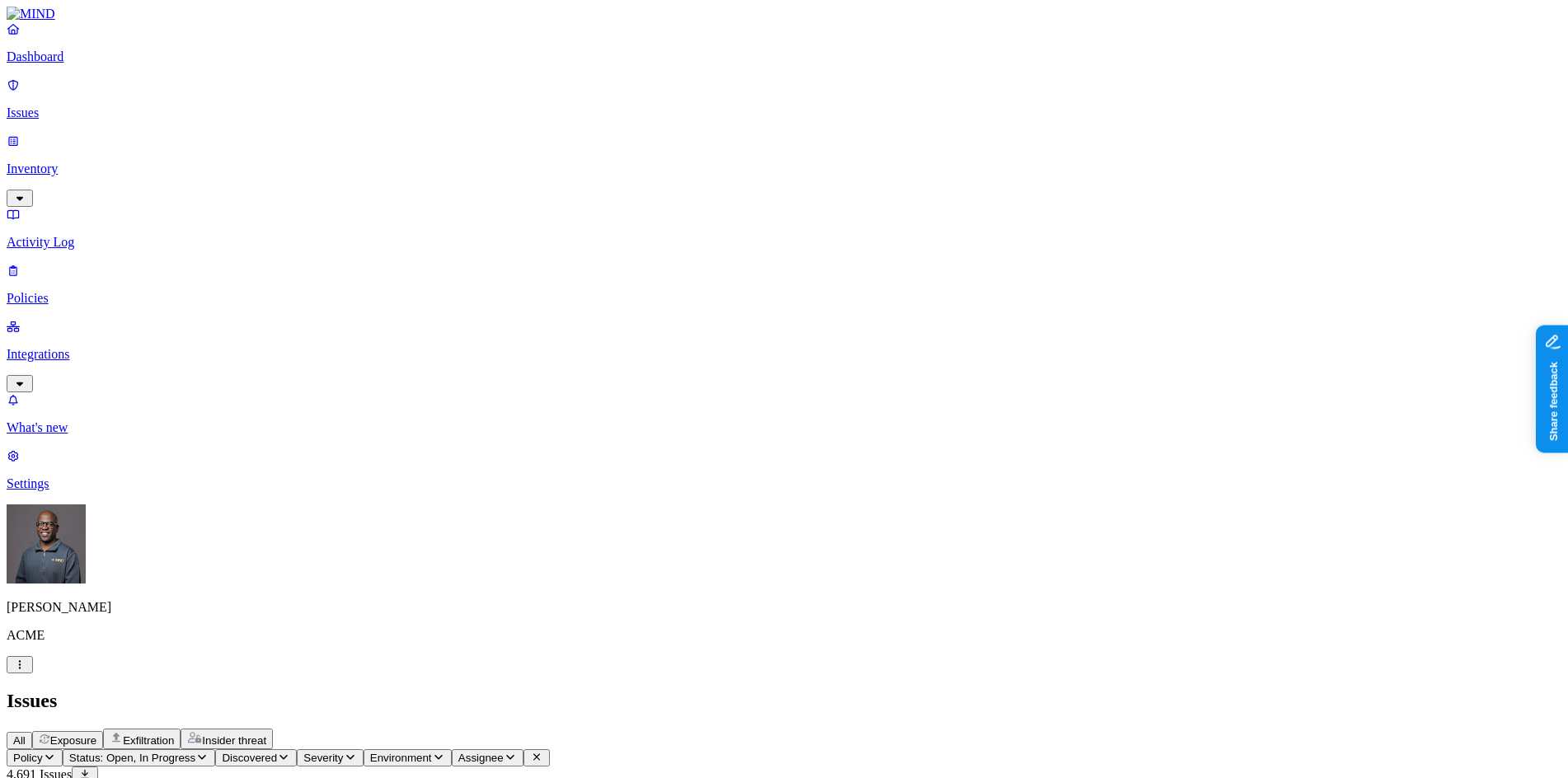
click at [87, 347] on p "Integrations" at bounding box center [784, 355] width 1556 height 15
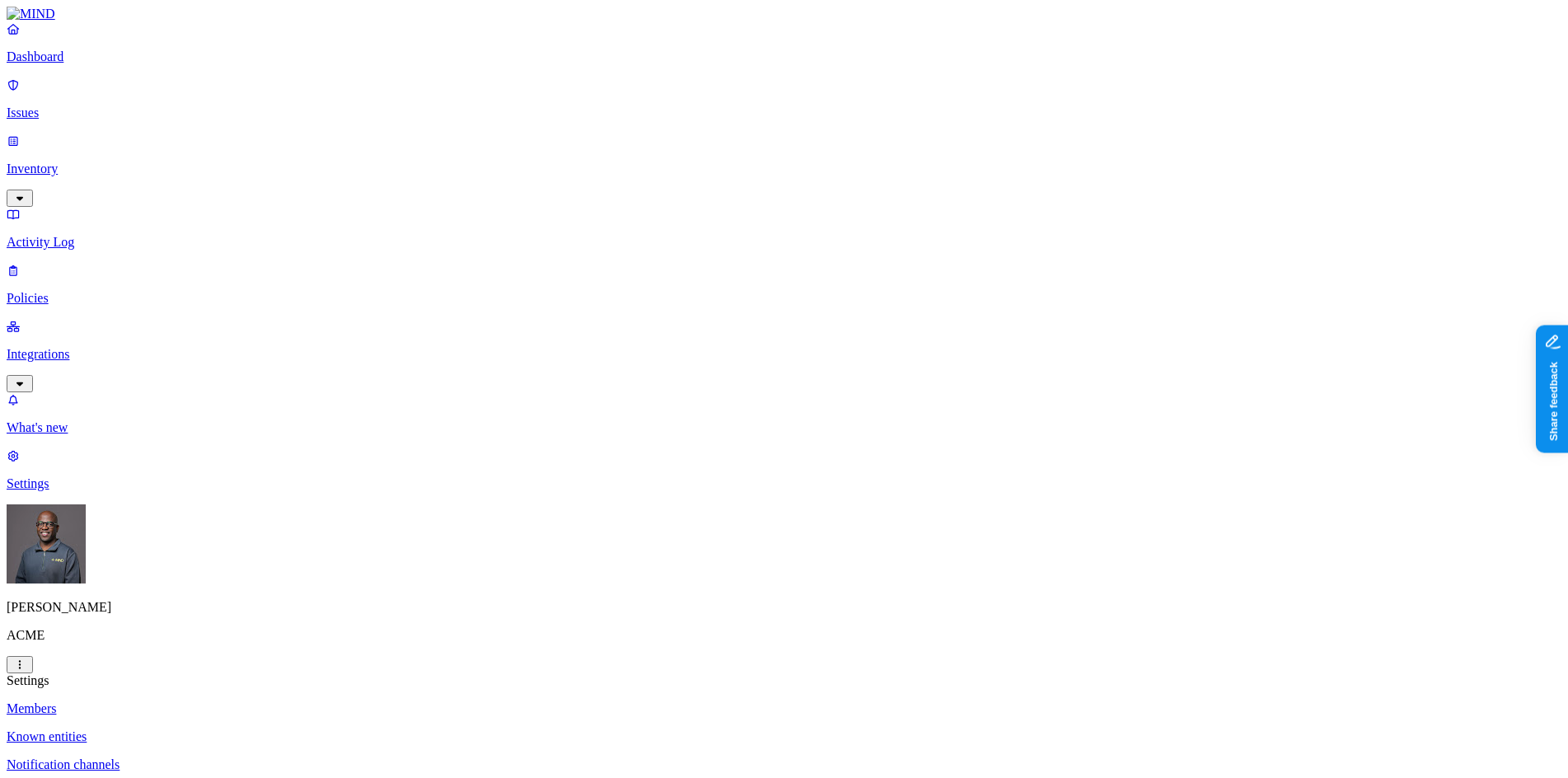
click at [153, 754] on html "Dashboard Issues Inventory Activity Log Policies Integrations What's new 1 Sett…" at bounding box center [784, 661] width 1568 height 1323
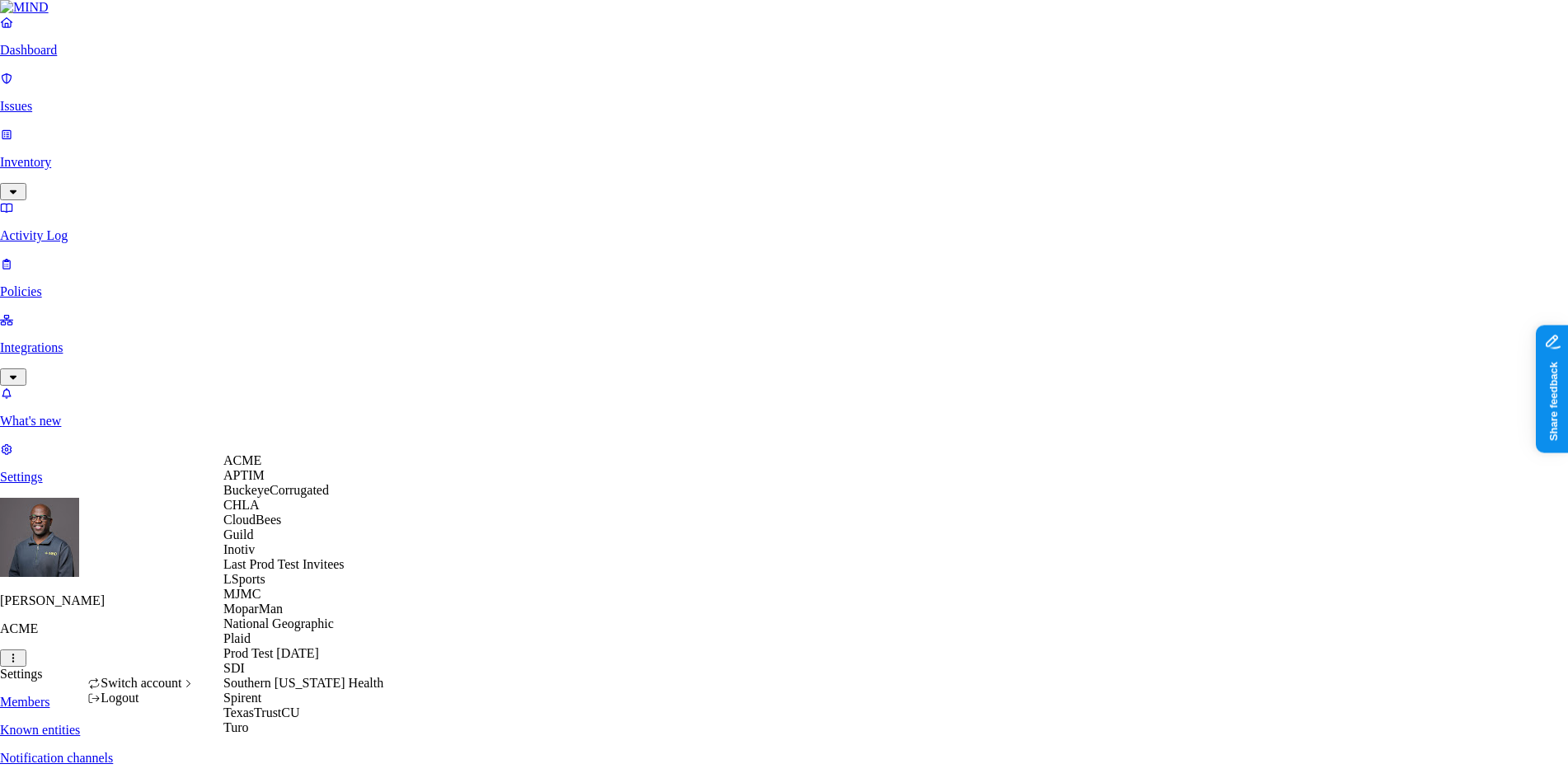
click at [310, 497] on span "BuckeyeCorrugated" at bounding box center [276, 489] width 105 height 14
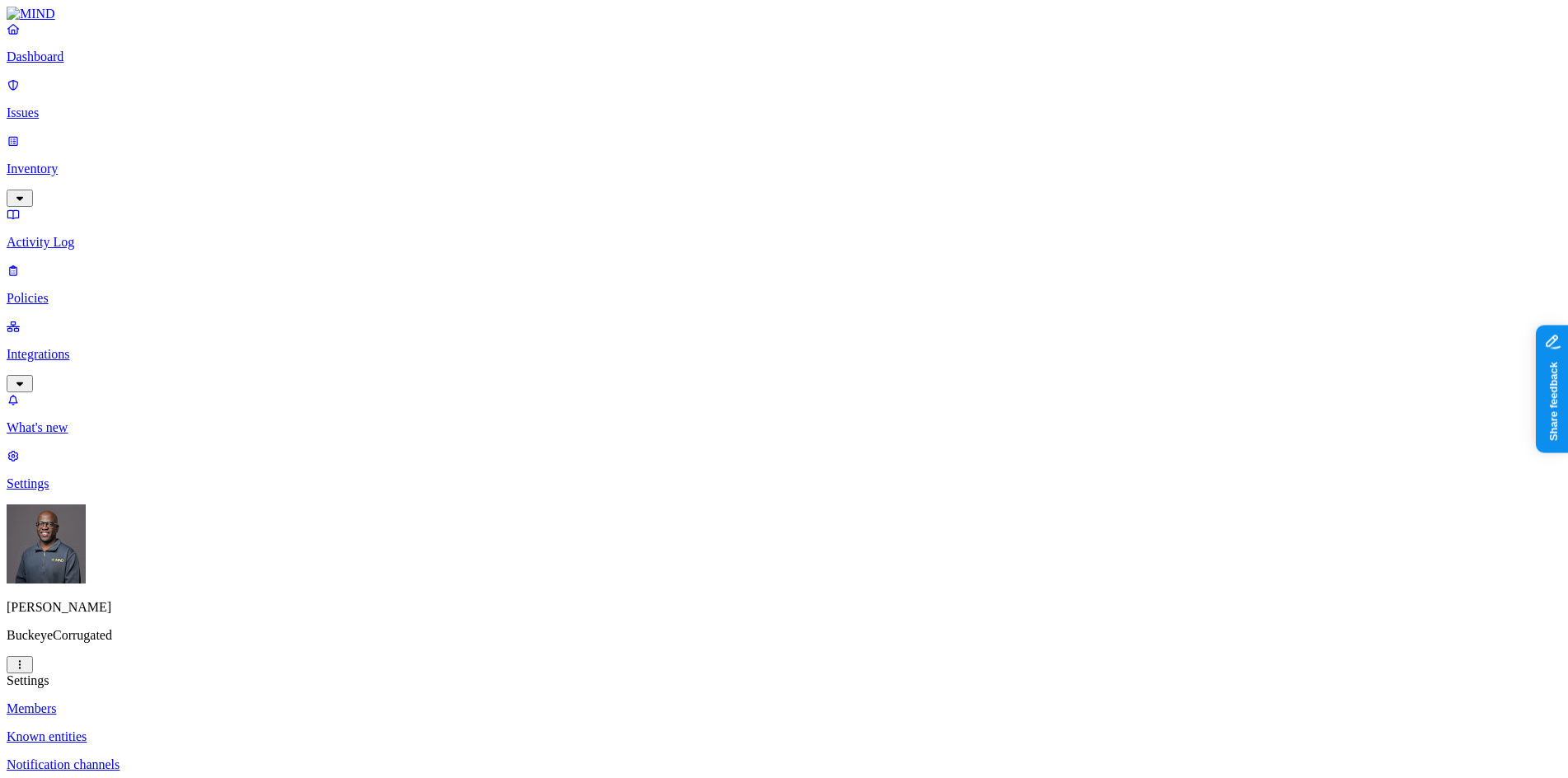
click at [224, 777] on p "Web domains" at bounding box center [784, 793] width 1556 height 15
drag, startPoint x: 837, startPoint y: 194, endPoint x: 740, endPoint y: 190, distance: 97.1
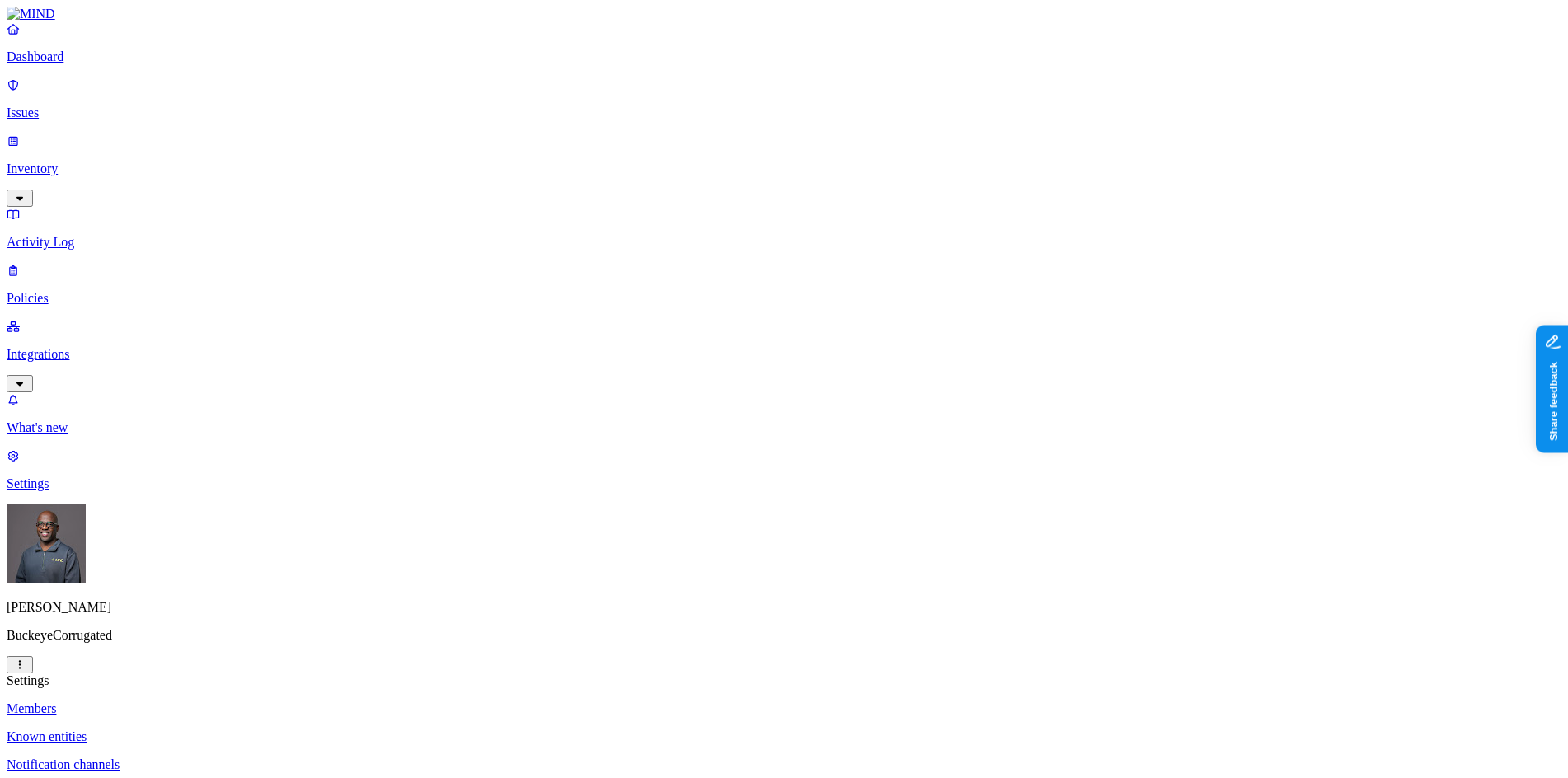
copy span "[DOMAIN_NAME]"
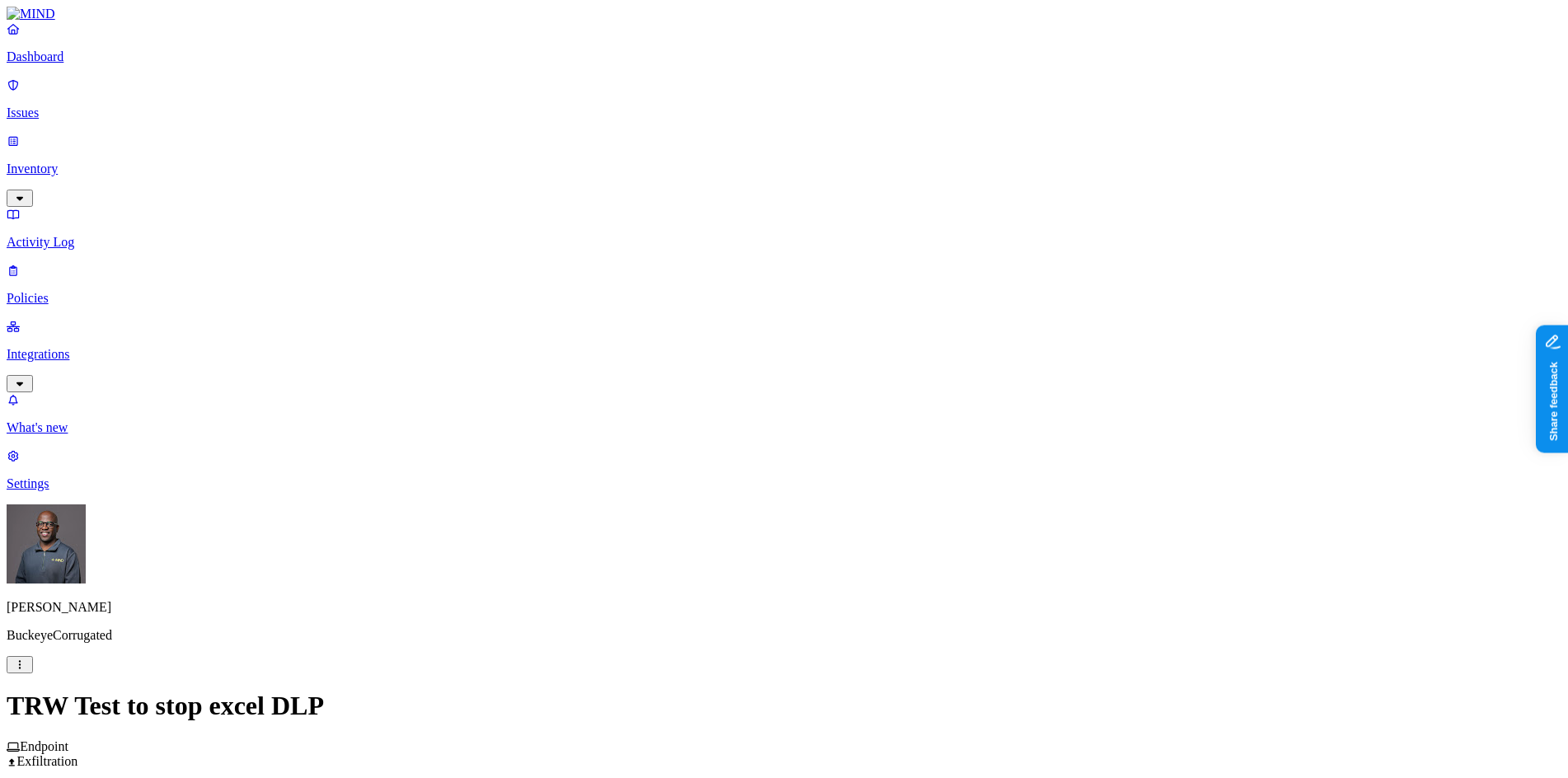
scroll to position [248, 0]
click at [733, 498] on label "Web Domain" at bounding box center [711, 497] width 43 height 29
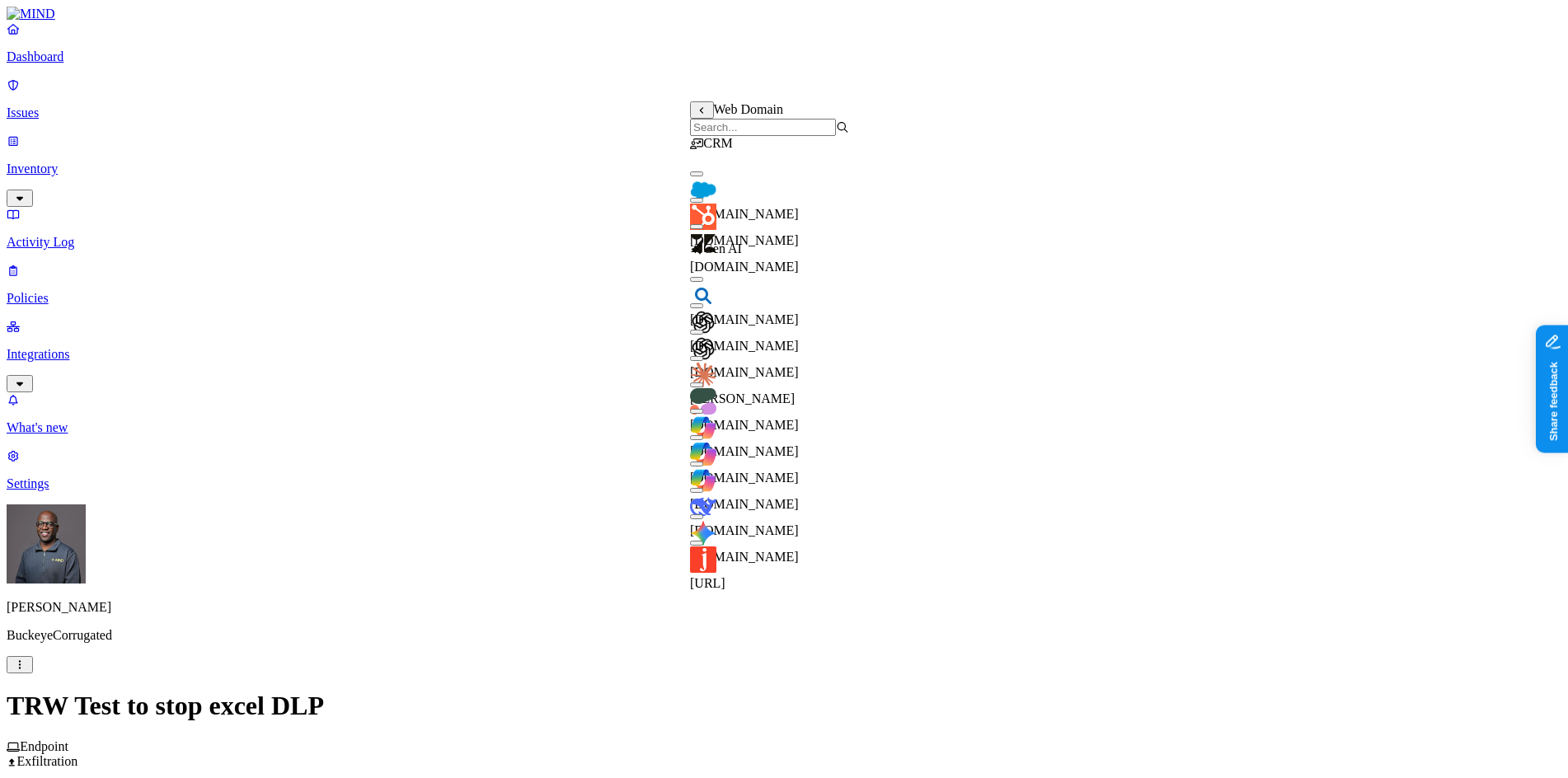
scroll to position [0, 0]
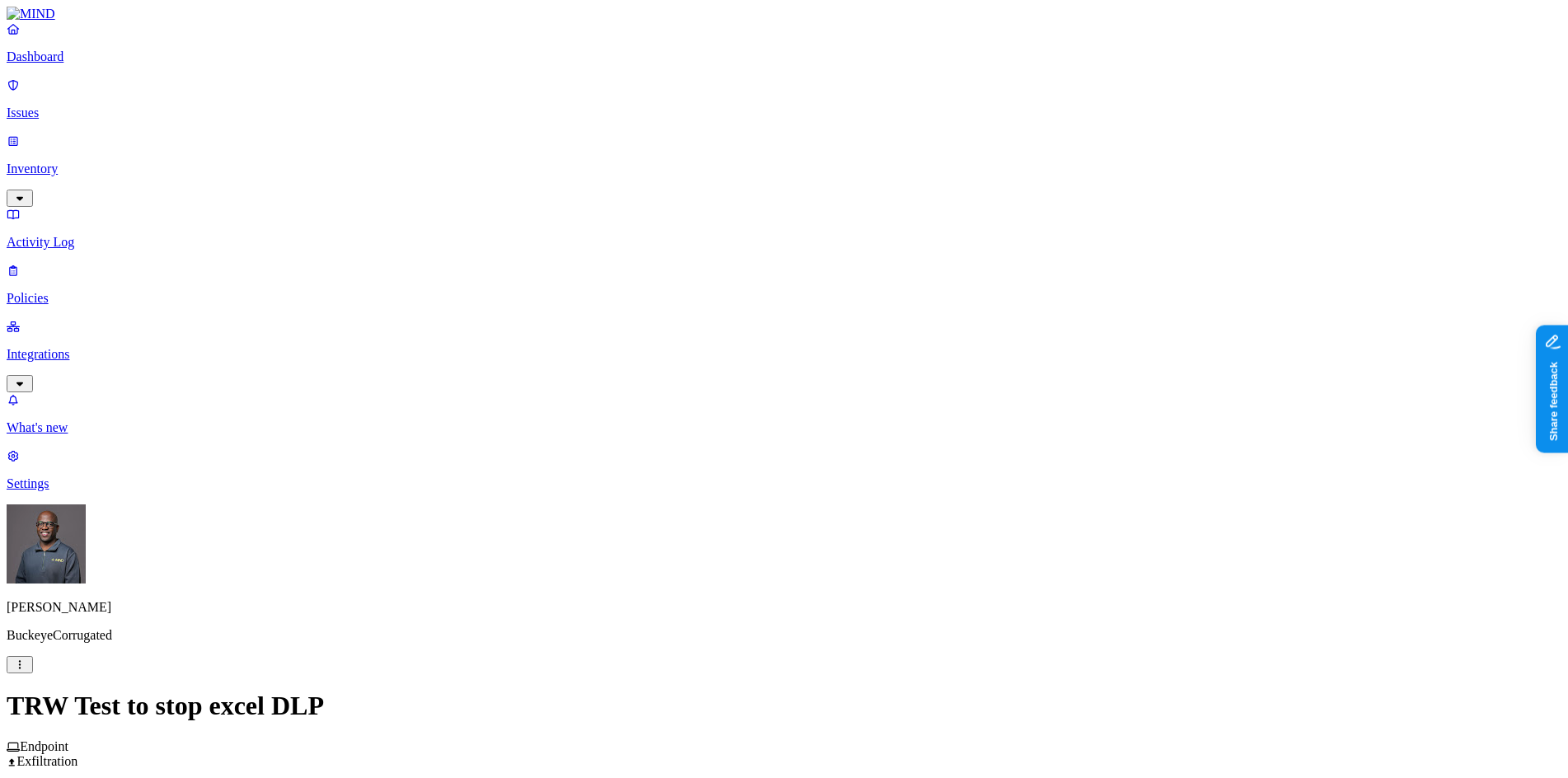
scroll to position [772, 0]
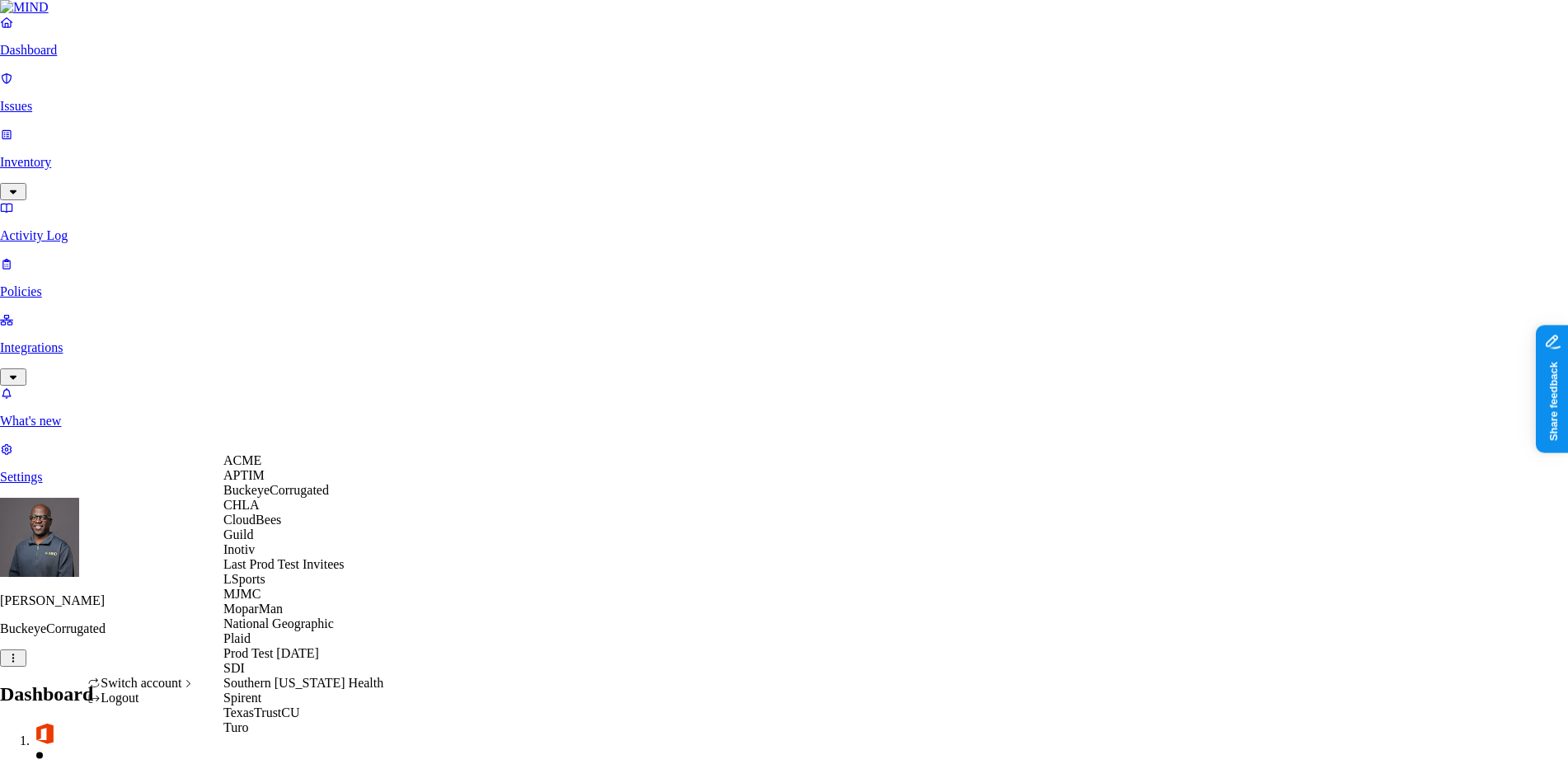
click at [256, 467] on span "ACME" at bounding box center [243, 460] width 38 height 14
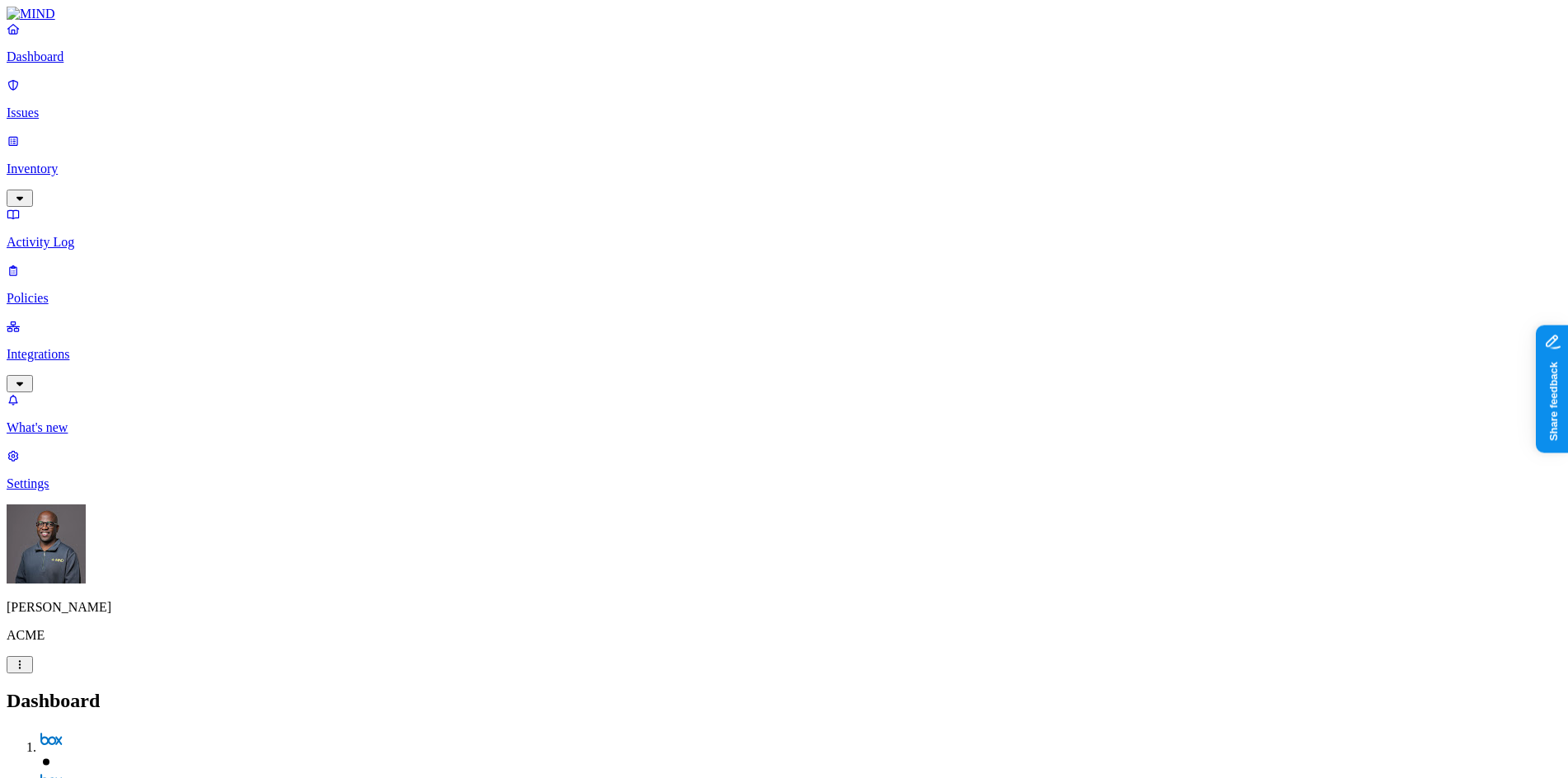
click at [72, 162] on p "Inventory" at bounding box center [784, 169] width 1556 height 15
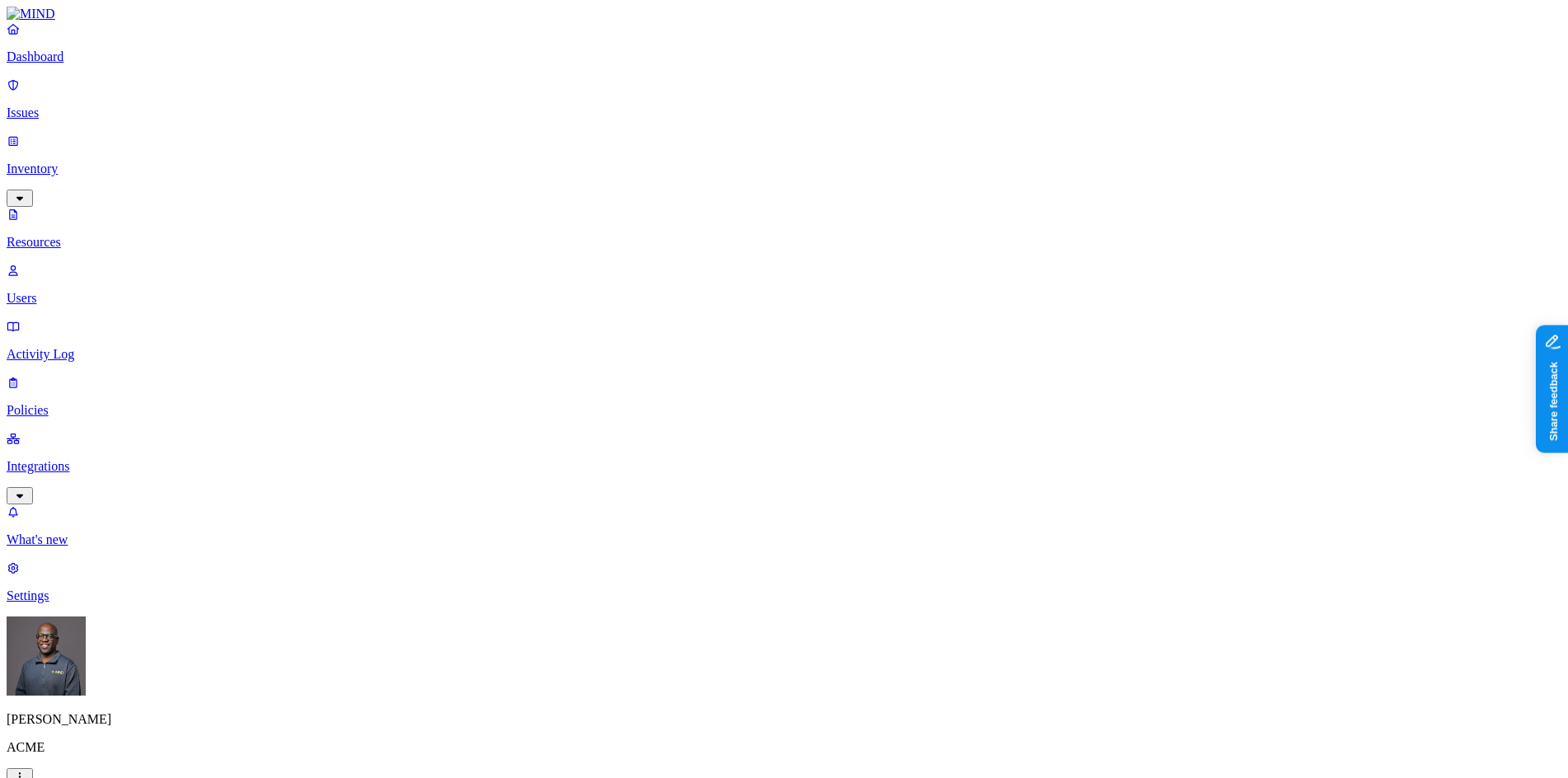
click at [494, 184] on button "button" at bounding box center [501, 185] width 13 height 5
click at [494, 232] on button "button" at bounding box center [501, 234] width 13 height 5
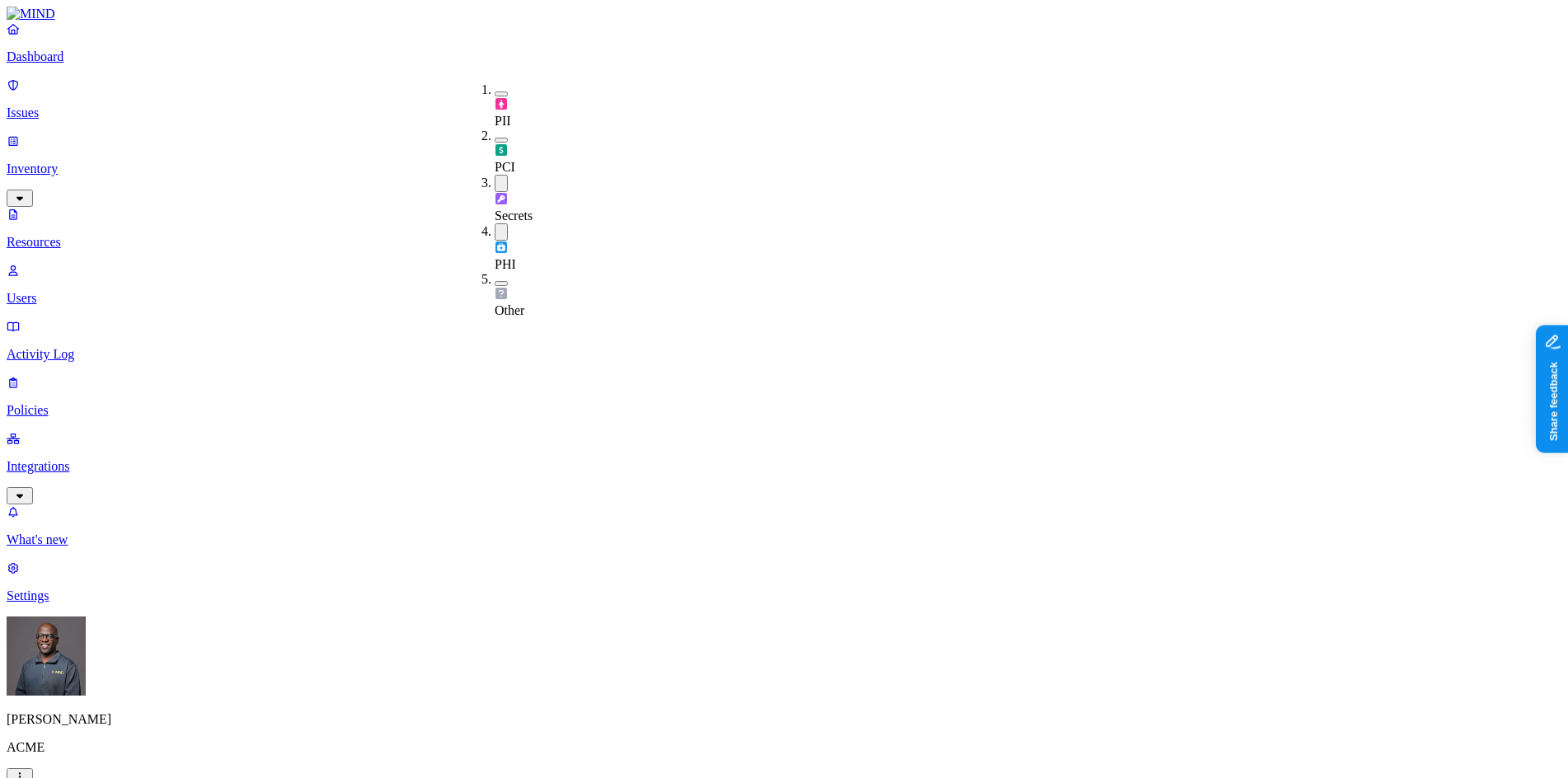
type input "aws"
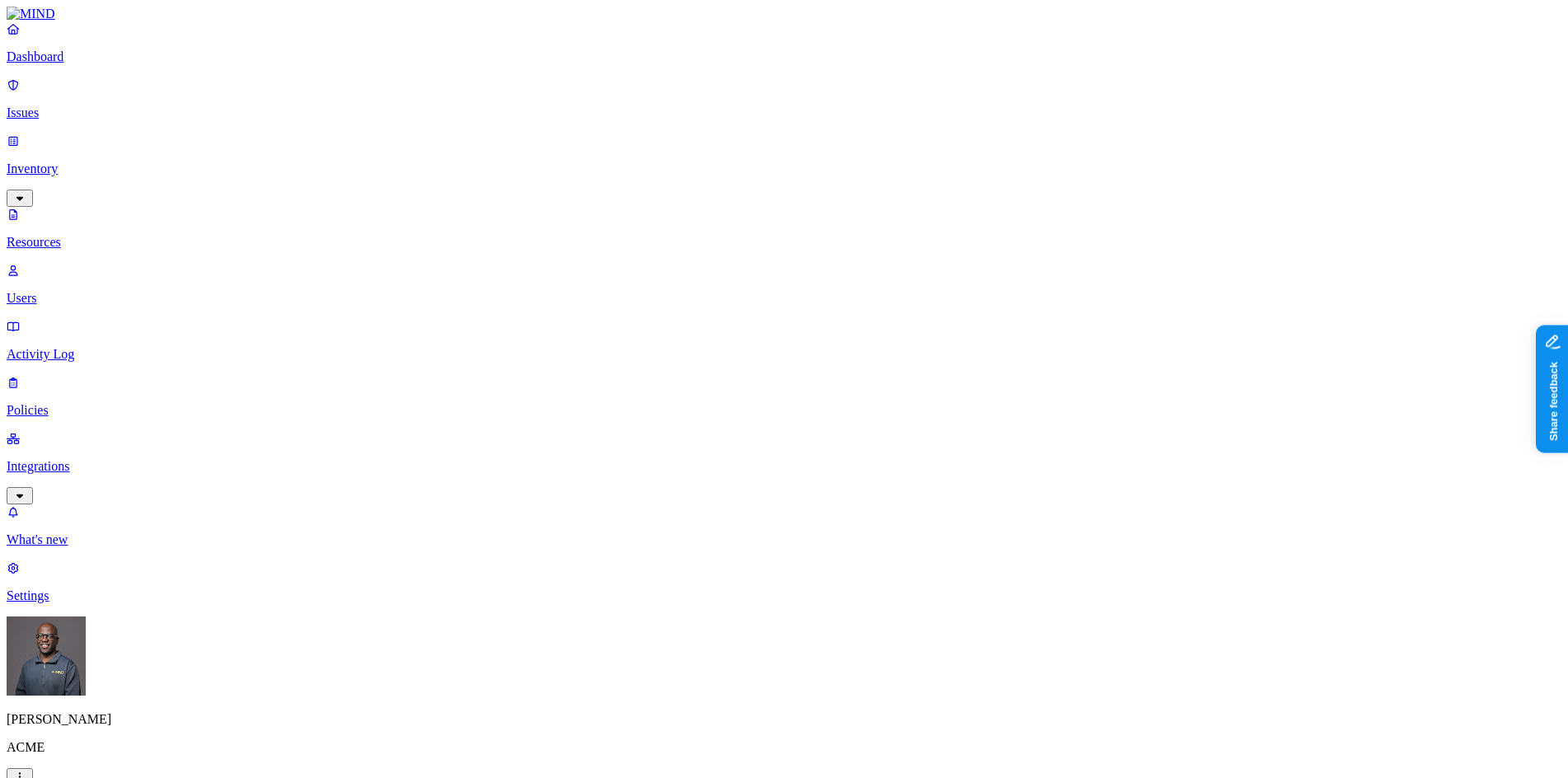
click at [494, 175] on button "button" at bounding box center [501, 184] width 13 height 17
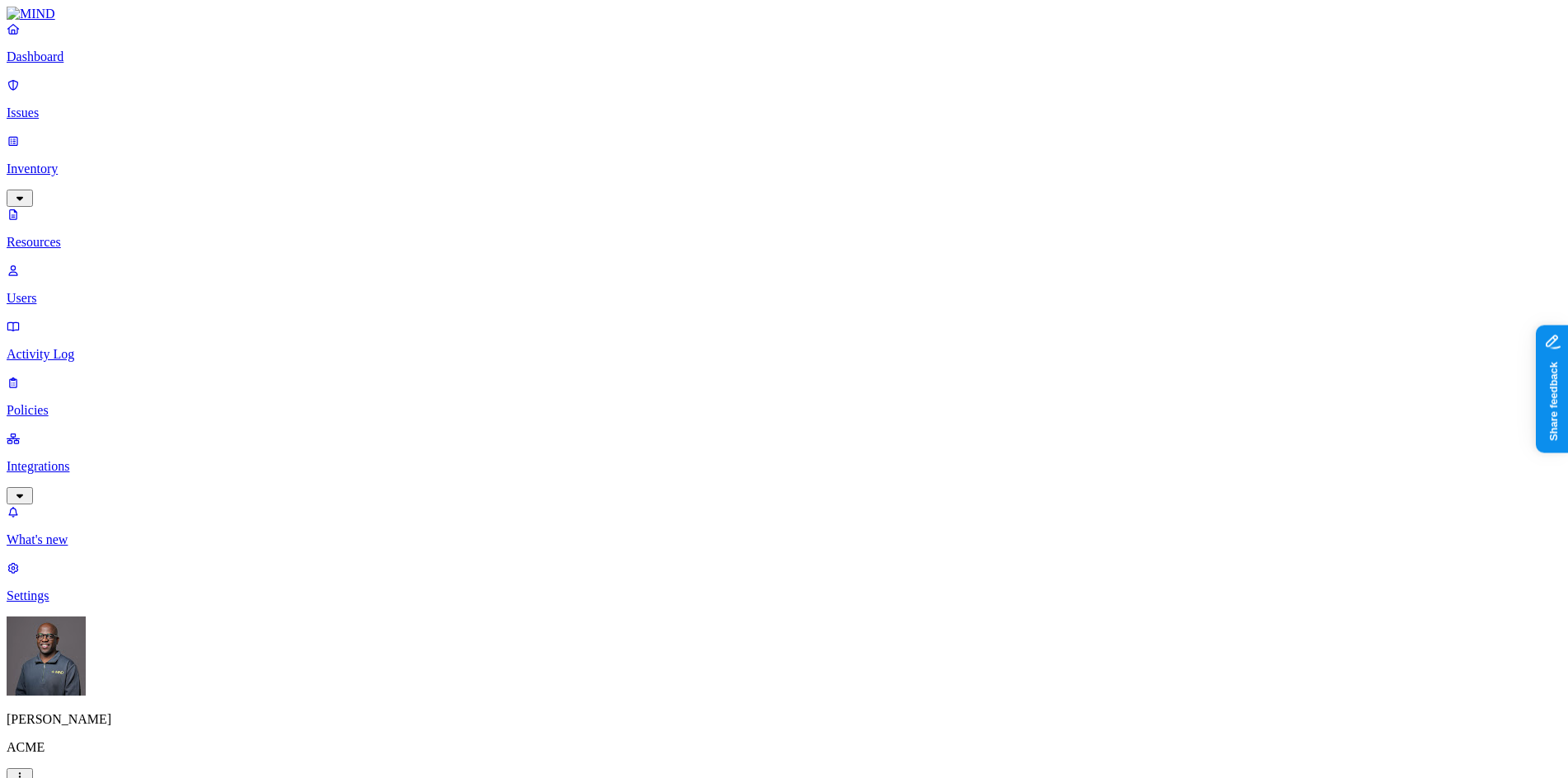
click at [94, 235] on p "Resources" at bounding box center [784, 243] width 1556 height 15
click at [494, 230] on button "button" at bounding box center [501, 232] width 13 height 5
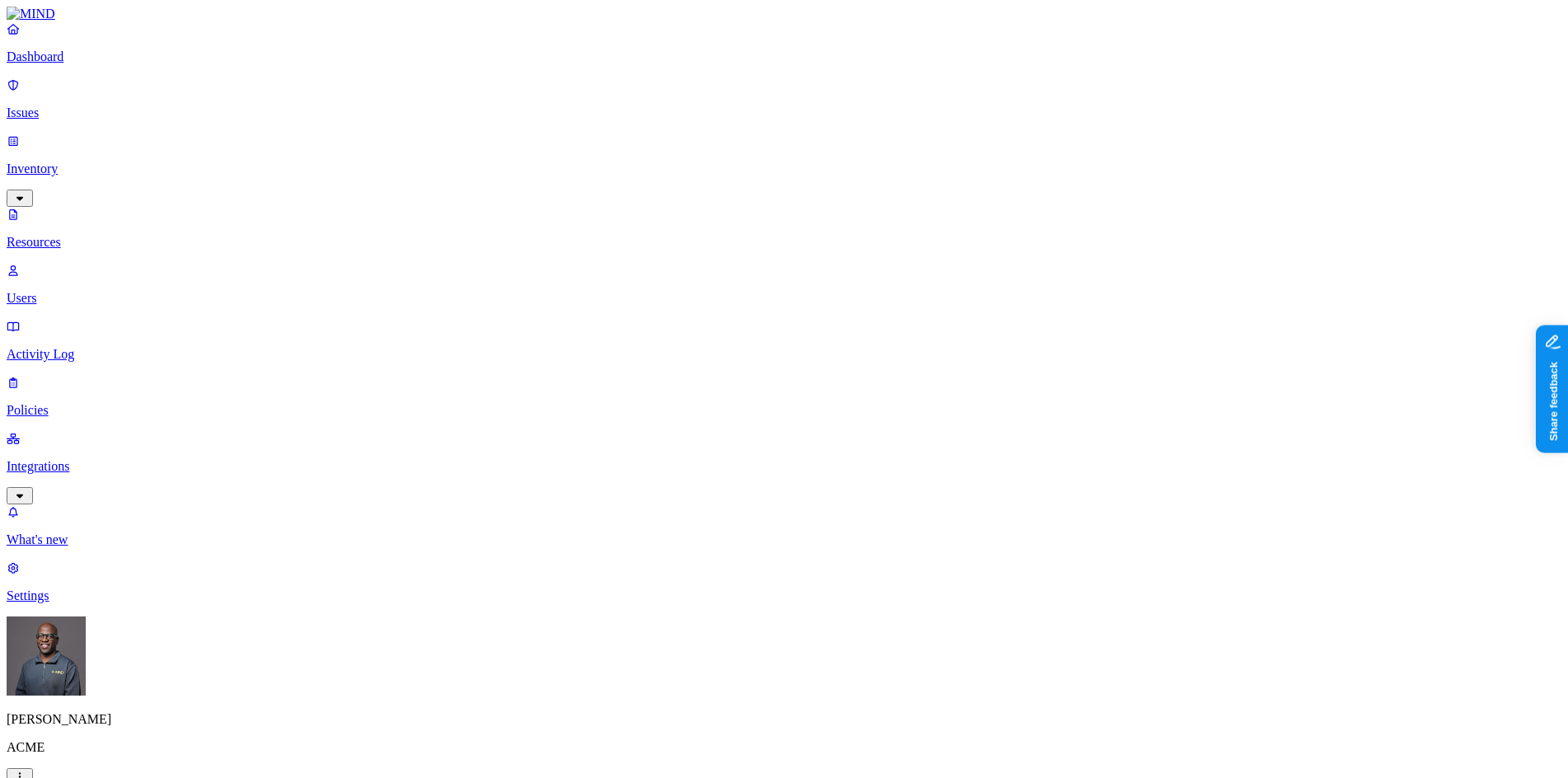
click at [78, 291] on p "Users" at bounding box center [784, 298] width 1556 height 15
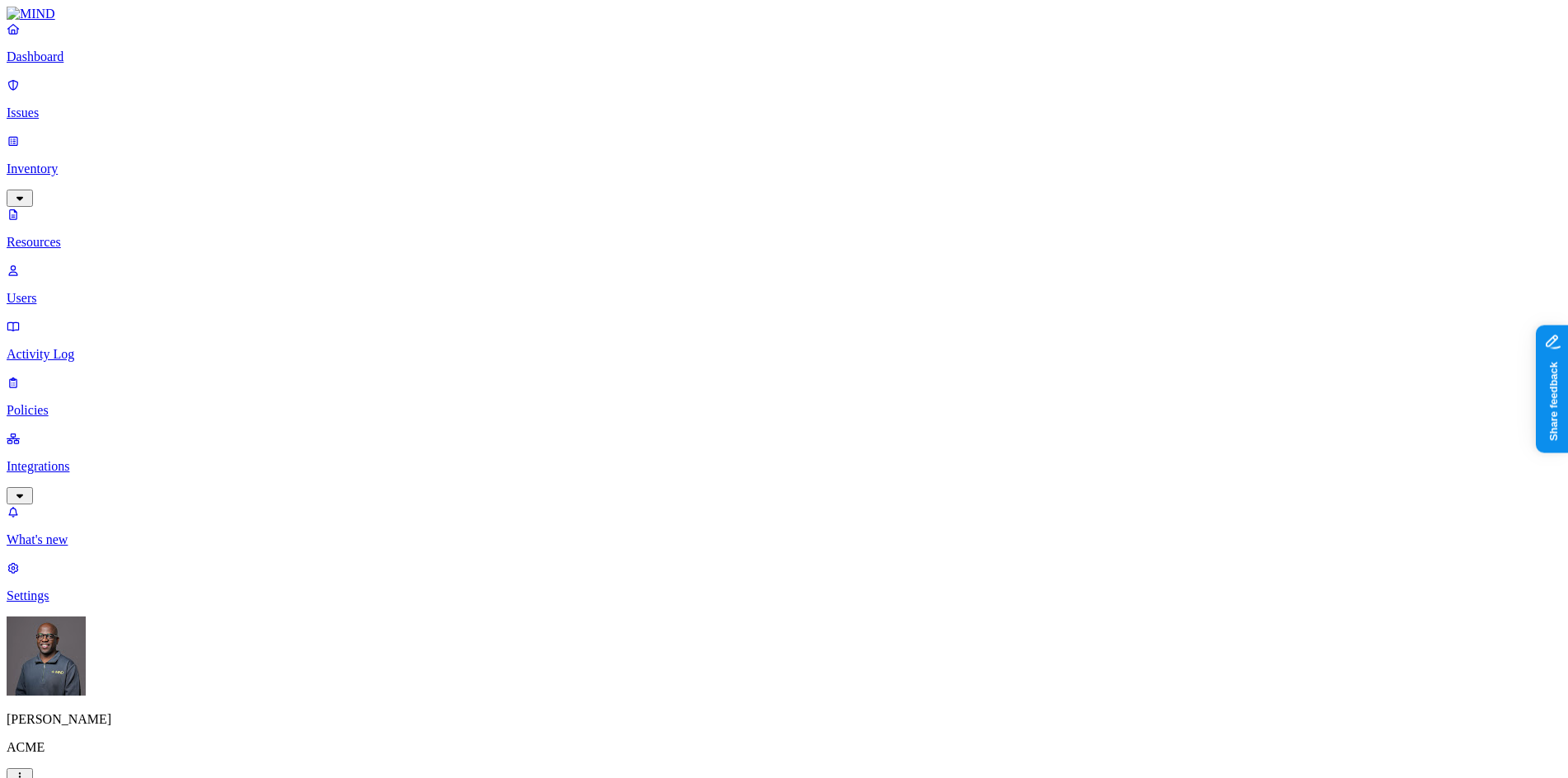
click at [69, 347] on p "Activity Log" at bounding box center [784, 355] width 1556 height 15
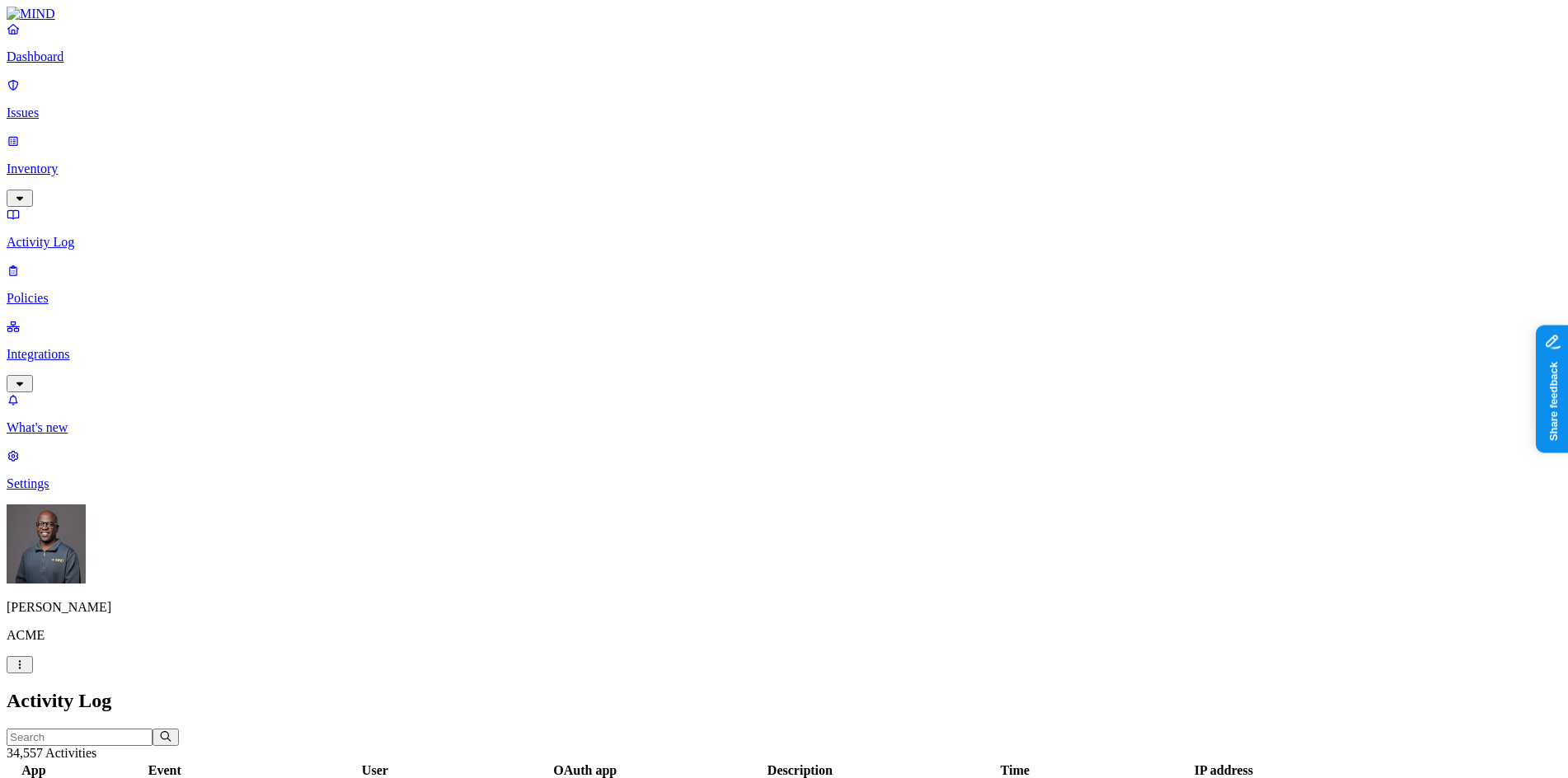
click at [92, 64] on p "Dashboard" at bounding box center [784, 57] width 1556 height 15
click at [56, 105] on p "Issues" at bounding box center [784, 113] width 1556 height 15
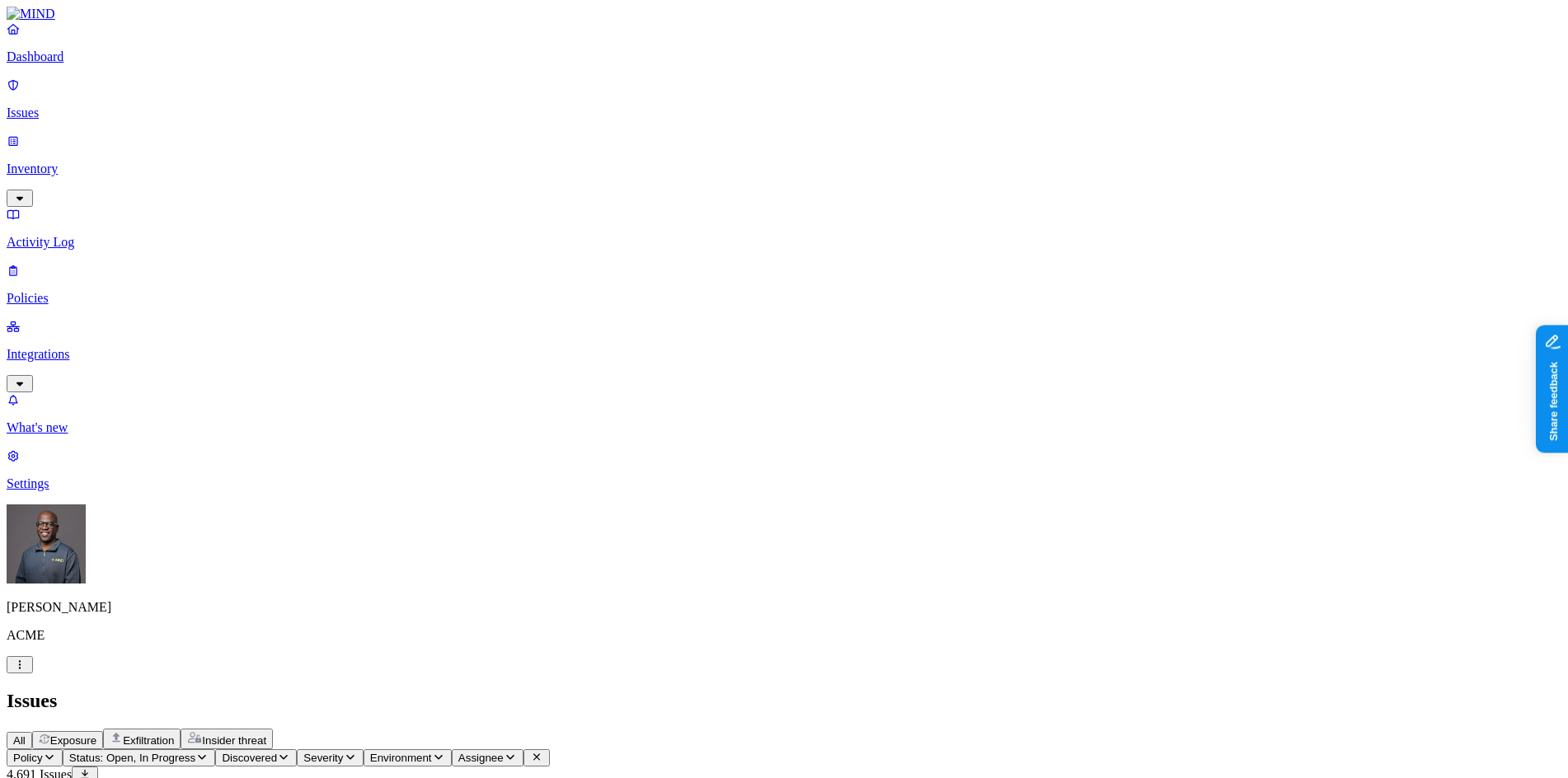
click at [49, 235] on p "Activity Log" at bounding box center [784, 243] width 1556 height 15
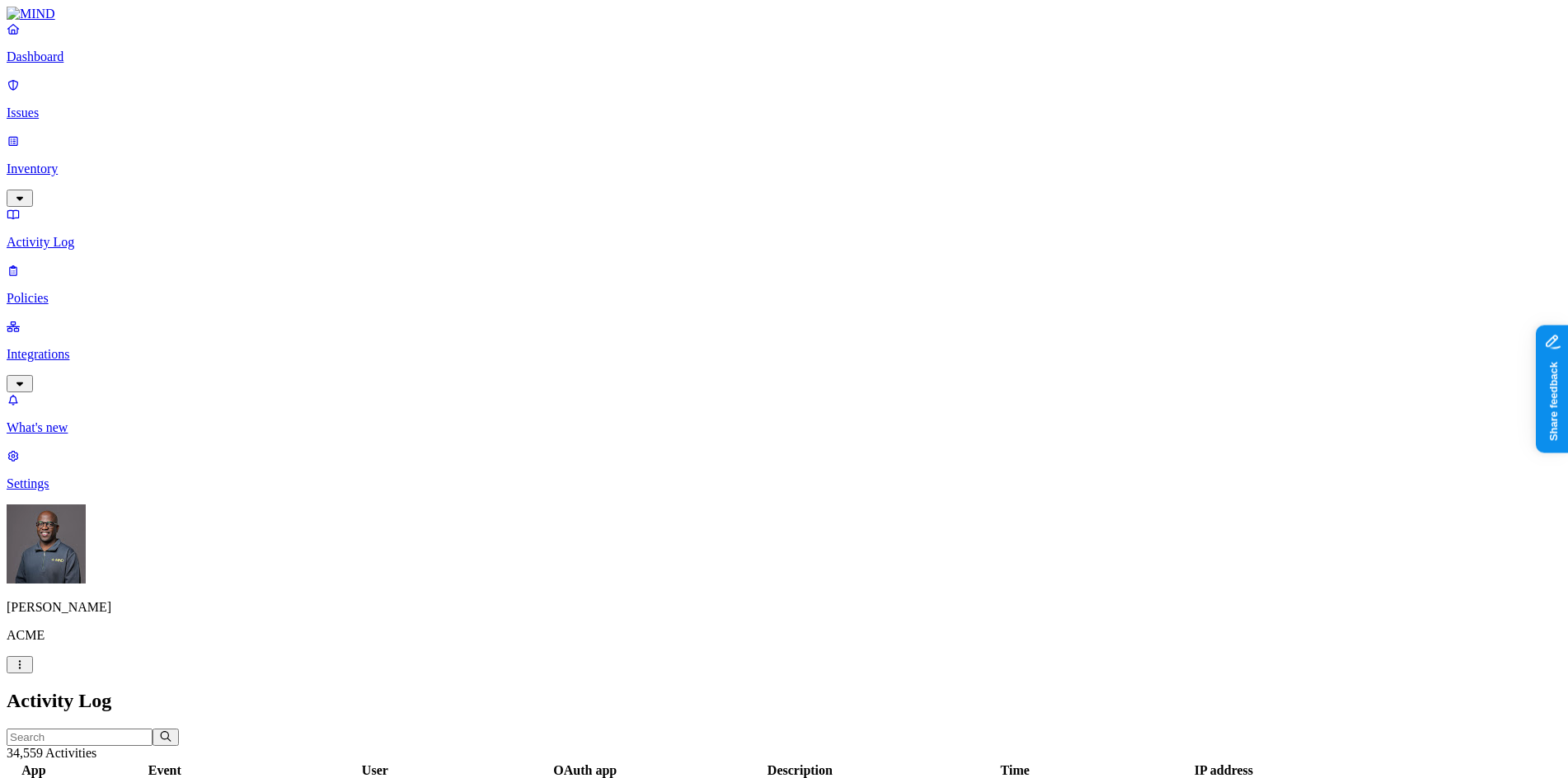
click at [92, 347] on p "Integrations" at bounding box center [784, 355] width 1556 height 15
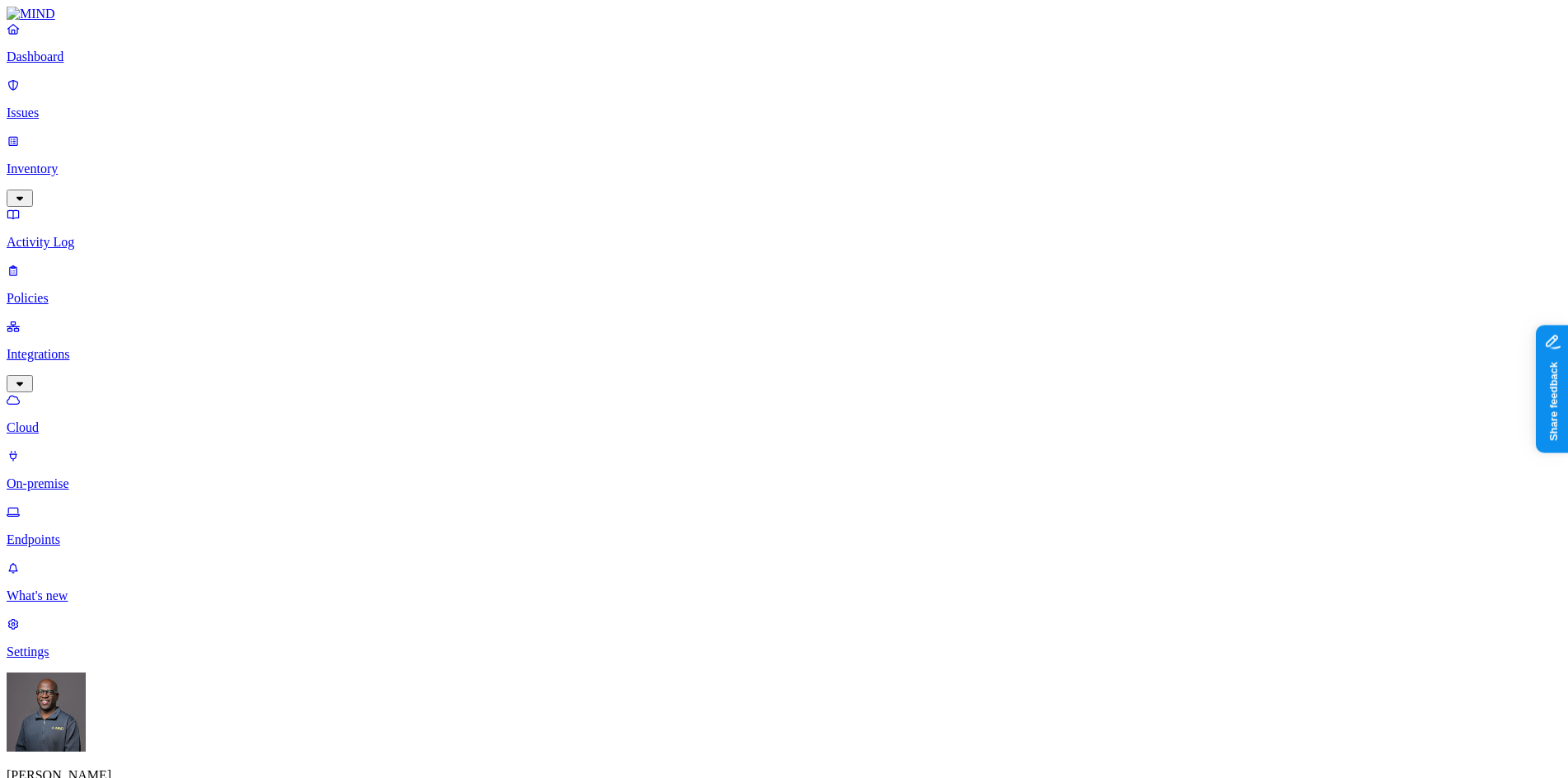
click at [87, 477] on p "On-premise" at bounding box center [784, 485] width 1556 height 15
click at [75, 162] on p "Inventory" at bounding box center [784, 169] width 1556 height 15
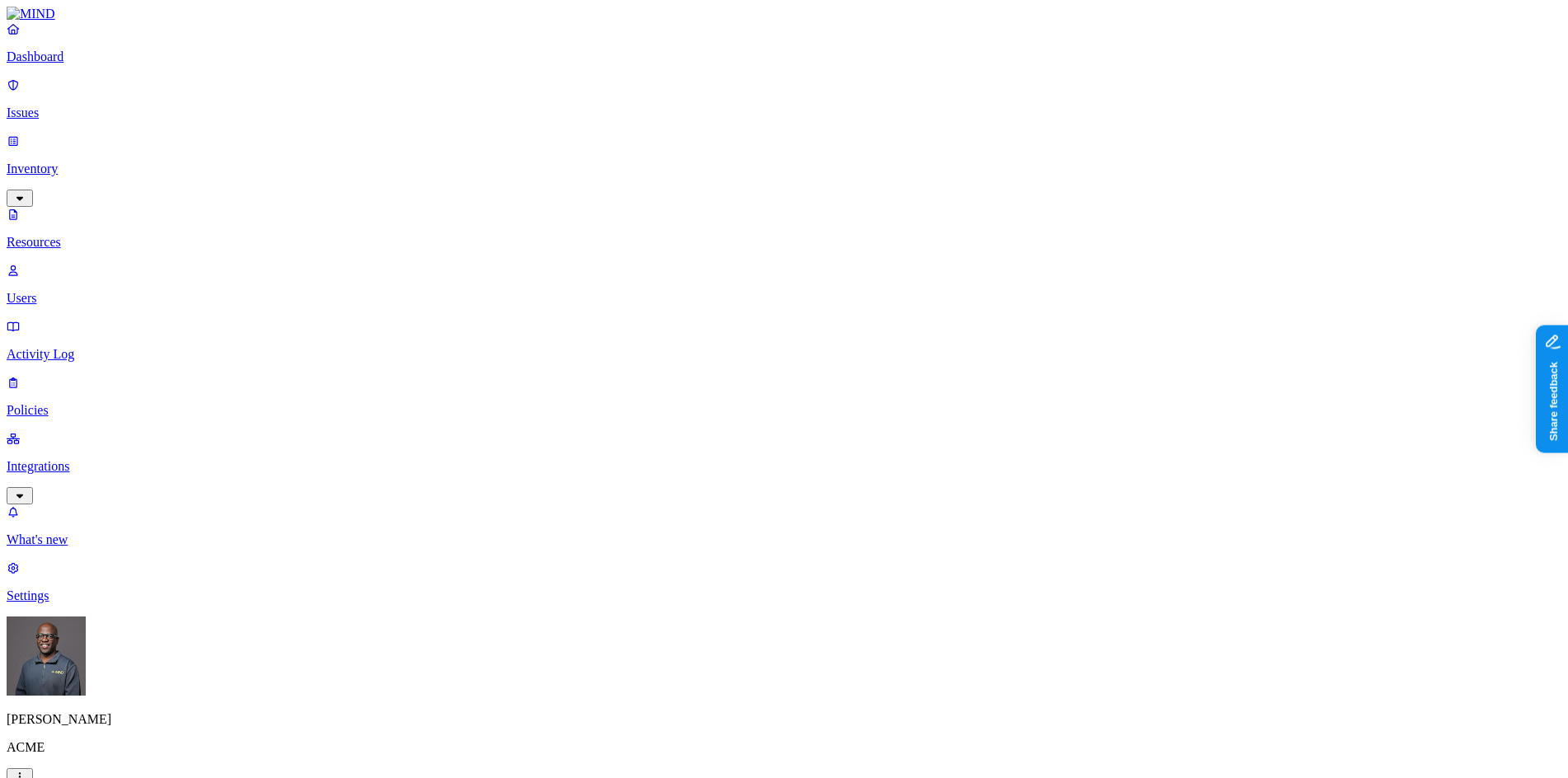
click at [70, 291] on p "Users" at bounding box center [784, 298] width 1556 height 15
click at [69, 403] on p "Policies" at bounding box center [784, 411] width 1556 height 15
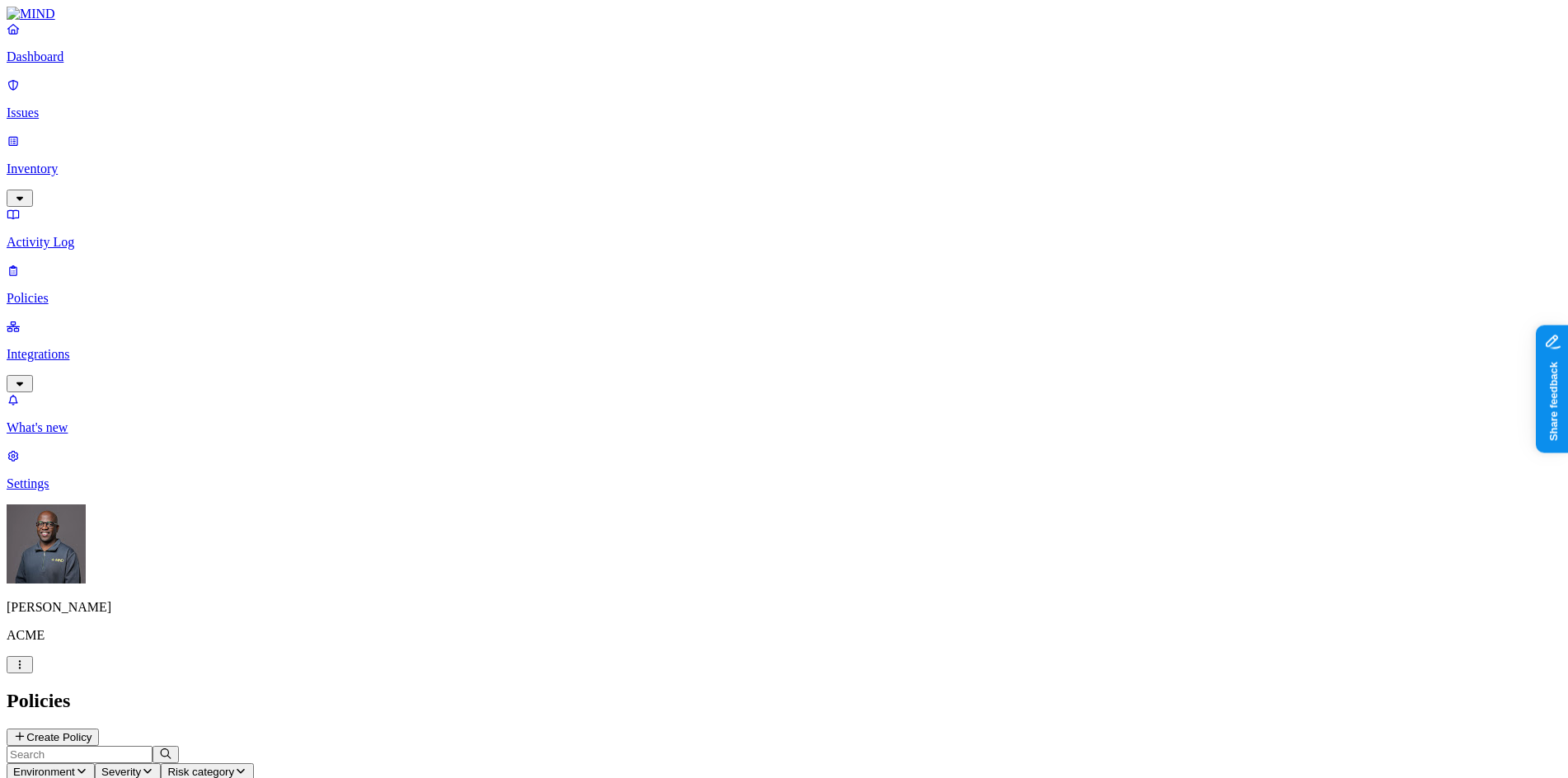
click at [88, 766] on icon "button" at bounding box center [81, 770] width 13 height 11
click at [367, 136] on button "button" at bounding box center [374, 138] width 13 height 5
click at [505, 690] on h2 "Policies" at bounding box center [784, 701] width 1556 height 22
click at [98, 728] on button "Create Policy" at bounding box center [53, 737] width 93 height 17
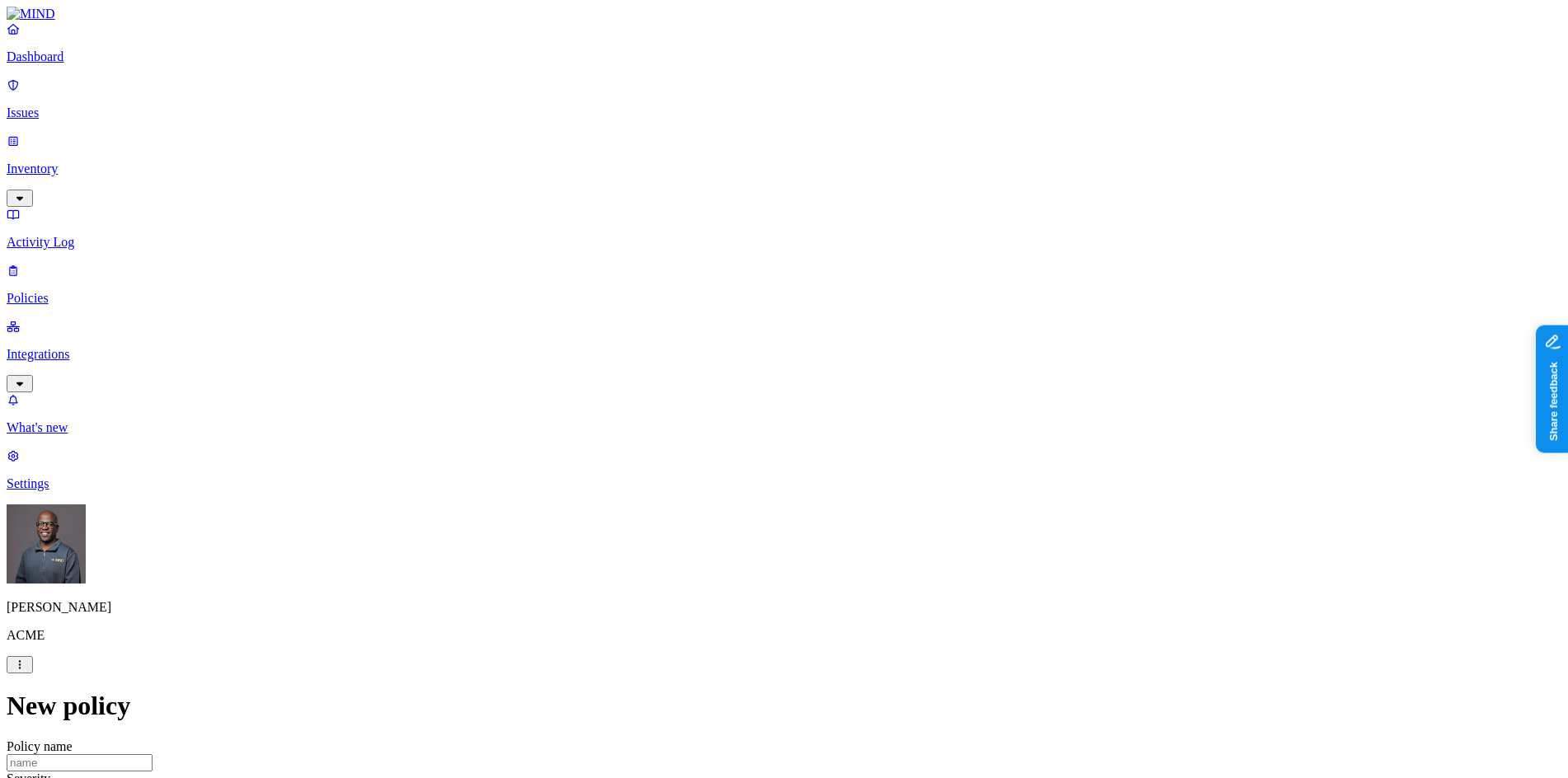
click at [705, 335] on label "Classification" at bounding box center [697, 328] width 73 height 14
click at [686, 362] on label "Data type" at bounding box center [673, 361] width 25 height 29
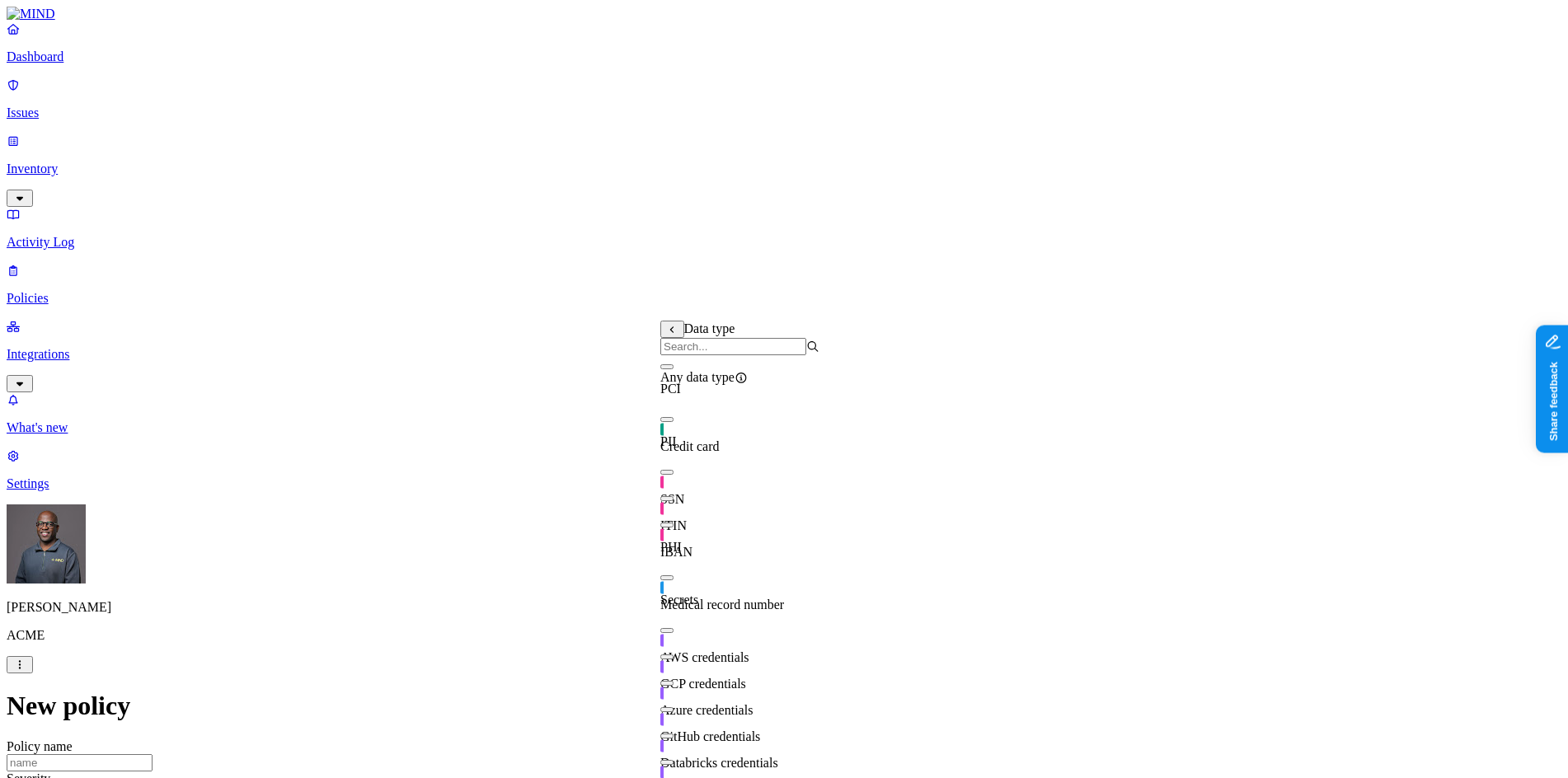
scroll to position [130, 0]
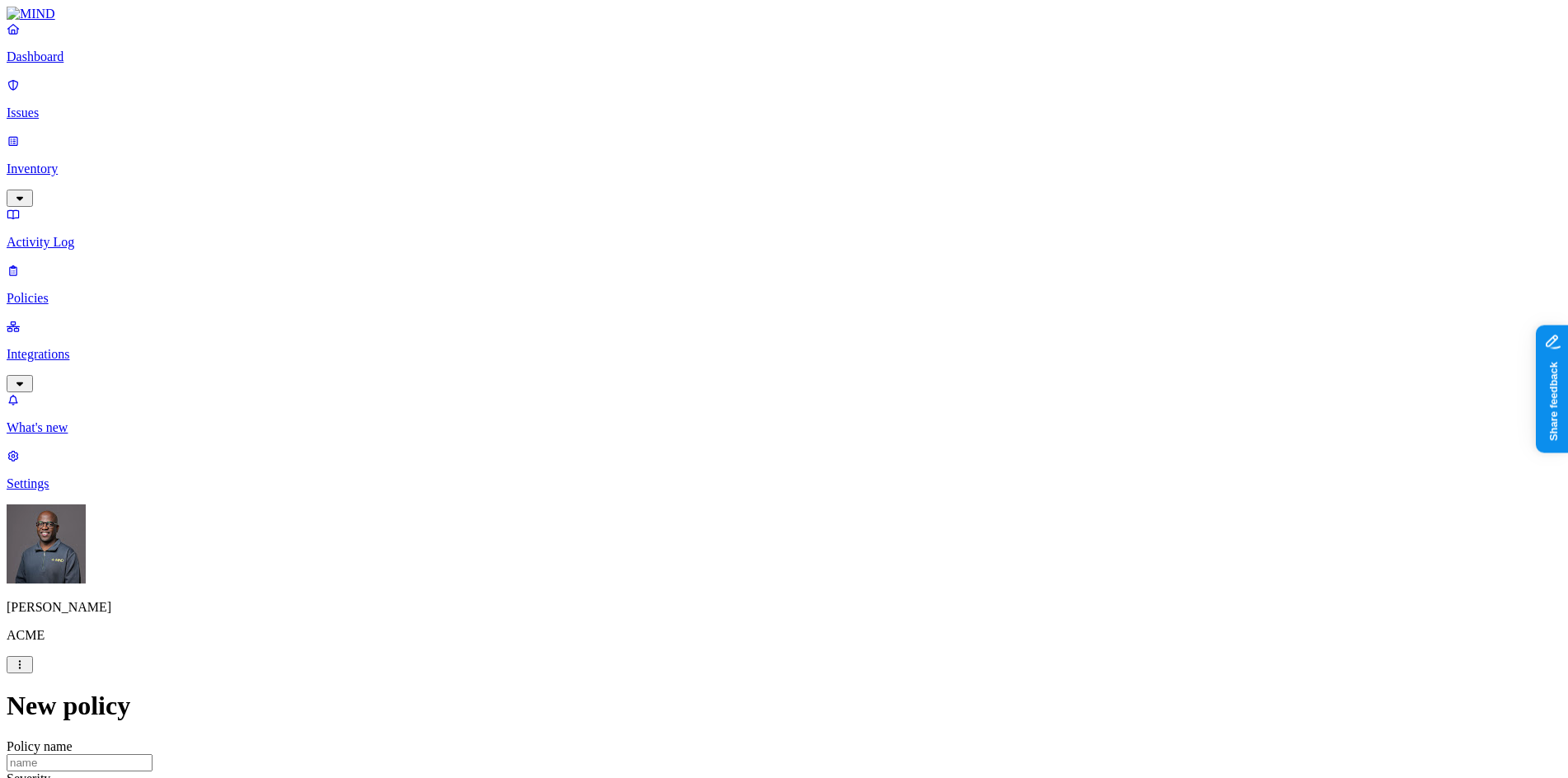
click at [684, 389] on label "File type" at bounding box center [672, 388] width 23 height 29
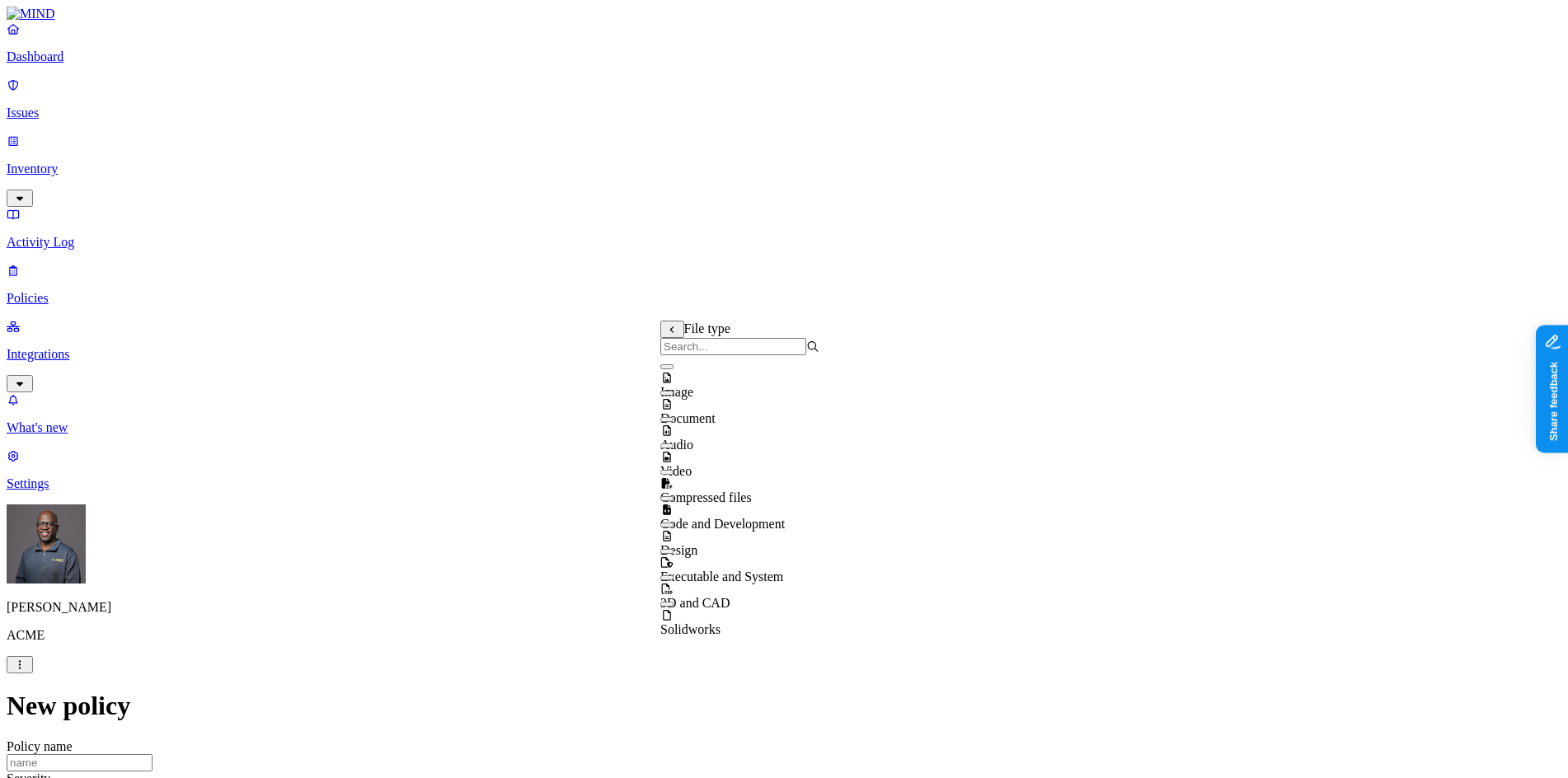
scroll to position [9, 0]
drag, startPoint x: 930, startPoint y: 291, endPoint x: 922, endPoint y: 292, distance: 8.1
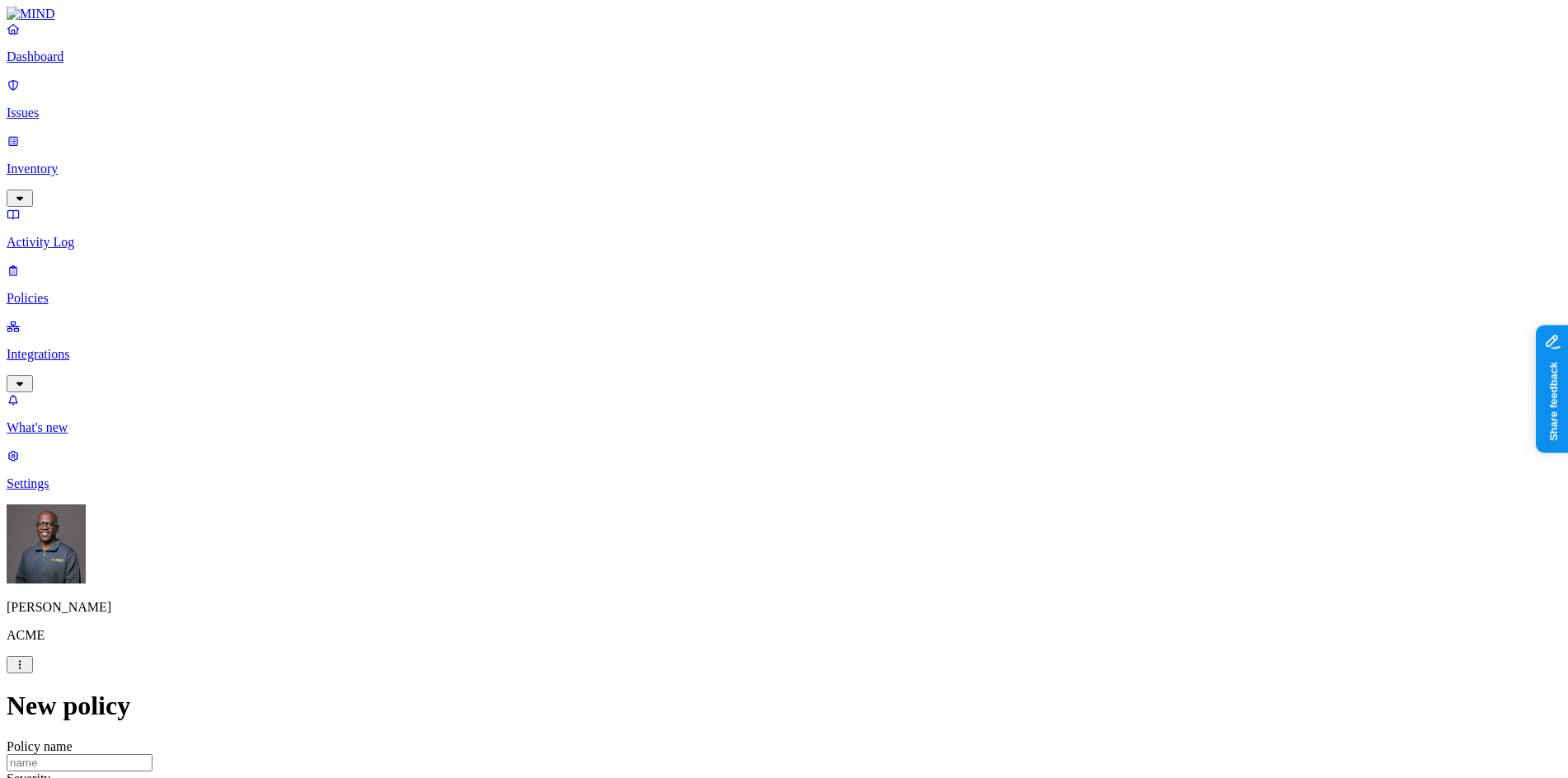
click at [686, 364] on label "Data type" at bounding box center [673, 361] width 25 height 29
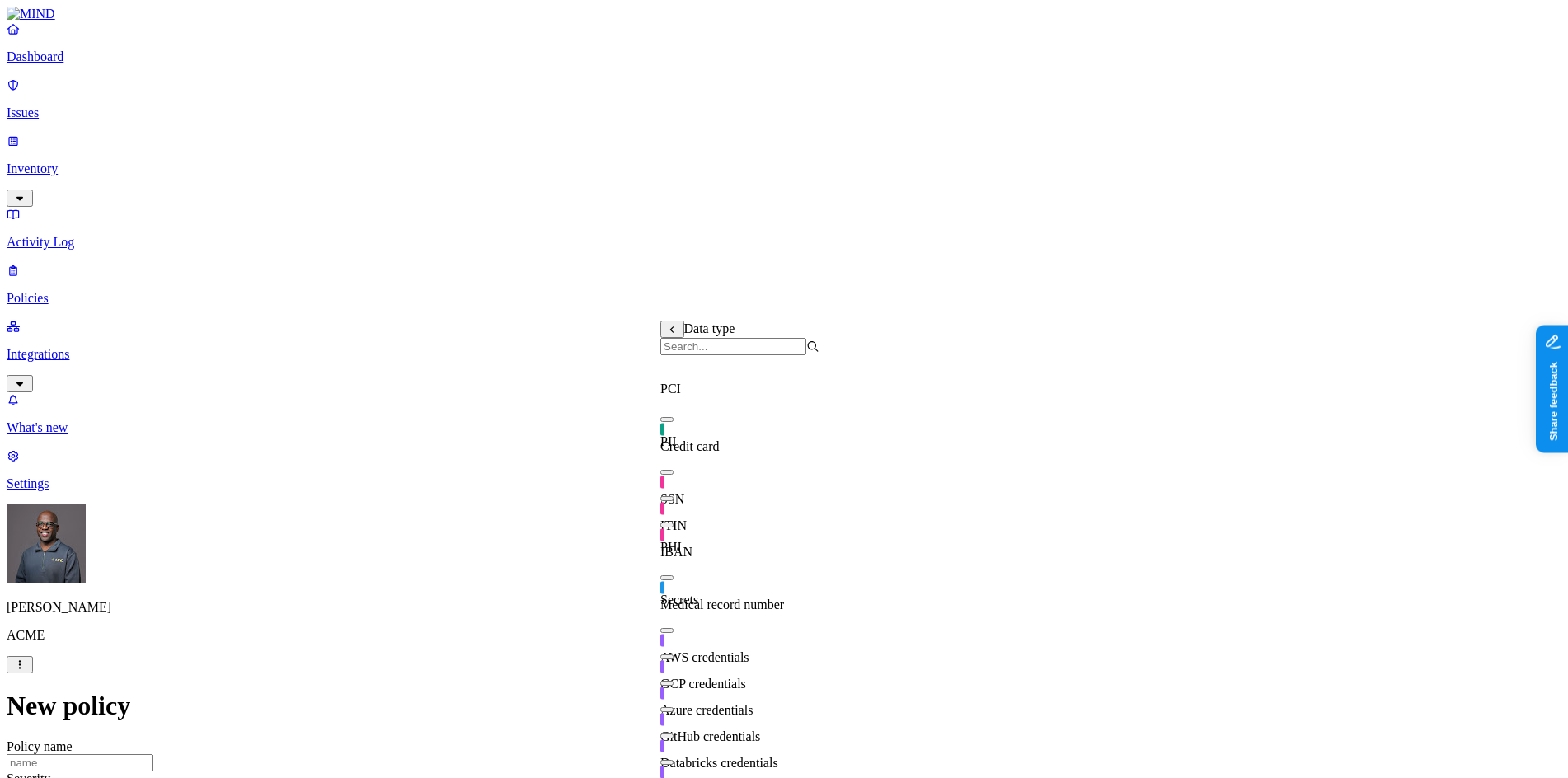
scroll to position [167, 0]
click at [674, 575] on button "button" at bounding box center [667, 577] width 13 height 5
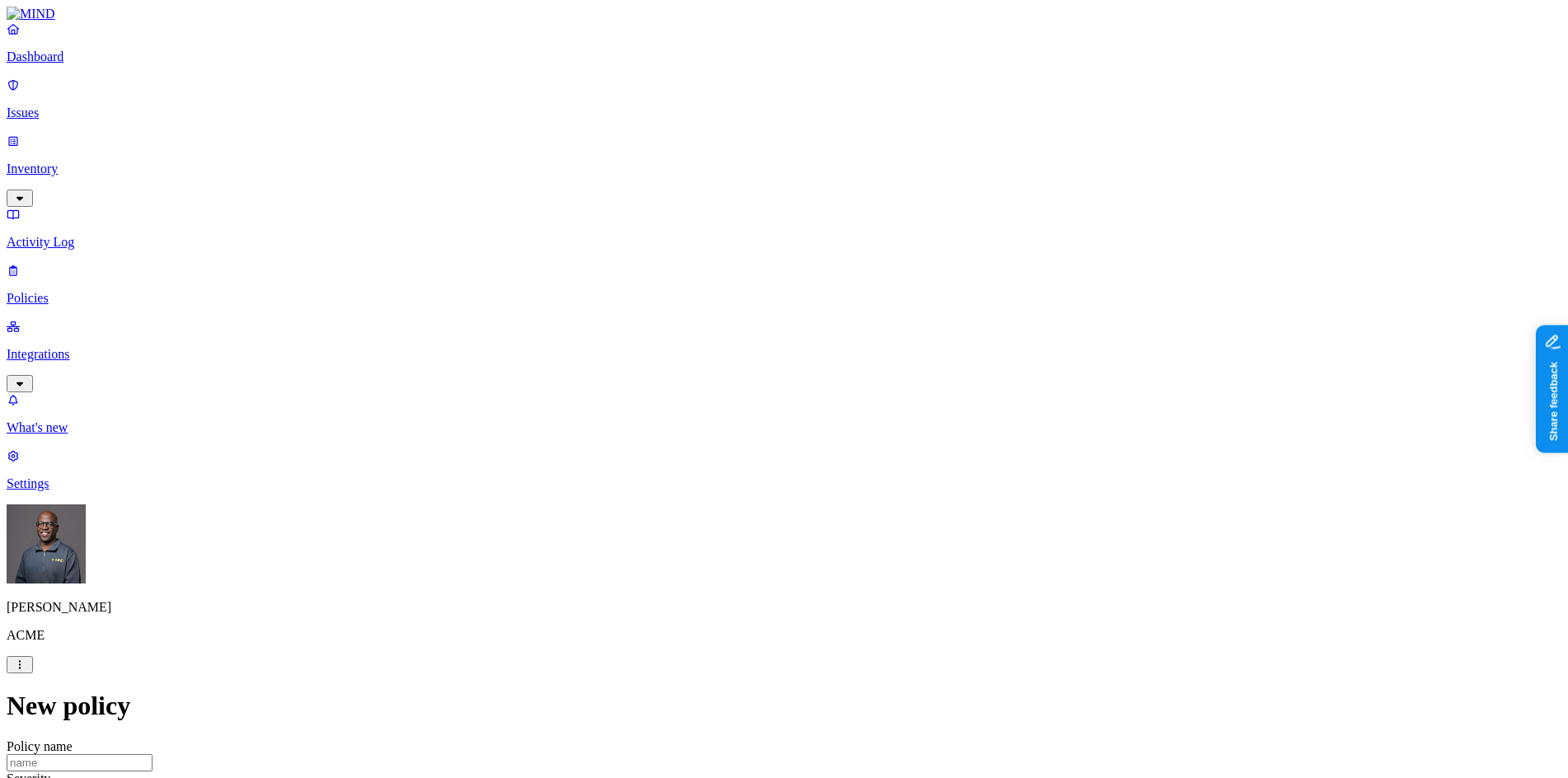
click at [733, 428] on label "Web Domain" at bounding box center [711, 431] width 43 height 29
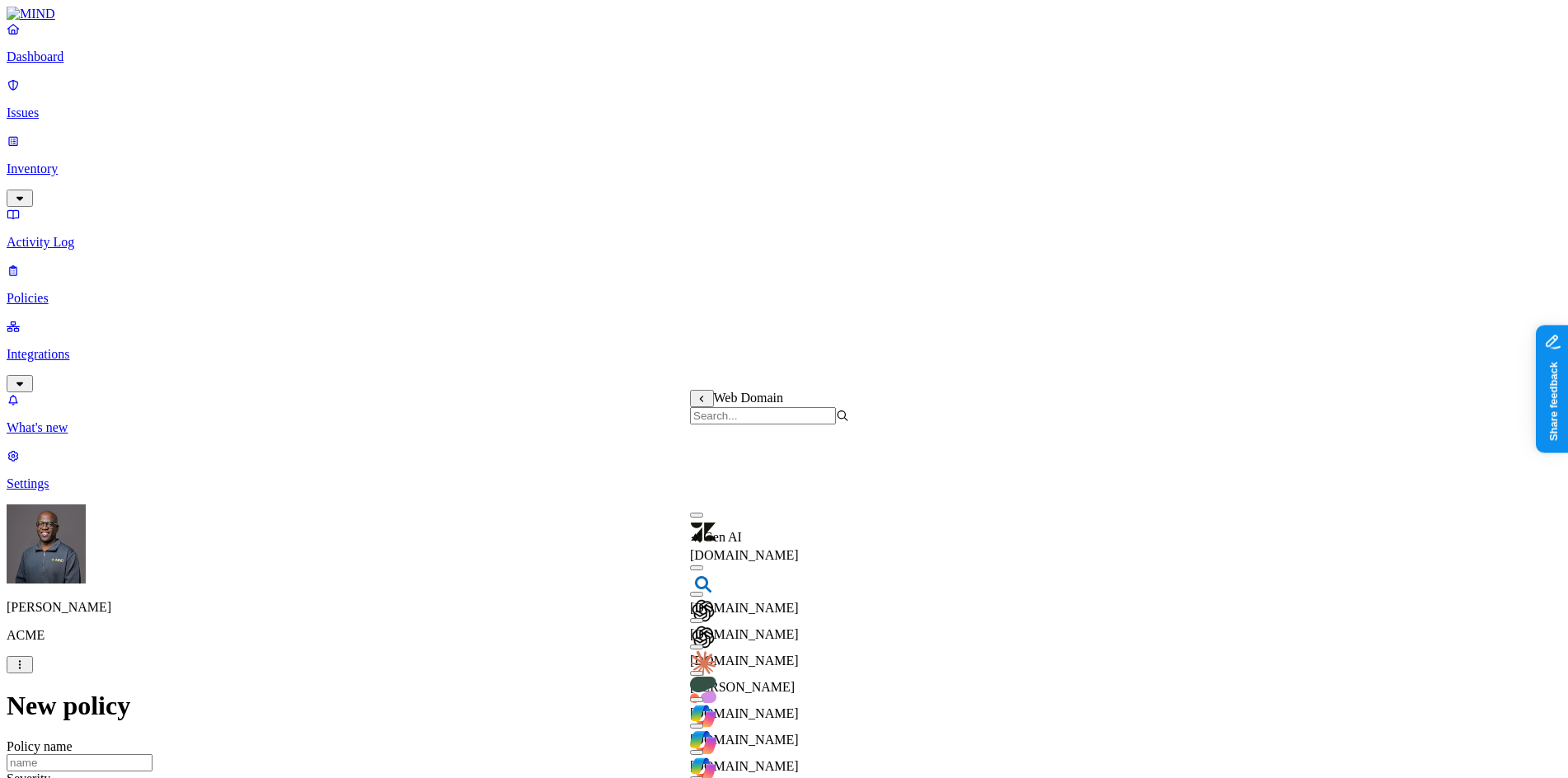
scroll to position [236, 0]
click at [704, 724] on button "button" at bounding box center [697, 725] width 13 height 5
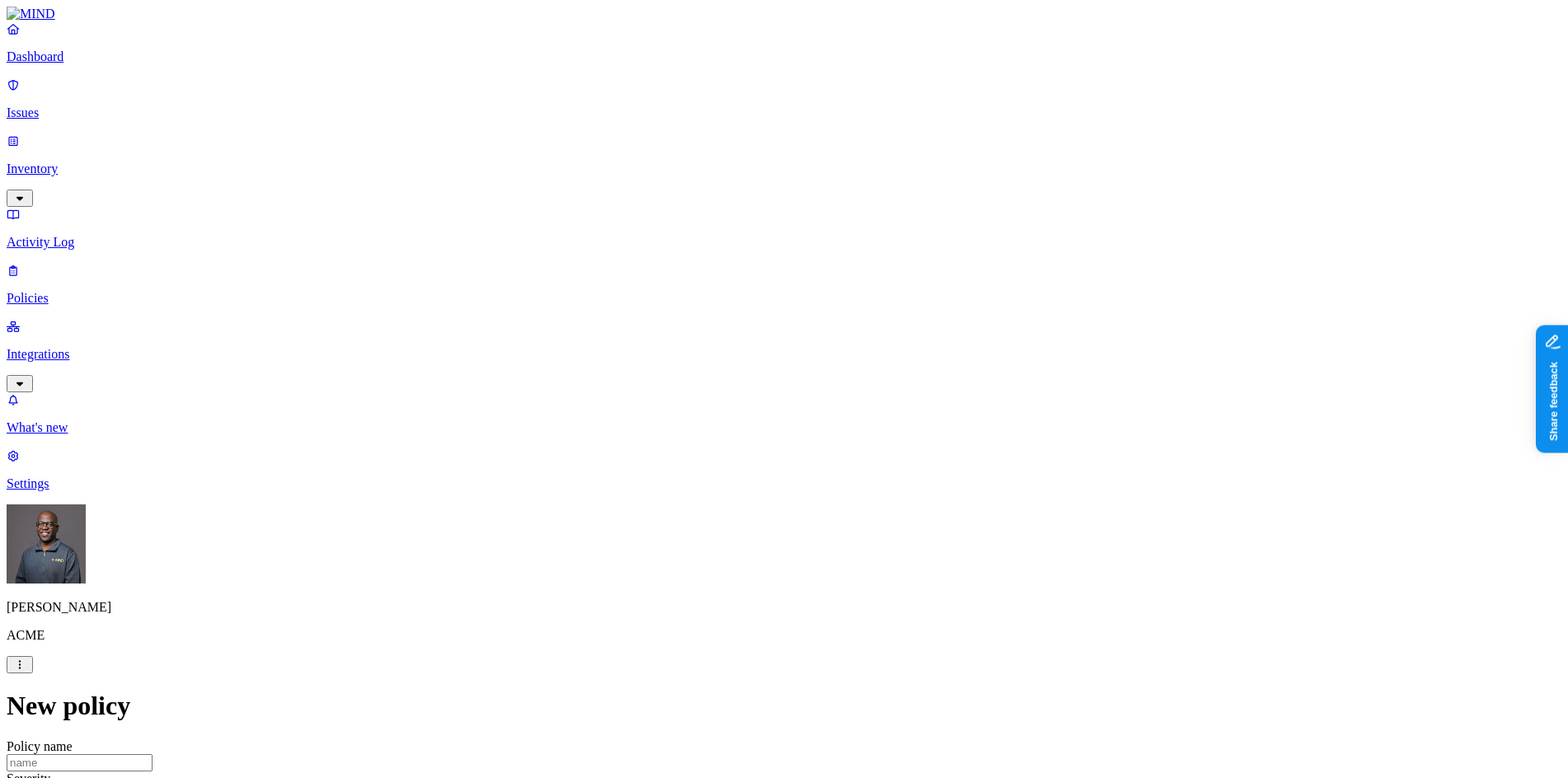
click at [739, 478] on label "Web Category" at bounding box center [714, 473] width 49 height 29
click at [704, 508] on button "button" at bounding box center [697, 505] width 13 height 5
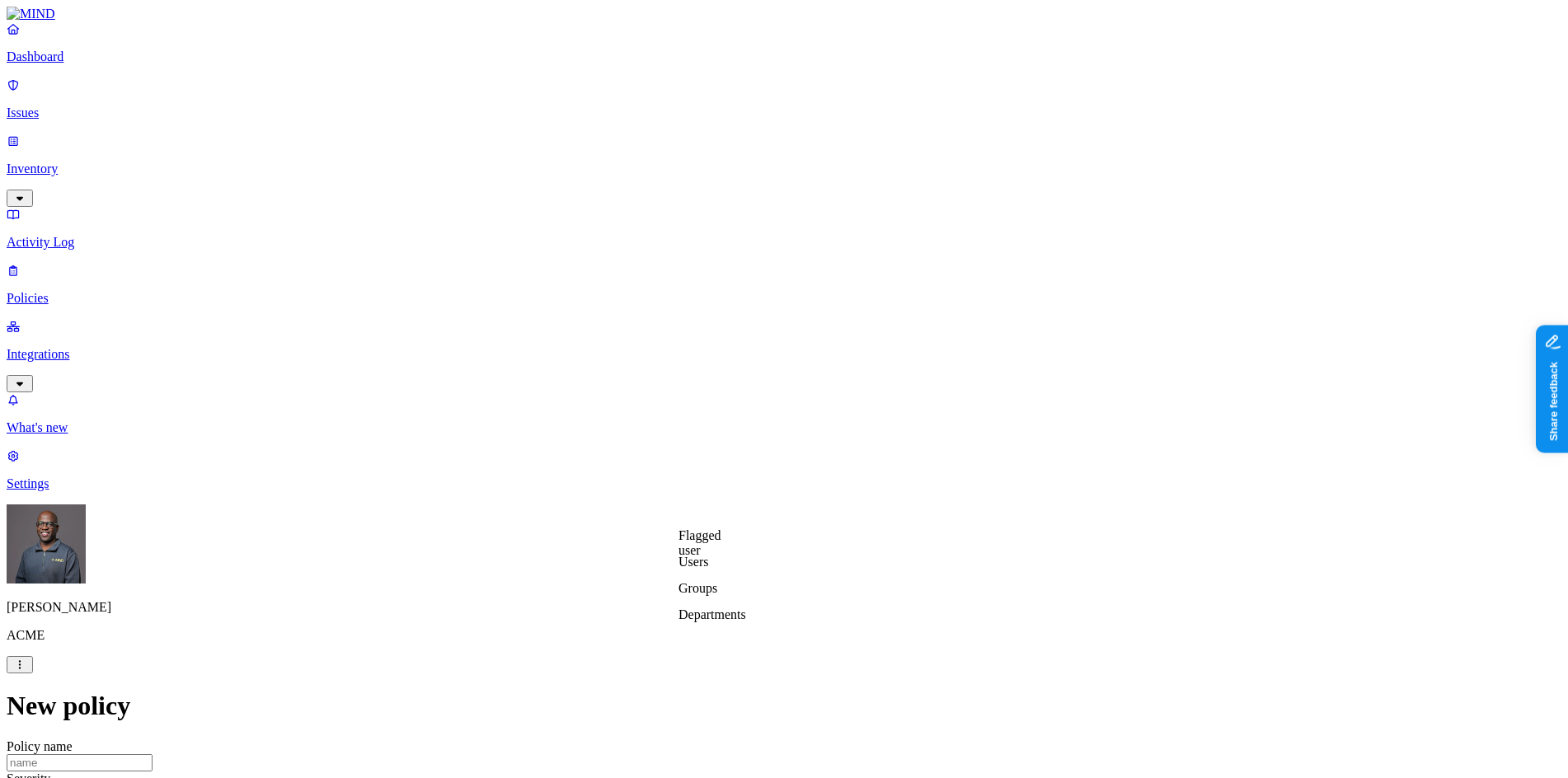
click at [721, 621] on label "Departments" at bounding box center [712, 615] width 68 height 14
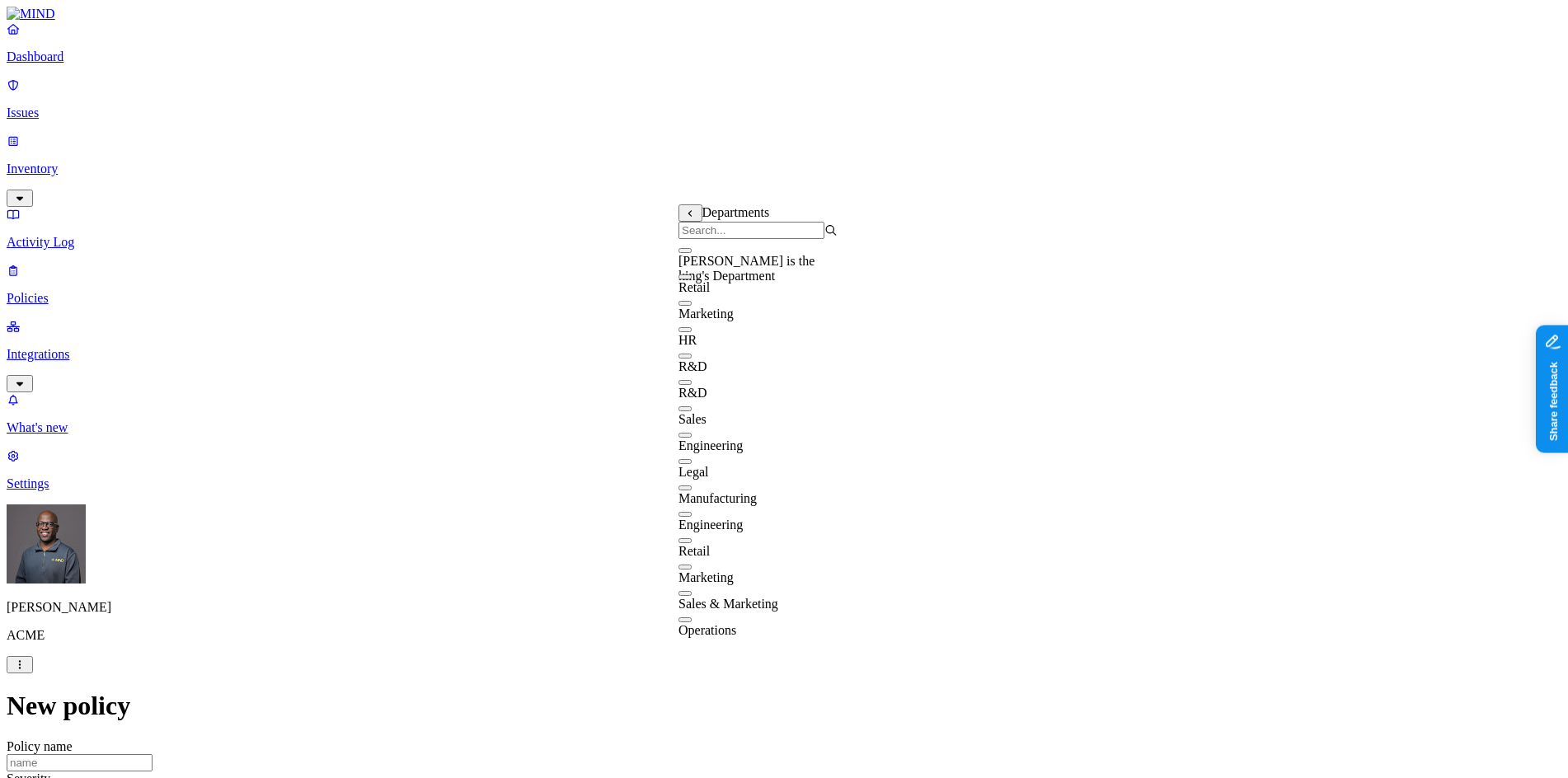
click at [692, 333] on button "button" at bounding box center [686, 329] width 13 height 5
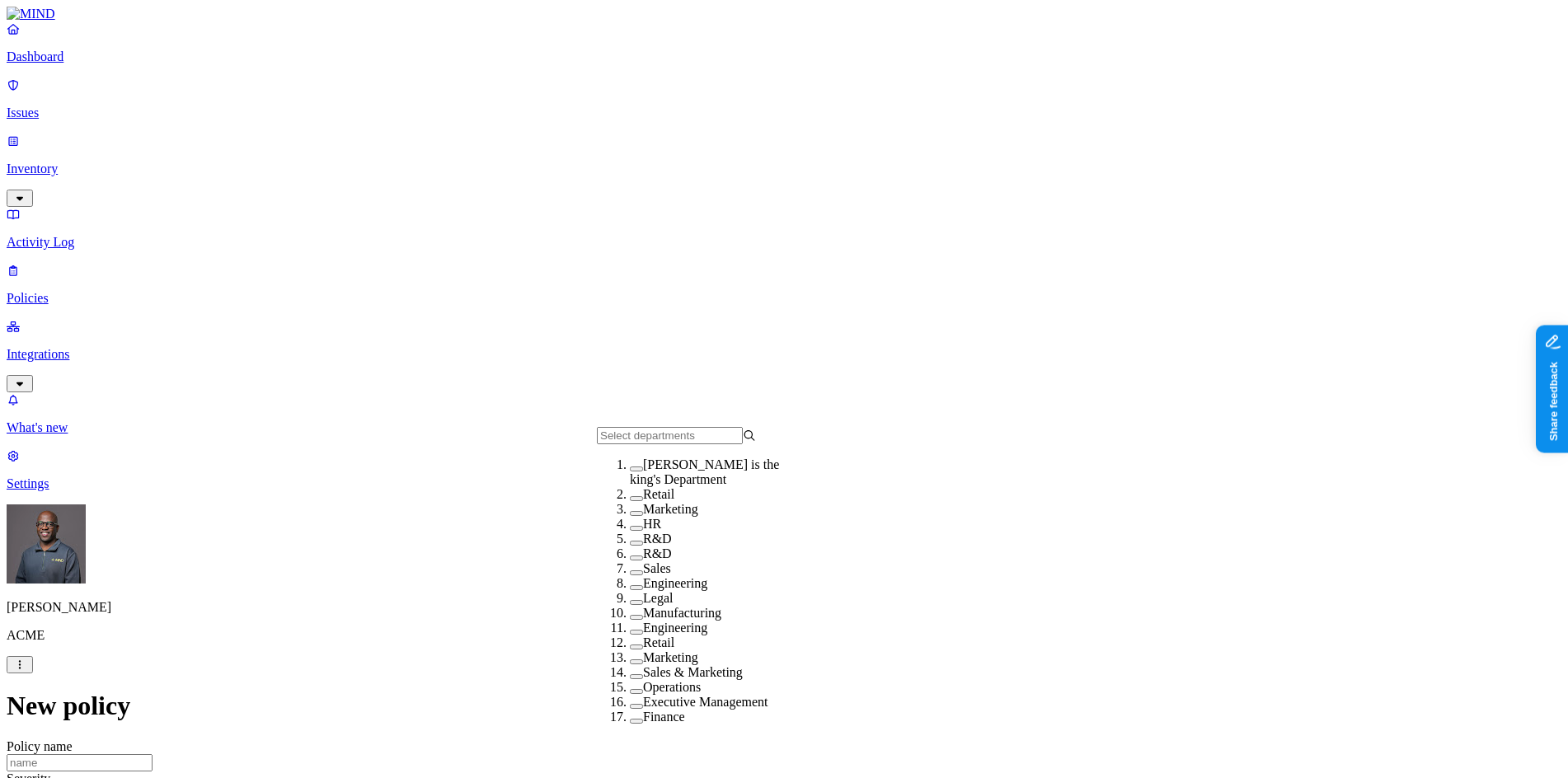
scroll to position [119, 0]
click at [630, 585] on button "button" at bounding box center [637, 587] width 13 height 5
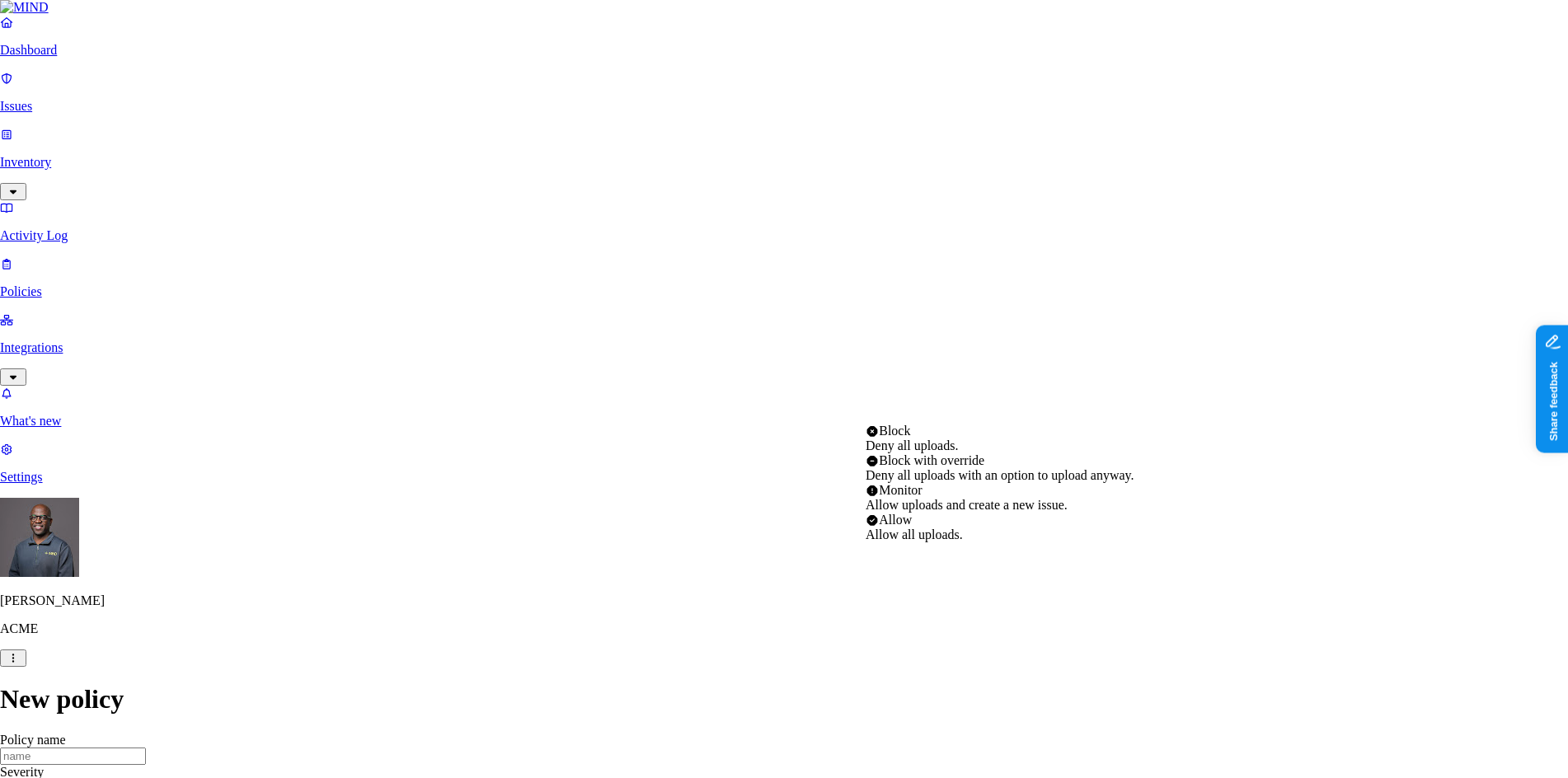
select select "2"
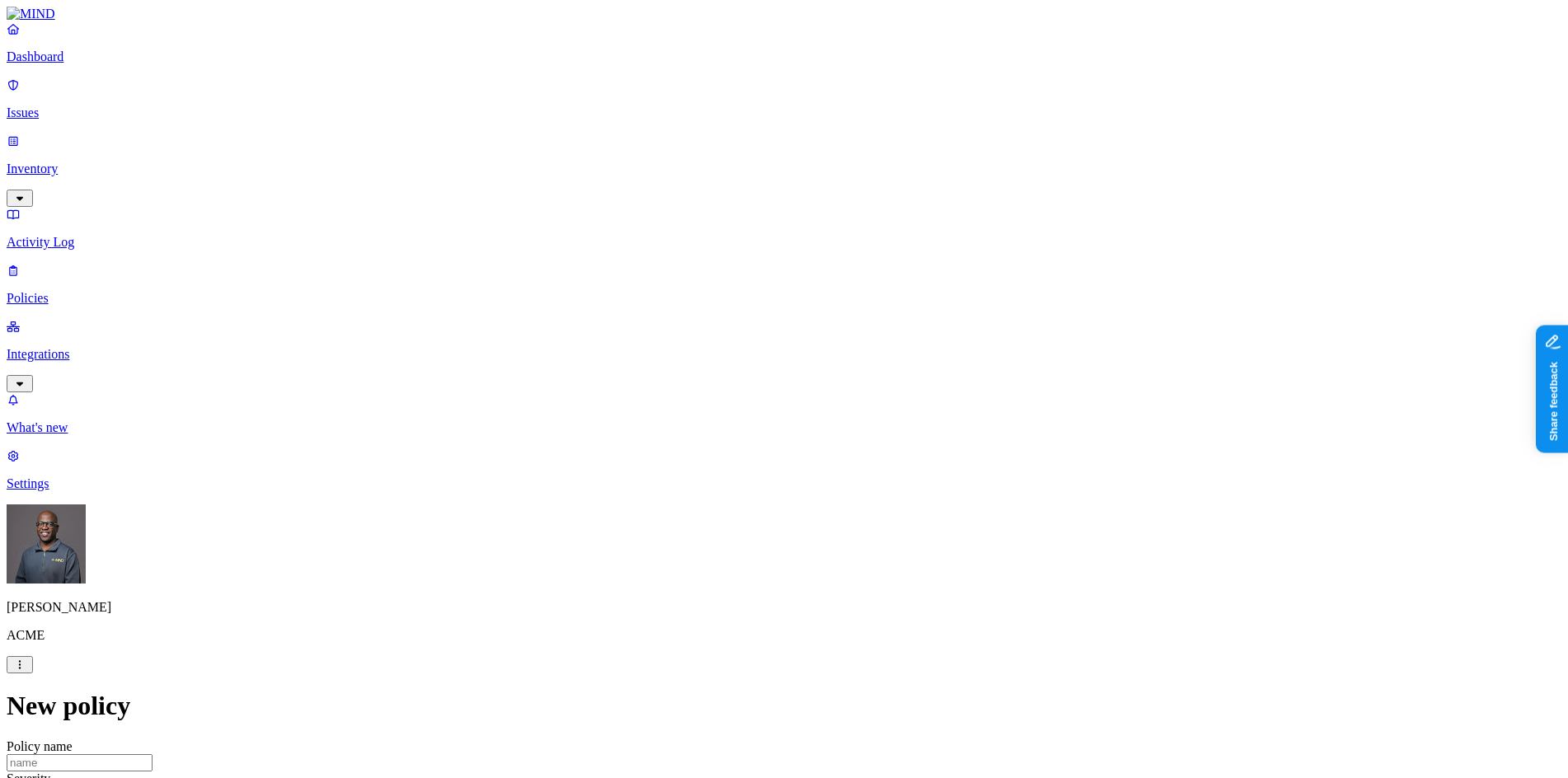
scroll to position [908, 0]
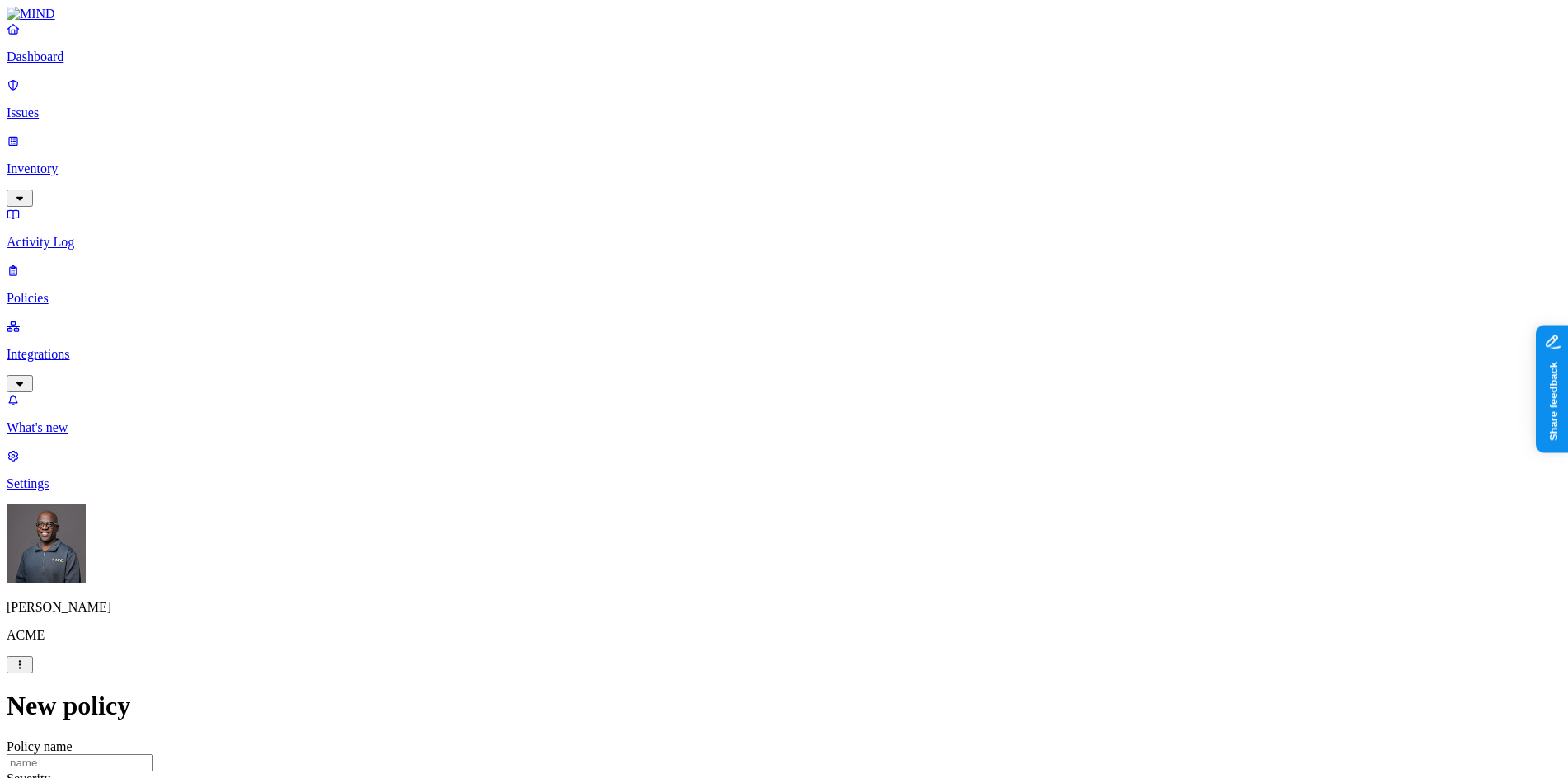
scroll to position [0, 0]
click at [66, 291] on p "Policies" at bounding box center [784, 298] width 1556 height 15
click at [98, 728] on button "Create Policy" at bounding box center [53, 737] width 93 height 17
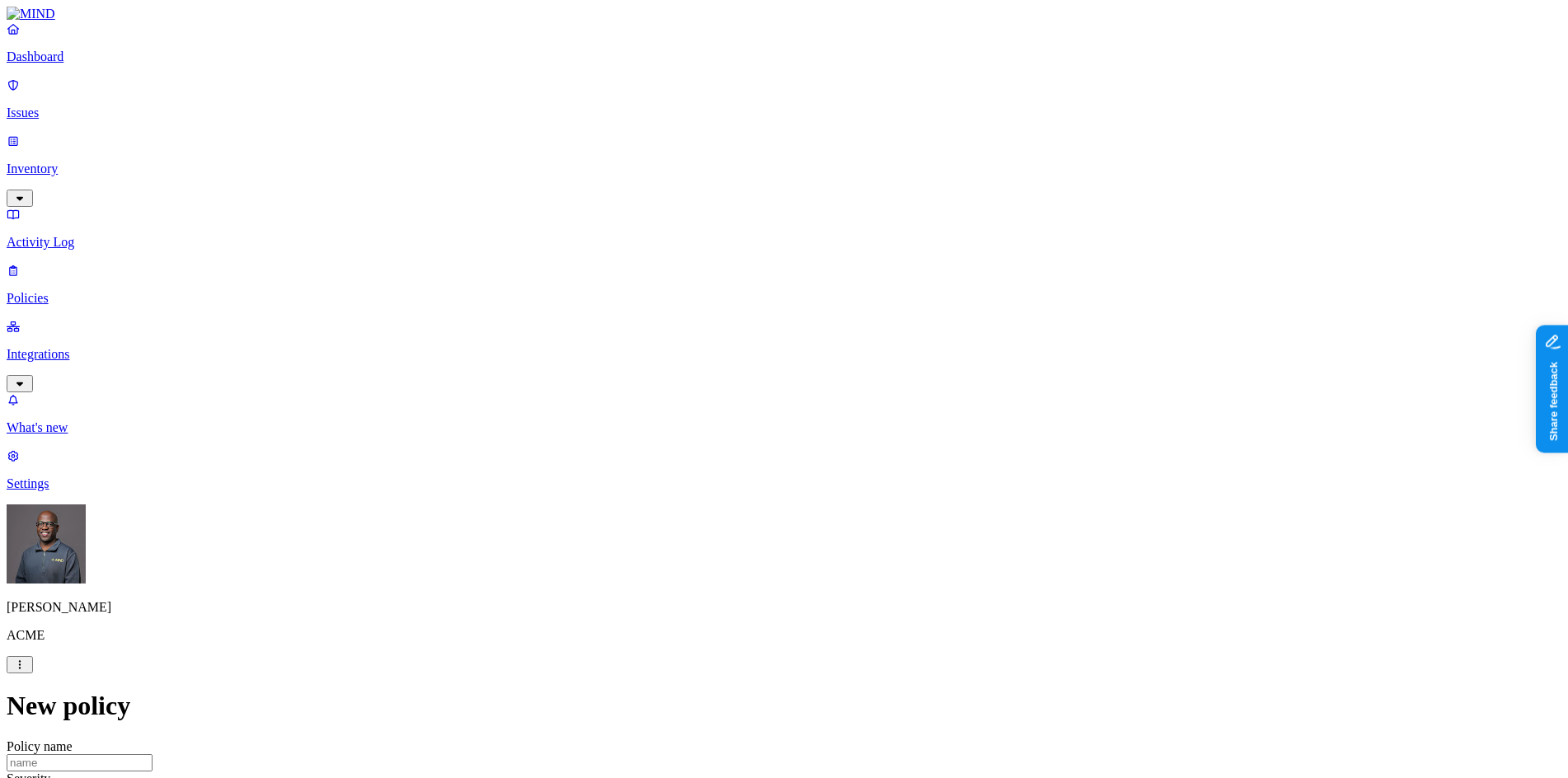
click at [726, 219] on label "Classification" at bounding box center [697, 212] width 73 height 14
click at [674, 307] on button "button" at bounding box center [667, 304] width 13 height 5
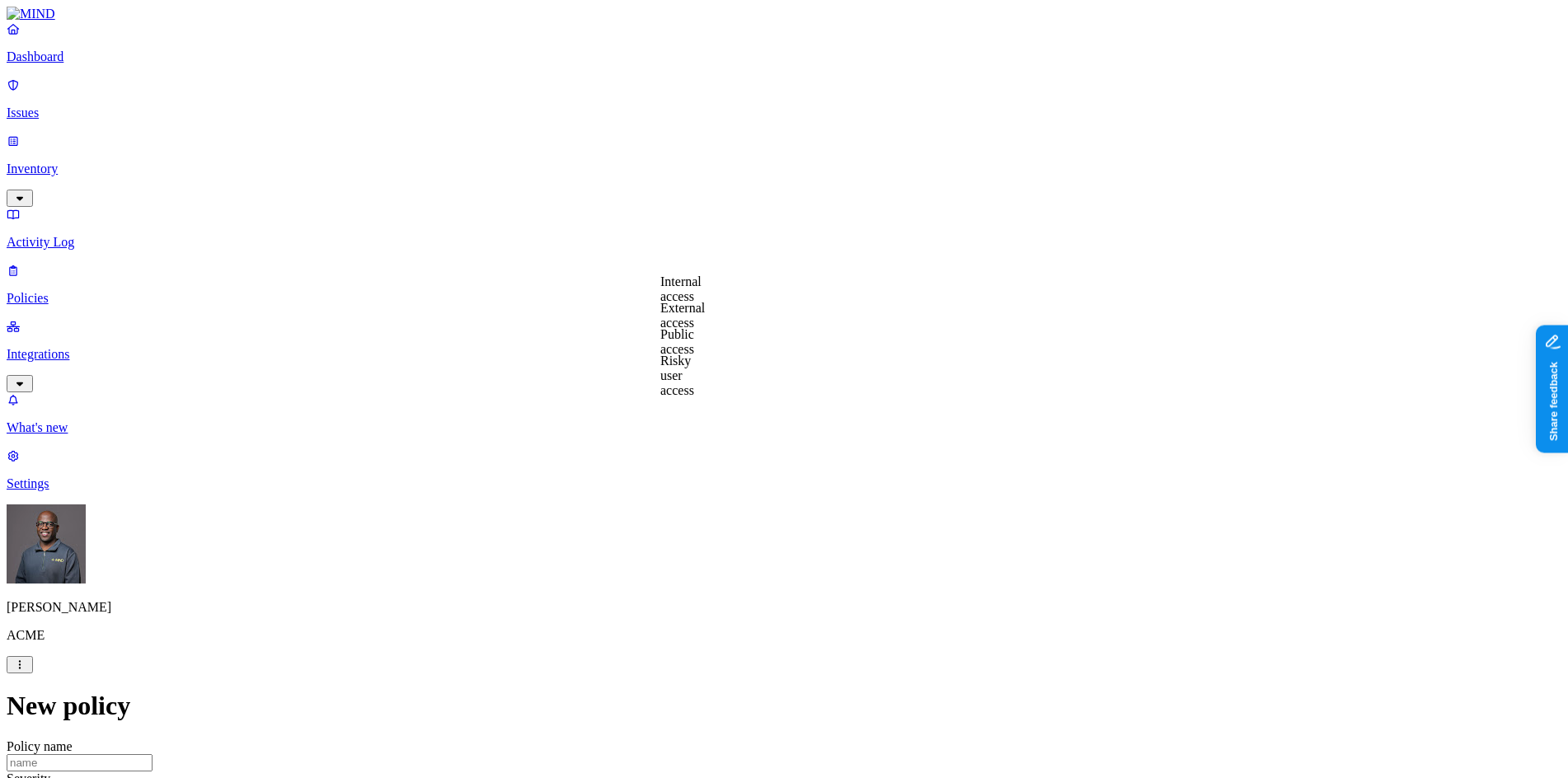
click at [100, 347] on p "Integrations" at bounding box center [784, 355] width 1556 height 15
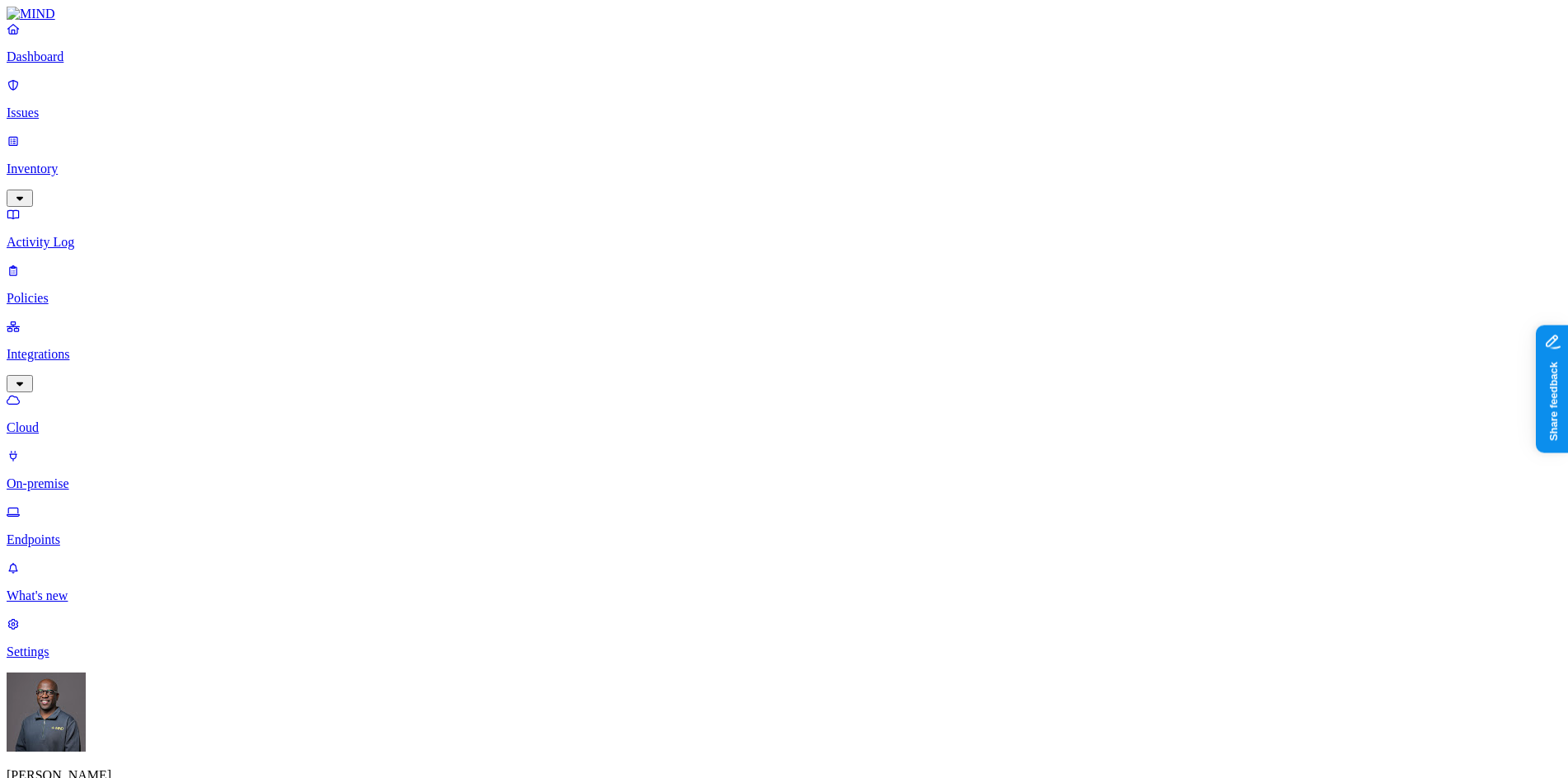
click at [87, 477] on p "On-premise" at bounding box center [784, 485] width 1556 height 15
click at [71, 291] on p "Policies" at bounding box center [784, 298] width 1556 height 15
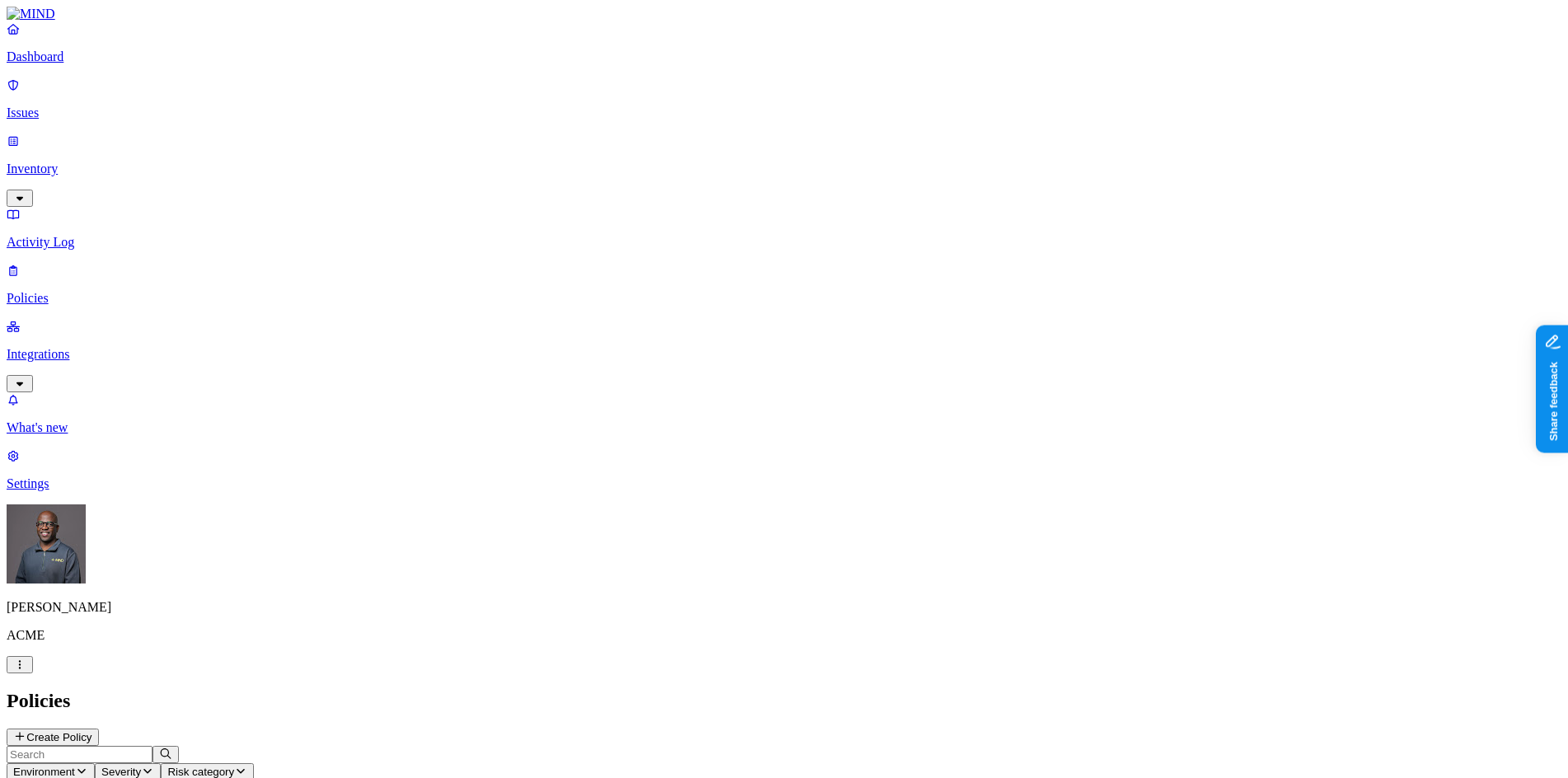
click at [98, 728] on button "Create Policy" at bounding box center [53, 737] width 93 height 17
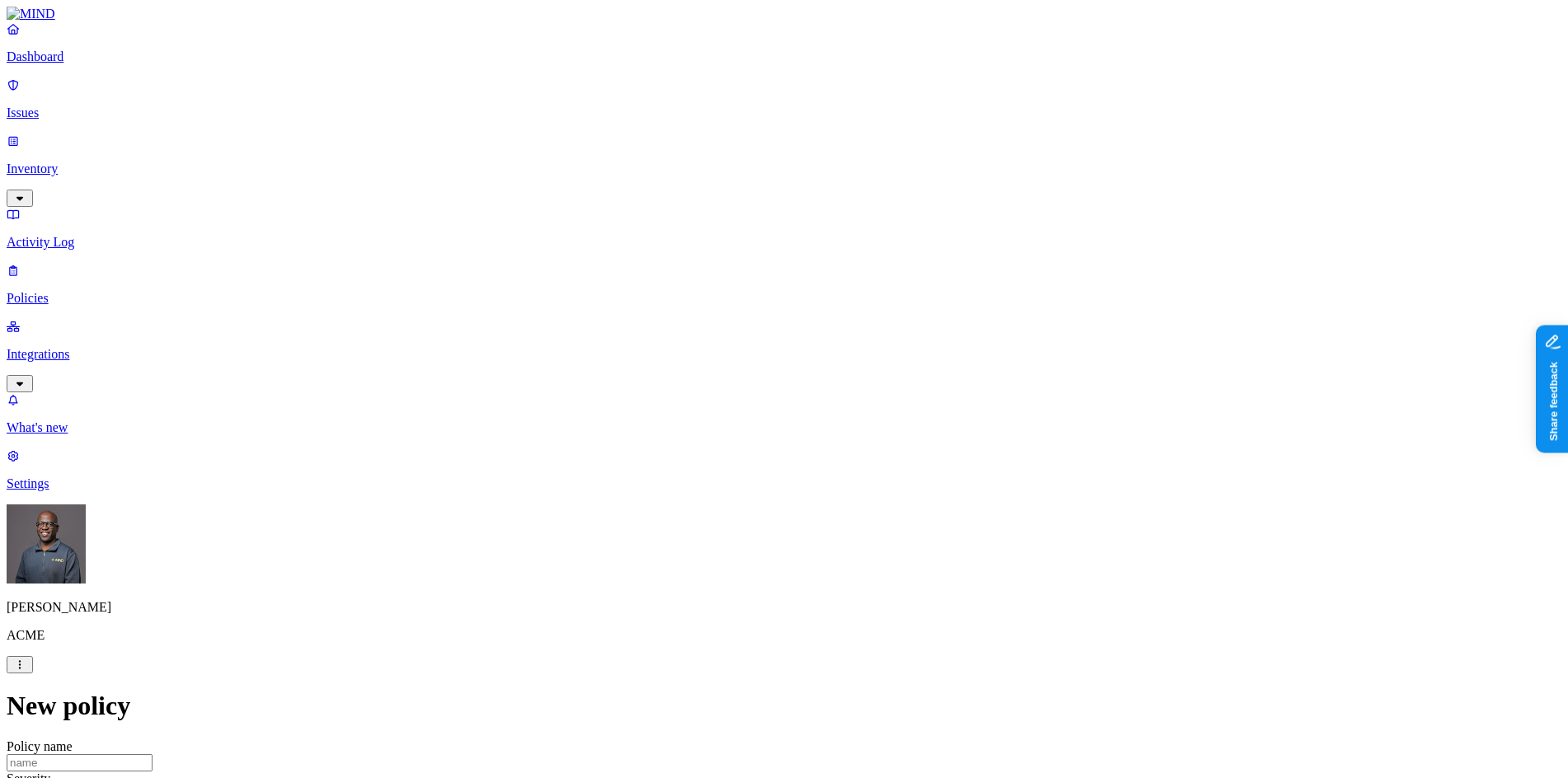
click at [129, 347] on p "Integrations" at bounding box center [784, 355] width 1556 height 15
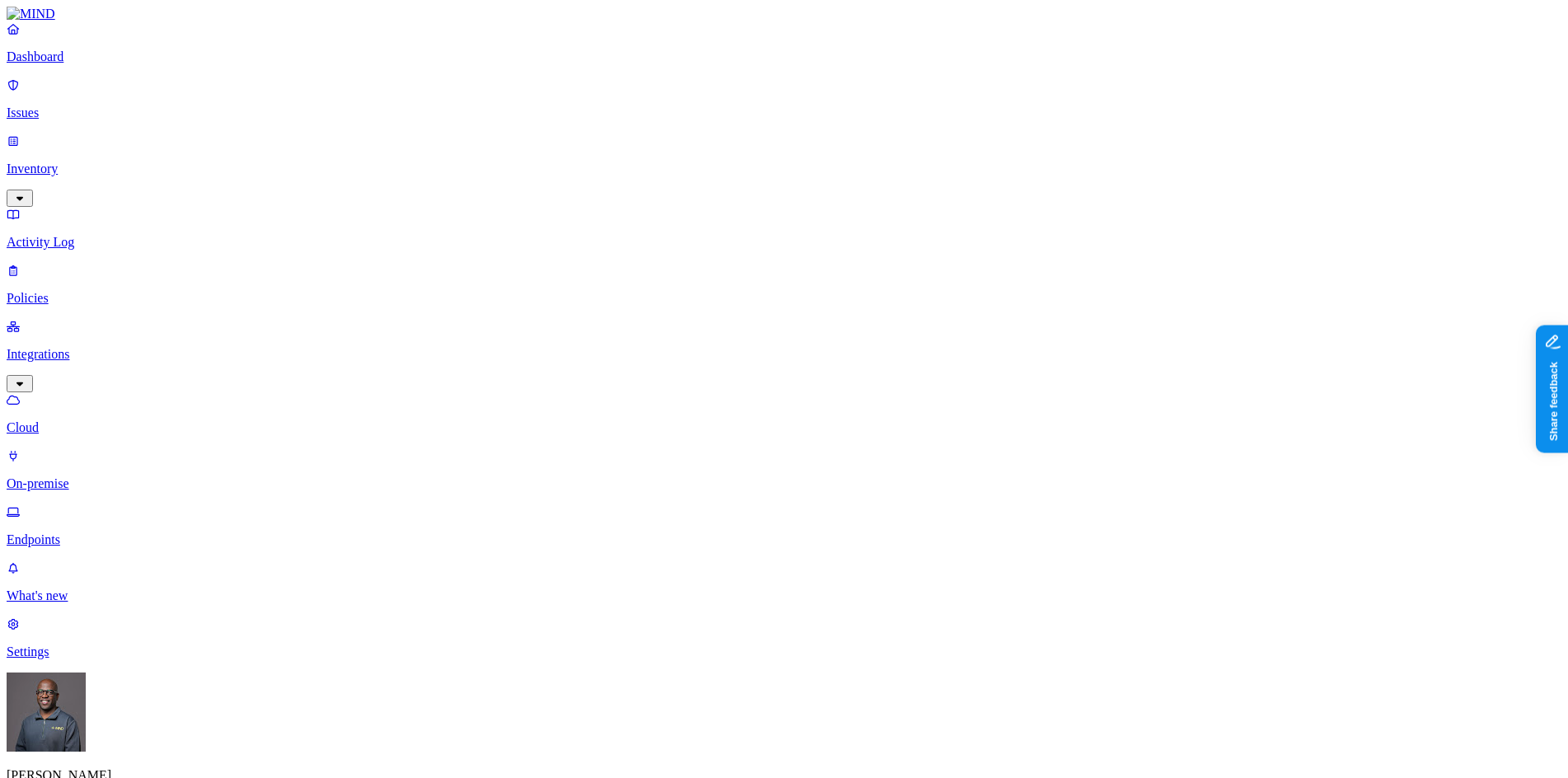
click at [94, 532] on p "Endpoints" at bounding box center [784, 540] width 1556 height 15
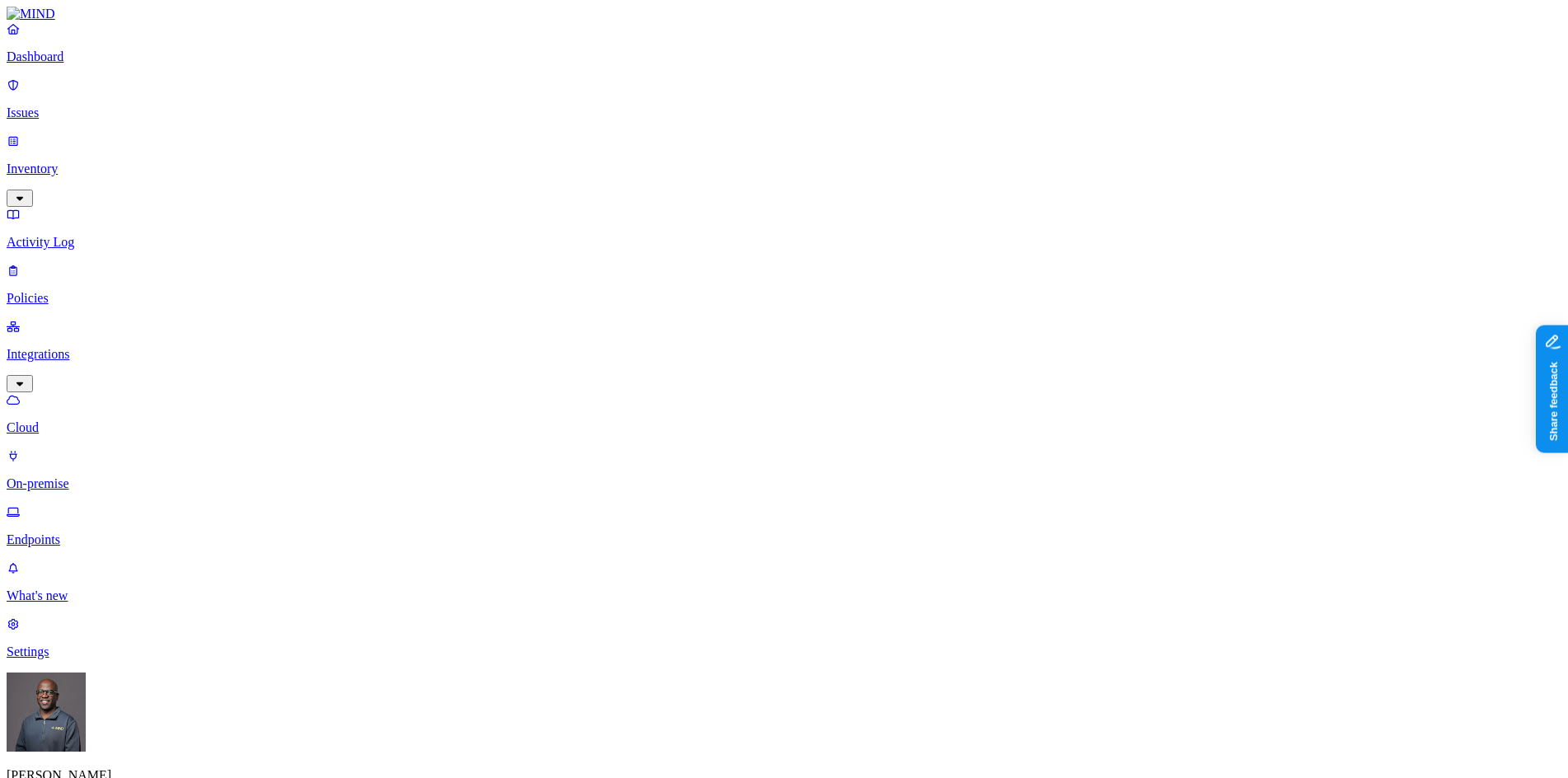
click at [71, 64] on p "Dashboard" at bounding box center [784, 57] width 1556 height 15
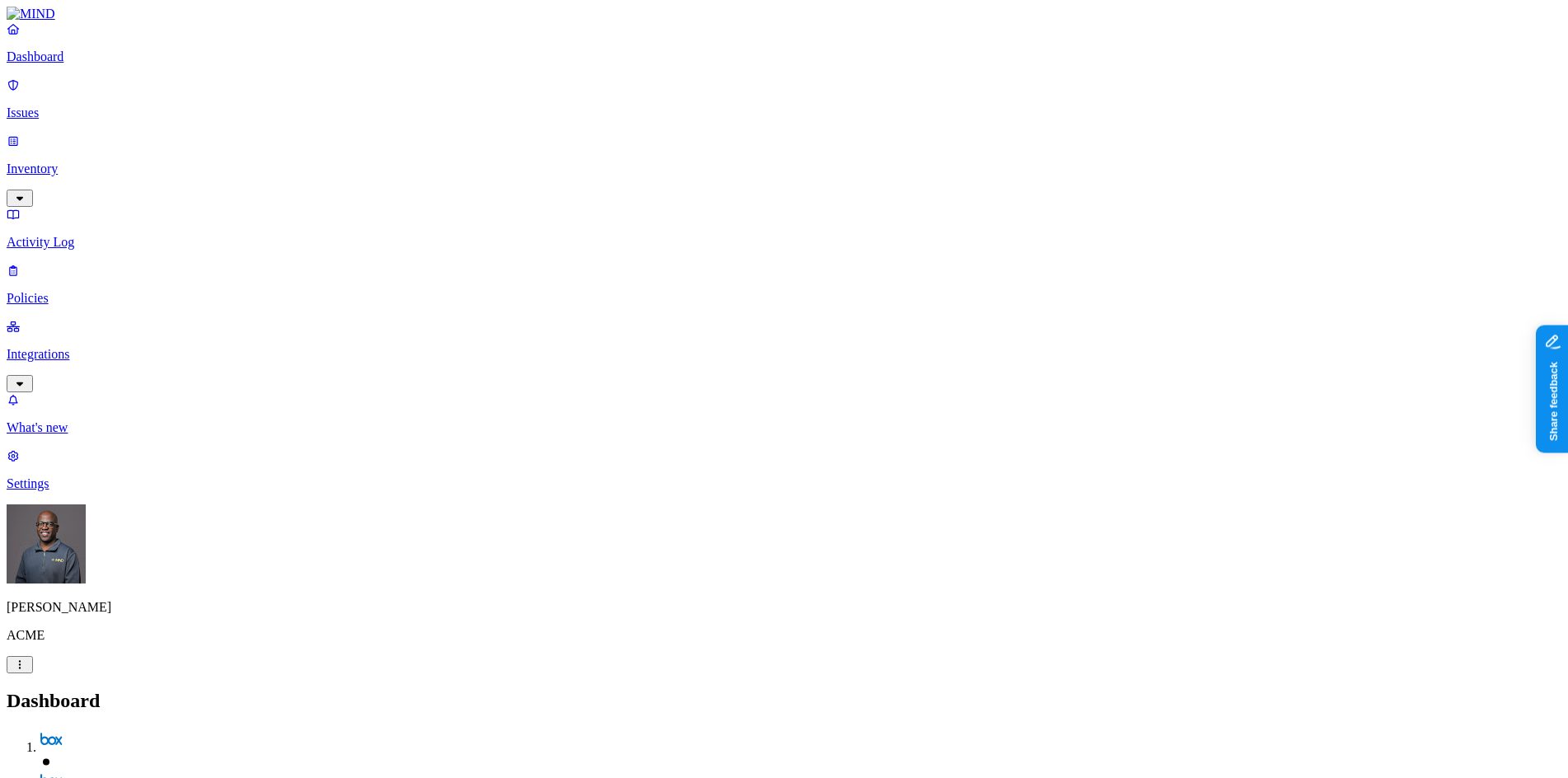
click at [98, 347] on p "Integrations" at bounding box center [784, 355] width 1556 height 15
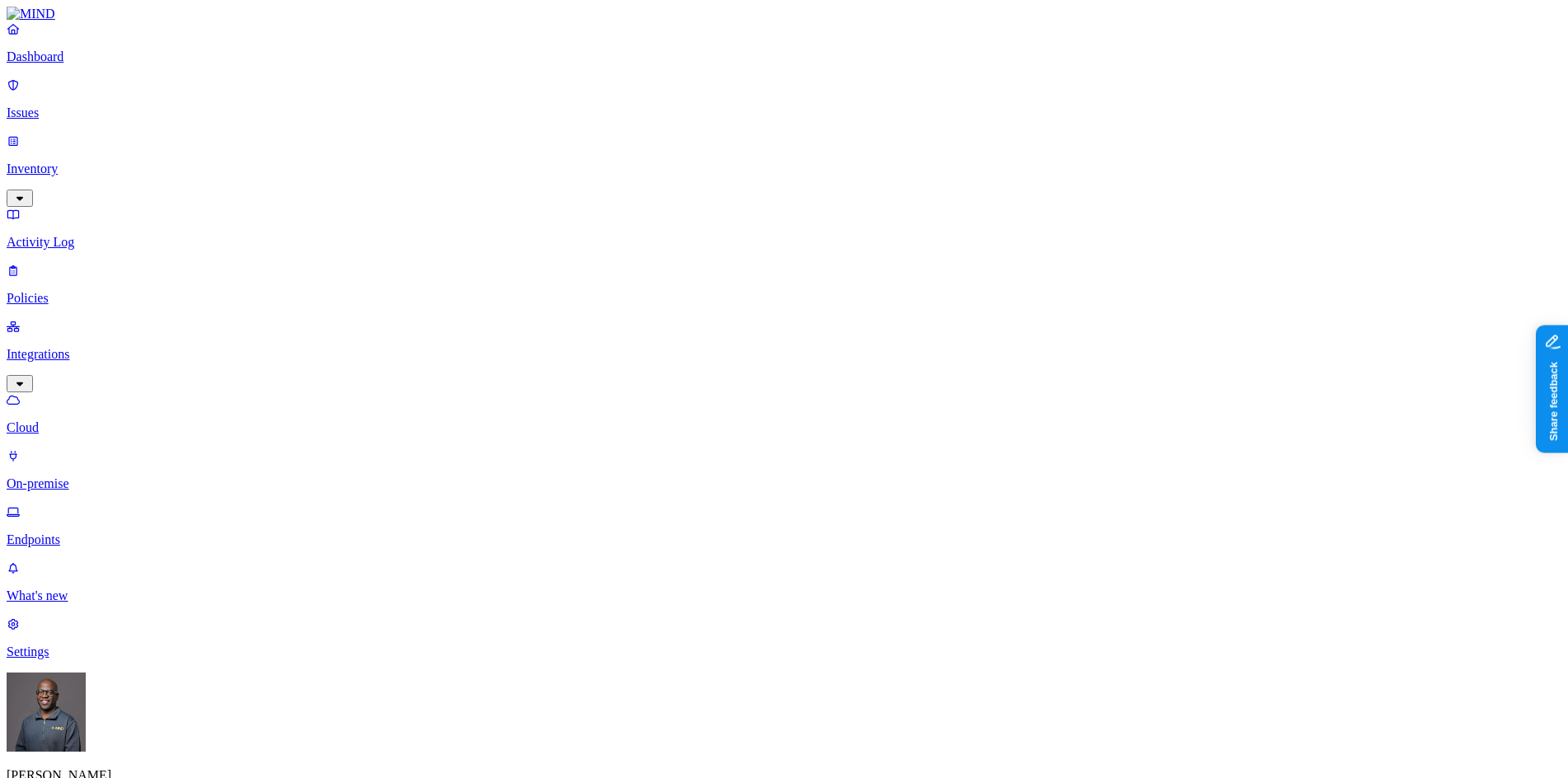
click at [93, 532] on p "Endpoints" at bounding box center [784, 540] width 1556 height 15
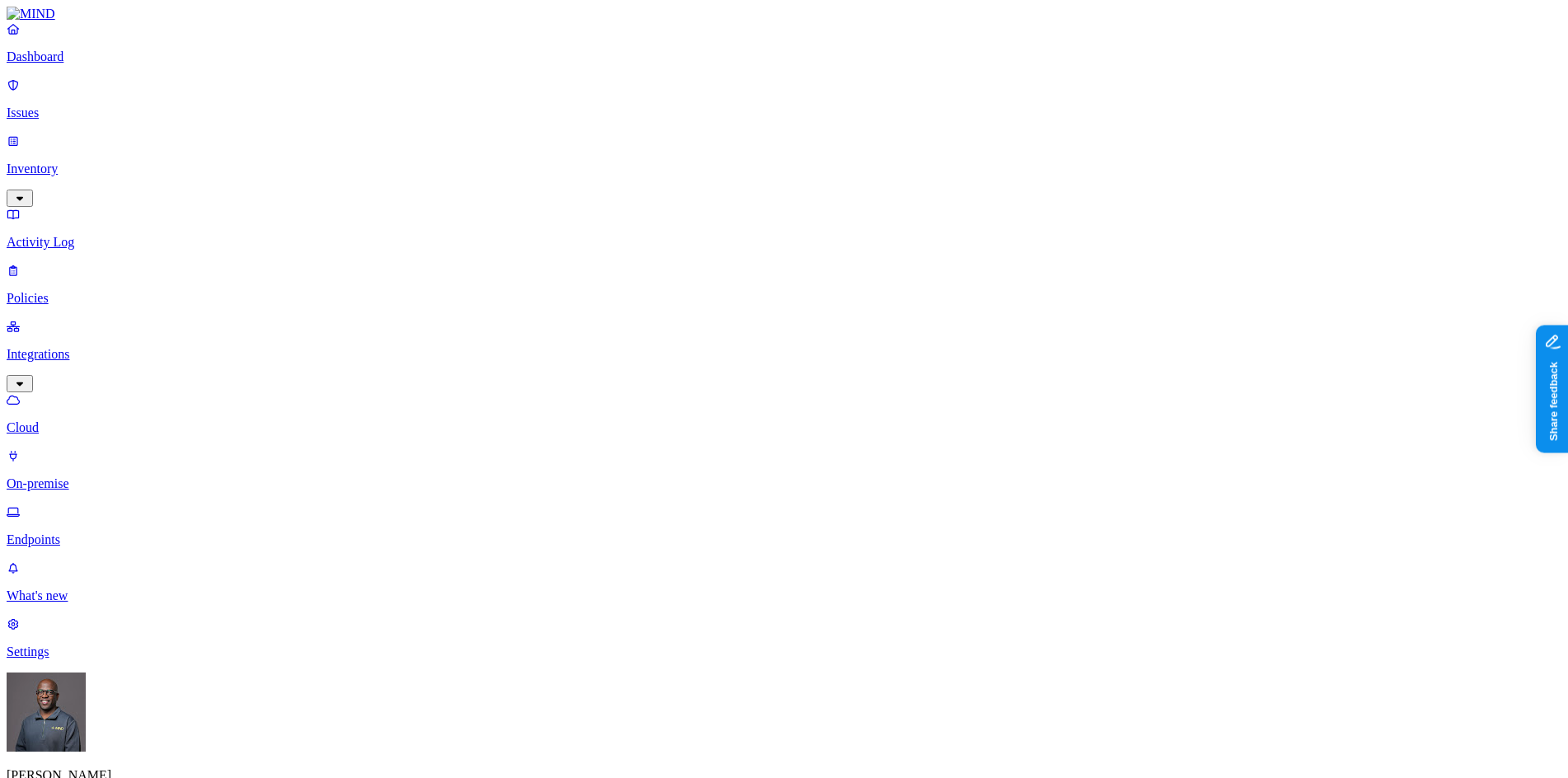
click at [70, 291] on p "Policies" at bounding box center [784, 298] width 1556 height 15
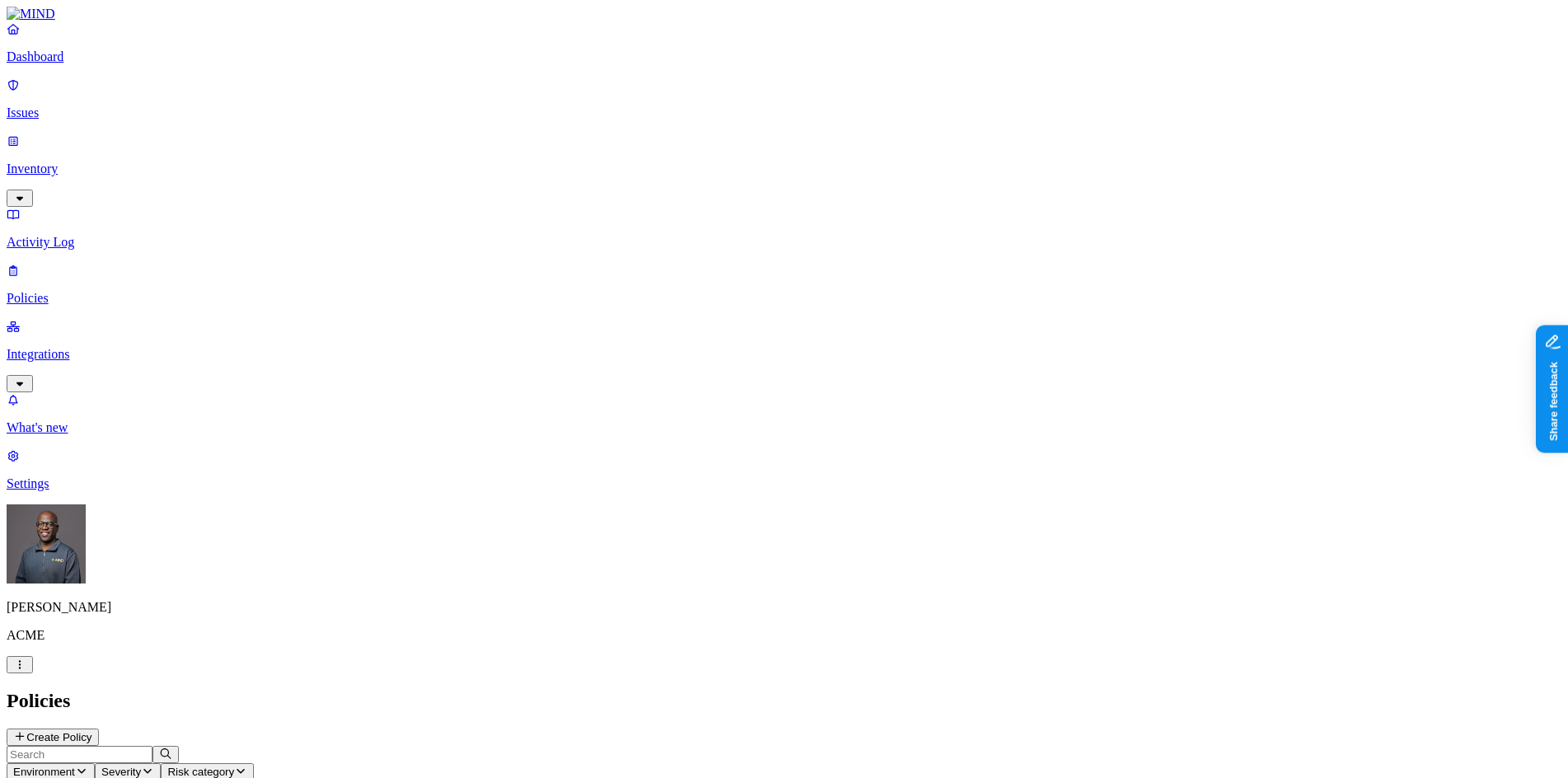
click at [98, 728] on button "Create Policy" at bounding box center [53, 737] width 93 height 17
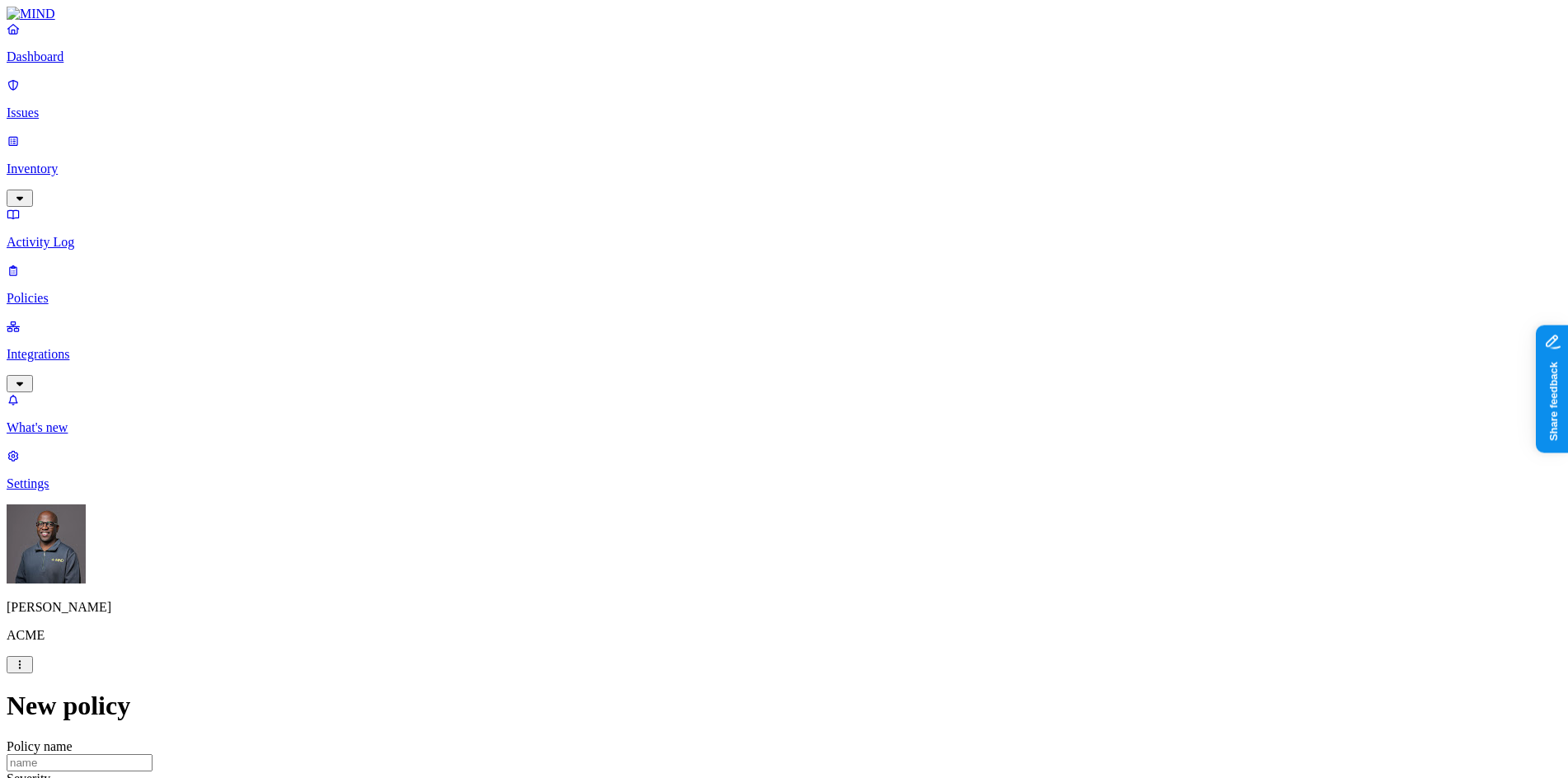
click at [63, 64] on p "Dashboard" at bounding box center [784, 57] width 1556 height 15
click at [54, 105] on p "Issues" at bounding box center [784, 113] width 1556 height 15
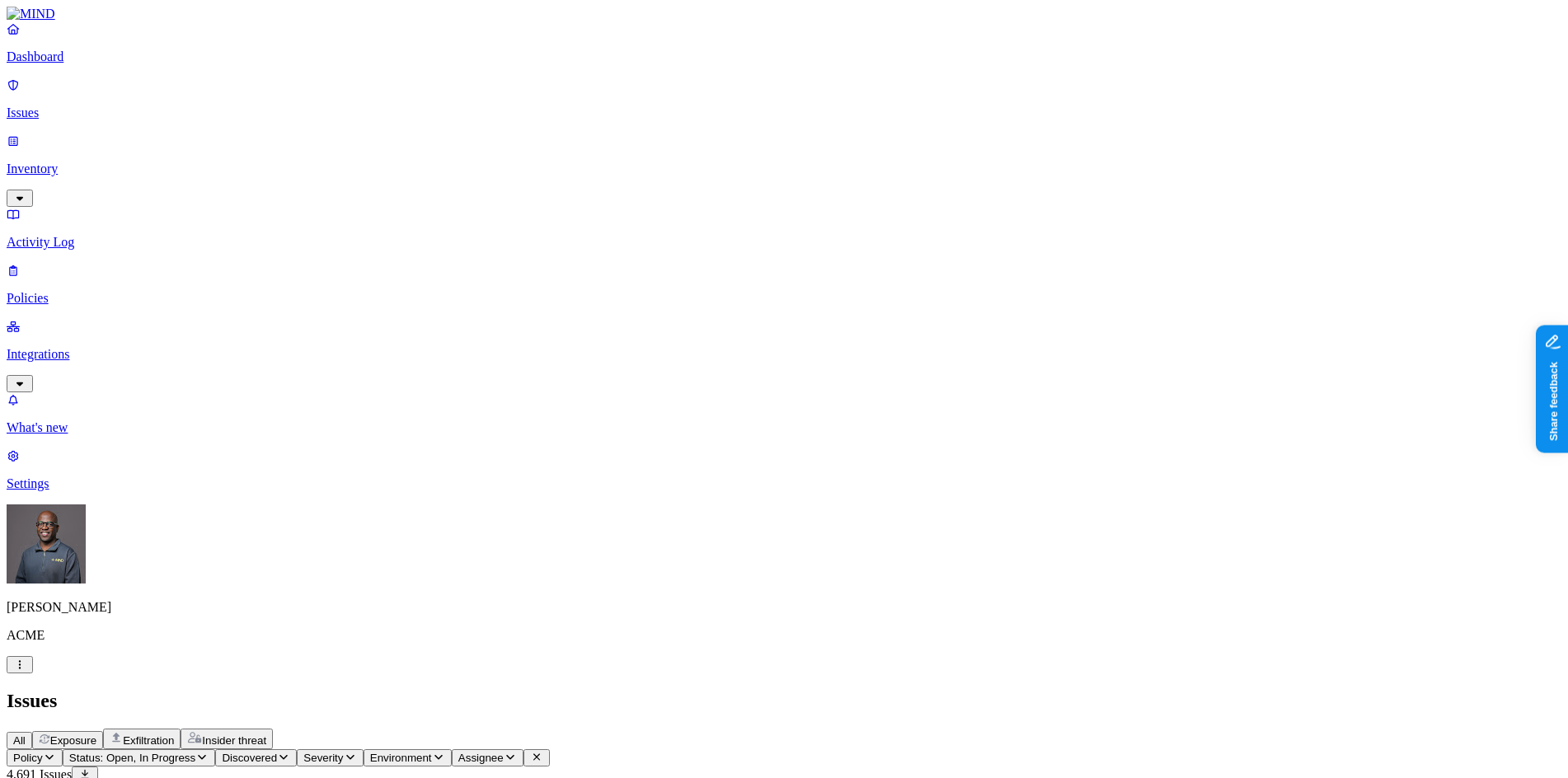
click at [97, 734] on span "Exposure" at bounding box center [74, 740] width 46 height 12
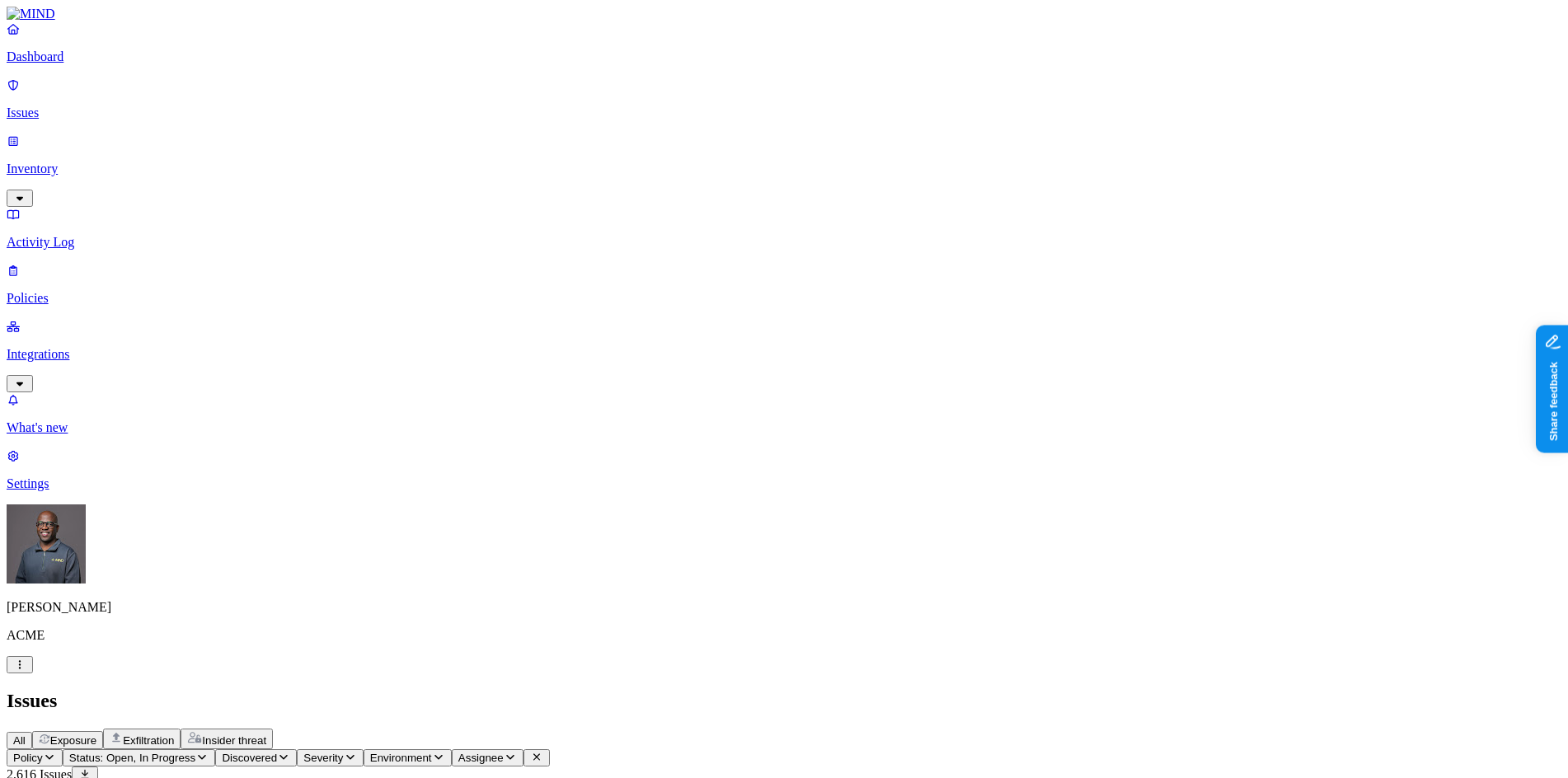
scroll to position [392, 0]
click at [668, 690] on h2 "Issues" at bounding box center [784, 701] width 1556 height 22
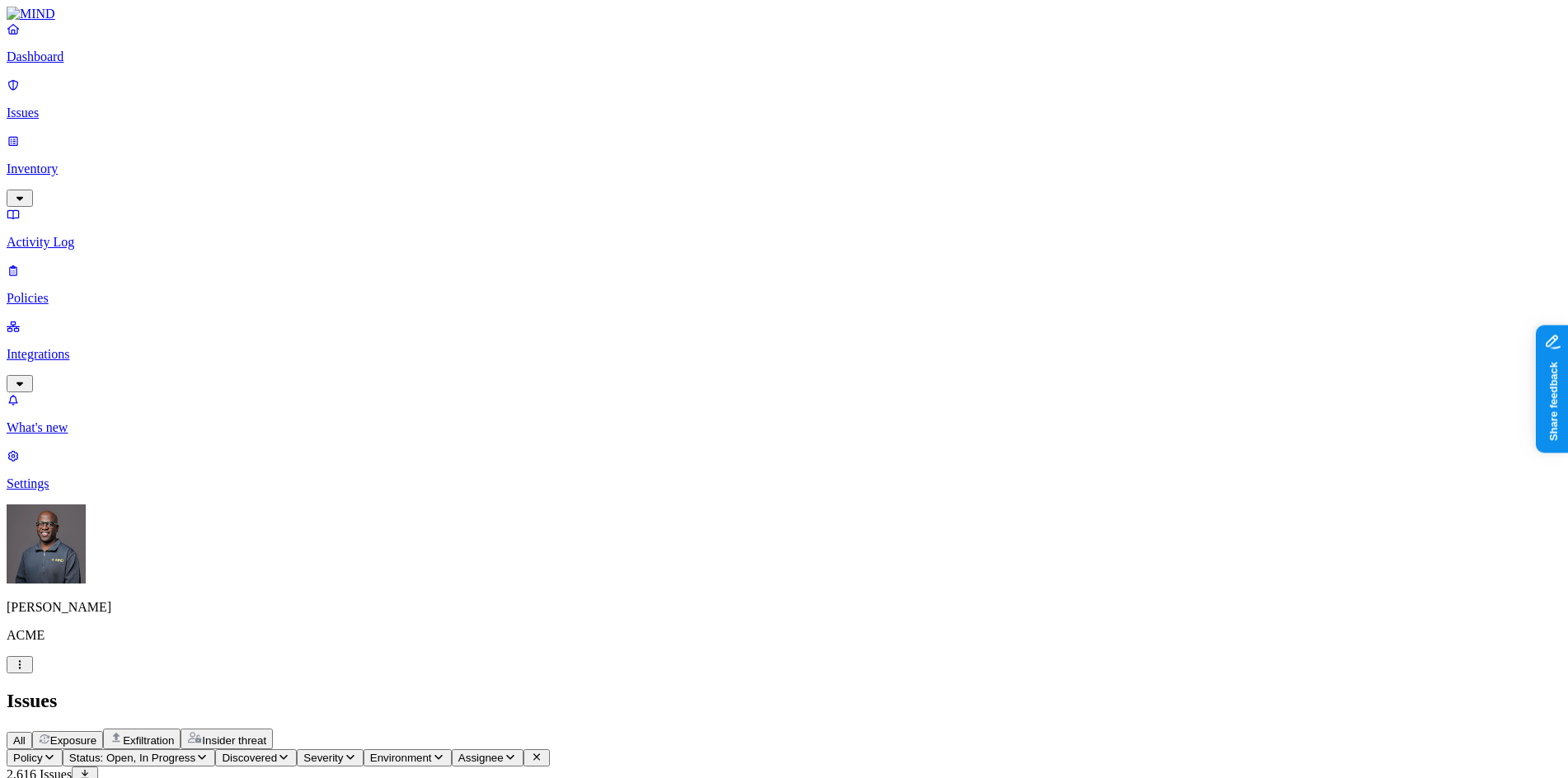
click at [443, 755] on icon "button" at bounding box center [439, 757] width 9 height 5
click at [779, 728] on div "All Exposure Exfiltration Insider threat" at bounding box center [784, 739] width 1556 height 21
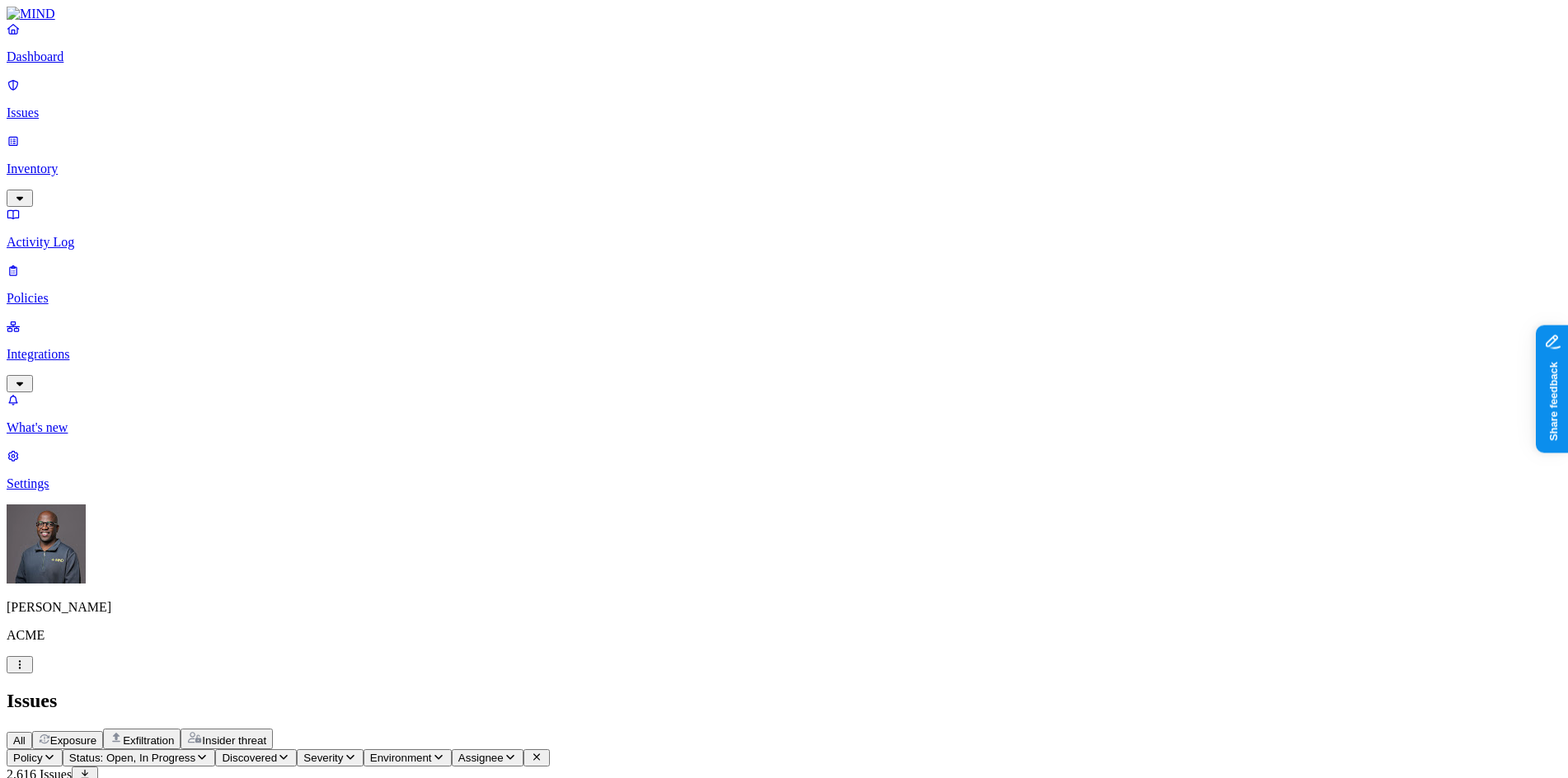
scroll to position [426, 0]
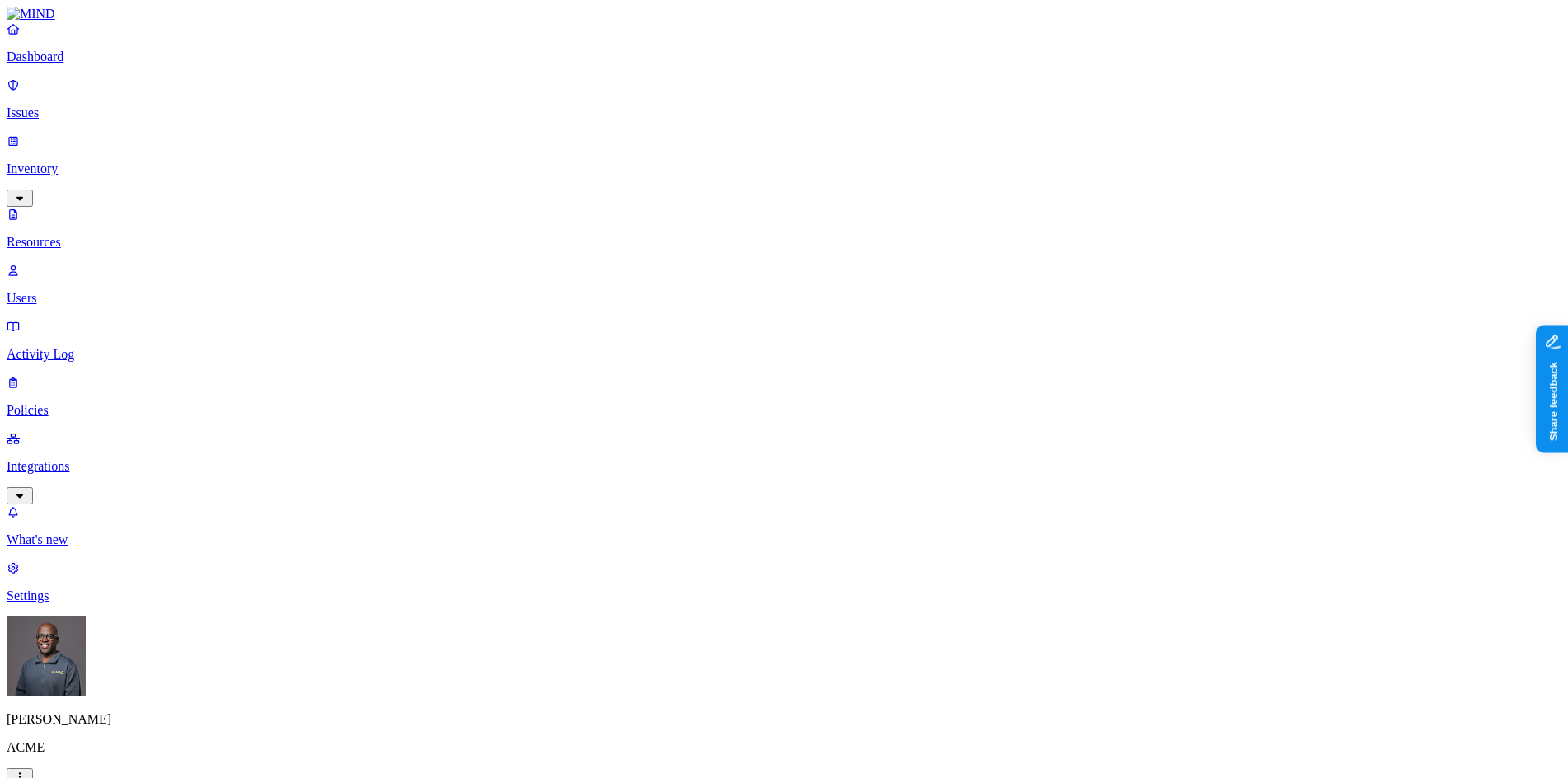
click at [65, 105] on p "Issues" at bounding box center [784, 113] width 1556 height 15
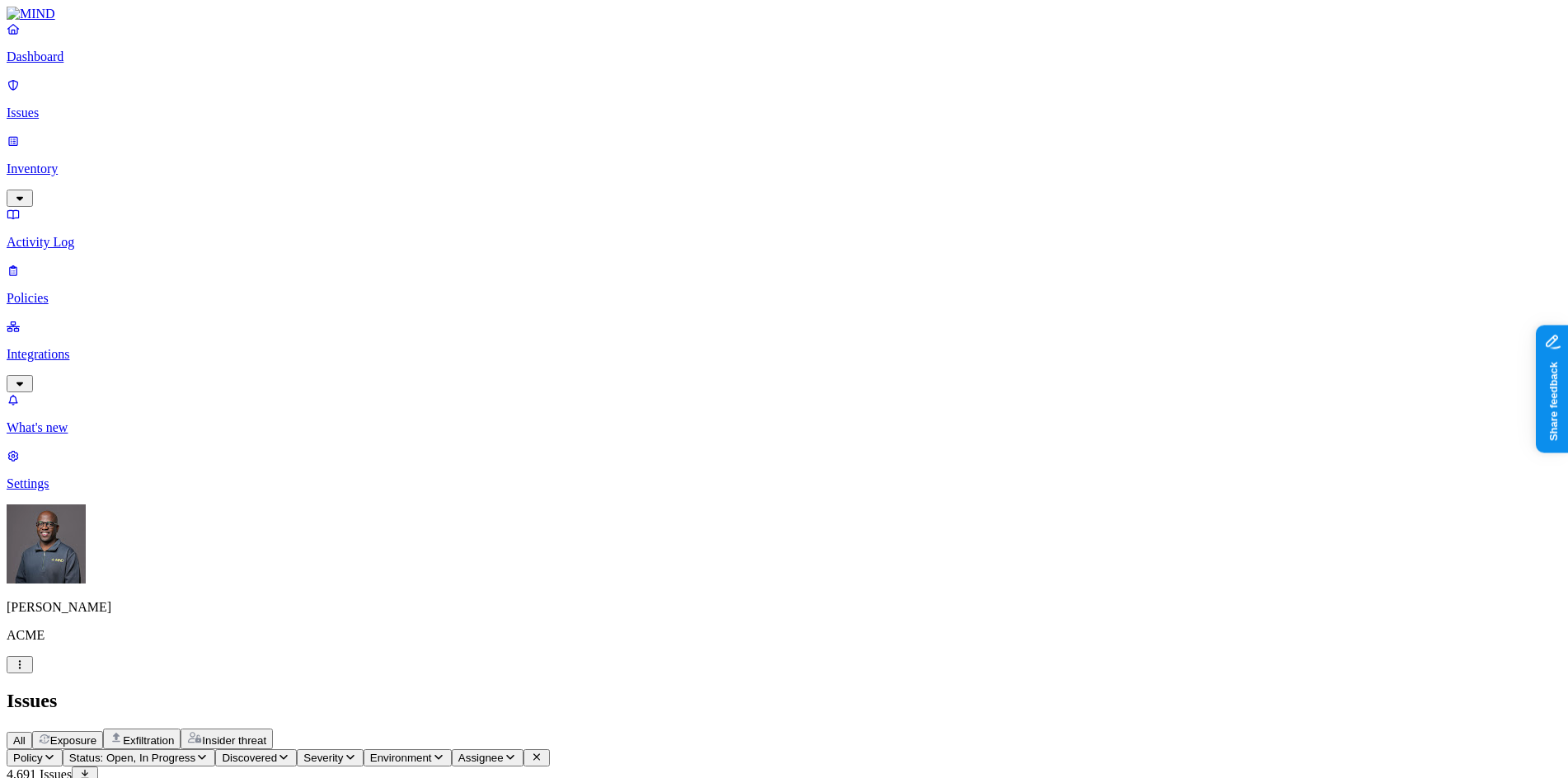
click at [174, 734] on span "Exfiltration" at bounding box center [148, 740] width 51 height 12
click at [75, 291] on p "Policies" at bounding box center [784, 298] width 1556 height 15
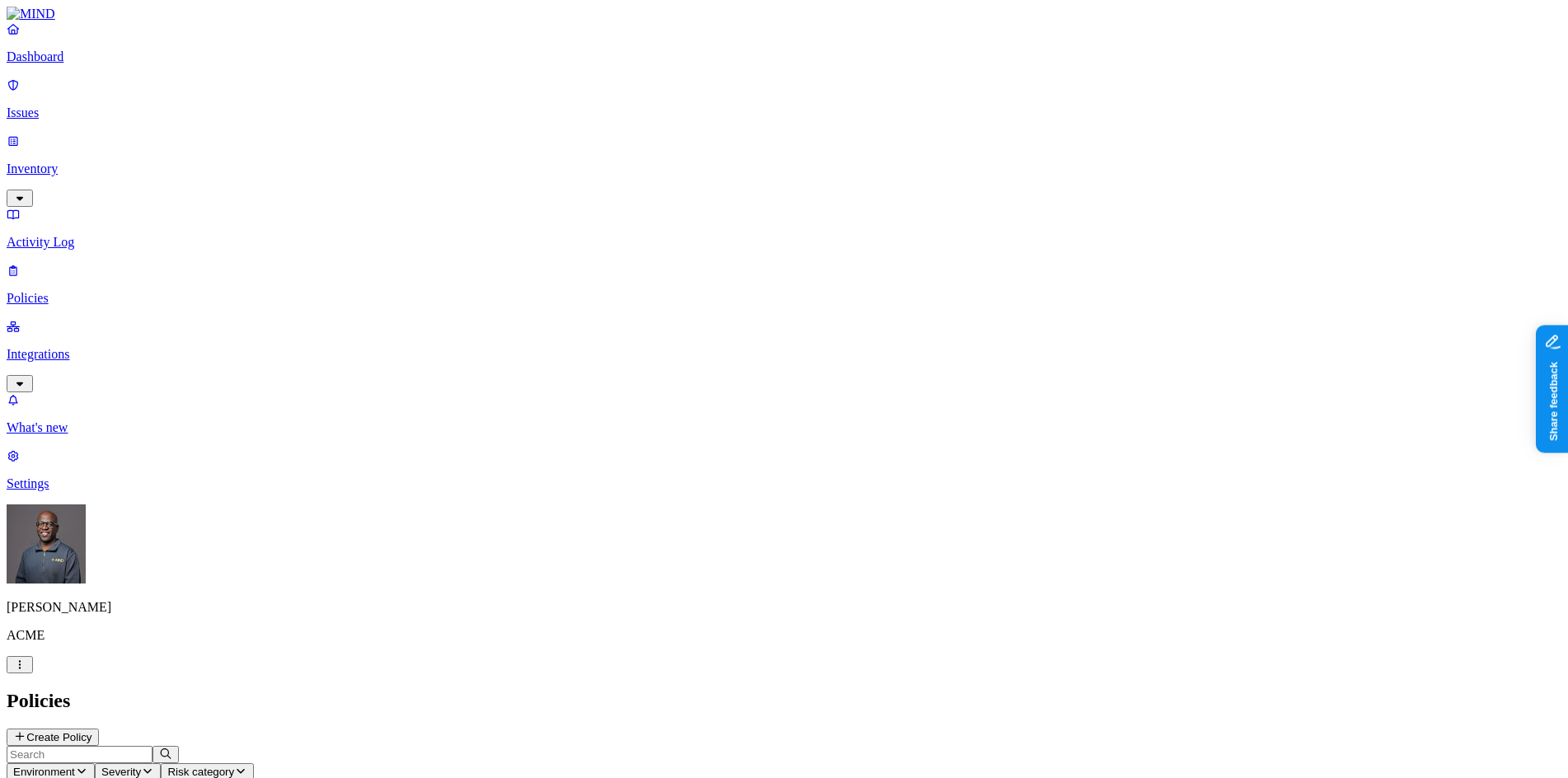
click at [69, 162] on p "Inventory" at bounding box center [784, 169] width 1556 height 15
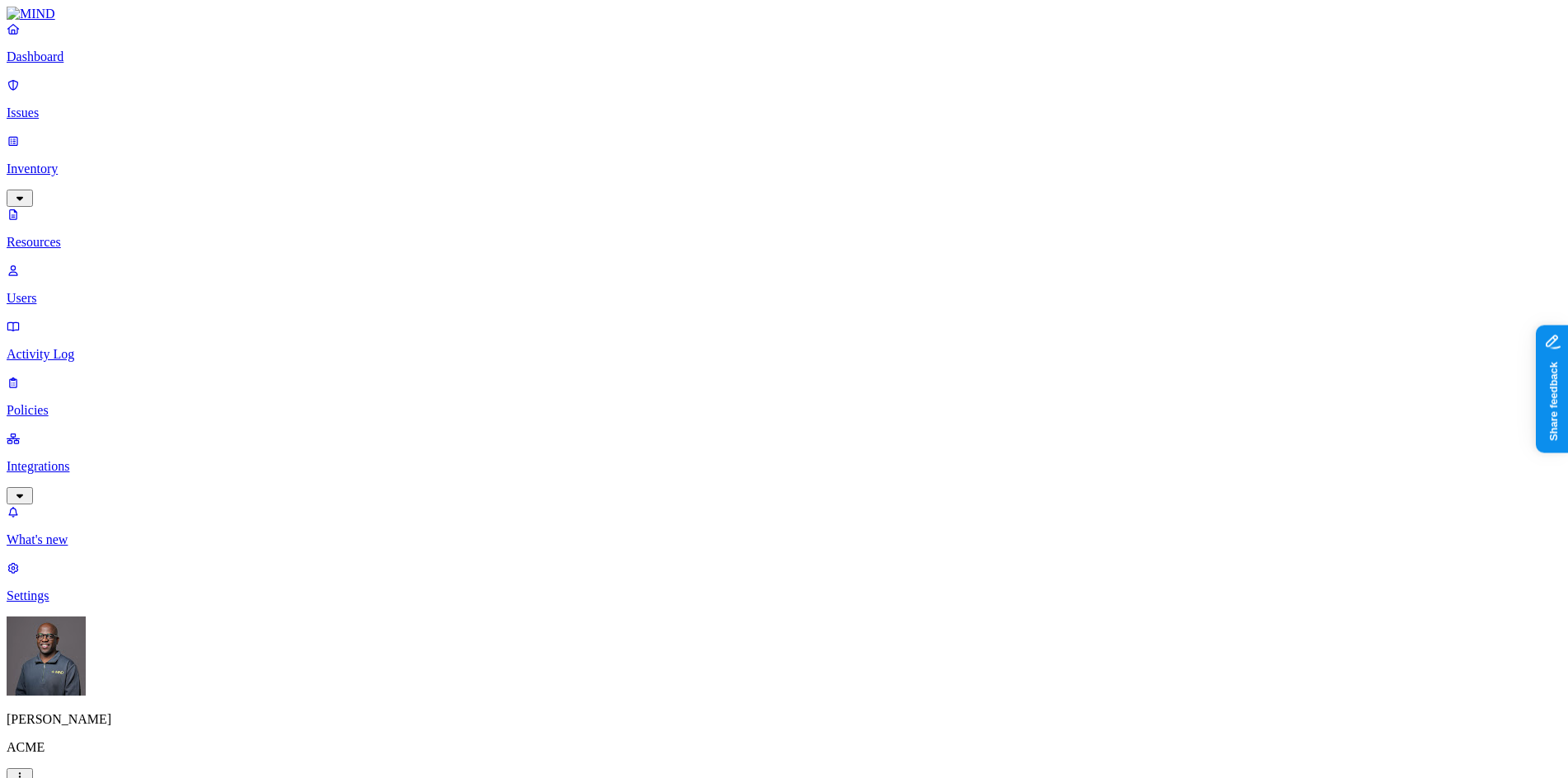
click at [56, 105] on p "Issues" at bounding box center [784, 113] width 1556 height 15
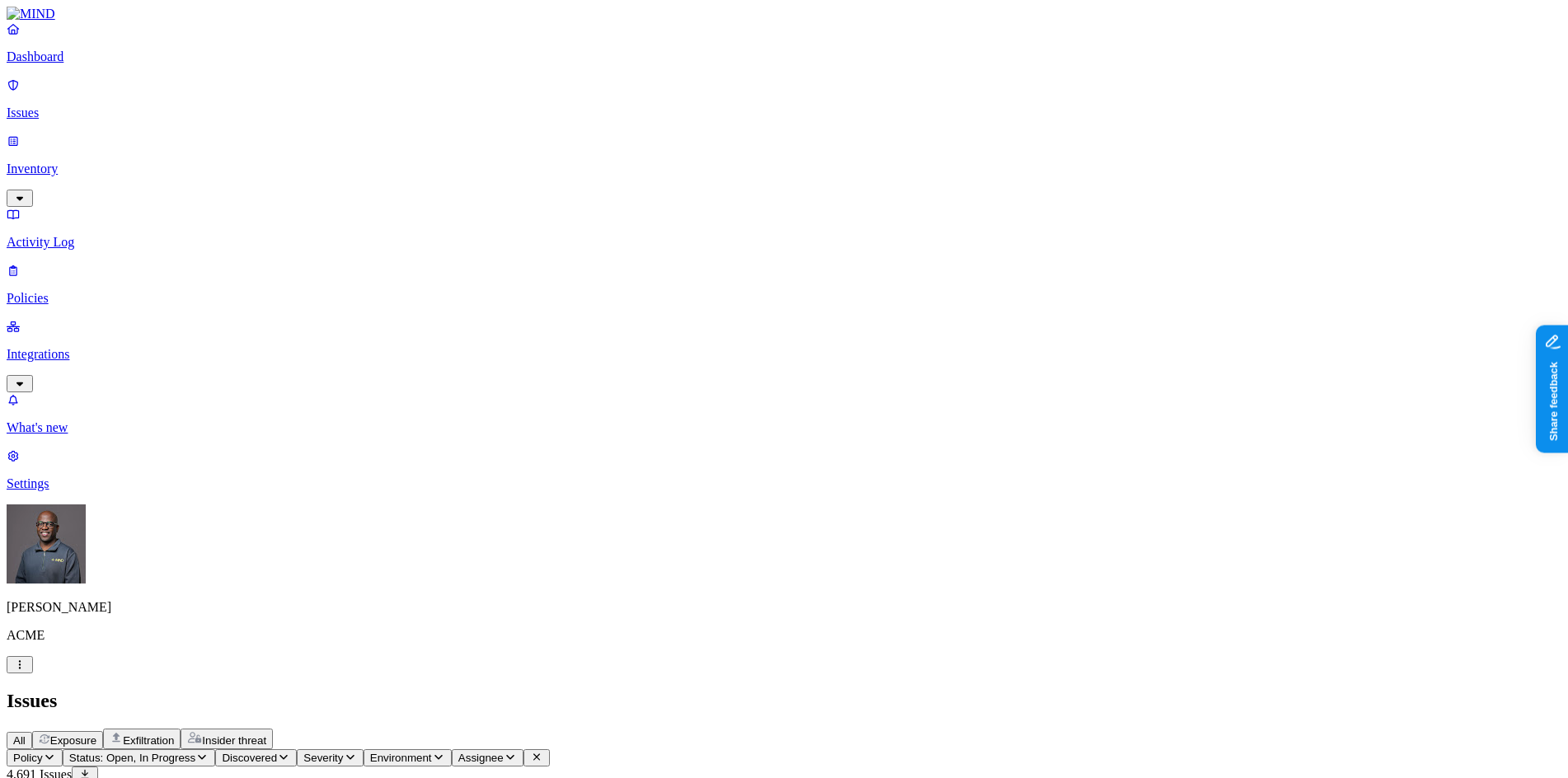
click at [103, 731] on button "Exposure" at bounding box center [68, 740] width 71 height 18
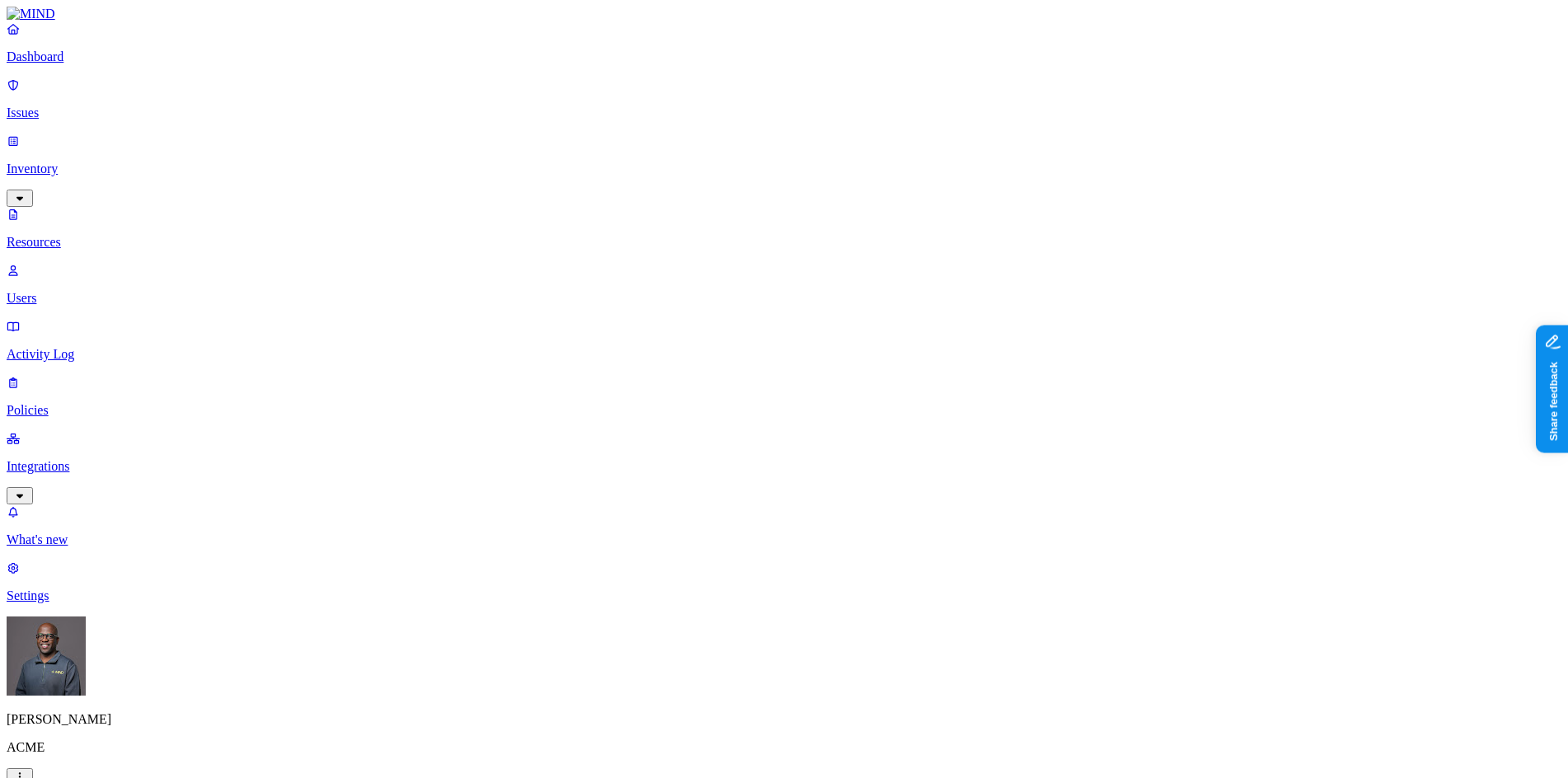
click at [76, 64] on p "Dashboard" at bounding box center [784, 57] width 1556 height 15
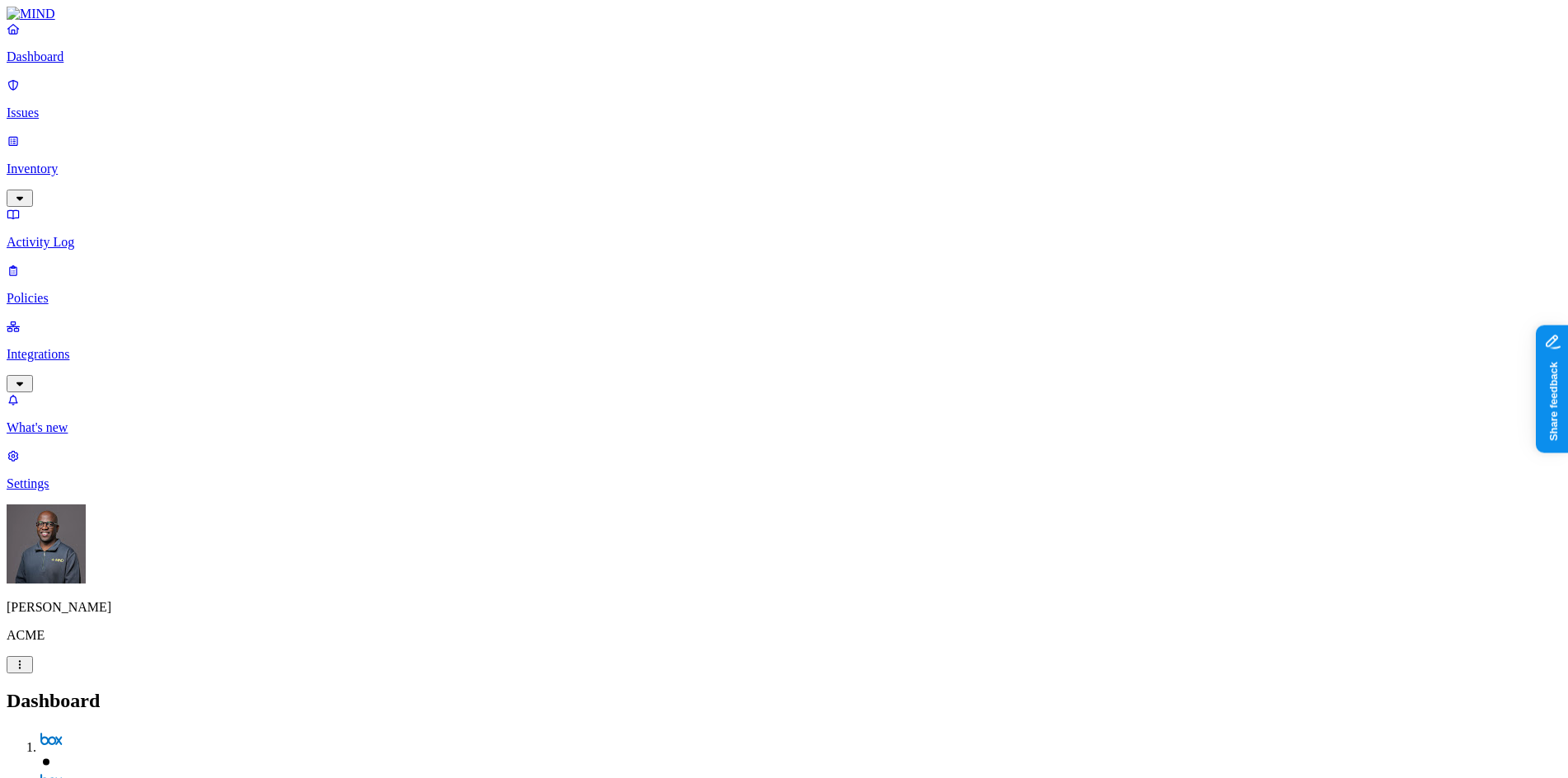
click at [75, 64] on p "Dashboard" at bounding box center [784, 57] width 1556 height 15
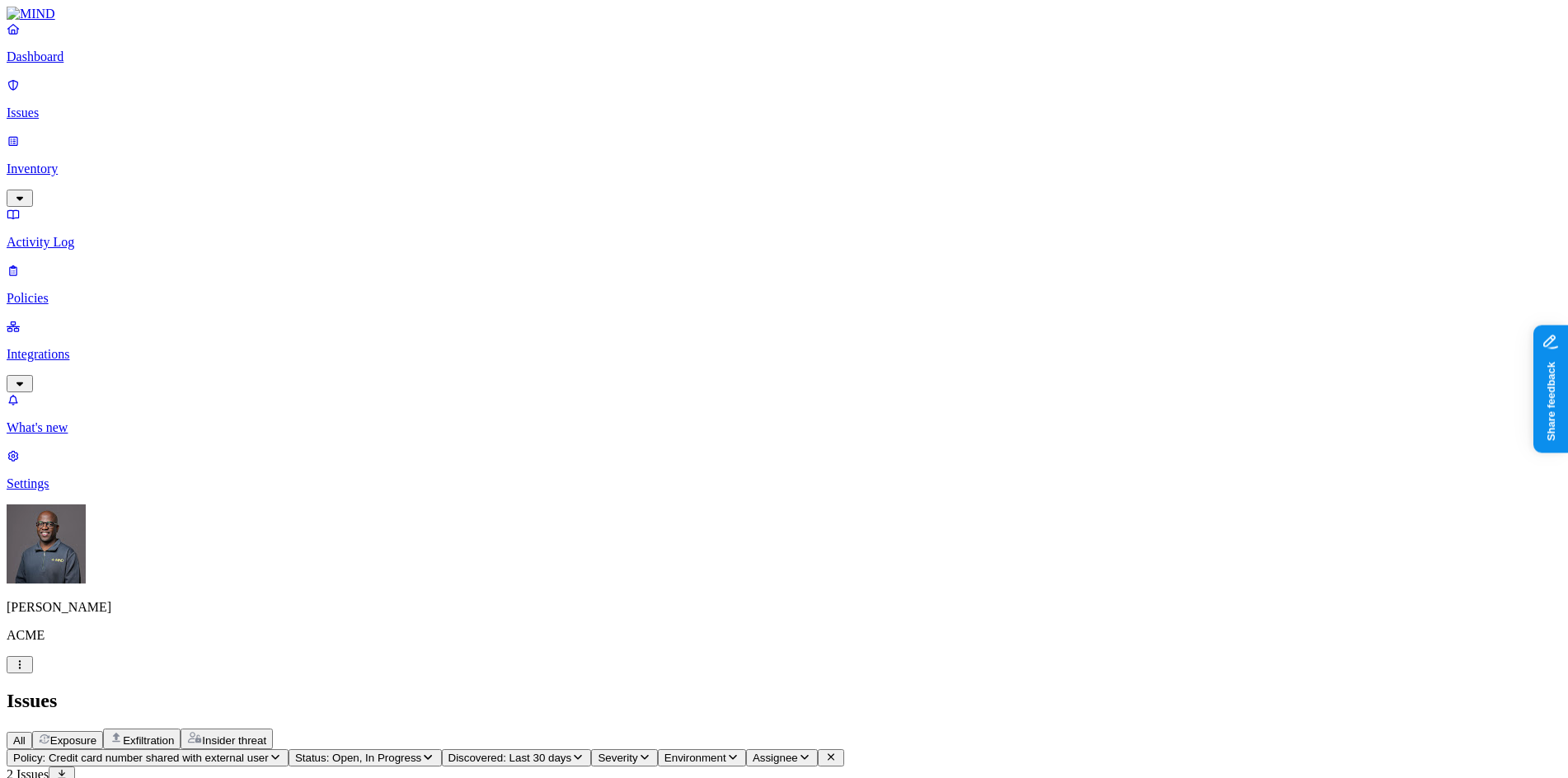
click at [97, 734] on span "Exposure" at bounding box center [74, 740] width 46 height 12
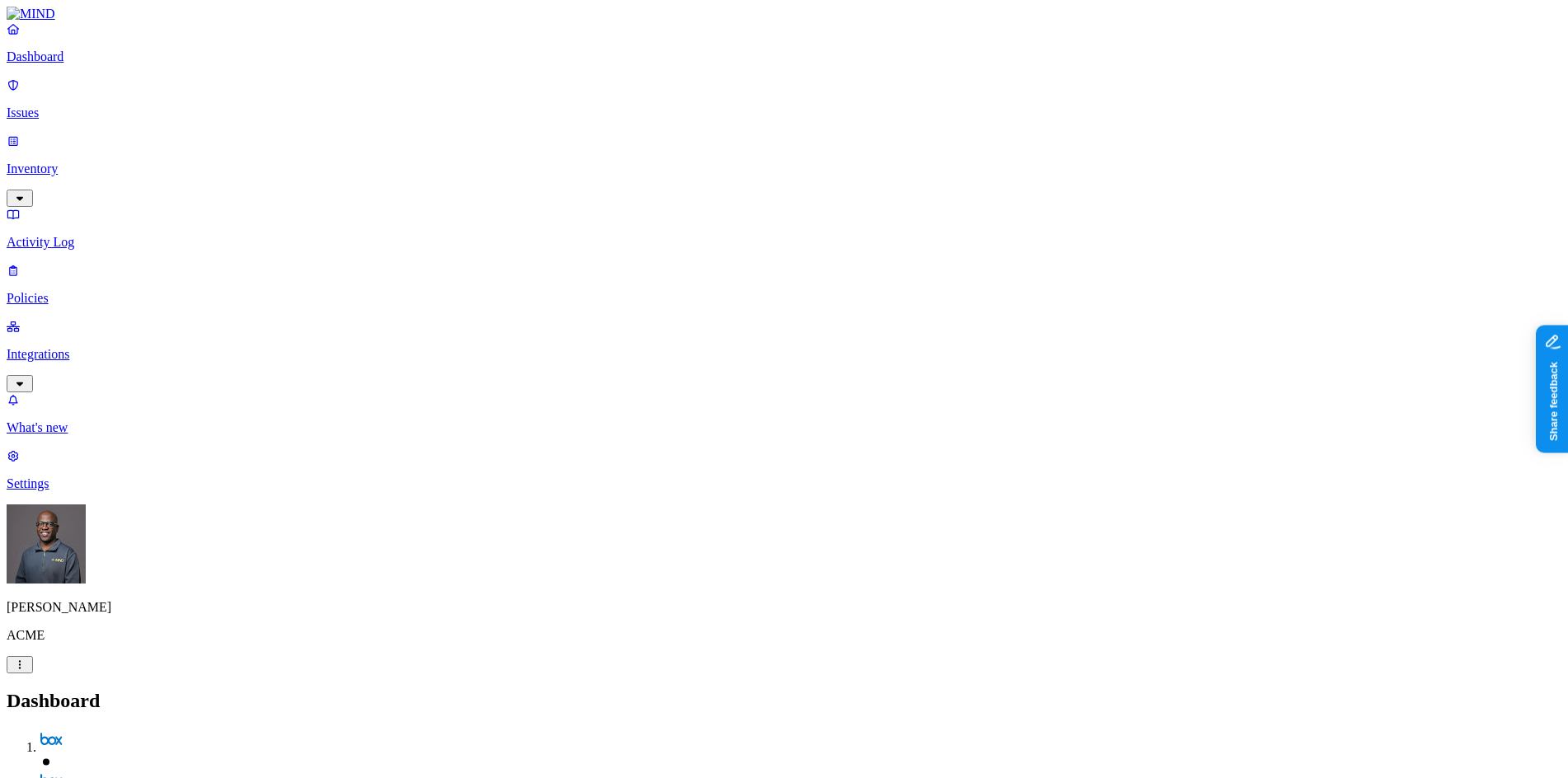
click at [110, 162] on p "Inventory" at bounding box center [784, 169] width 1556 height 15
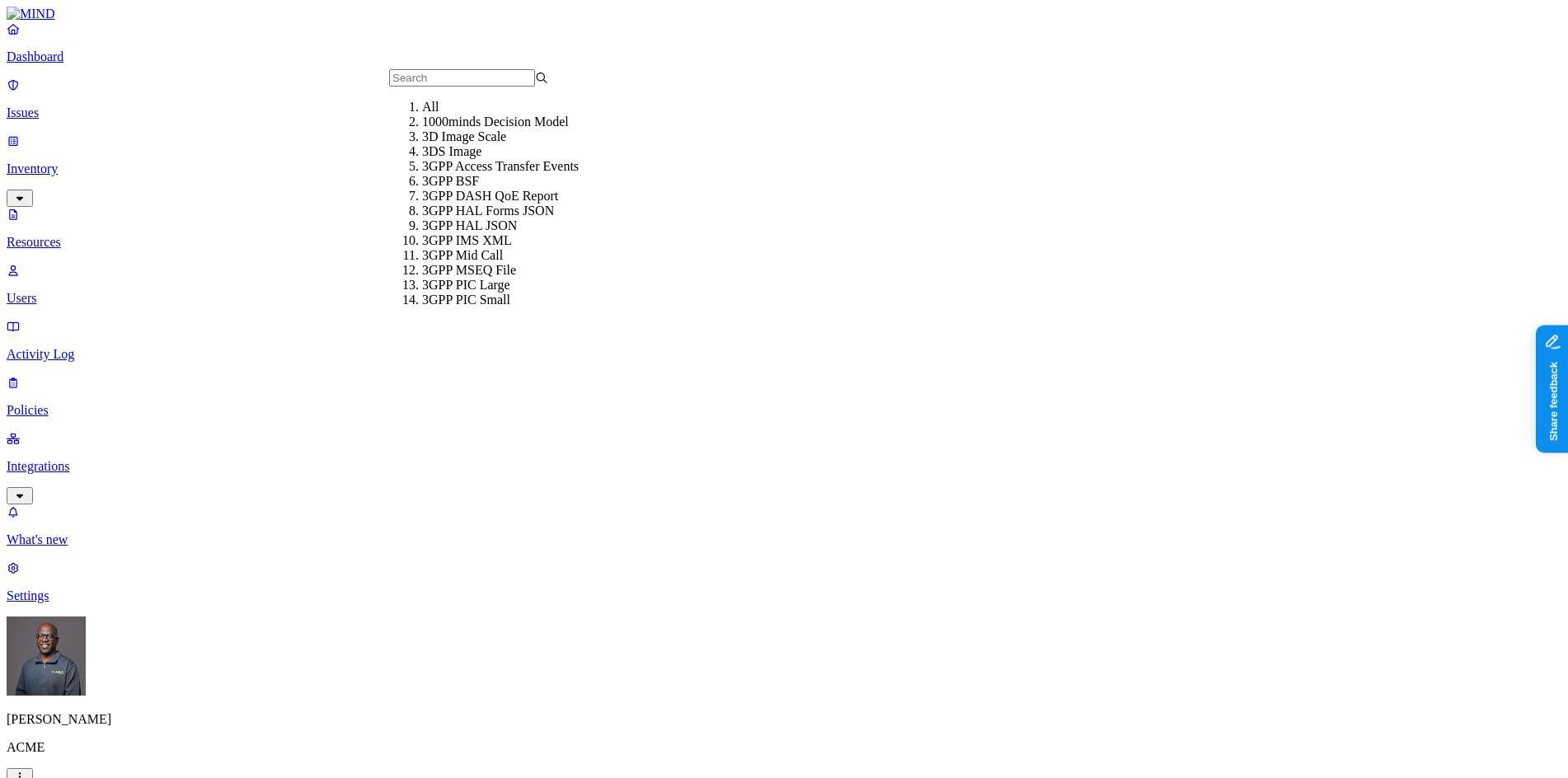
drag, startPoint x: 356, startPoint y: 8, endPoint x: 356, endPoint y: 27, distance: 19.0
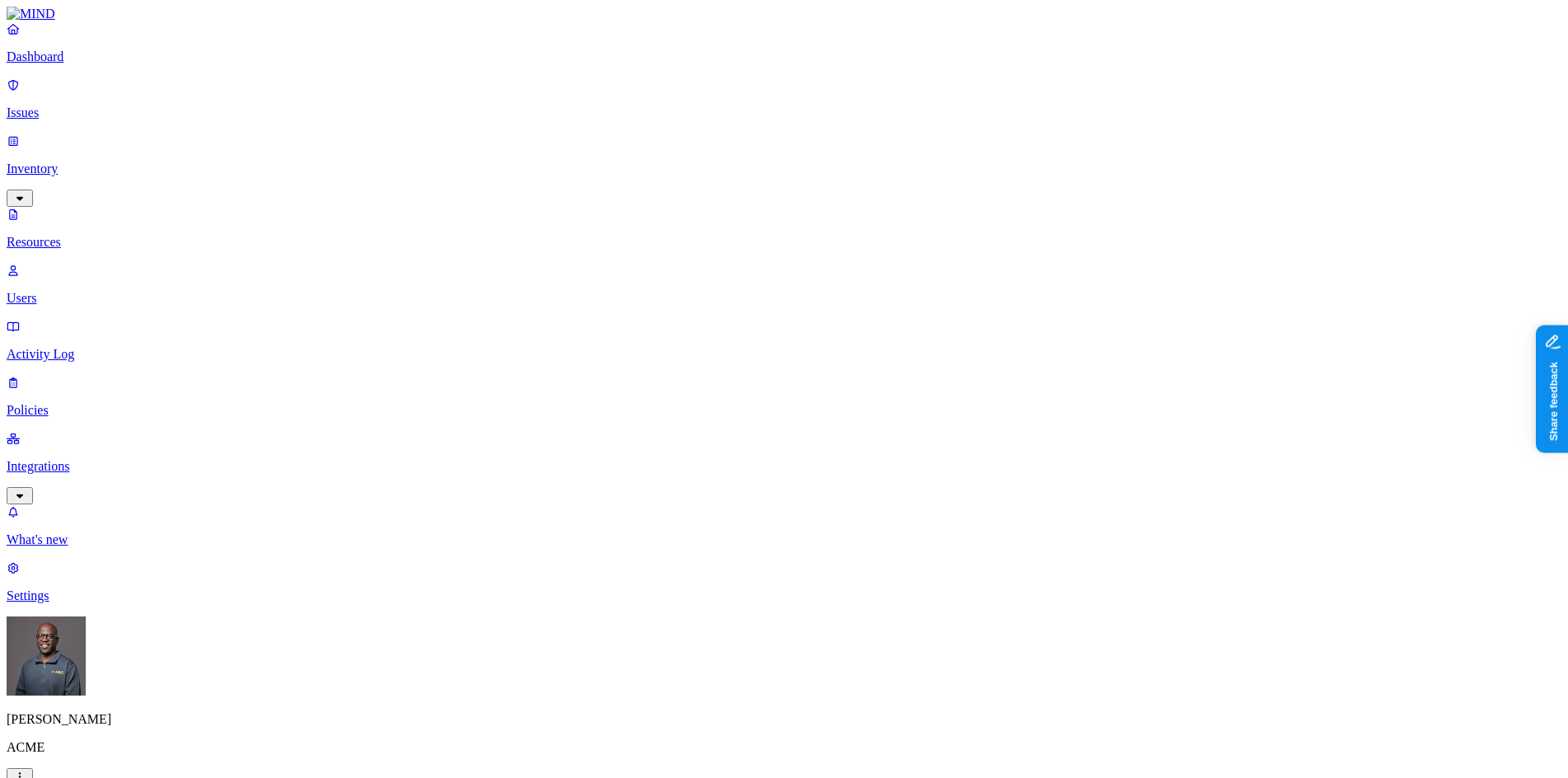
click at [494, 230] on button "button" at bounding box center [501, 232] width 13 height 5
click at [494, 184] on button "button" at bounding box center [501, 185] width 13 height 5
click at [494, 138] on button "button" at bounding box center [501, 140] width 13 height 5
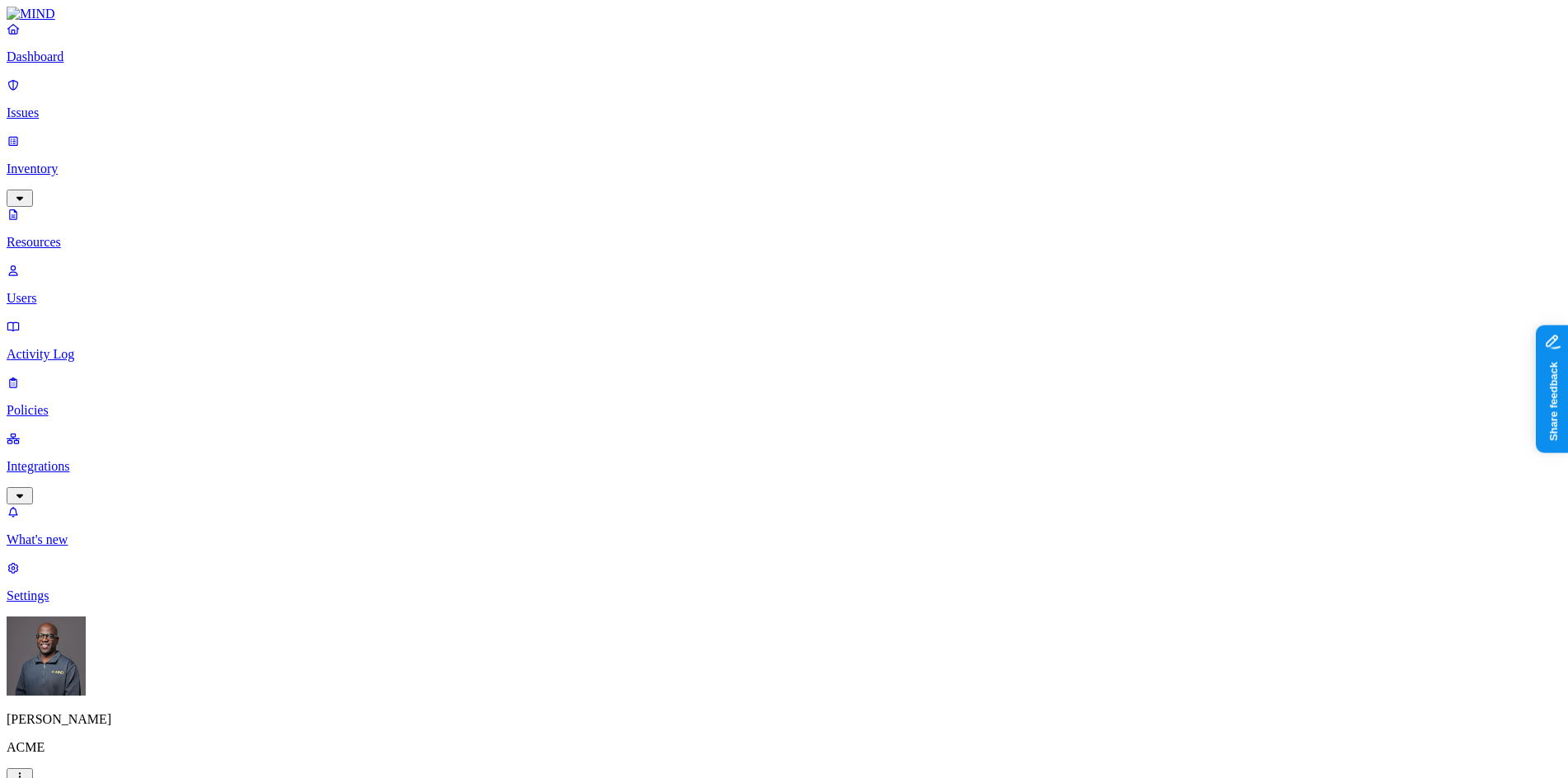
click at [494, 226] on button "button" at bounding box center [501, 234] width 13 height 17
click at [494, 92] on button "button" at bounding box center [501, 94] width 13 height 5
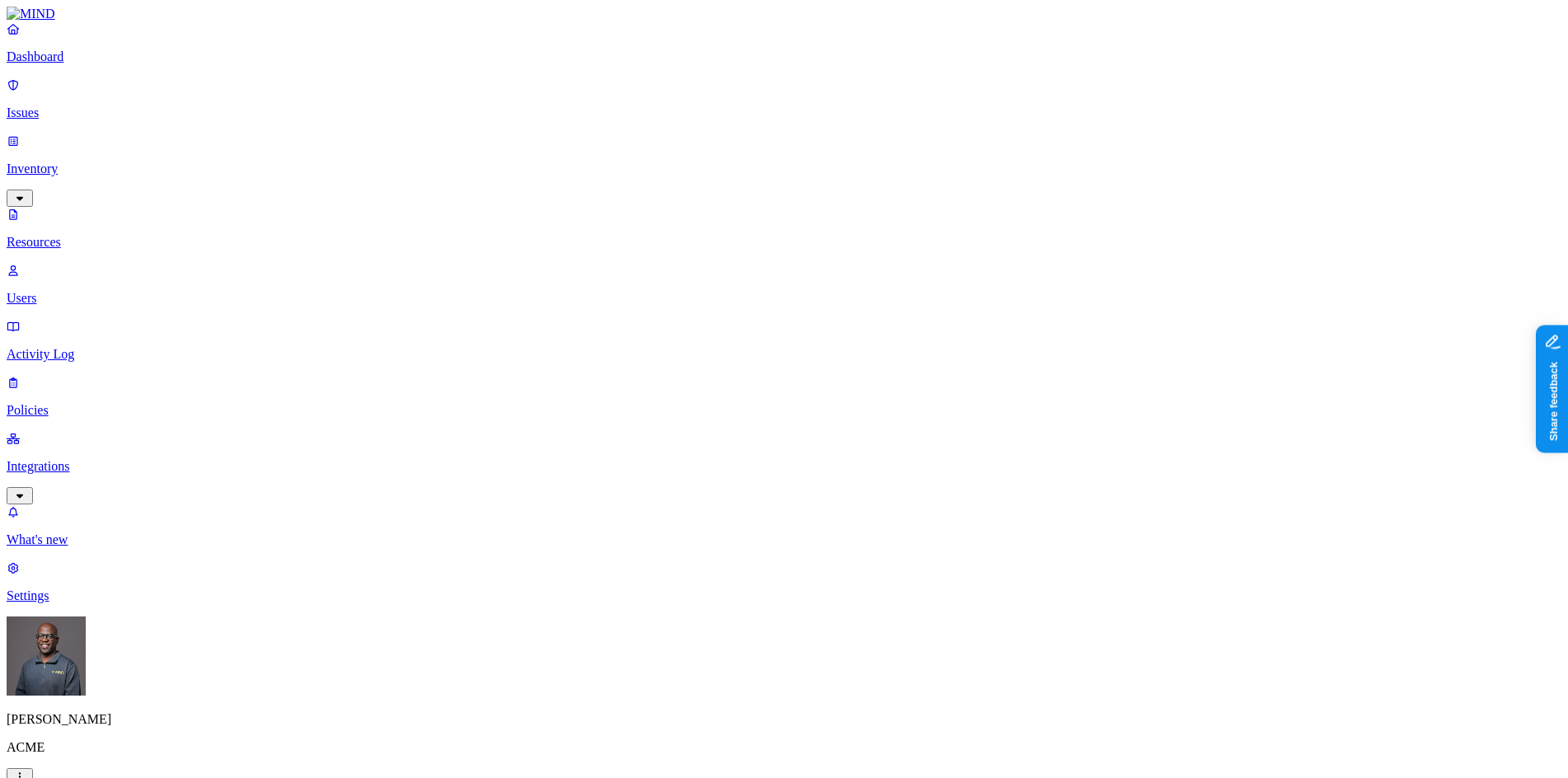
click at [663, 329] on button "button" at bounding box center [669, 331] width 13 height 5
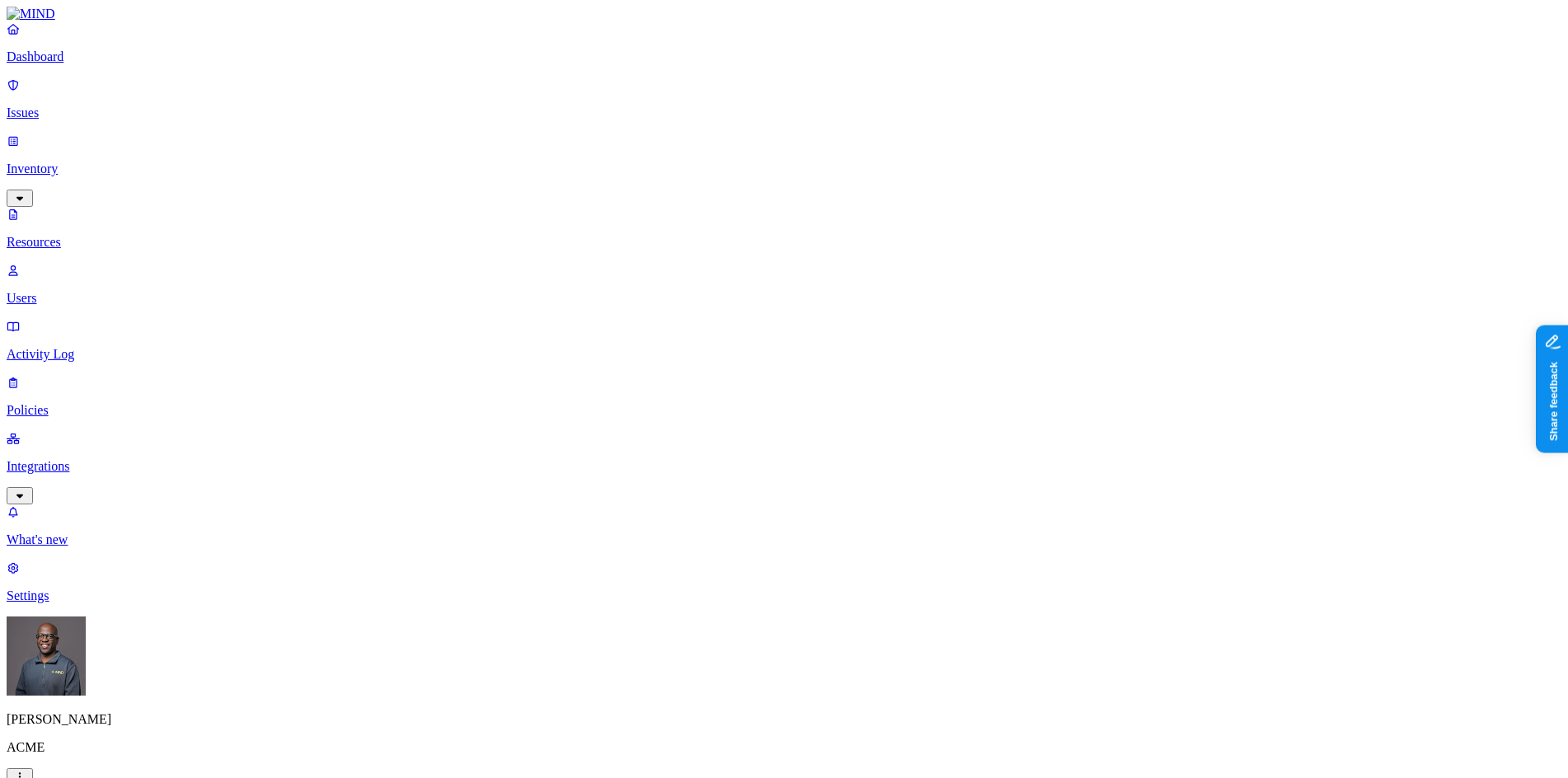
click at [663, 299] on button "button" at bounding box center [669, 301] width 13 height 5
click at [663, 255] on button "button" at bounding box center [669, 257] width 13 height 5
drag, startPoint x: 648, startPoint y: 170, endPoint x: 645, endPoint y: 161, distance: 9.5
click at [663, 210] on button "button" at bounding box center [669, 212] width 13 height 5
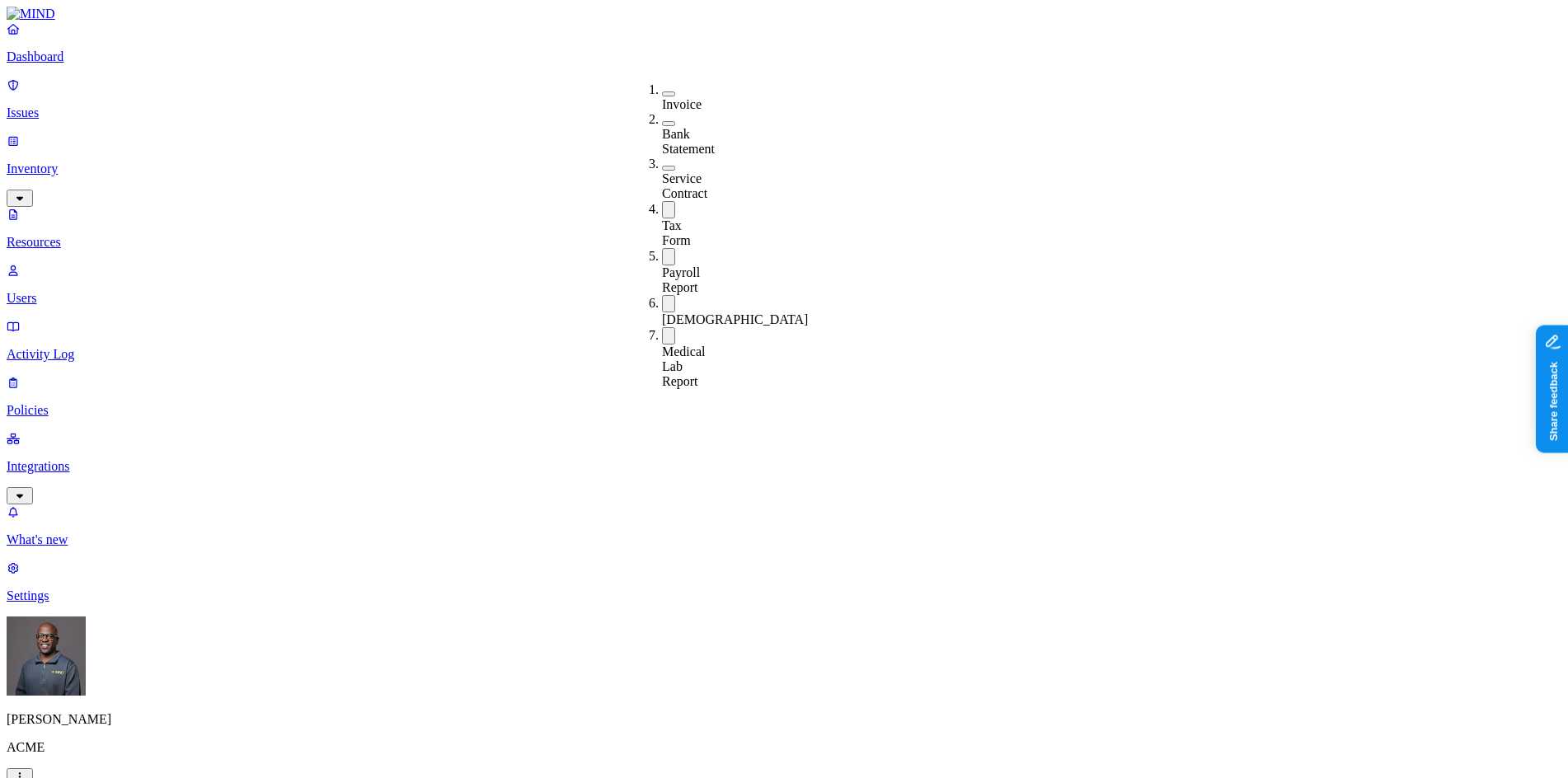
click at [663, 157] on div "Service Contract" at bounding box center [663, 179] width 0 height 45
click at [663, 121] on button "button" at bounding box center [669, 123] width 13 height 5
click at [663, 92] on button "button" at bounding box center [669, 94] width 13 height 5
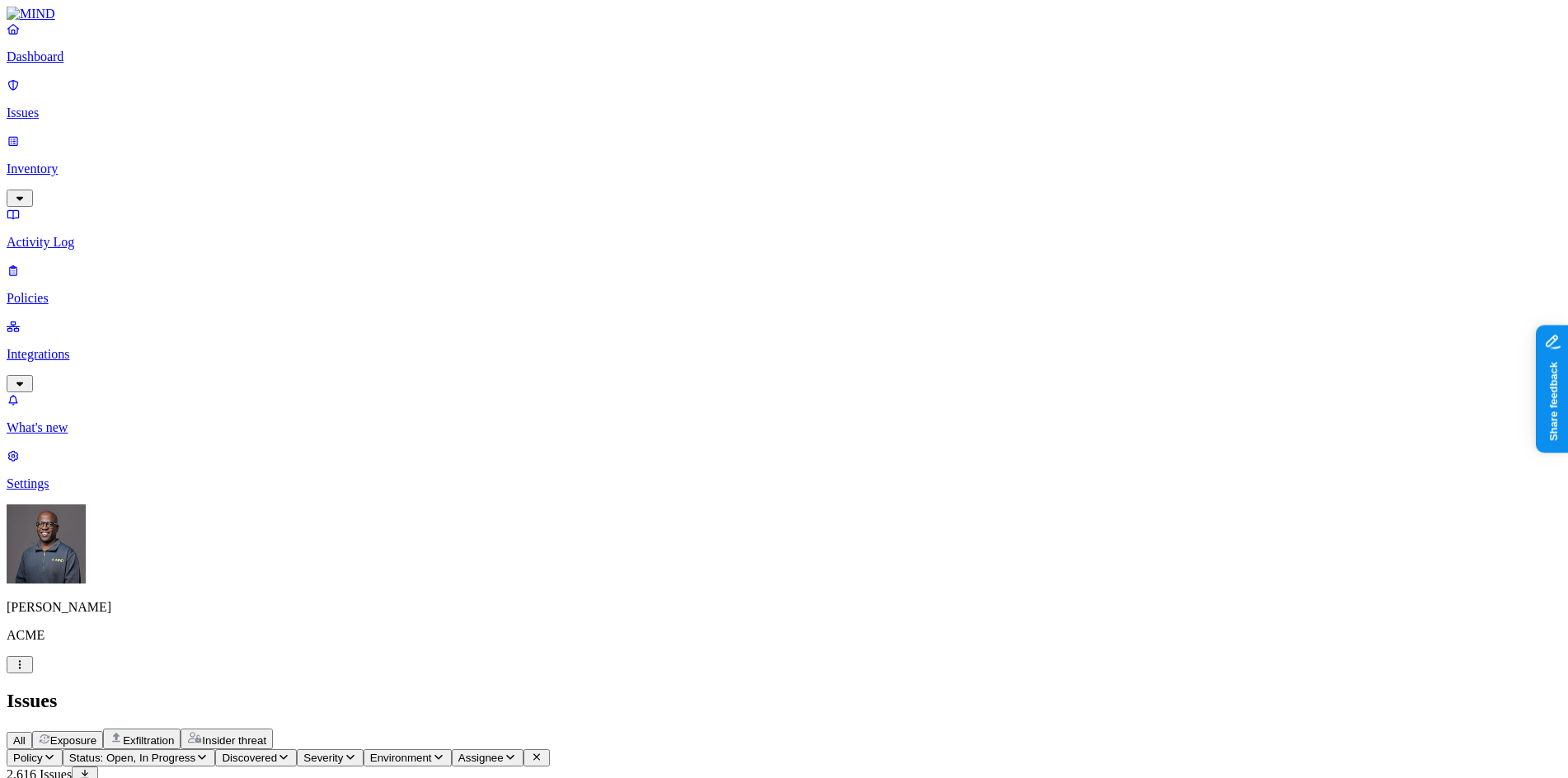
scroll to position [144, 0]
click at [73, 291] on p "Policies" at bounding box center [784, 298] width 1556 height 15
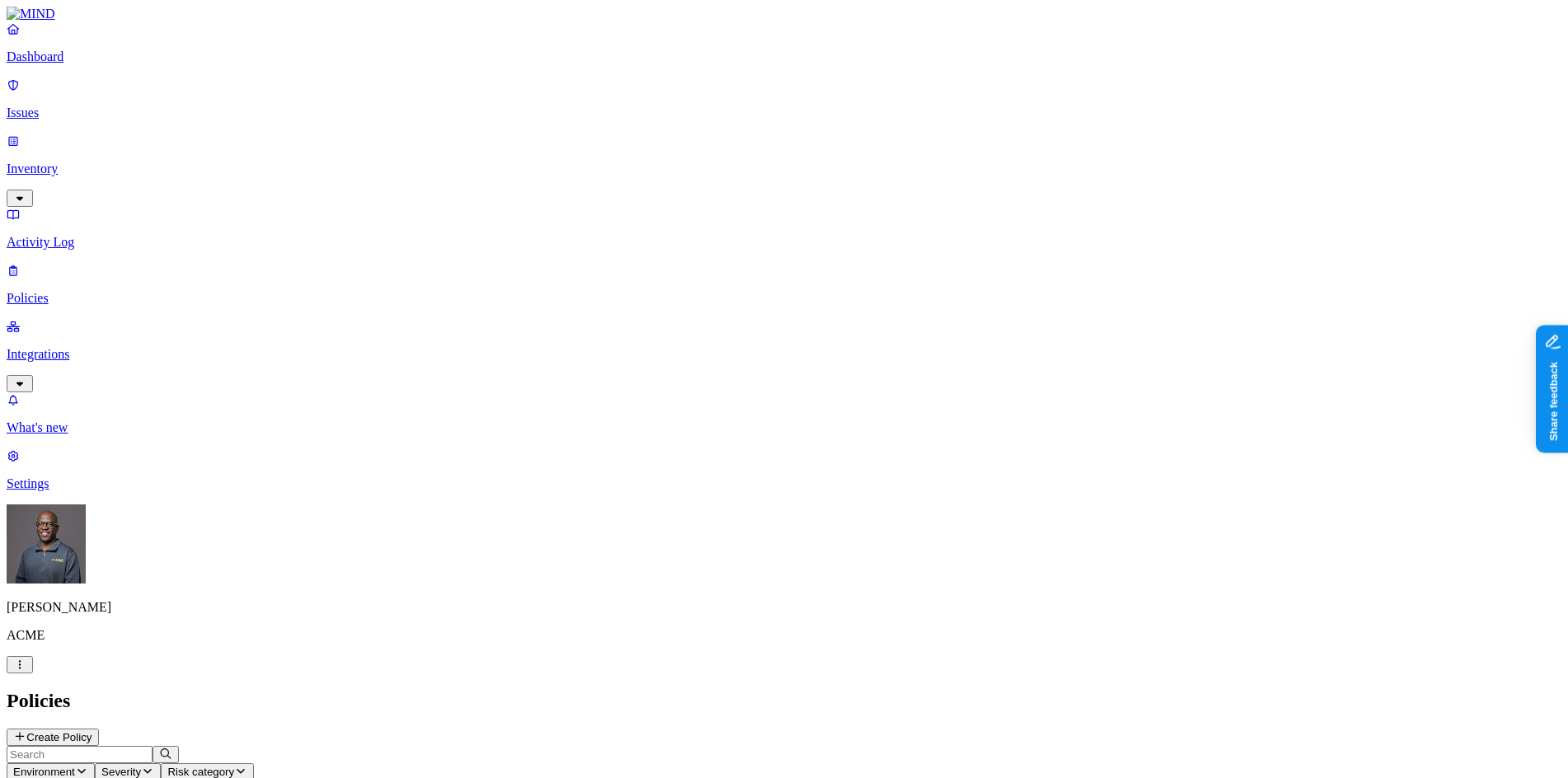
click at [98, 728] on button "Create Policy" at bounding box center [53, 737] width 93 height 17
click at [729, 335] on label "Classification" at bounding box center [697, 328] width 73 height 14
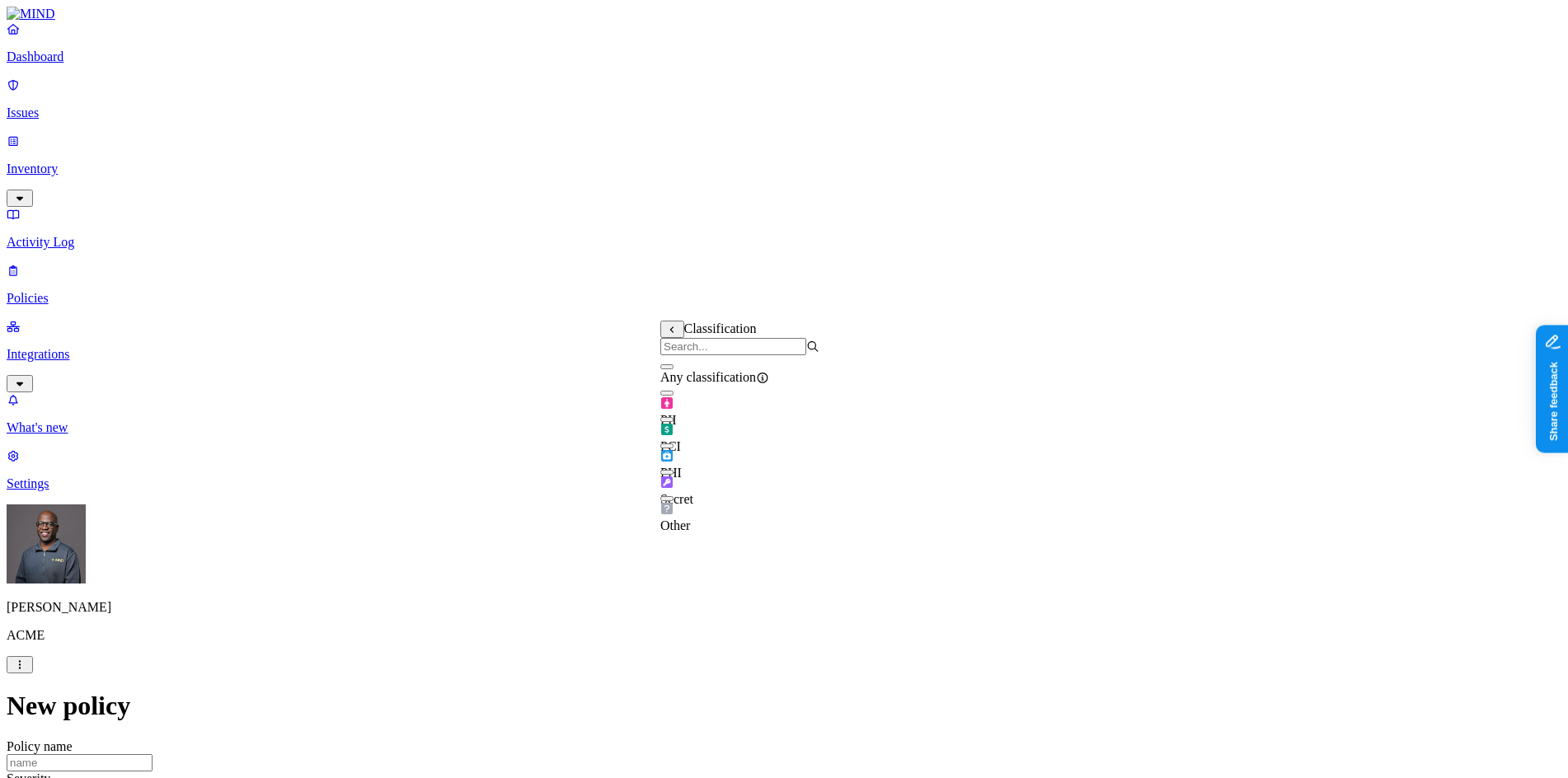
click at [674, 422] on button "button" at bounding box center [667, 419] width 13 height 5
click at [739, 406] on label "Web Category" at bounding box center [714, 404] width 49 height 29
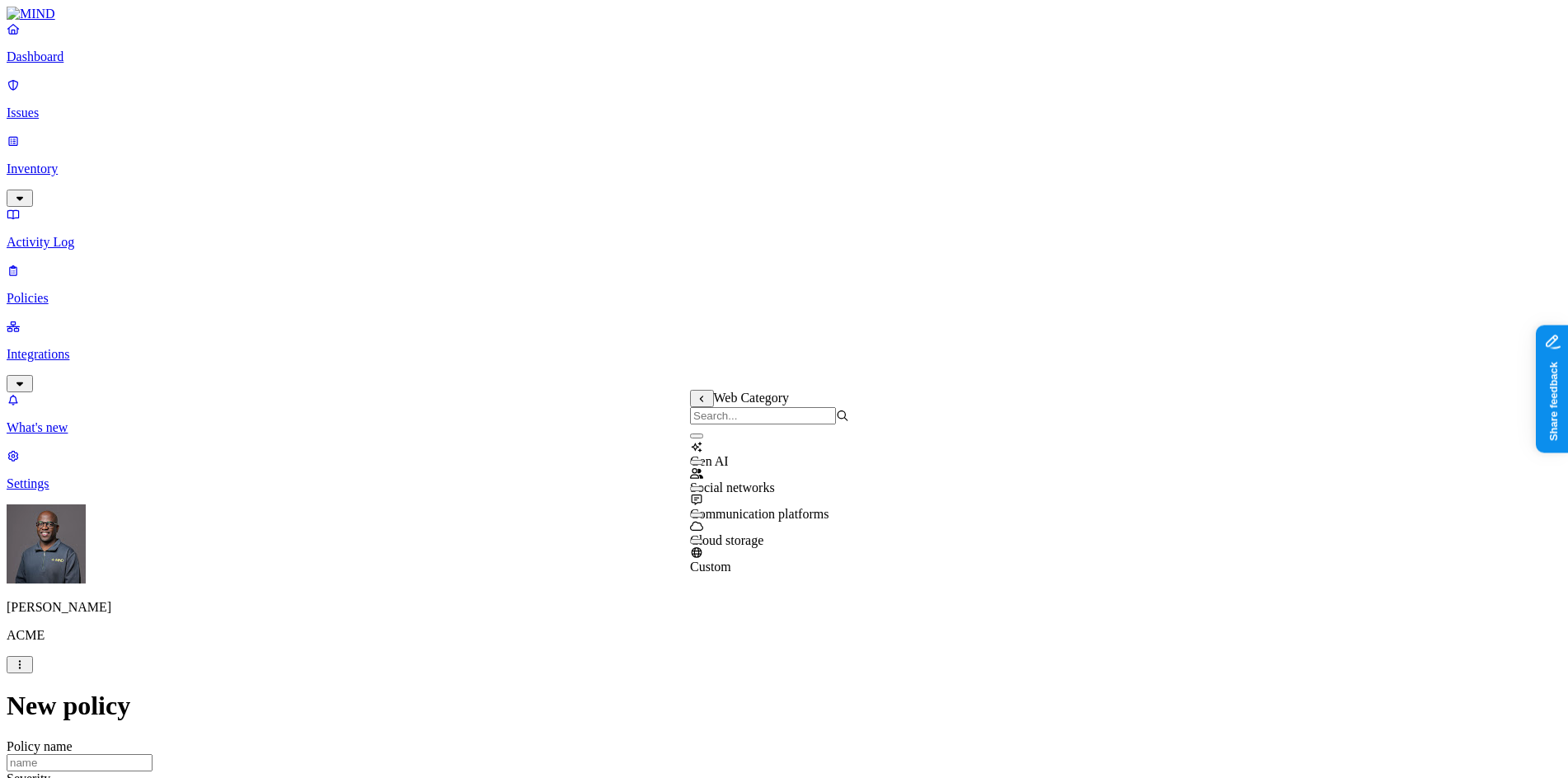
click at [704, 518] on button "button" at bounding box center [697, 514] width 13 height 5
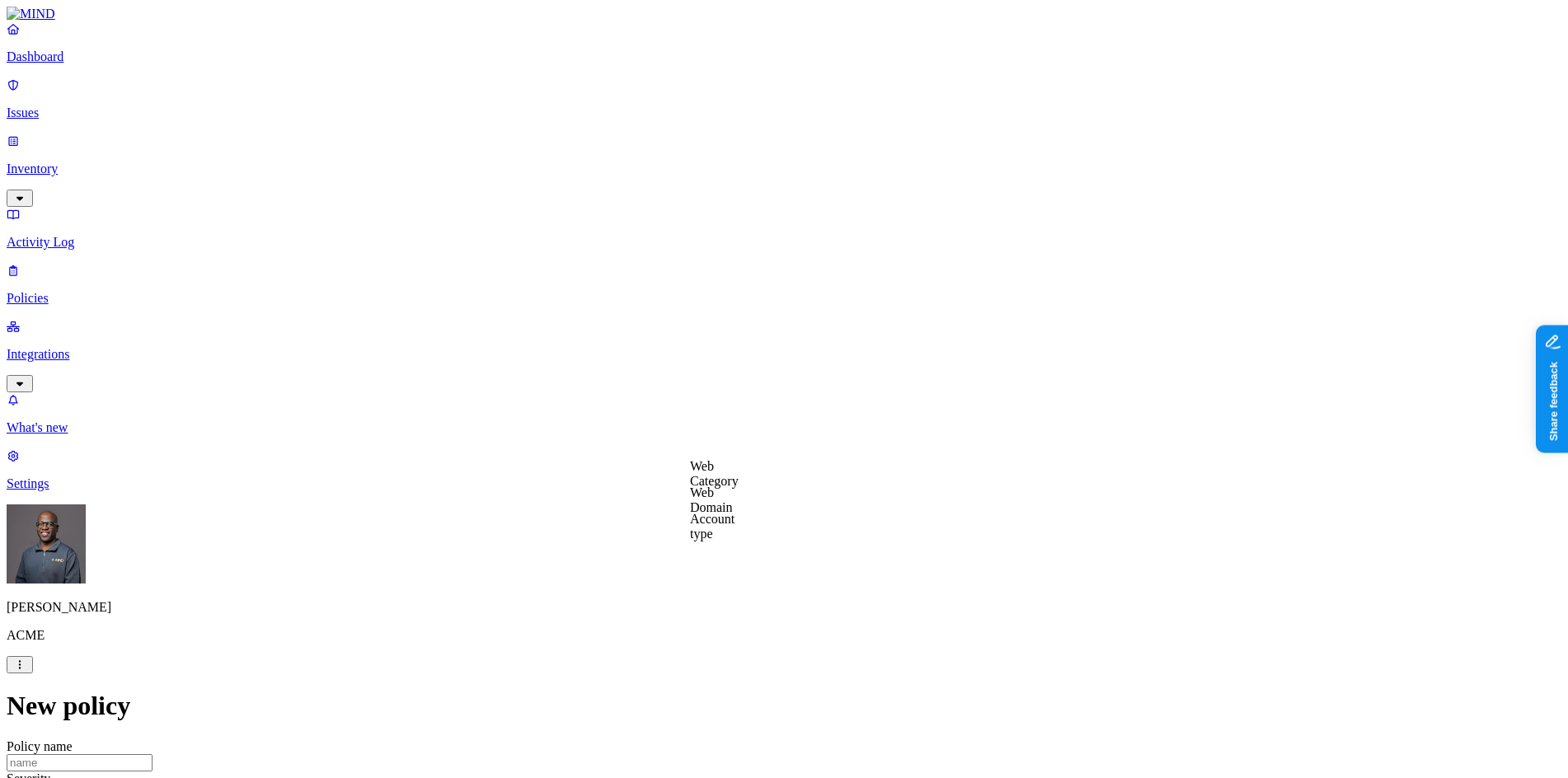
click at [739, 473] on label "Web Category" at bounding box center [714, 473] width 49 height 29
click at [739, 477] on label "Web Category" at bounding box center [714, 473] width 49 height 29
click at [704, 508] on button "button" at bounding box center [697, 505] width 13 height 5
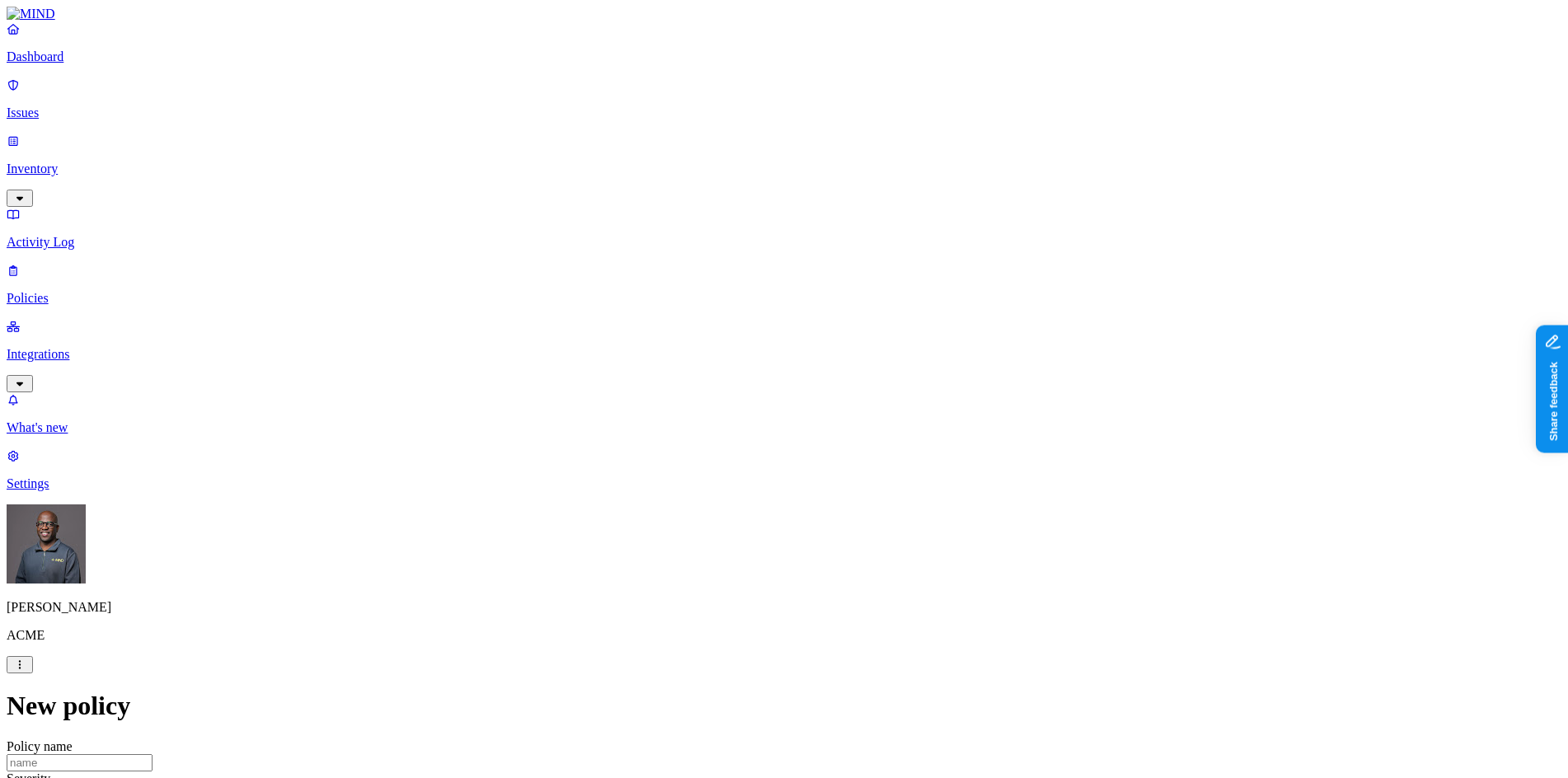
click at [816, 500] on label "AND" at bounding box center [803, 492] width 29 height 14
